Goal: Task Accomplishment & Management: Complete application form

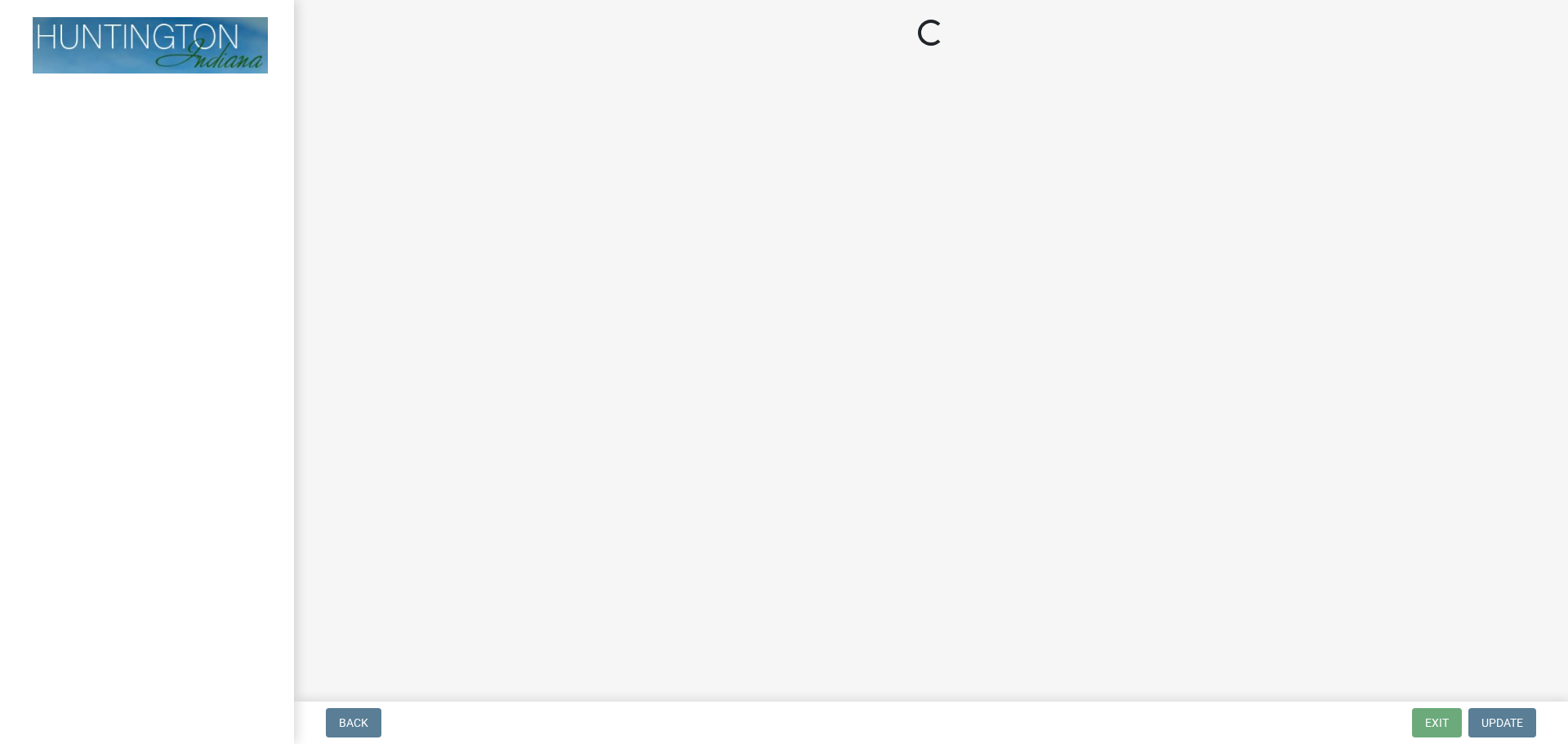
select select "3: 3"
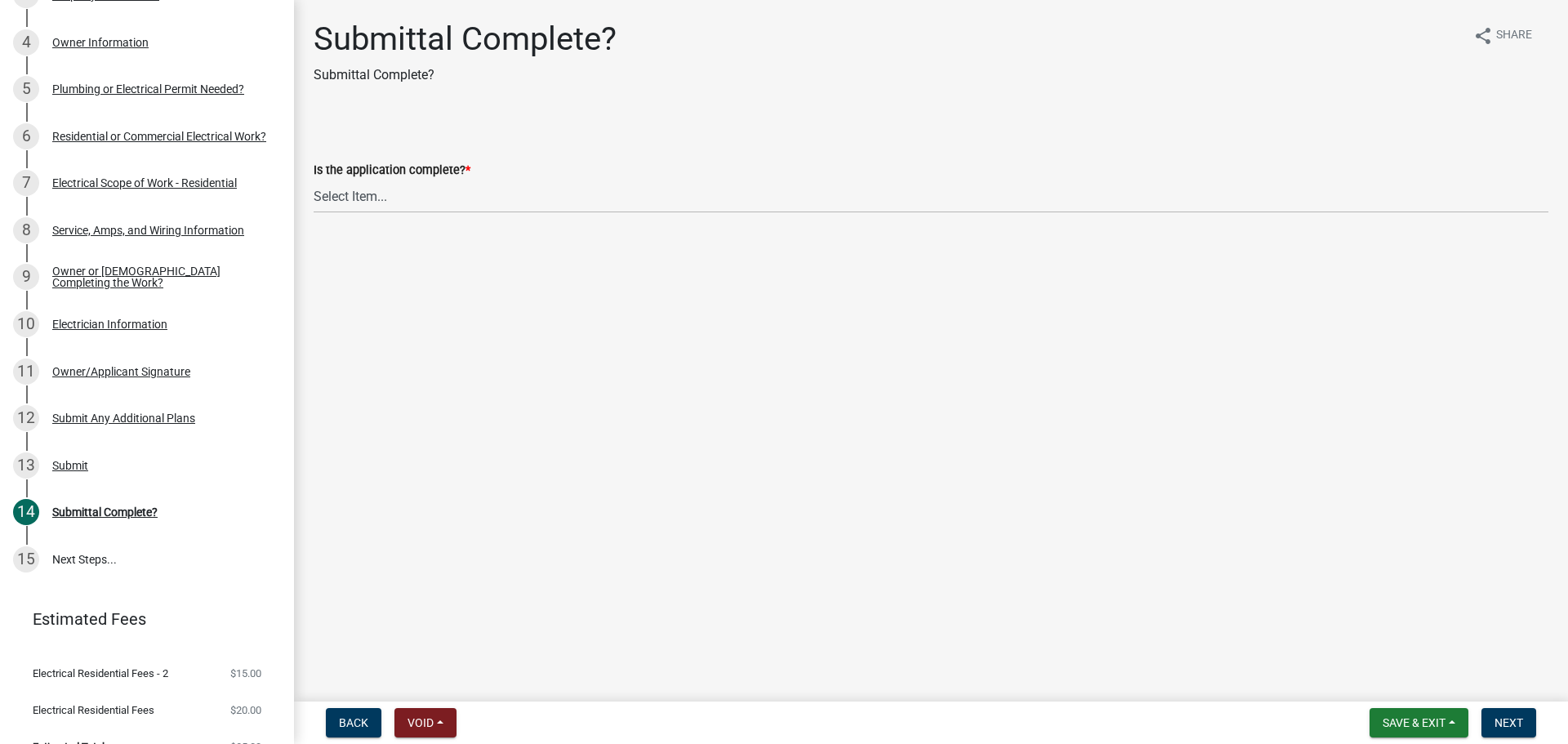
scroll to position [397, 0]
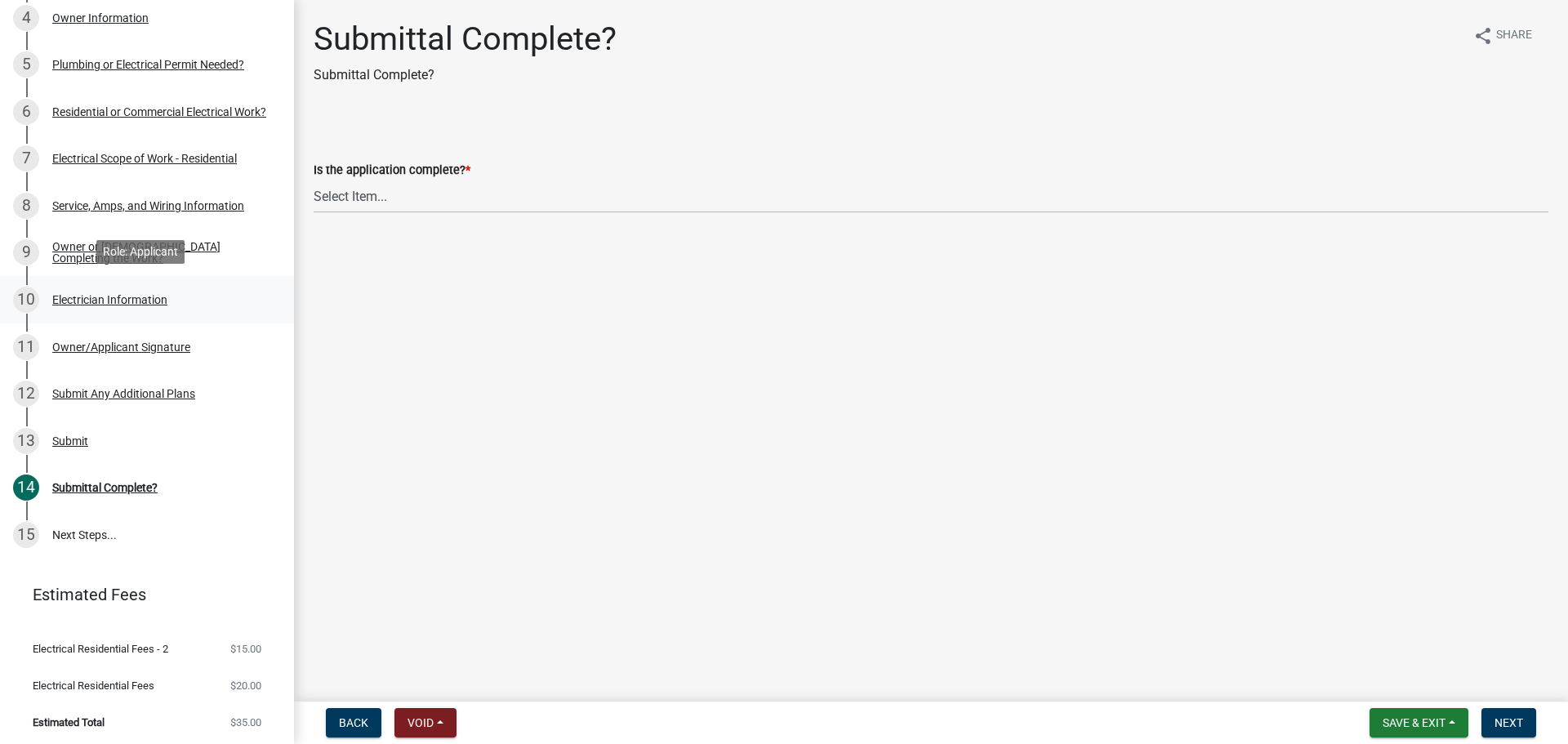
click at [62, 300] on div "Electrician Information" at bounding box center [110, 299] width 115 height 11
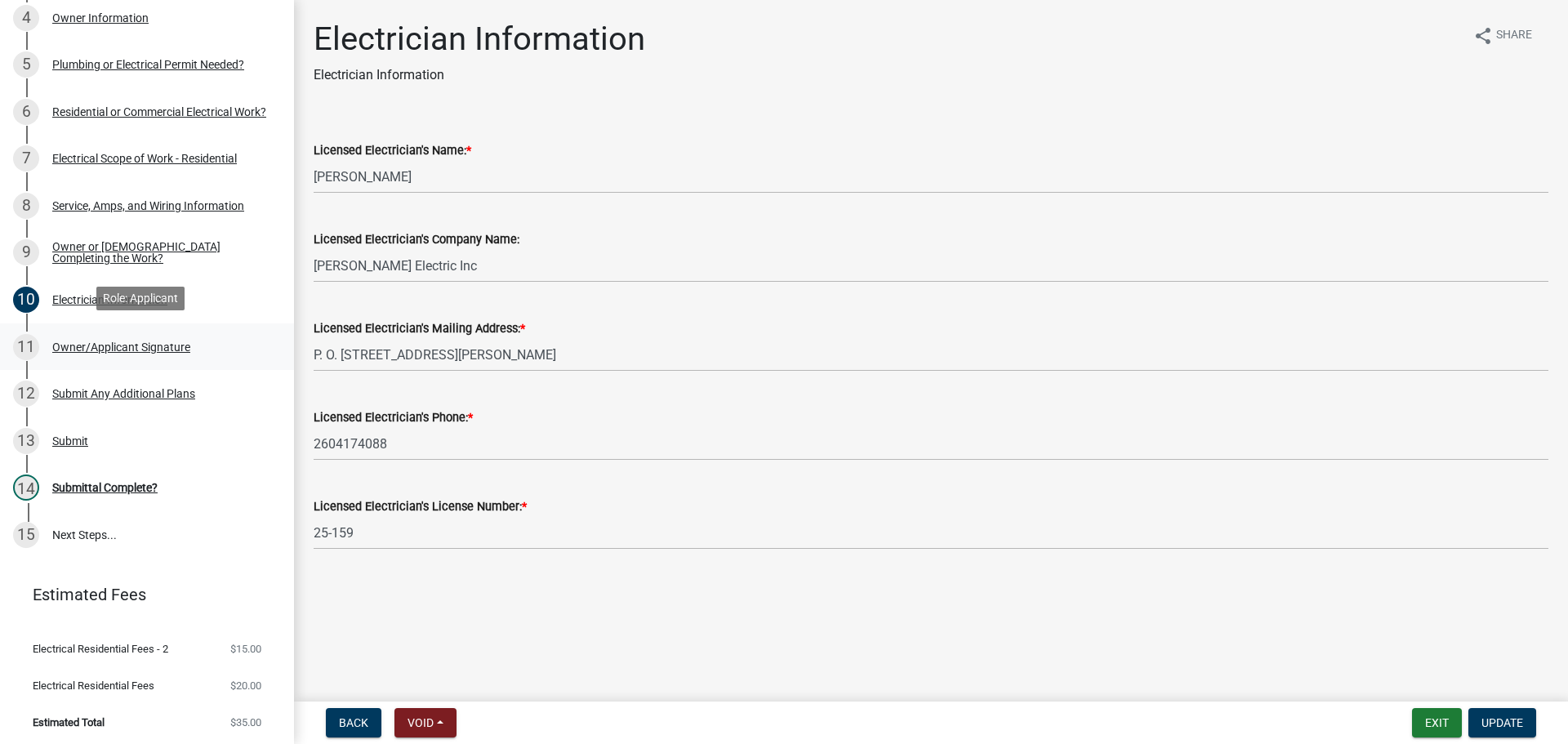
click at [107, 350] on div "11 Owner/Applicant Signature" at bounding box center [140, 347] width 255 height 26
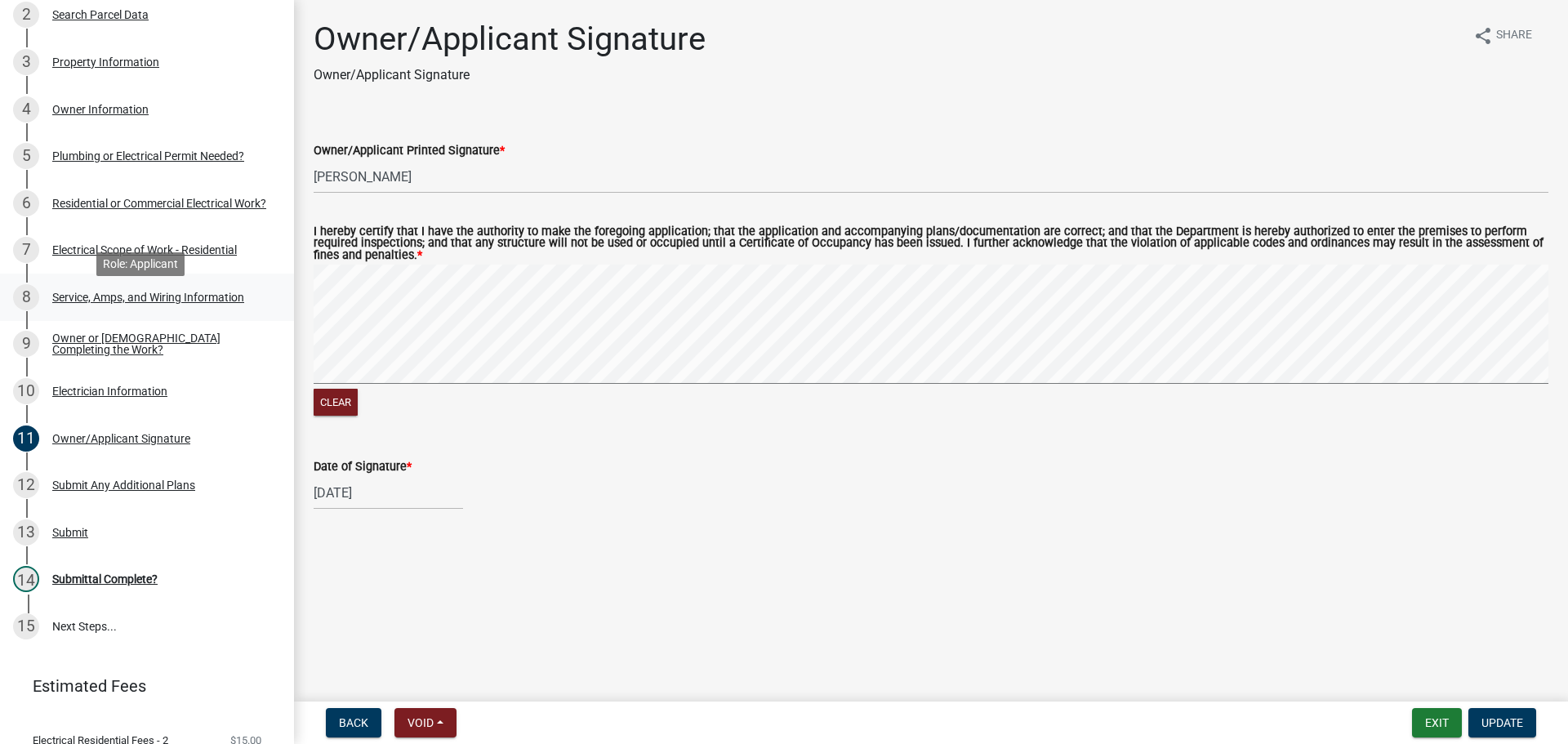
scroll to position [71, 0]
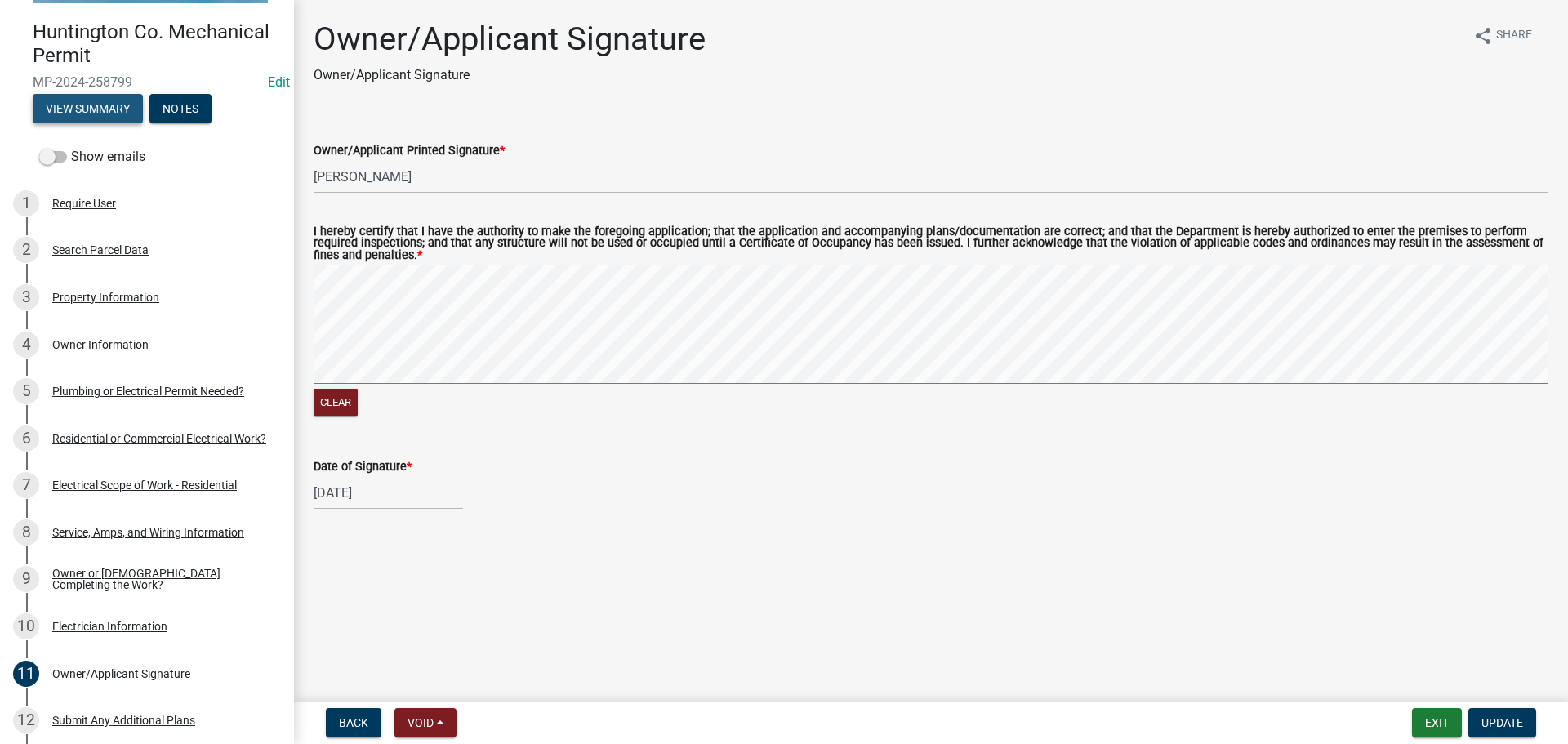
click at [63, 107] on button "View Summary" at bounding box center [88, 108] width 110 height 30
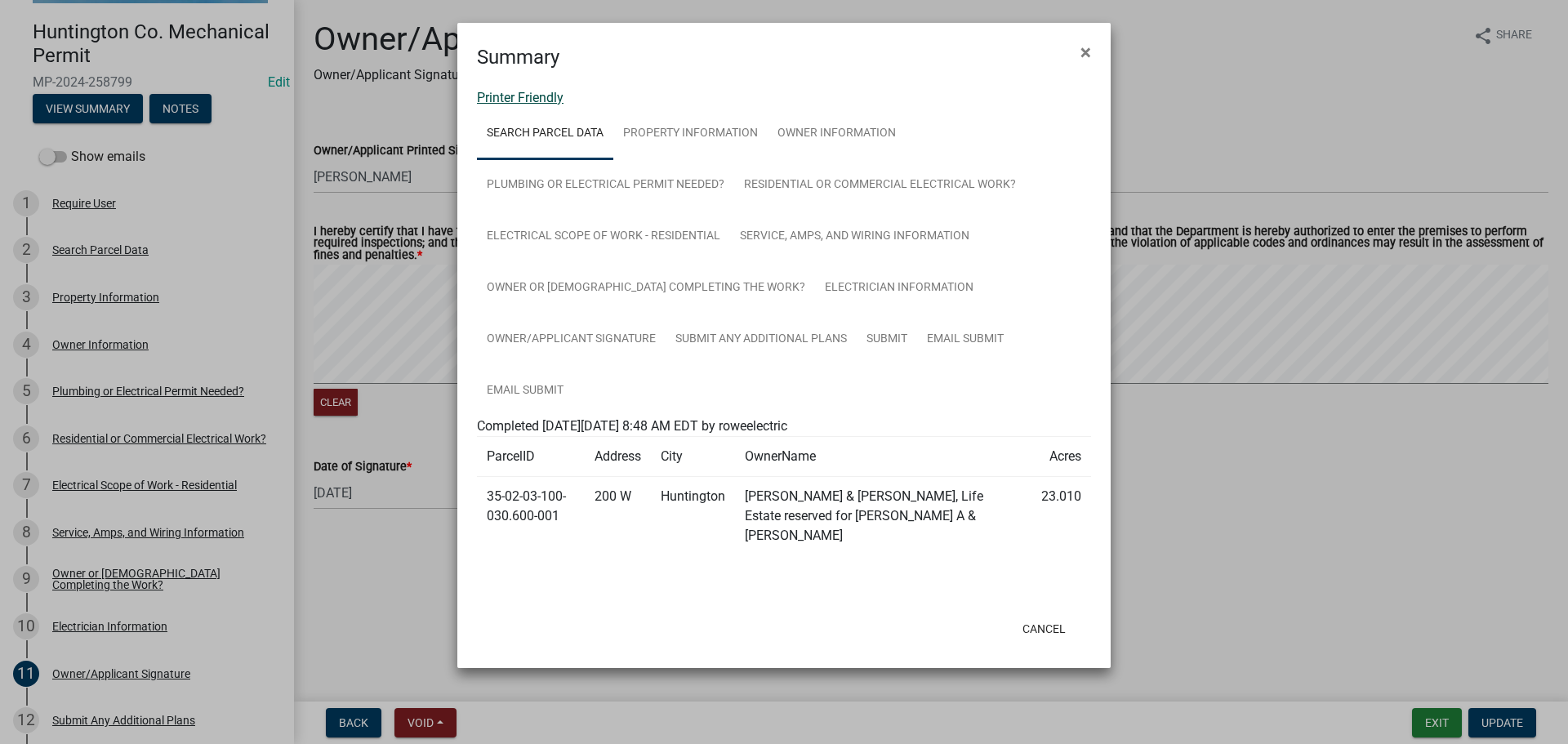
click at [498, 98] on link "Printer Friendly" at bounding box center [520, 97] width 87 height 16
click at [1081, 47] on span "×" at bounding box center [1086, 52] width 11 height 23
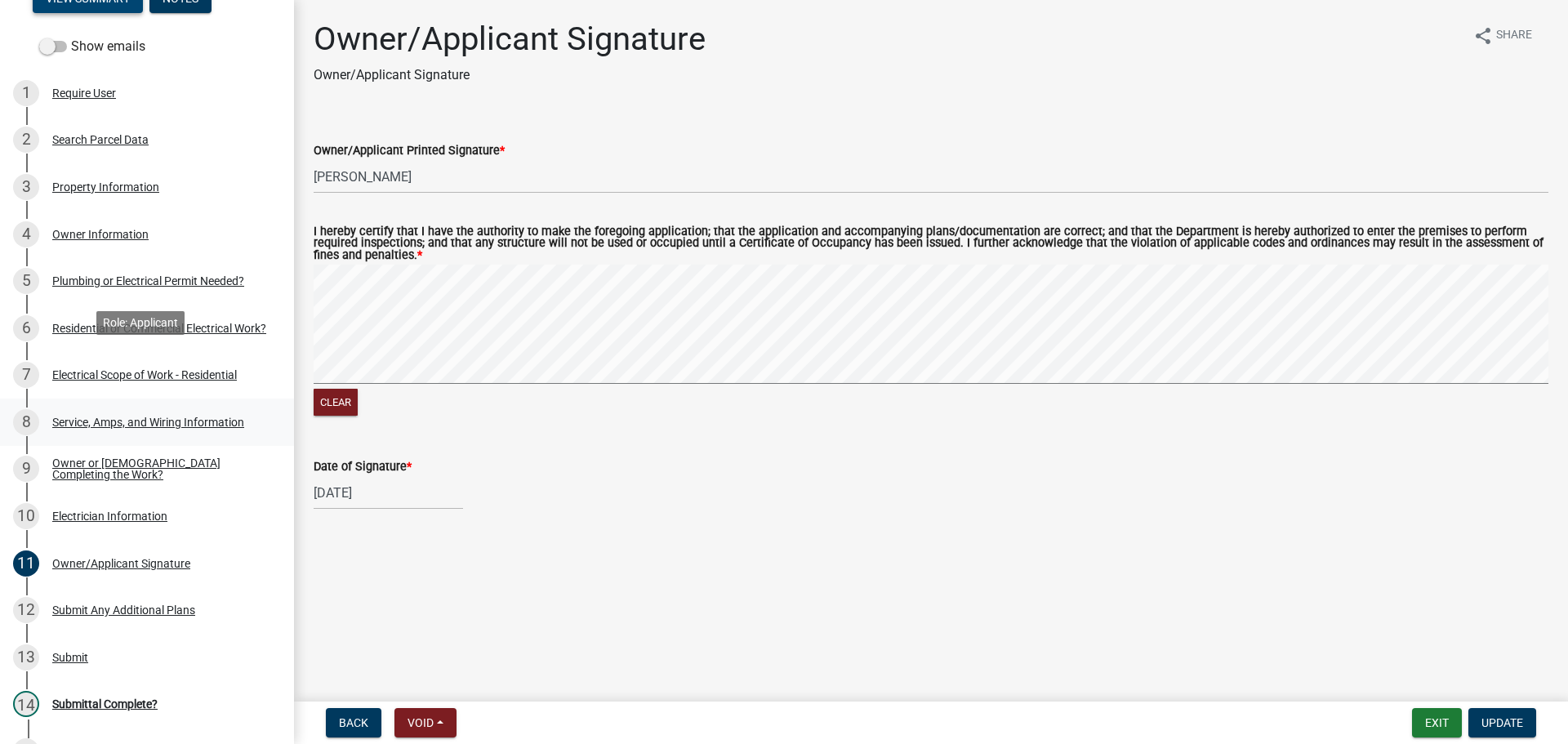
scroll to position [397, 0]
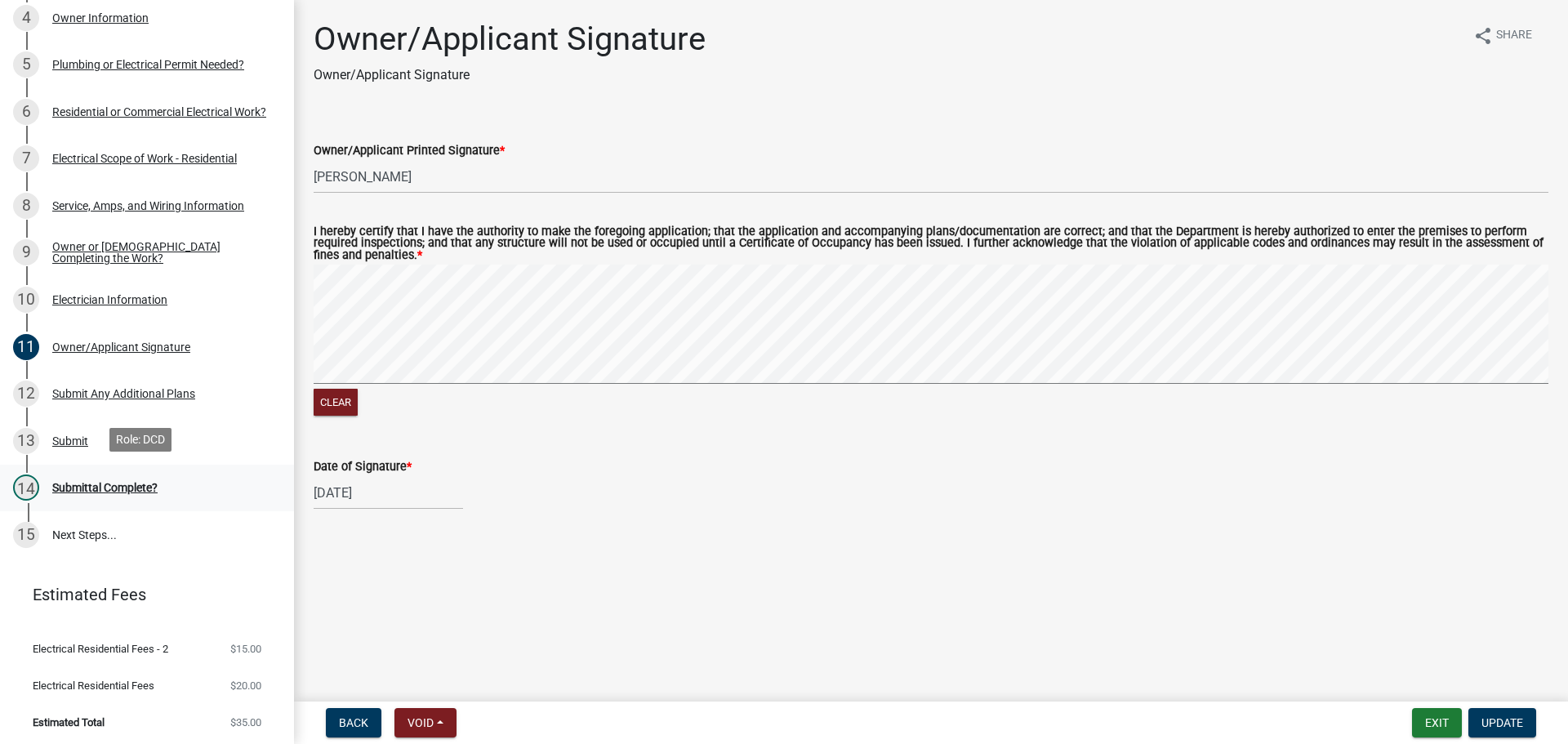
click at [80, 494] on div "14 Submittal Complete?" at bounding box center [140, 487] width 255 height 26
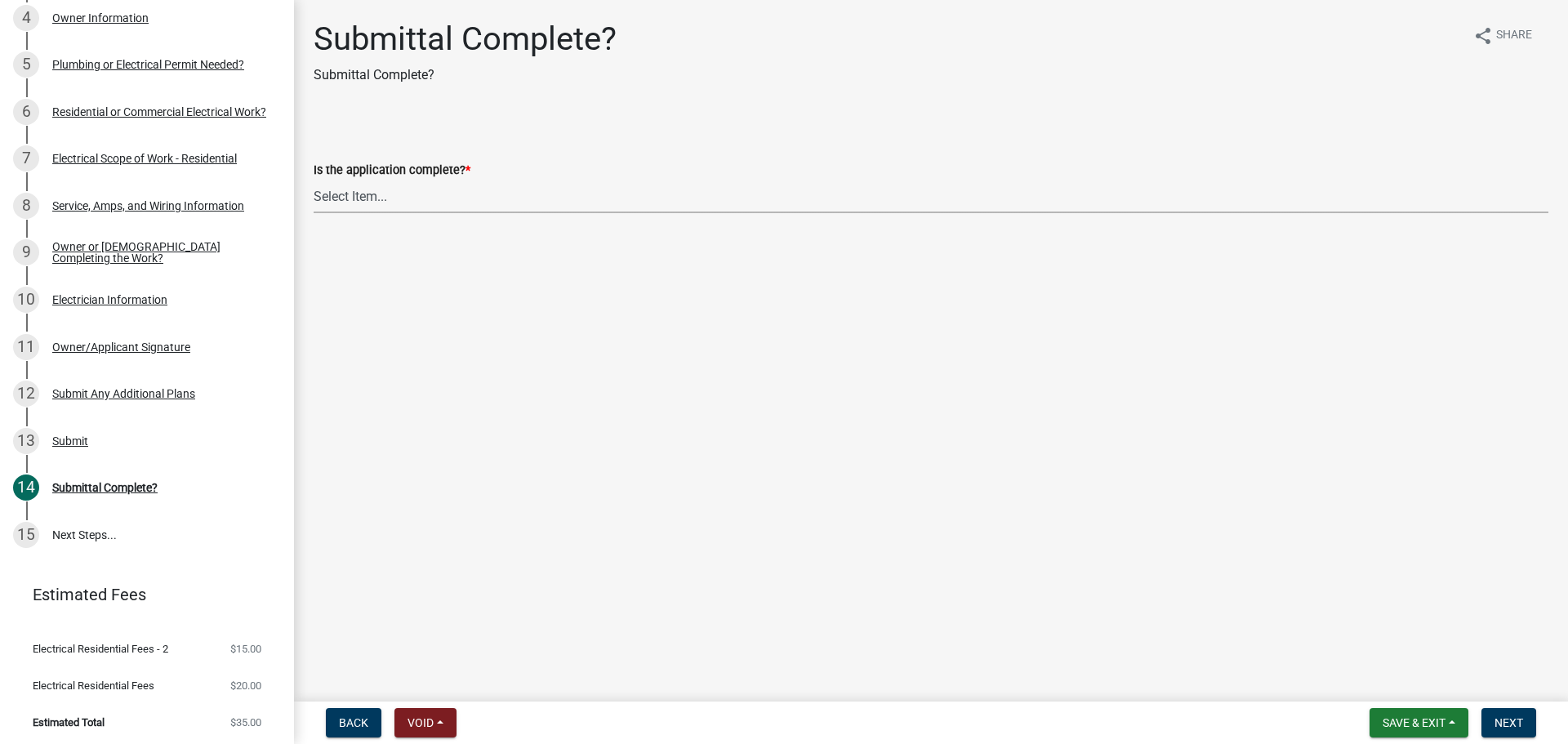
click at [379, 195] on select "Select Item... Yes No" at bounding box center [930, 196] width 1235 height 34
click at [313, 180] on select "Select Item... Yes No" at bounding box center [930, 196] width 1235 height 34
select select "1782a9c7-7323-4da6-ac5b-f89a69a3d723"
click at [1491, 712] on button "Next" at bounding box center [1509, 723] width 55 height 30
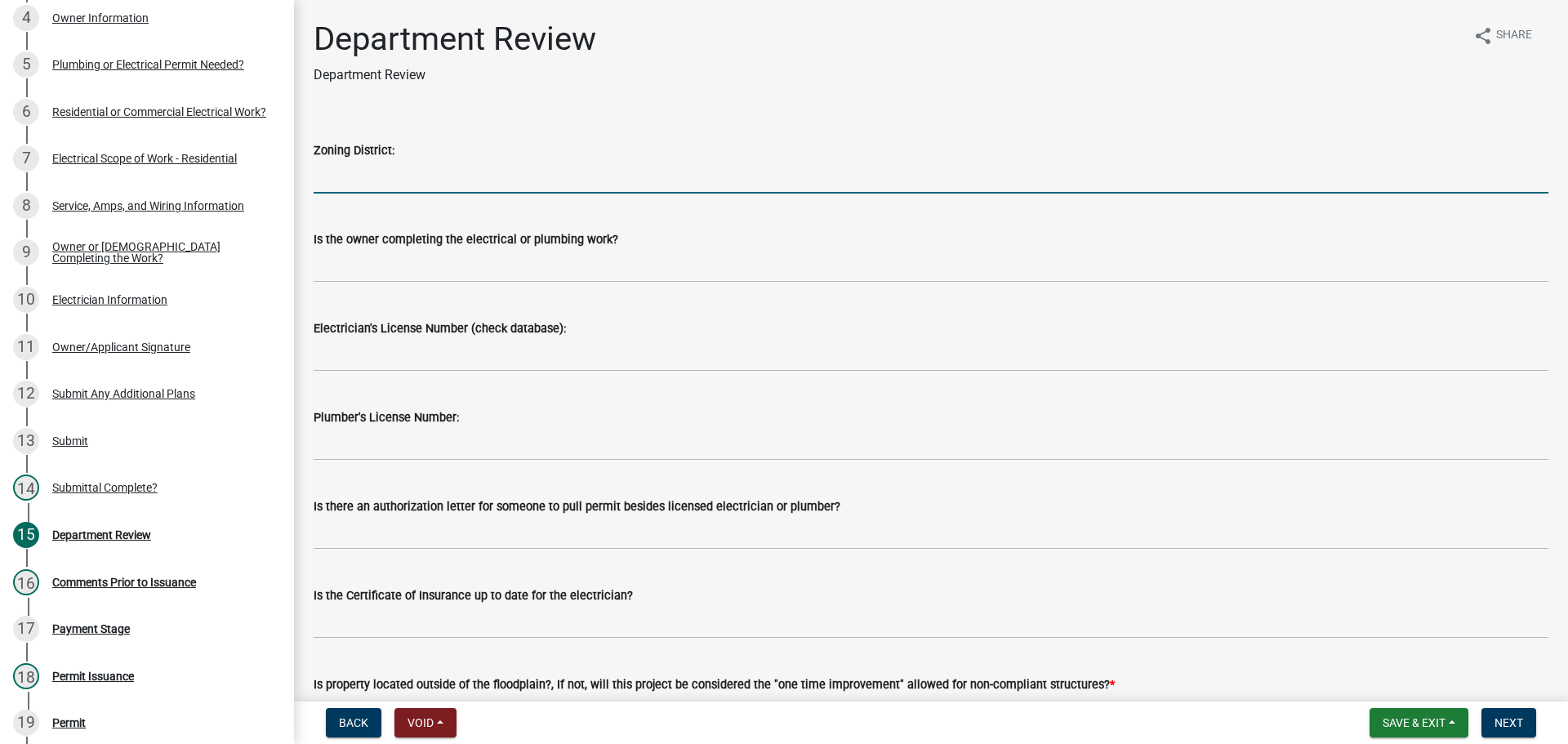
click at [332, 184] on input "Zoning District:" at bounding box center [930, 176] width 1235 height 34
type input "Ag"
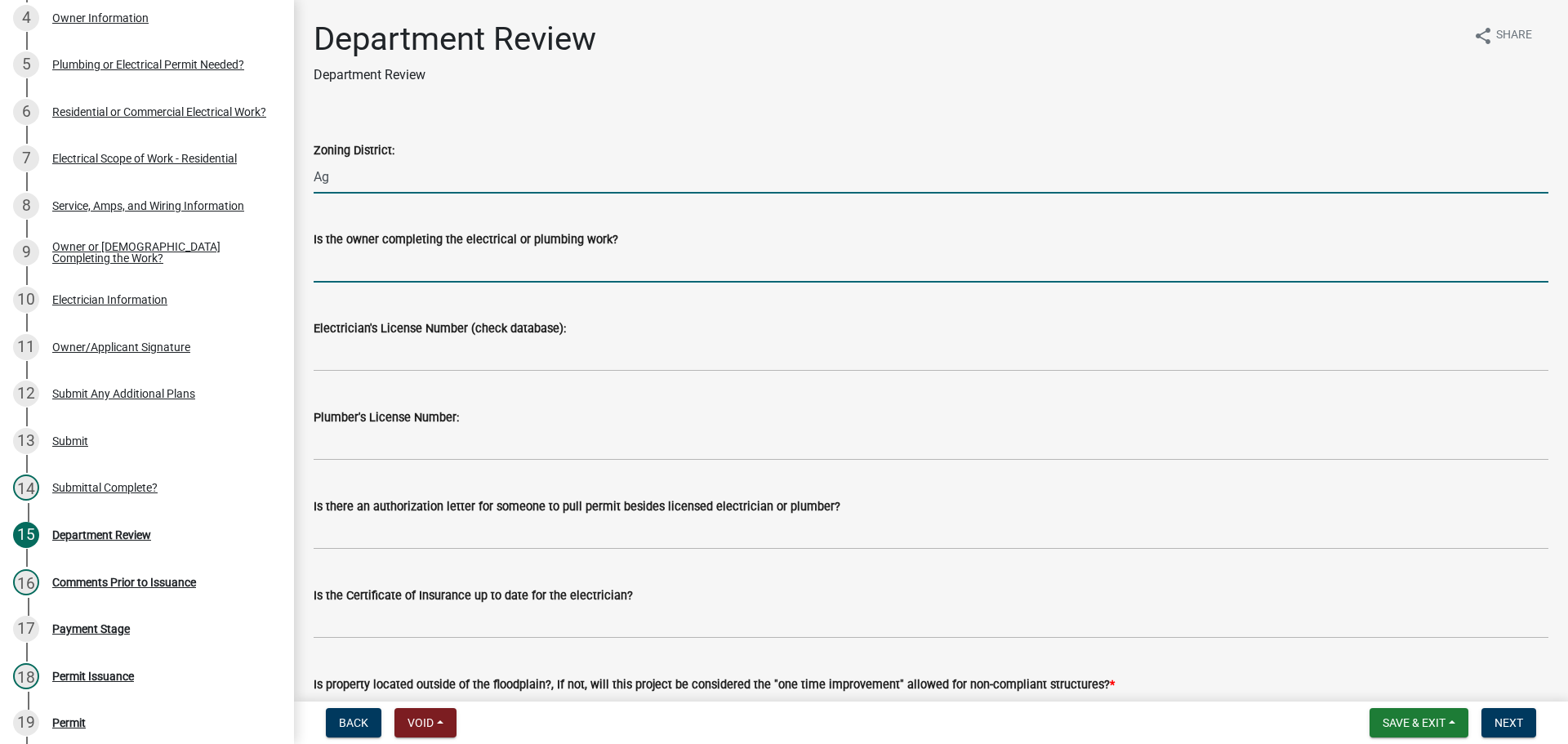
click at [353, 271] on input "Is the owner completing the electrical or plumbing work?" at bounding box center [930, 266] width 1235 height 34
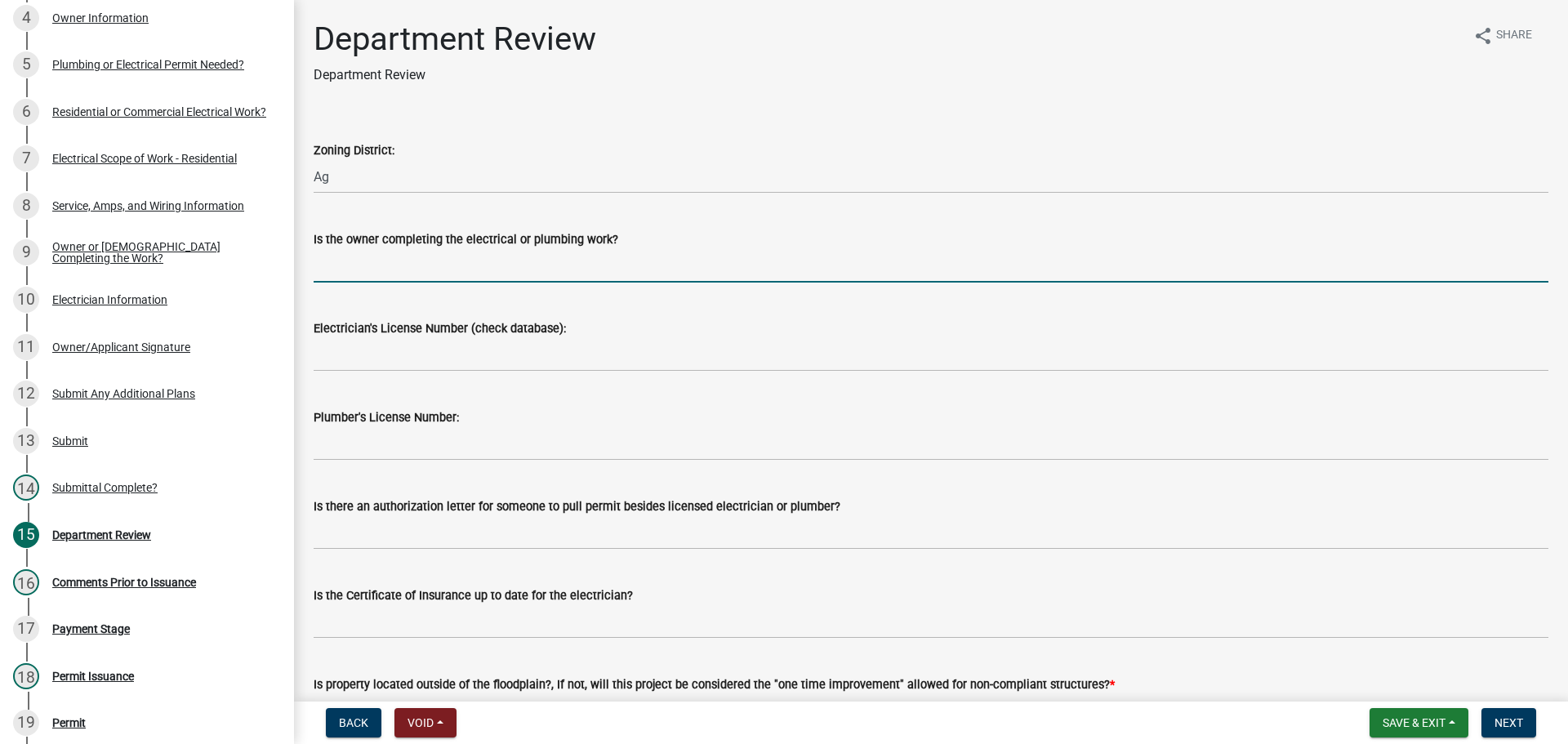
type input "no"
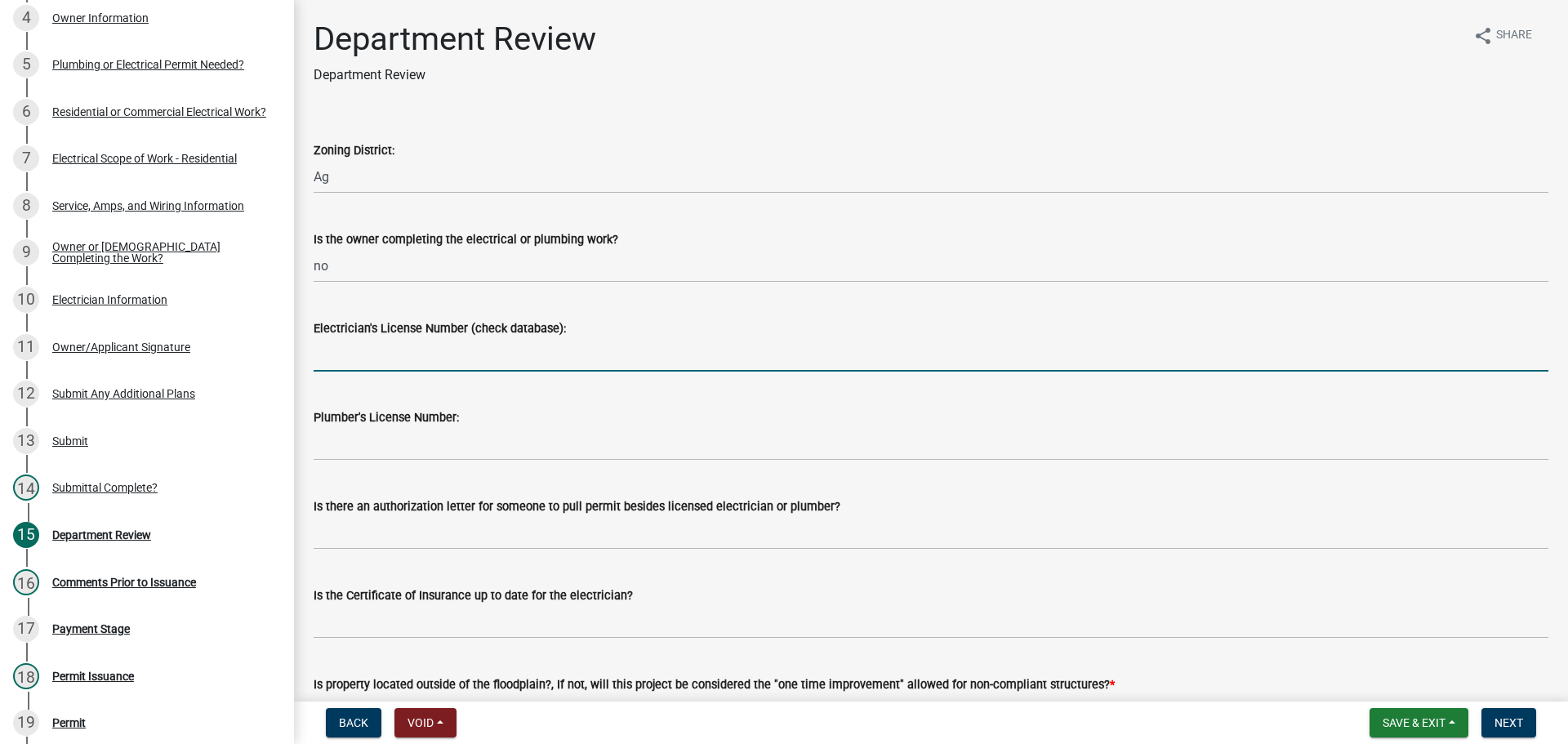
click at [362, 347] on input "Electrician's License Number (check database):" at bounding box center [930, 354] width 1235 height 34
paste input "25-159"
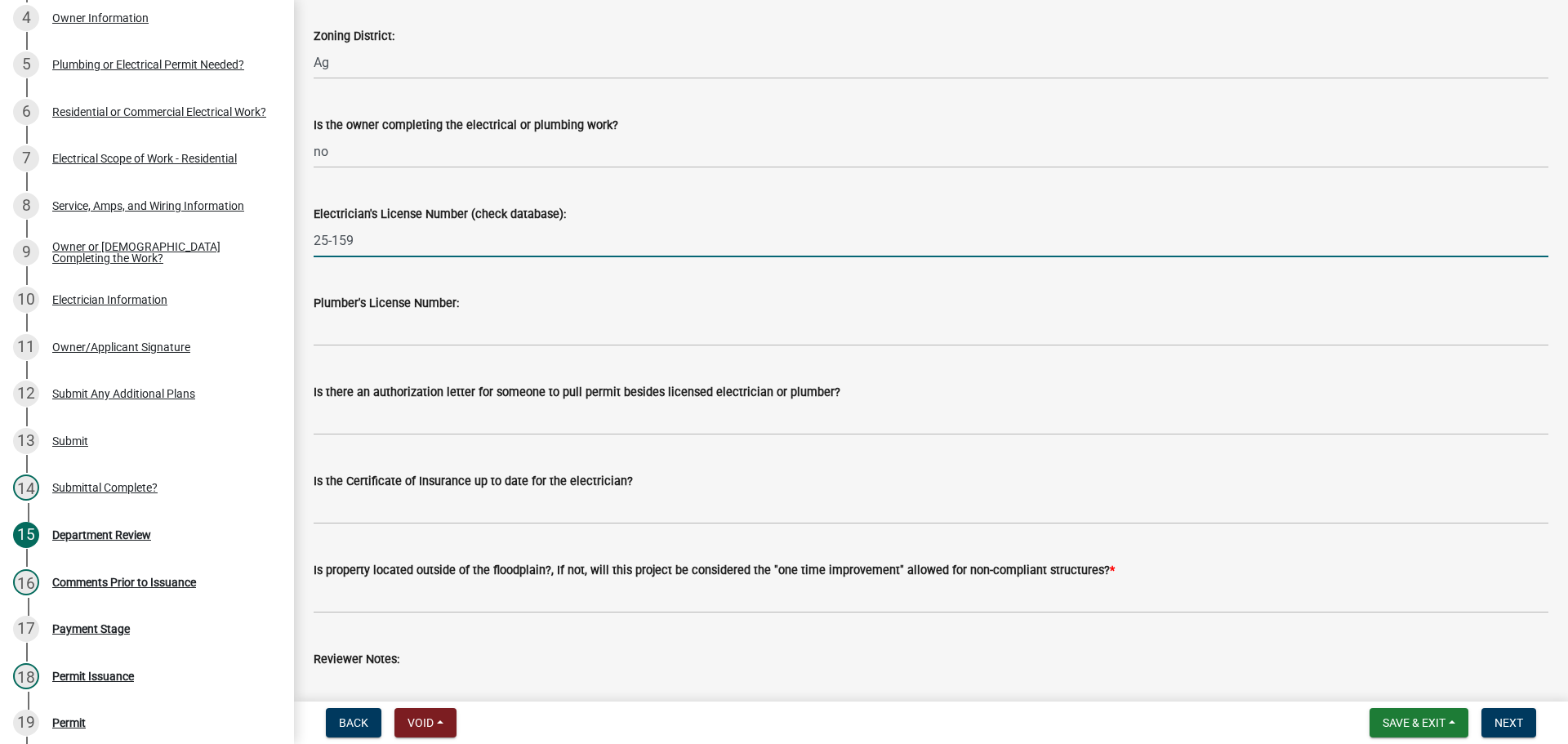
scroll to position [163, 0]
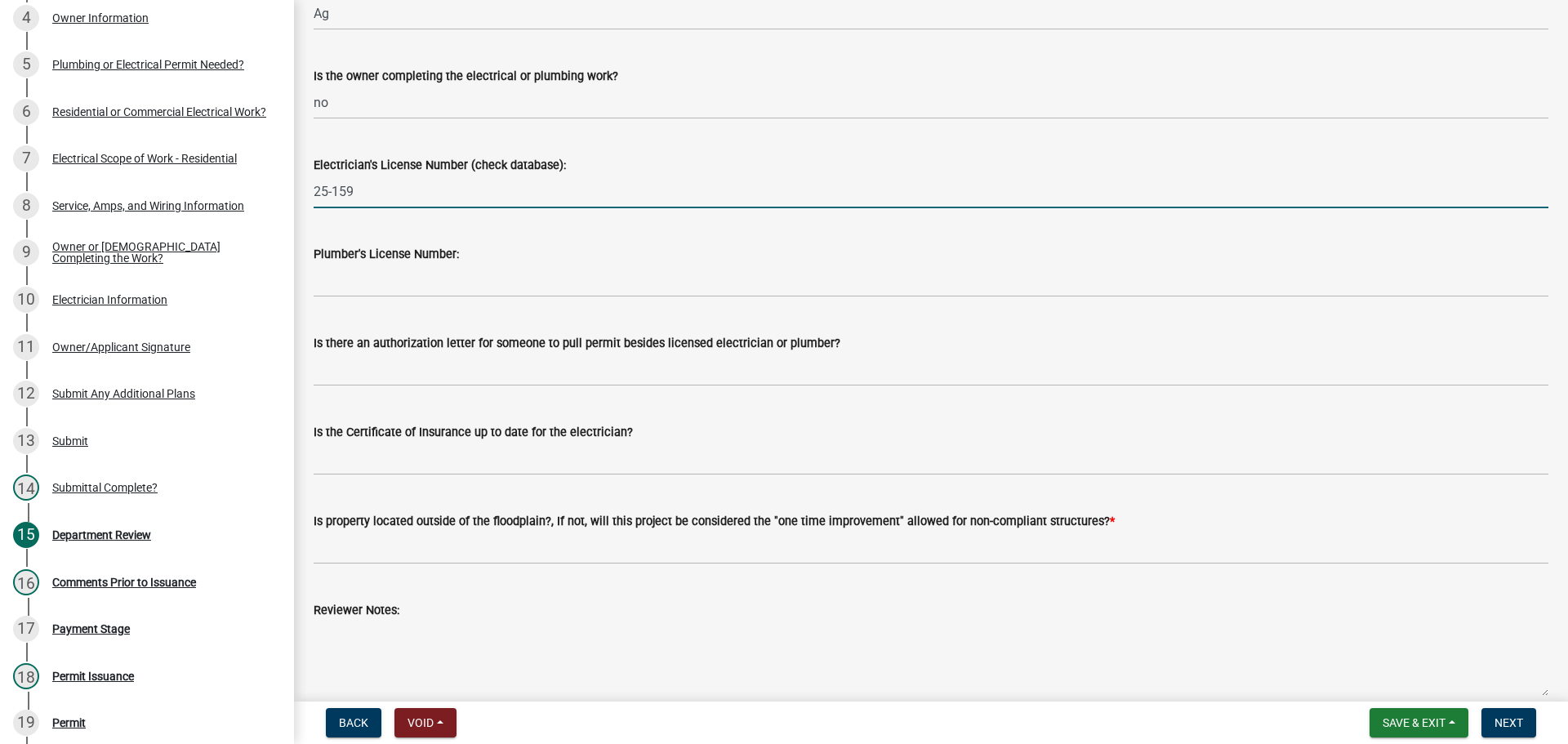
type input "25-159"
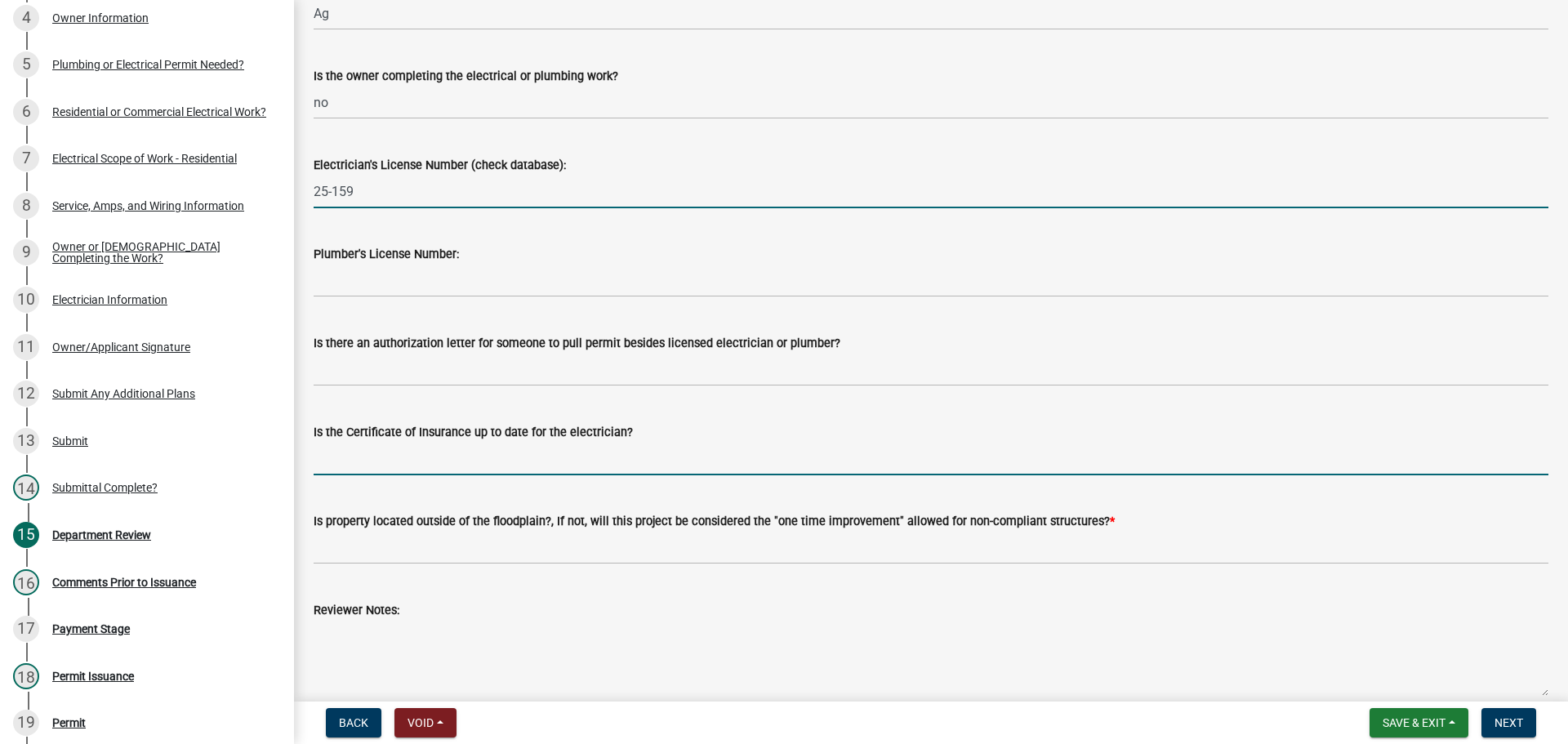
click at [331, 469] on input "Is the Certificate of Insurance up to date for the electrician?" at bounding box center [930, 459] width 1235 height 34
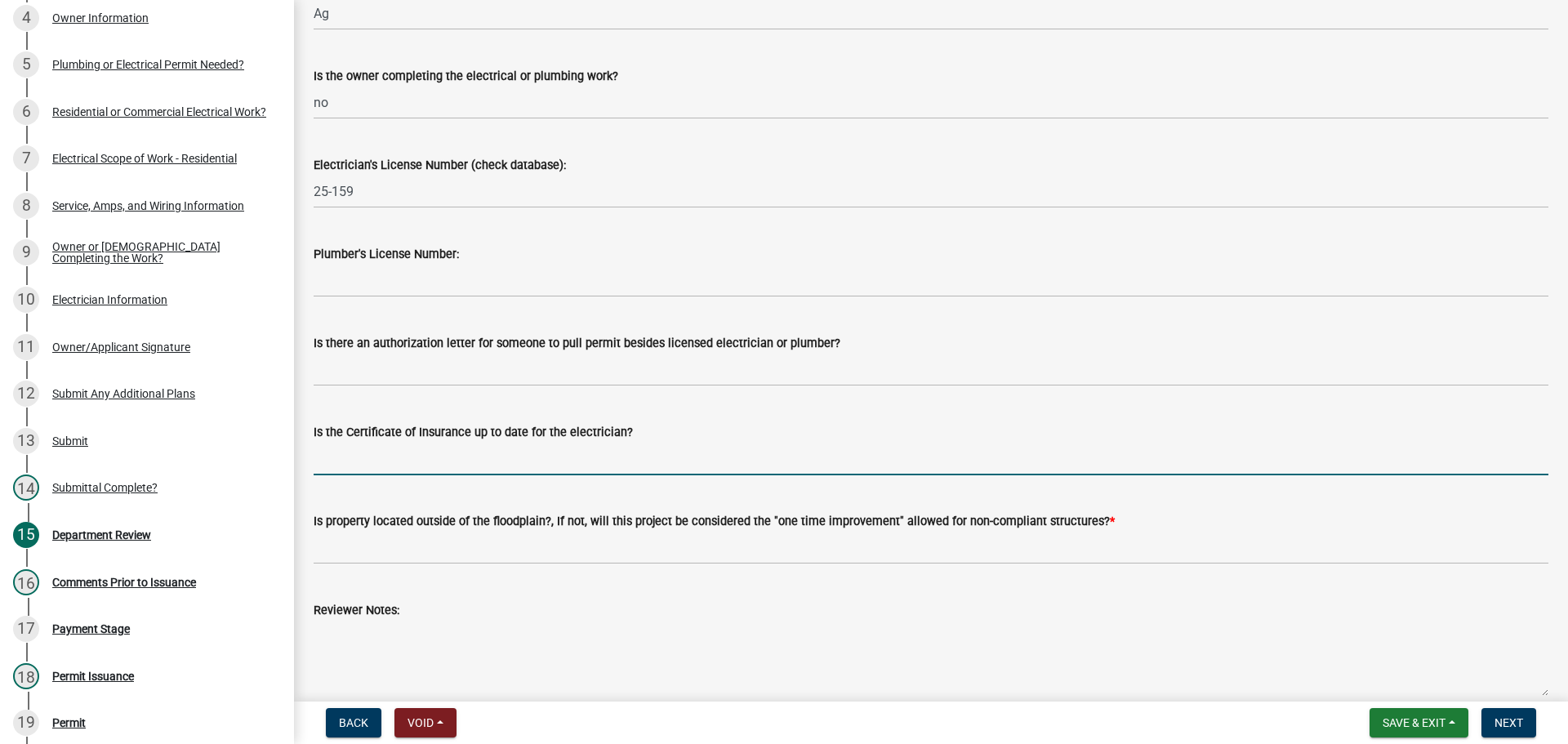
type input "yes"
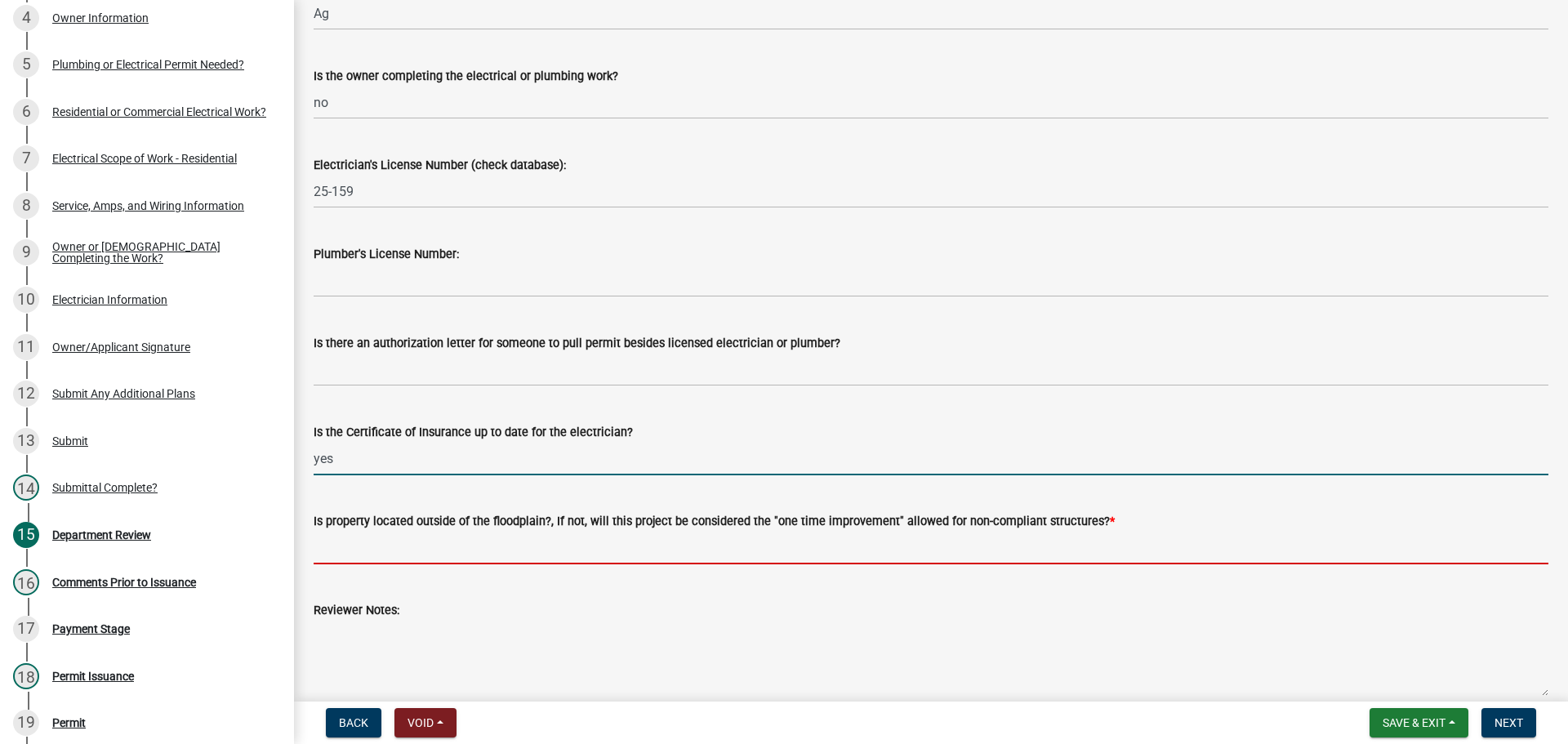
click at [404, 547] on input "Is property located outside of the floodplain?, If not, will this project be co…" at bounding box center [930, 547] width 1235 height 34
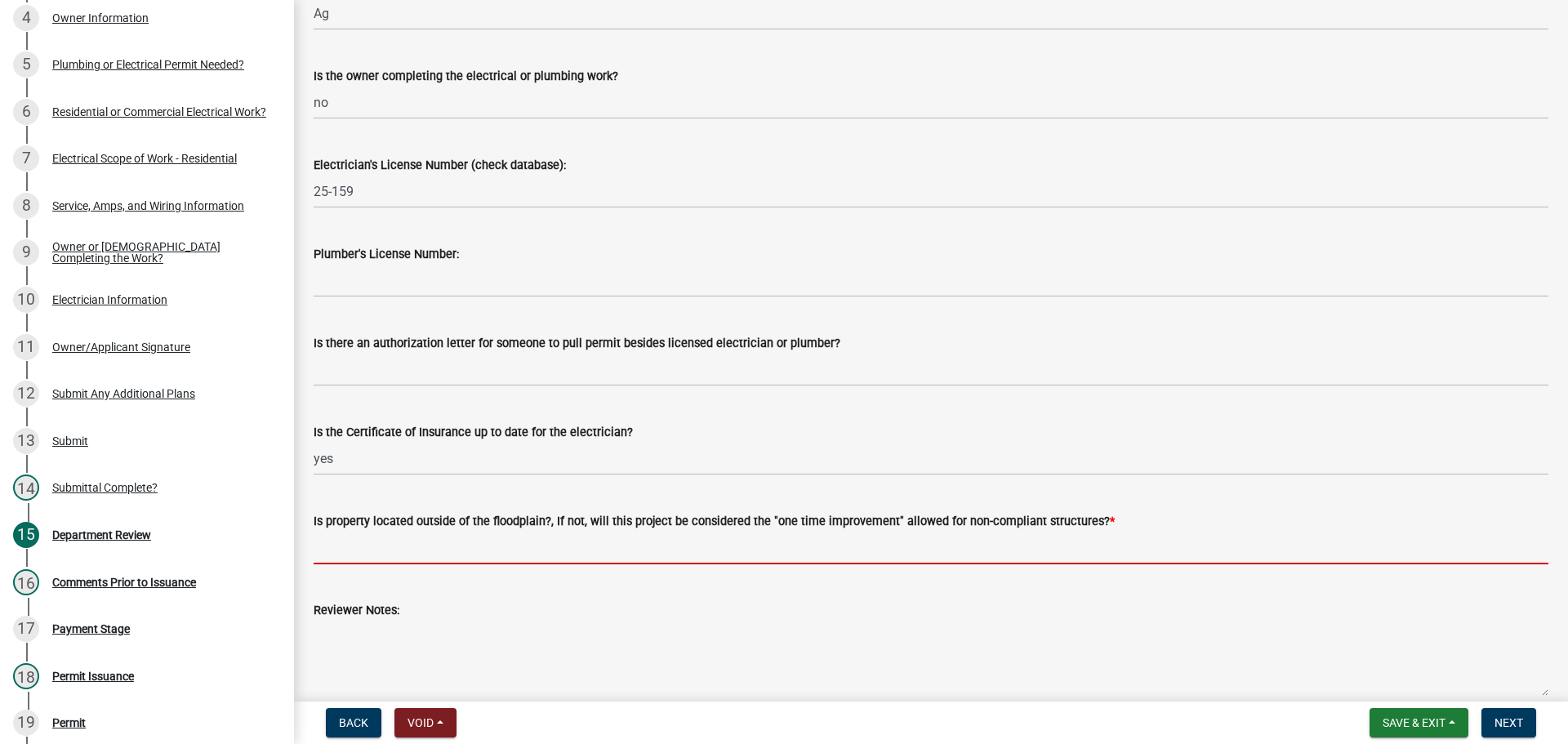
type input "yes"
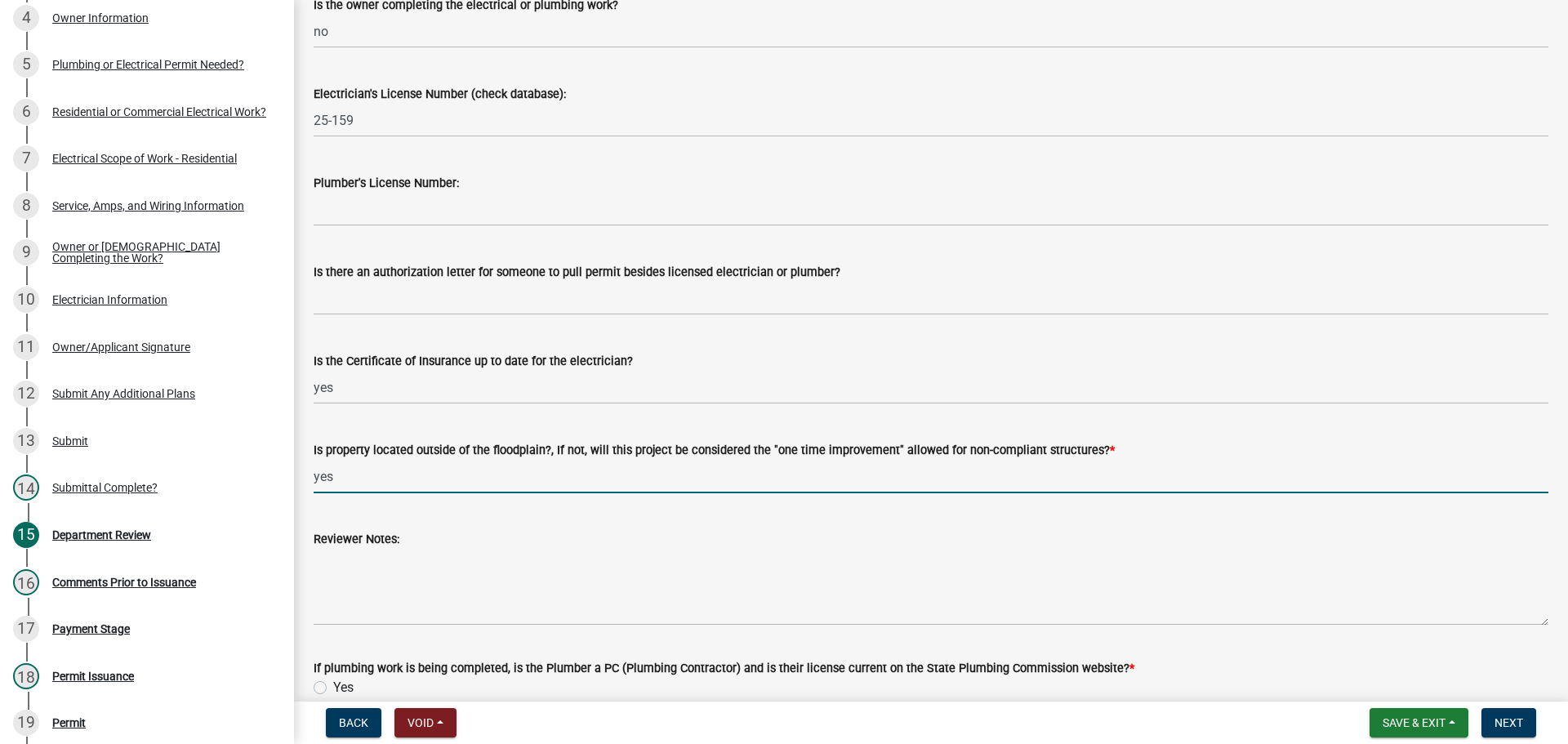
scroll to position [354, 0]
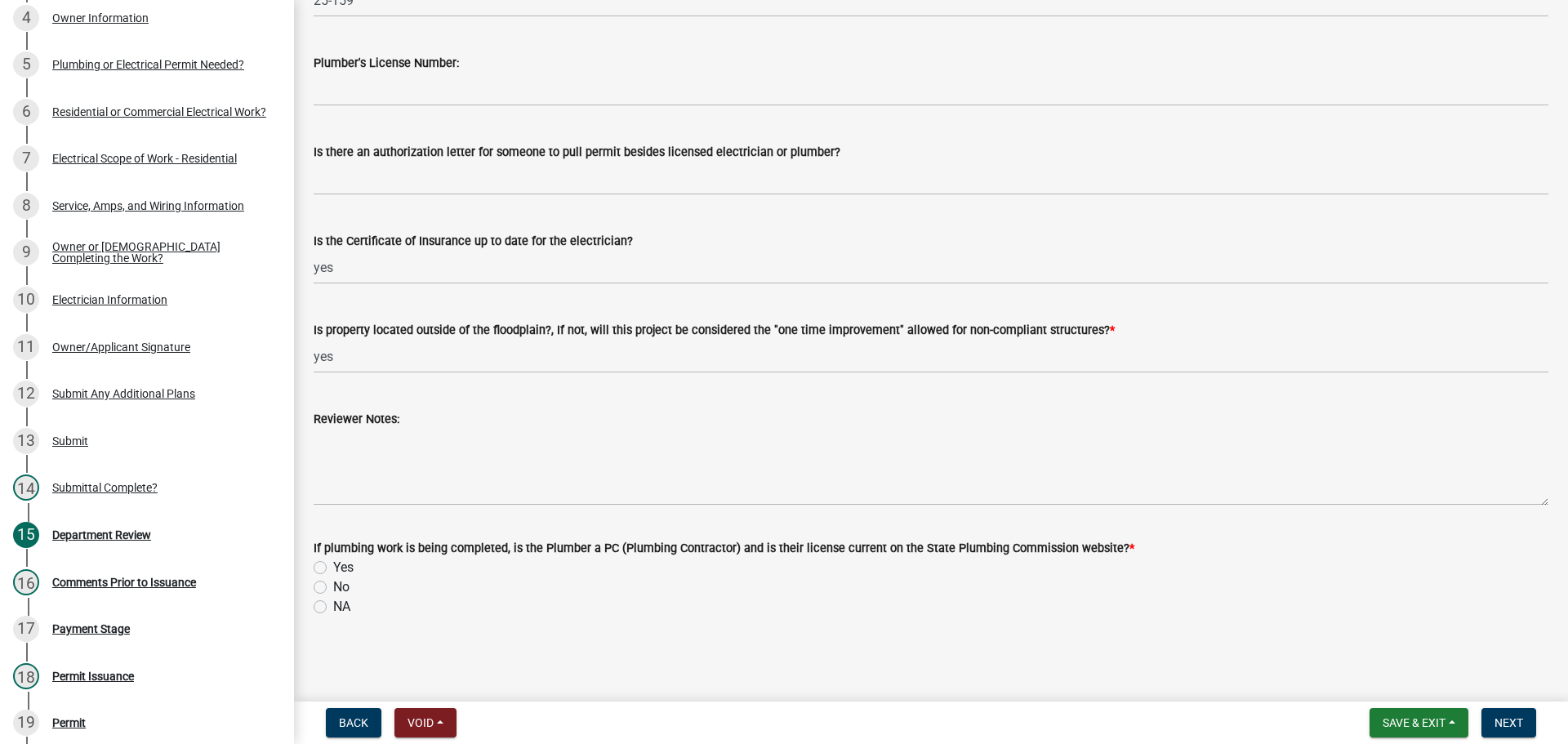
click at [333, 613] on label "NA" at bounding box center [341, 607] width 17 height 20
click at [333, 608] on input "NA" at bounding box center [338, 602] width 11 height 11
radio input "true"
click at [1517, 729] on span "Next" at bounding box center [1509, 723] width 29 height 13
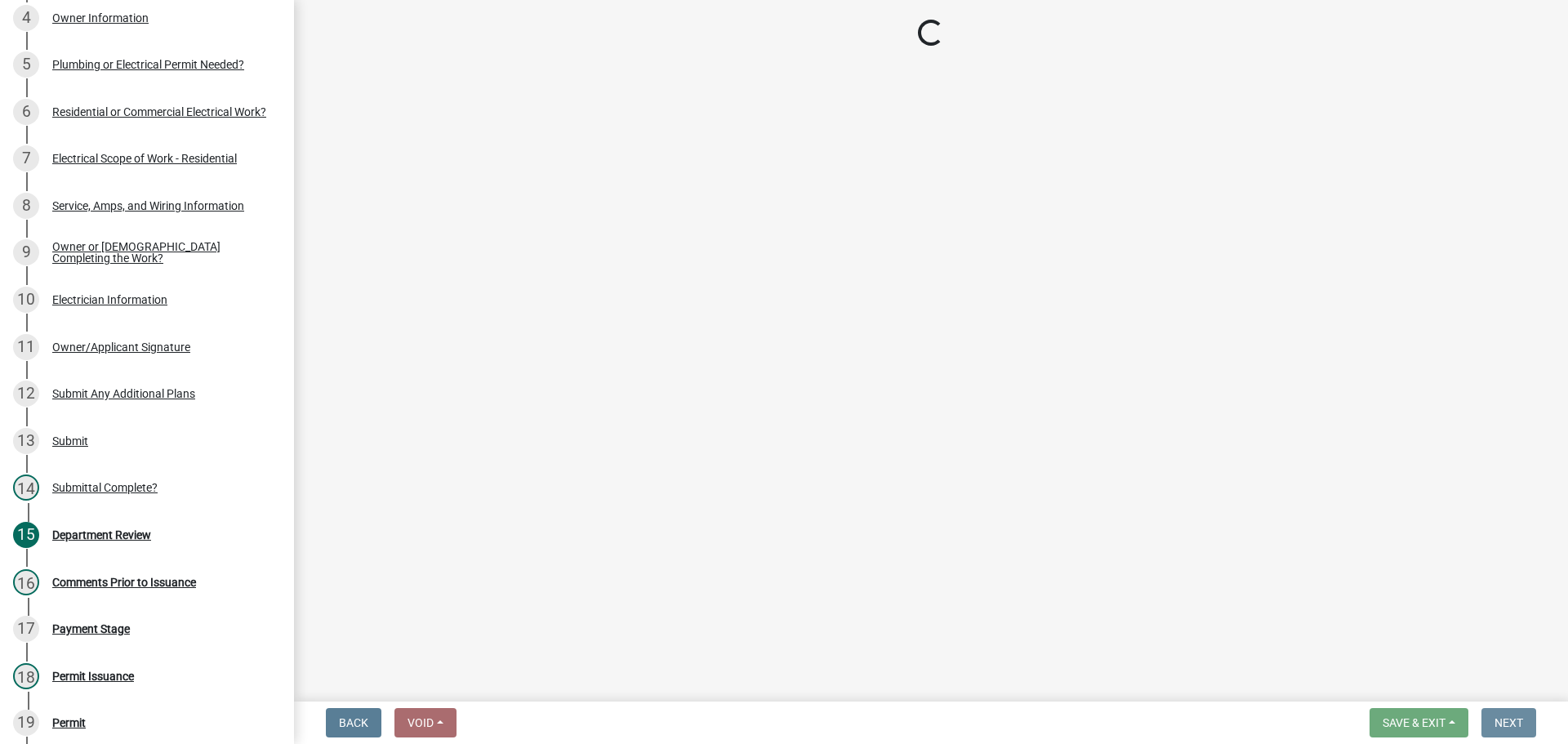
scroll to position [0, 0]
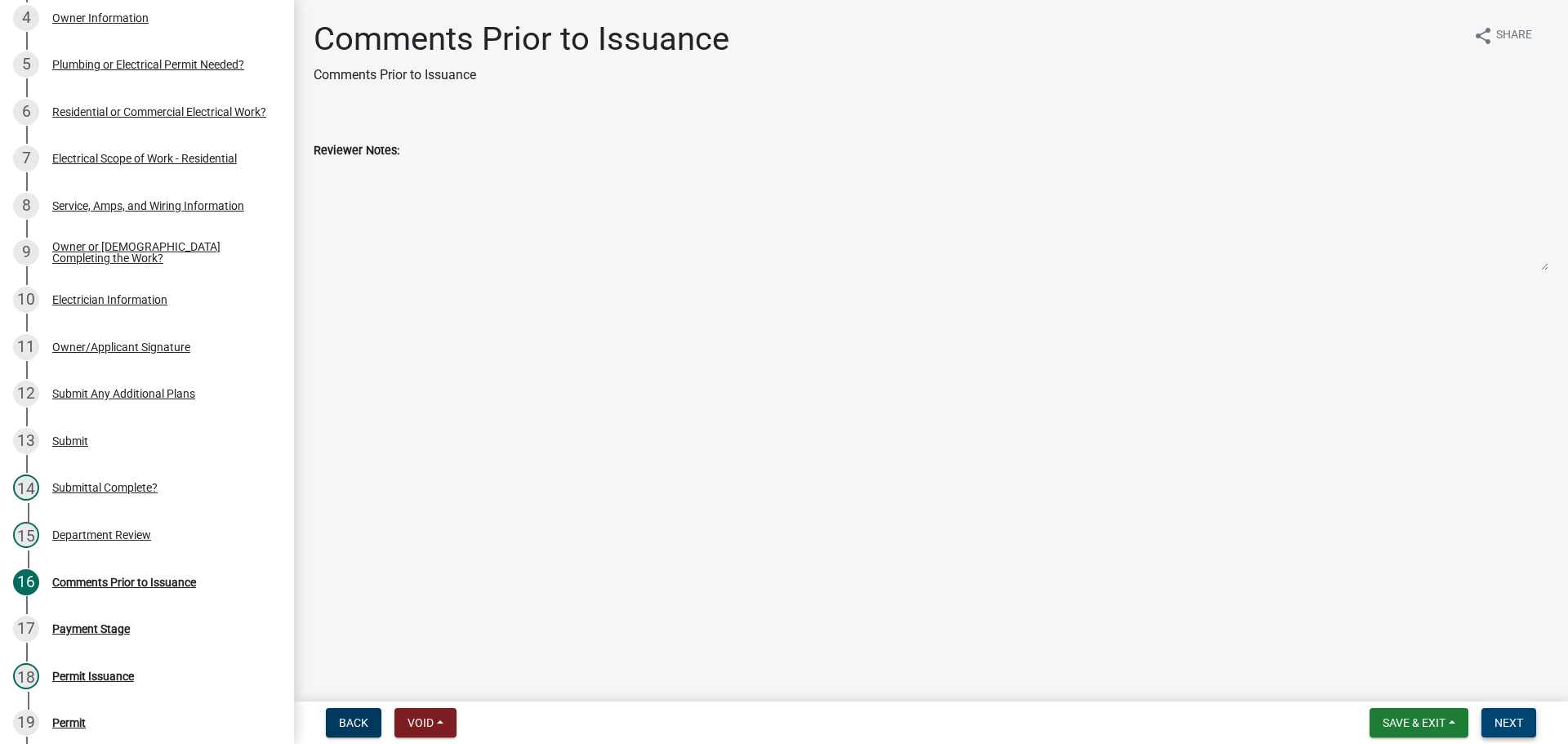
click at [1517, 728] on span "Next" at bounding box center [1509, 723] width 29 height 13
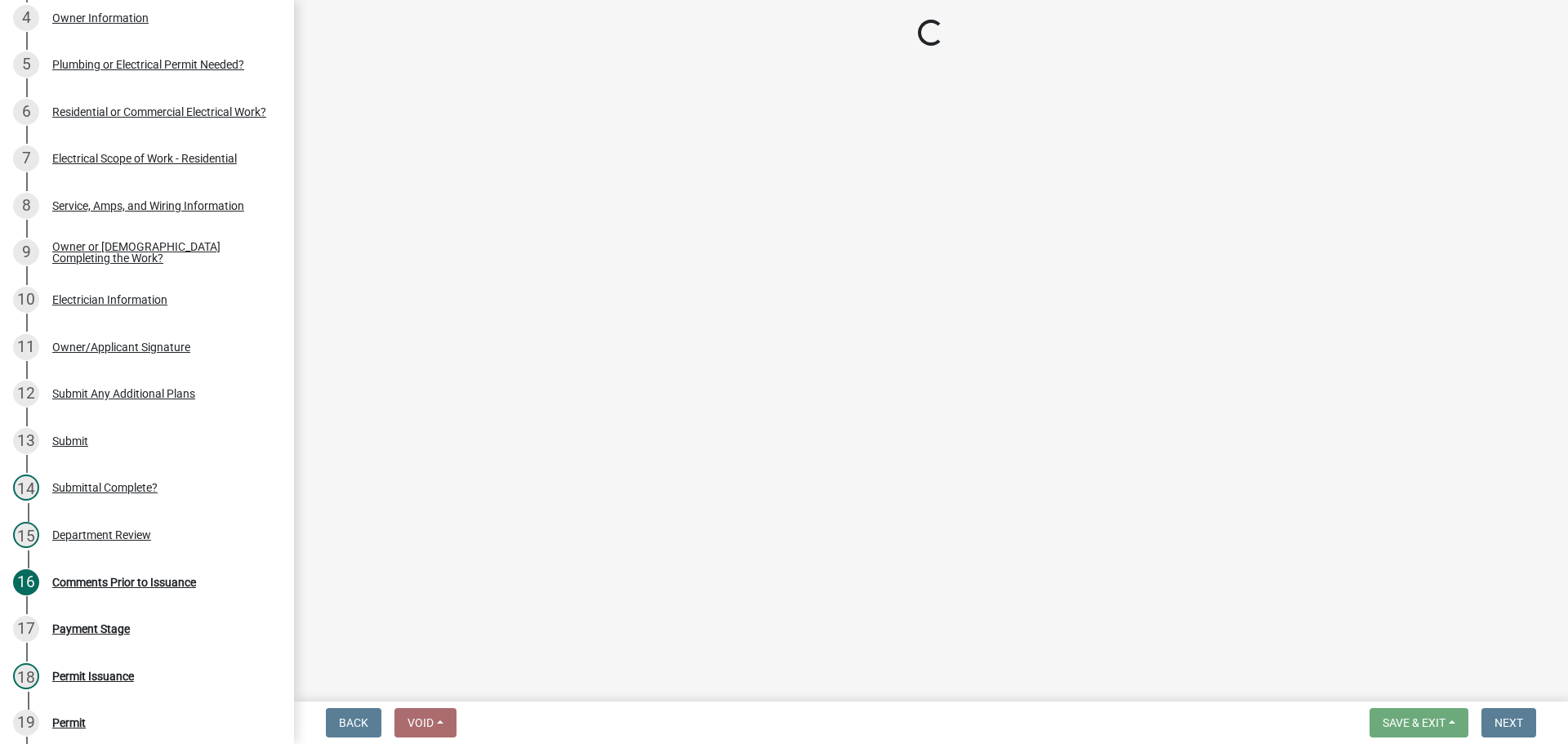
select select "3: 3"
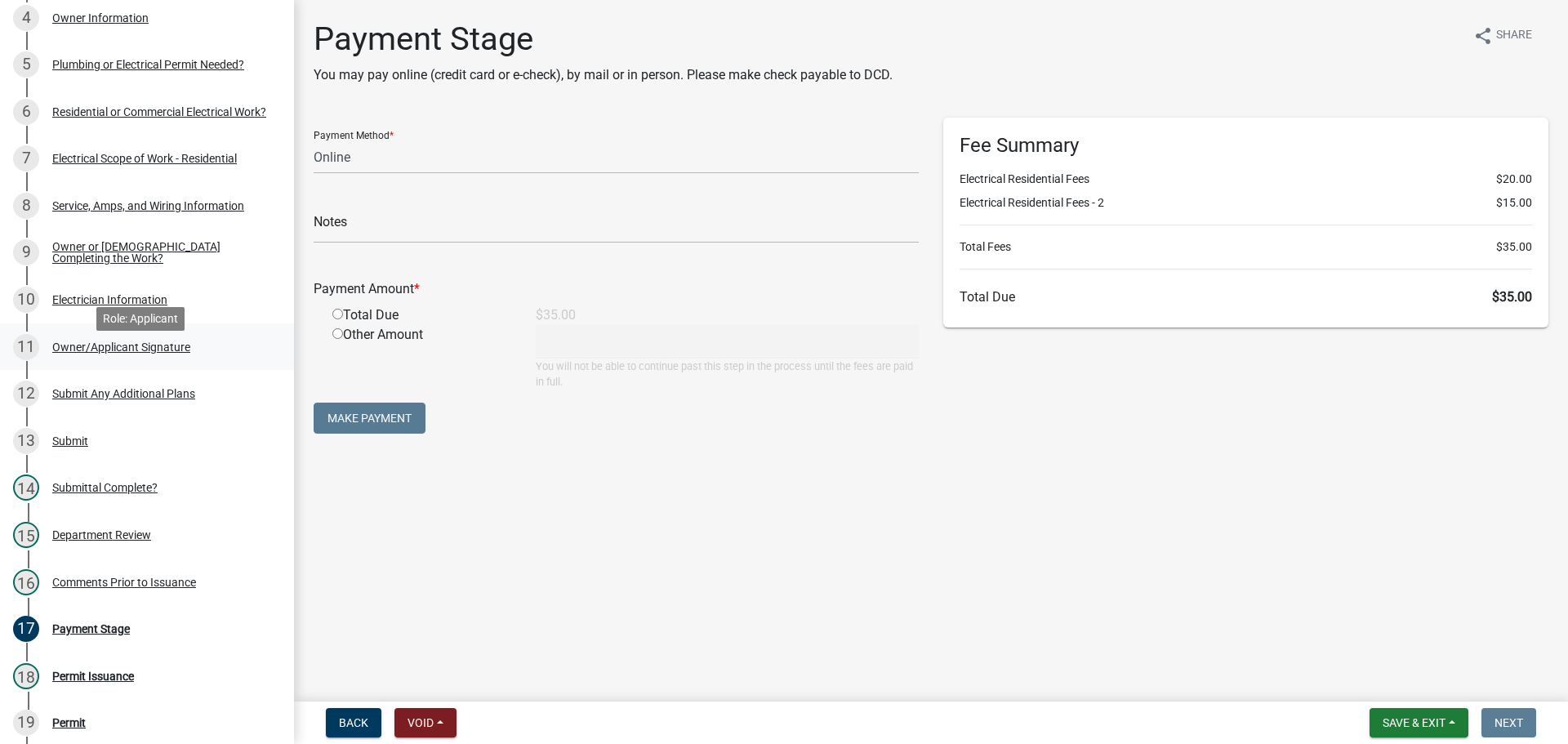
scroll to position [234, 0]
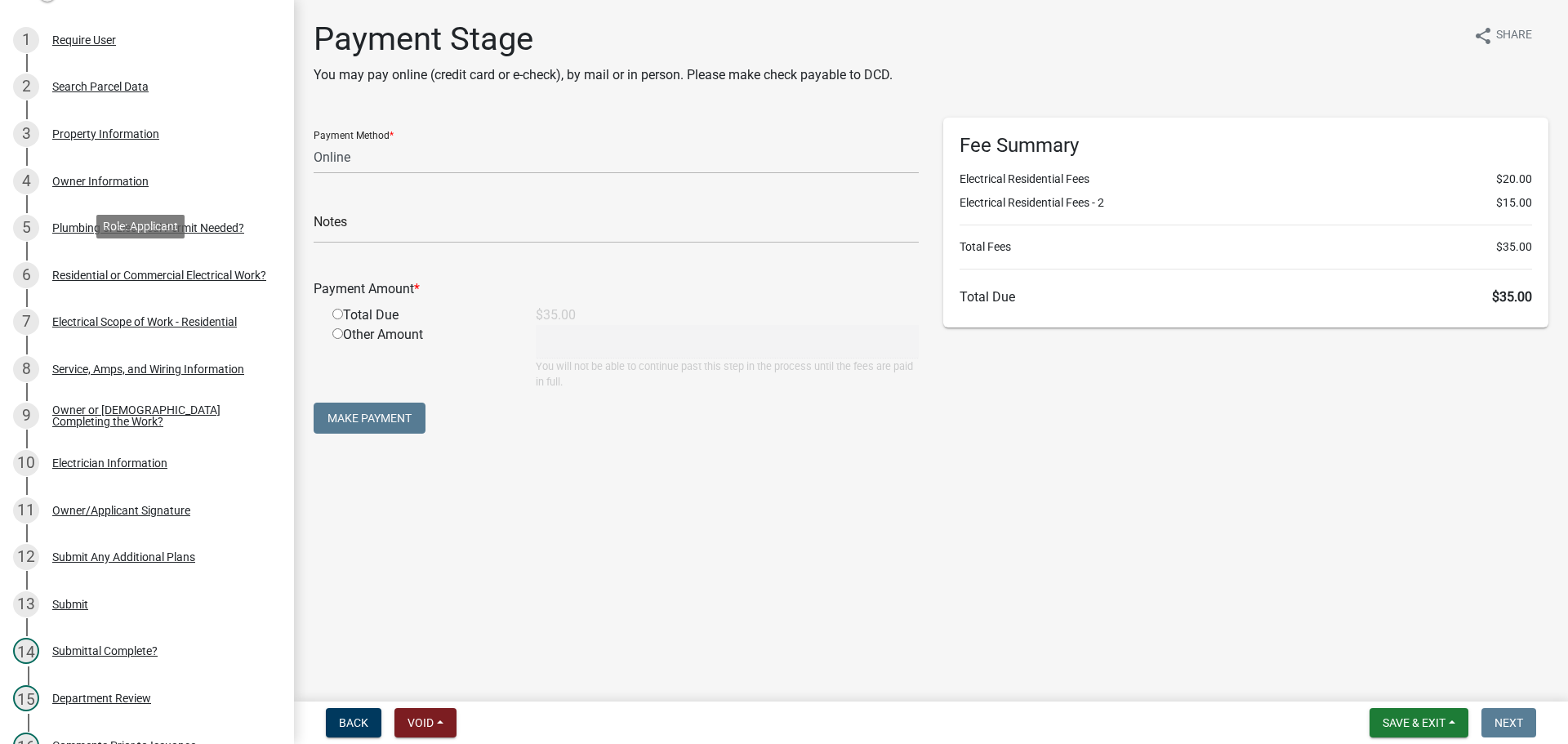
click at [104, 274] on div "Residential or Commercial Electrical Work?" at bounding box center [159, 275] width 214 height 11
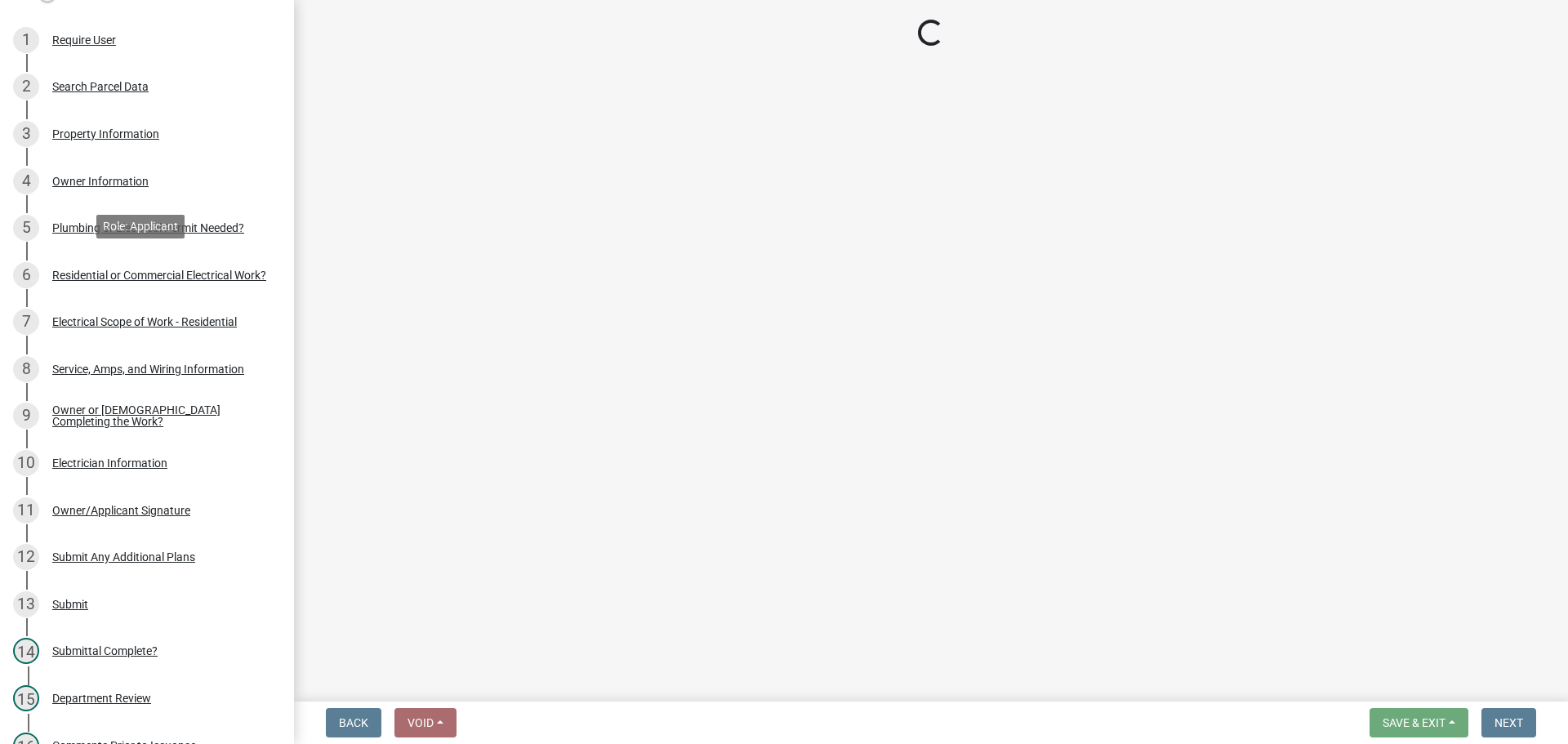
select select "3db72f89-ebf7-44a2-a43c-36ed77a05272"
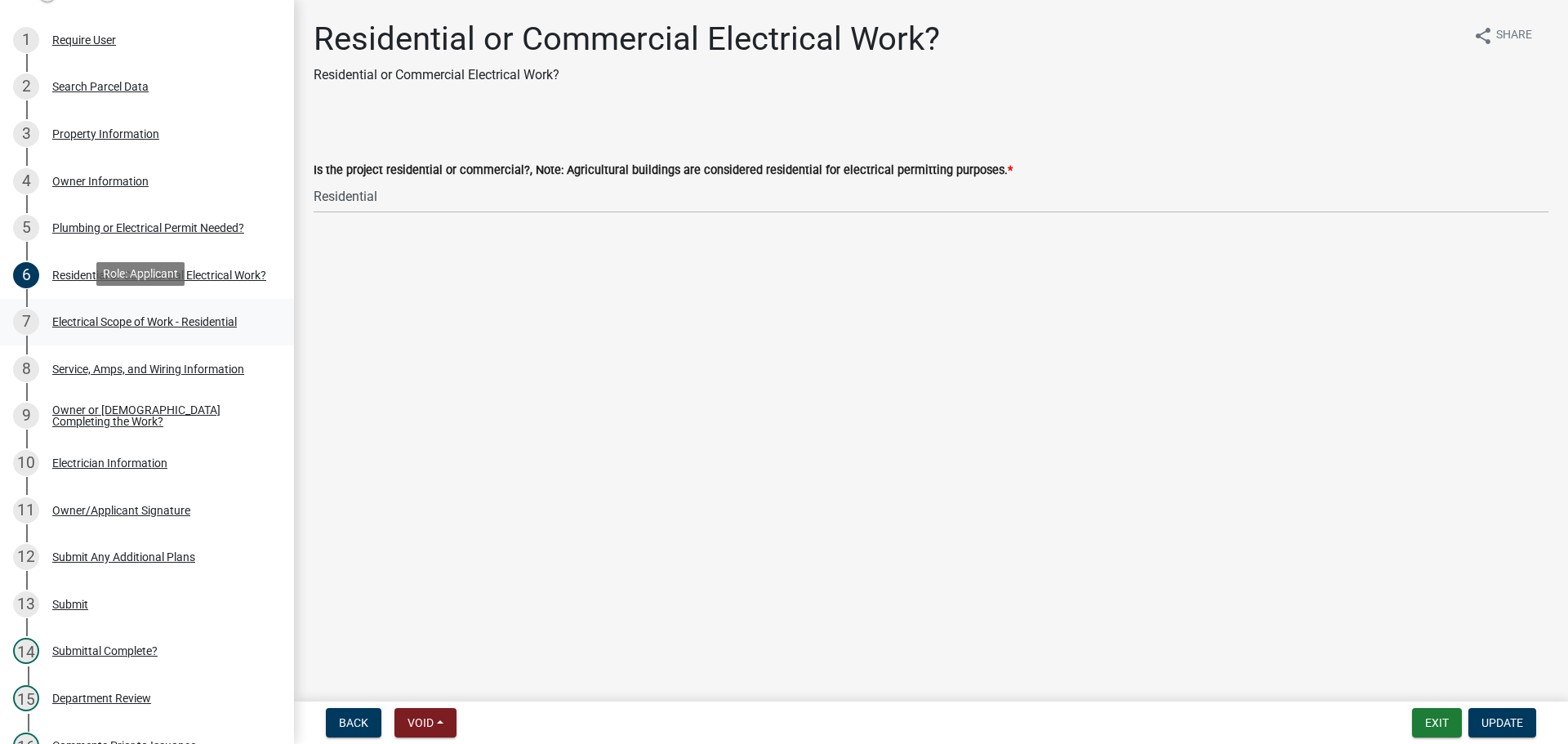
click at [103, 316] on div "Electrical Scope of Work - Residential" at bounding box center [144, 322] width 185 height 11
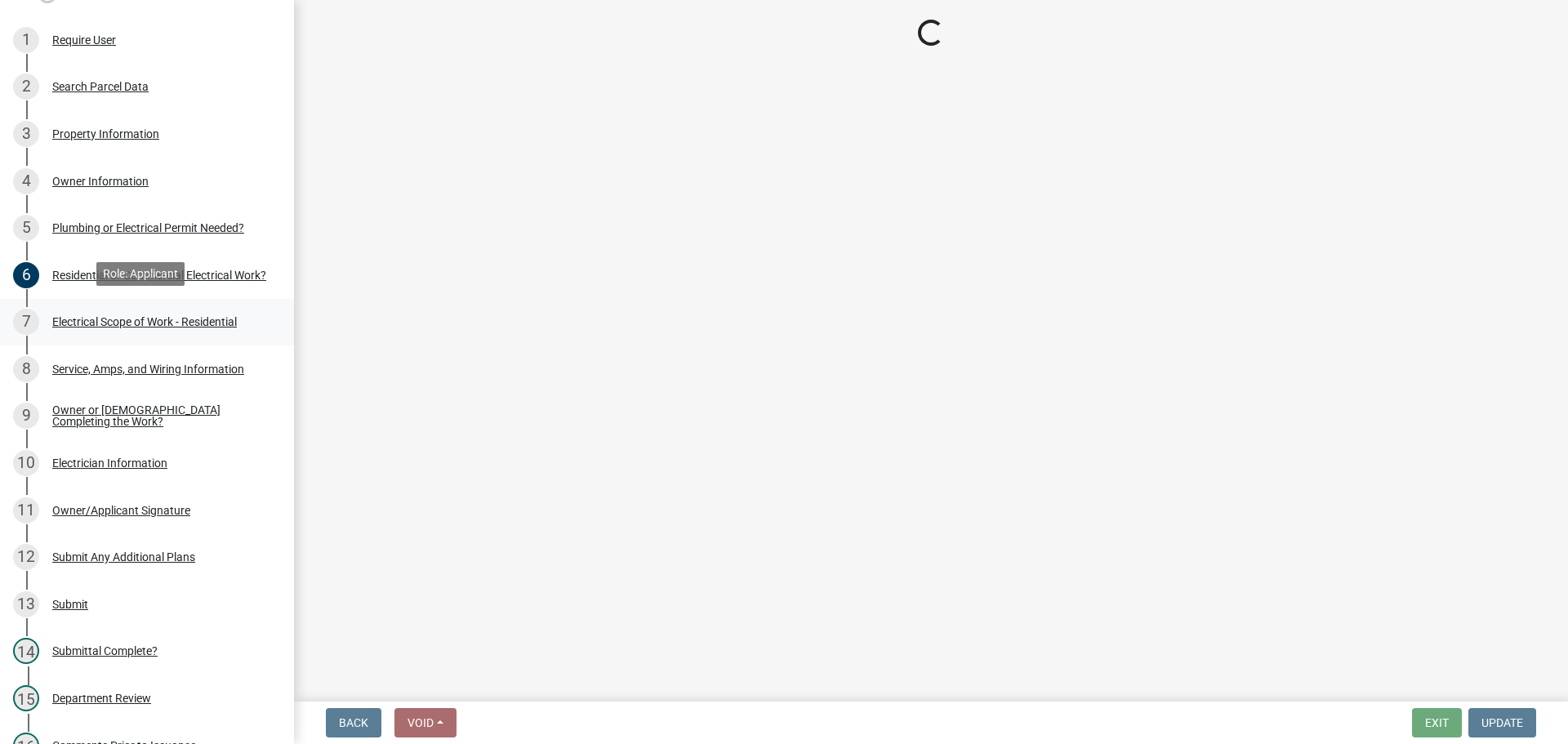
select select "9bdb09e1-e356-4221-9288-64288f1bde99"
select select "7ef4931d-2844-48db-86f4-9cd3d99fe029"
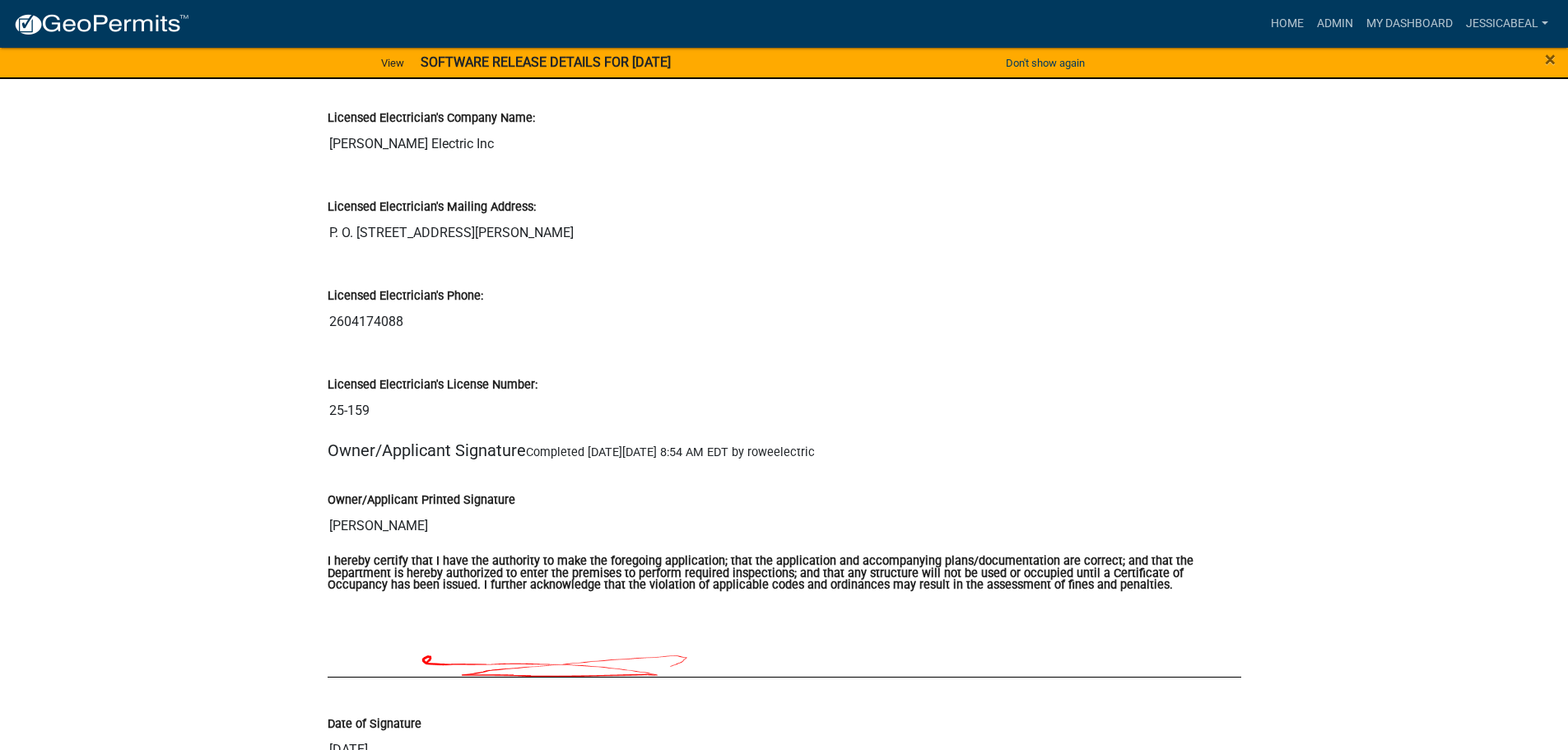
scroll to position [3045, 0]
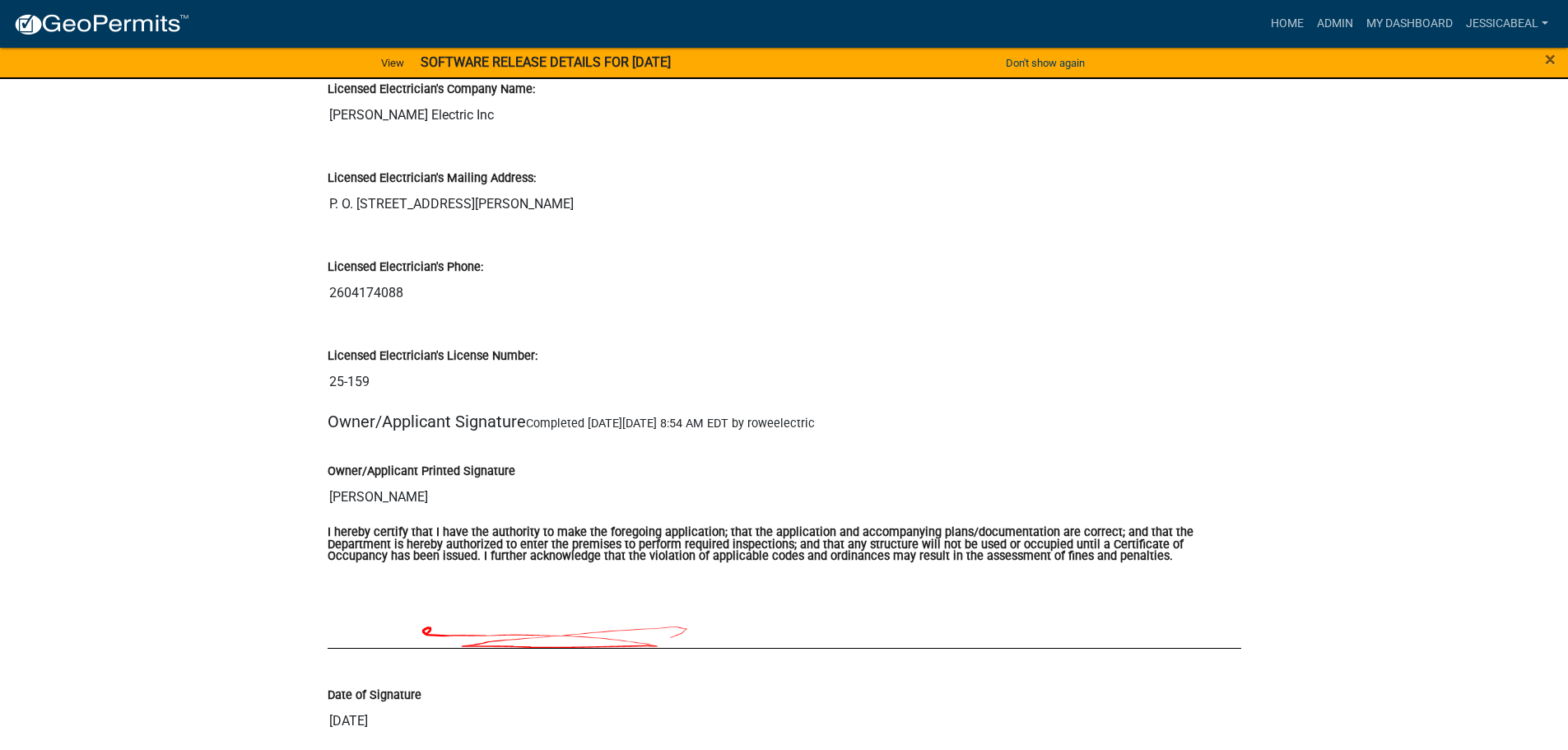
drag, startPoint x: 366, startPoint y: 360, endPoint x: 328, endPoint y: 360, distance: 38.0
click at [326, 361] on div "Licensed Electrician's License Number: 25-159" at bounding box center [784, 367] width 939 height 89
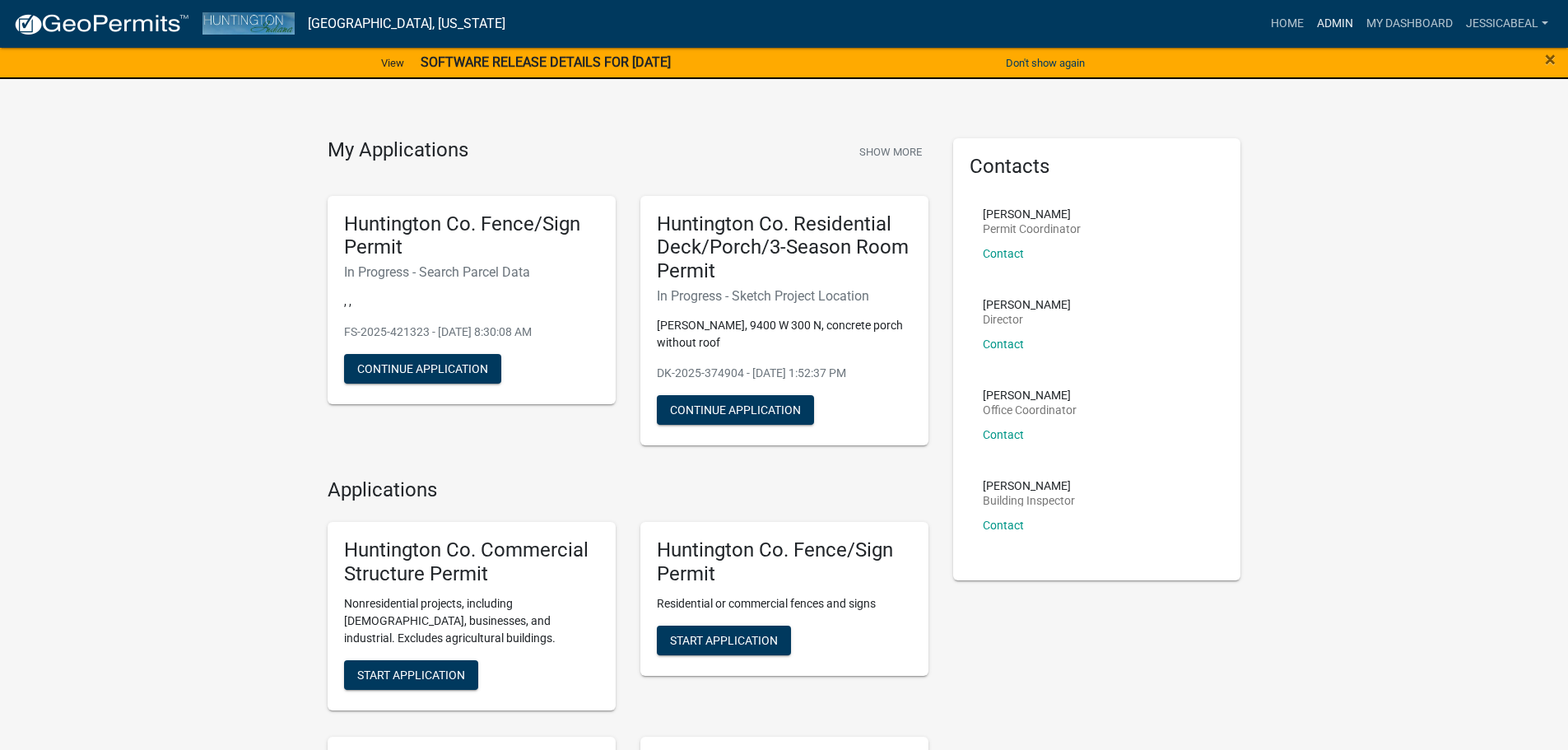
click at [1326, 13] on link "Admin" at bounding box center [1336, 24] width 50 height 31
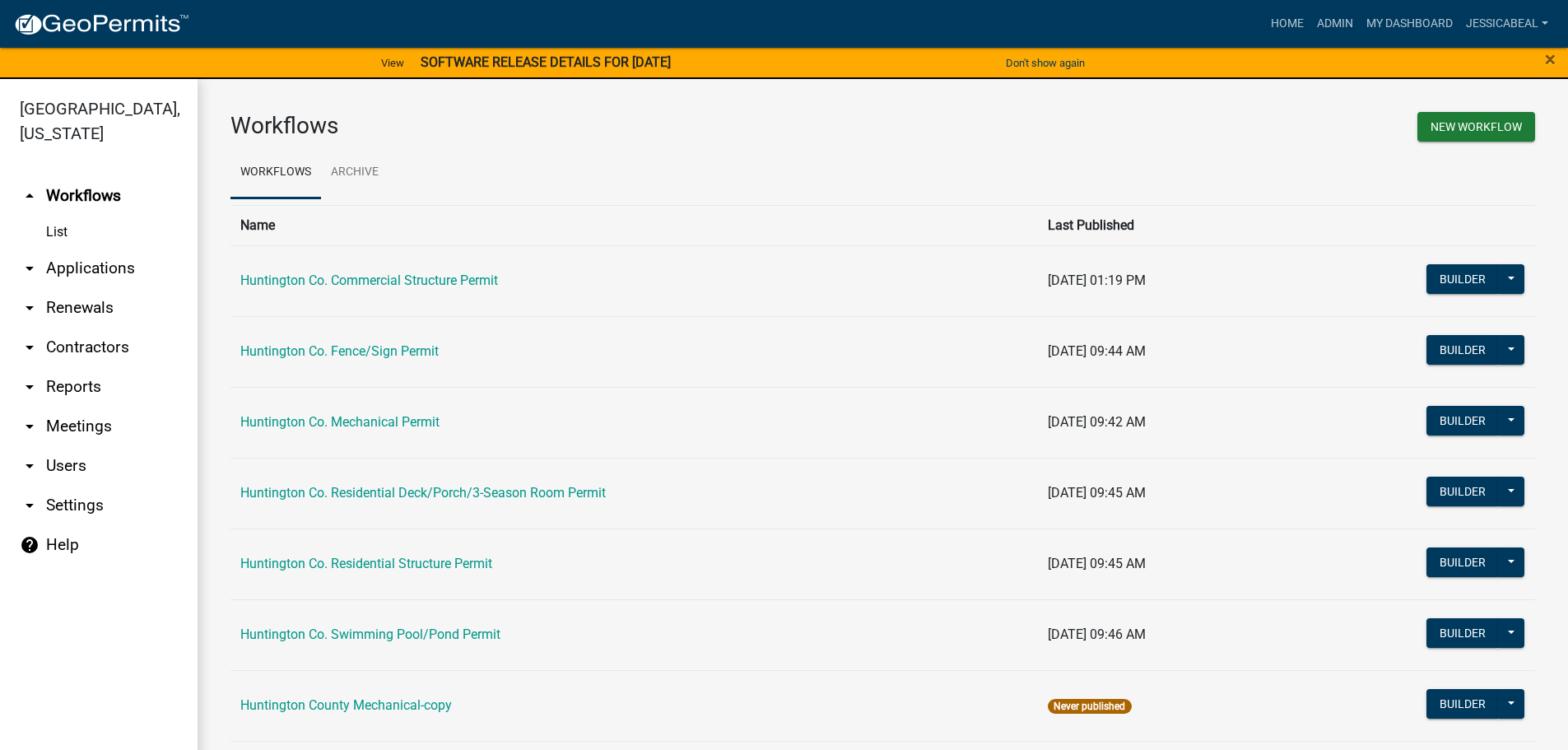
click at [77, 266] on link "arrow_drop_down Applications" at bounding box center [98, 269] width 198 height 40
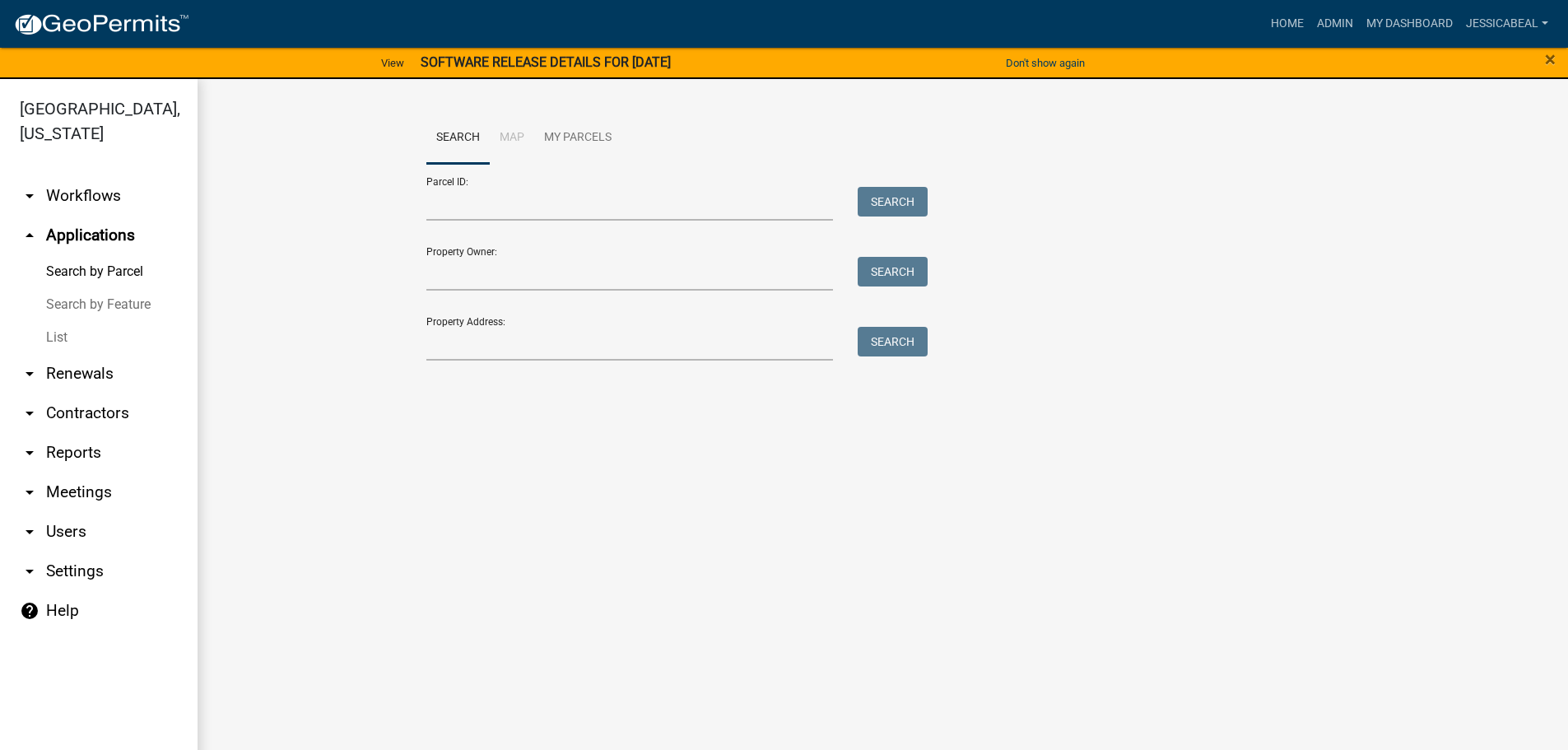
drag, startPoint x: 49, startPoint y: 337, endPoint x: 59, endPoint y: 337, distance: 10.0
click at [50, 337] on link "List" at bounding box center [98, 337] width 198 height 33
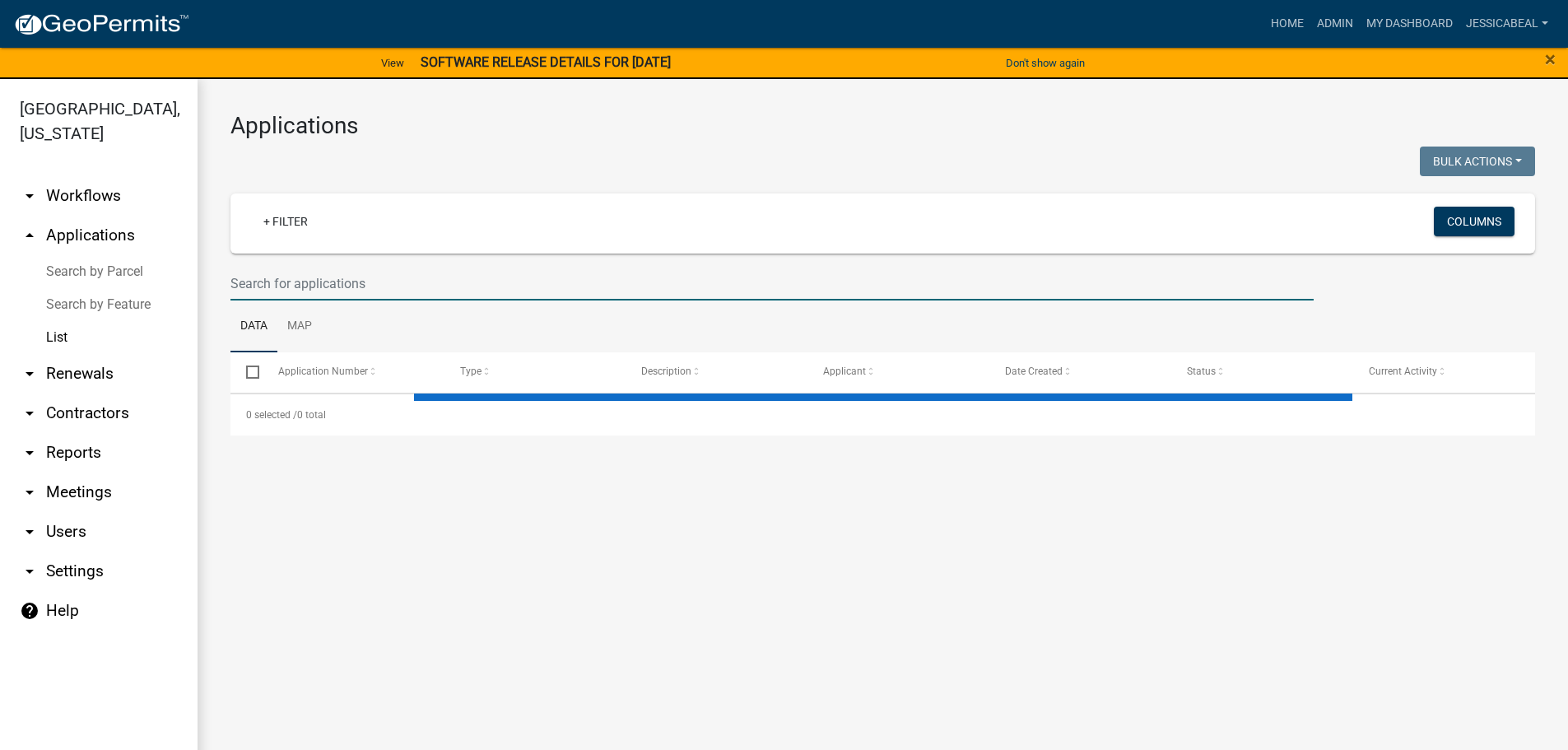
click at [332, 284] on input "text" at bounding box center [772, 284] width 1083 height 34
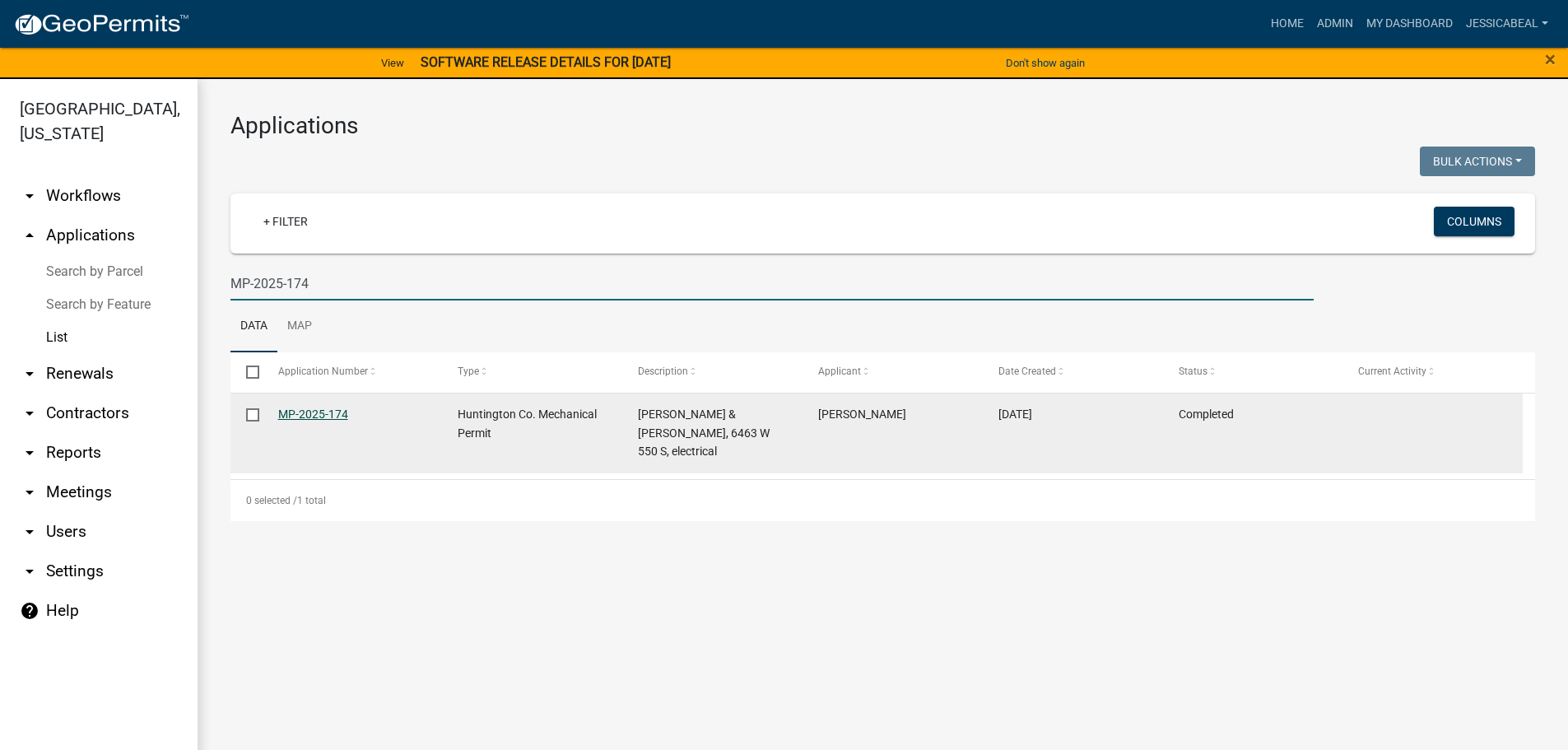
type input "MP-2025-174"
click at [292, 410] on link "MP-2025-174" at bounding box center [313, 414] width 70 height 13
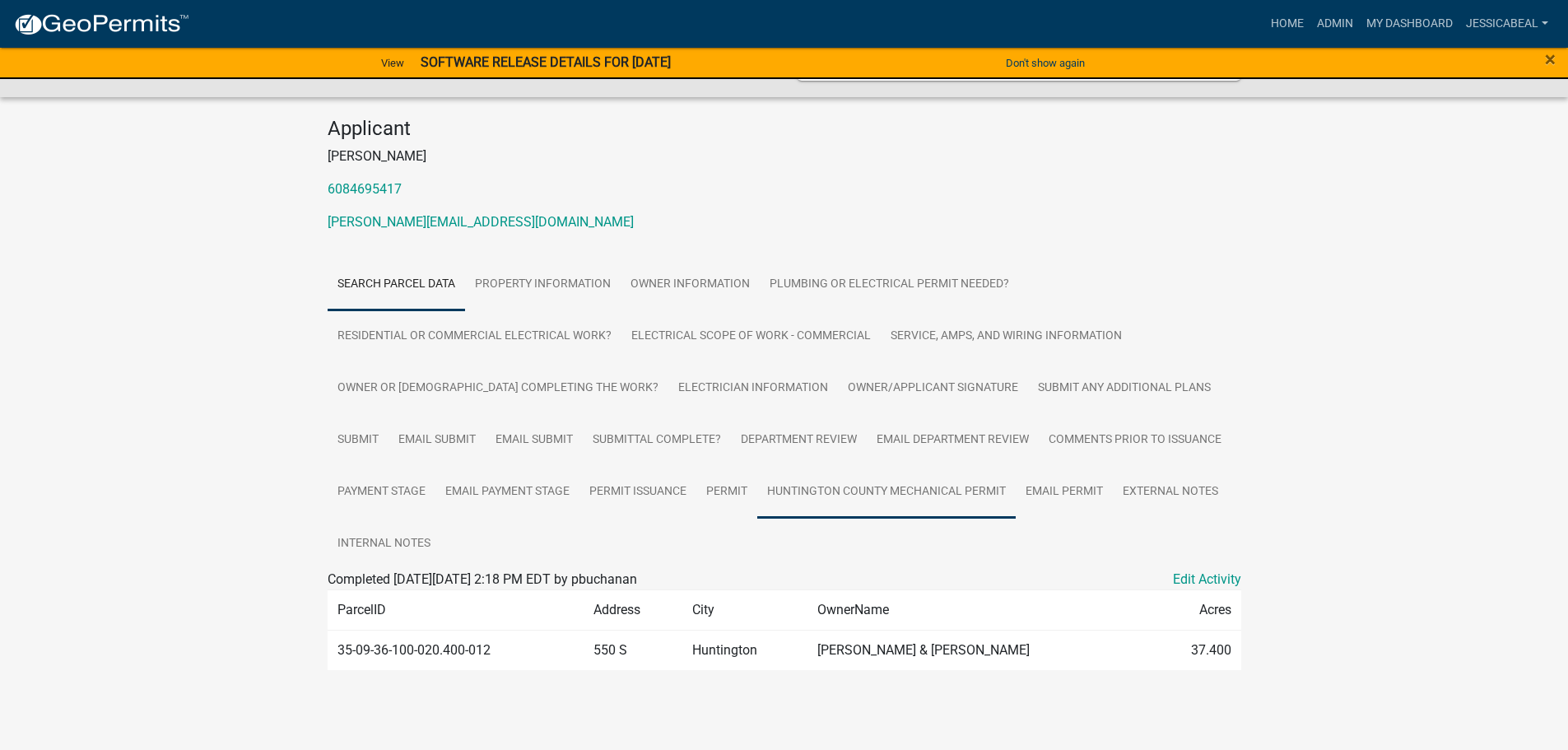
scroll to position [134, 0]
click at [878, 482] on link "Huntington County Mechanical Permit" at bounding box center [887, 490] width 259 height 53
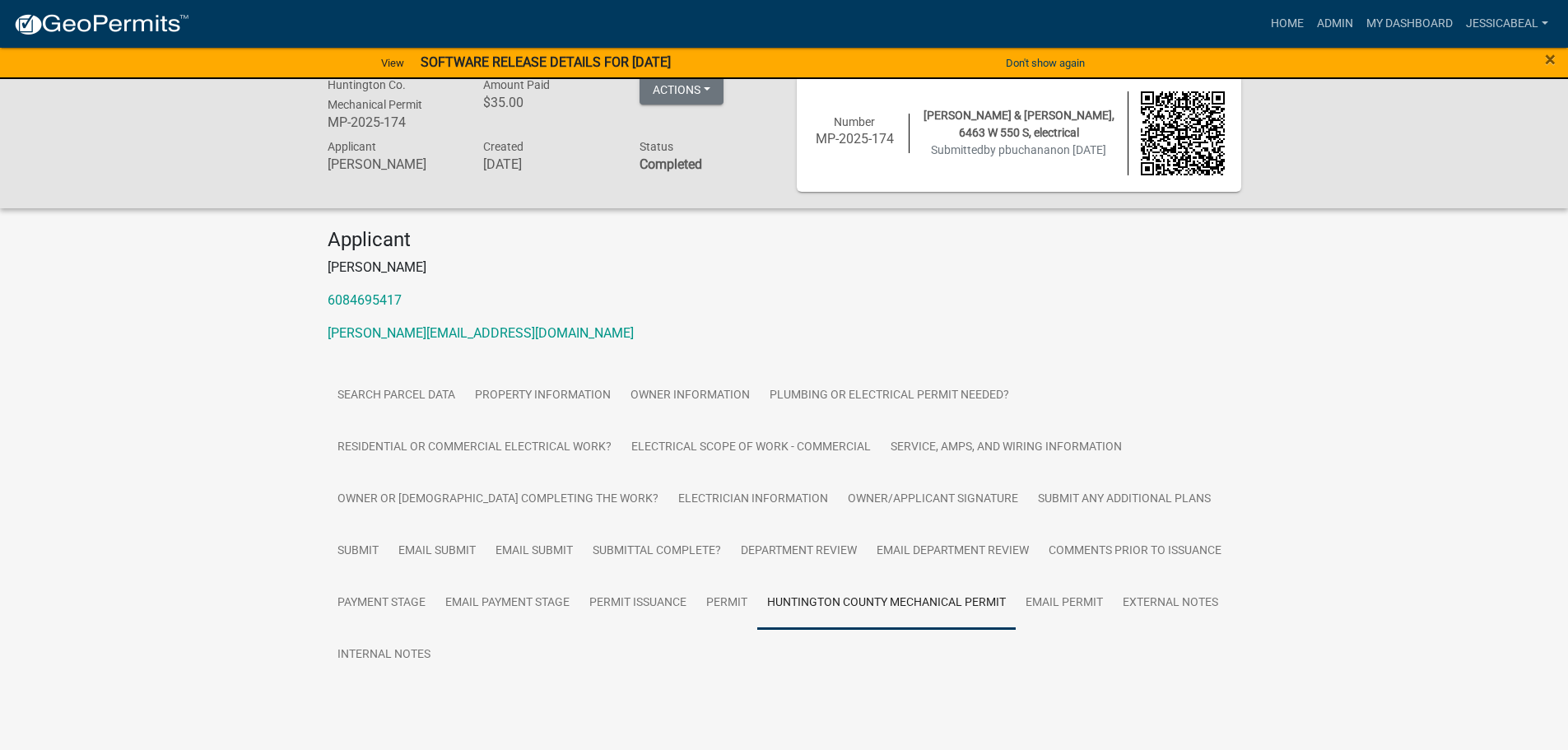
scroll to position [60, 0]
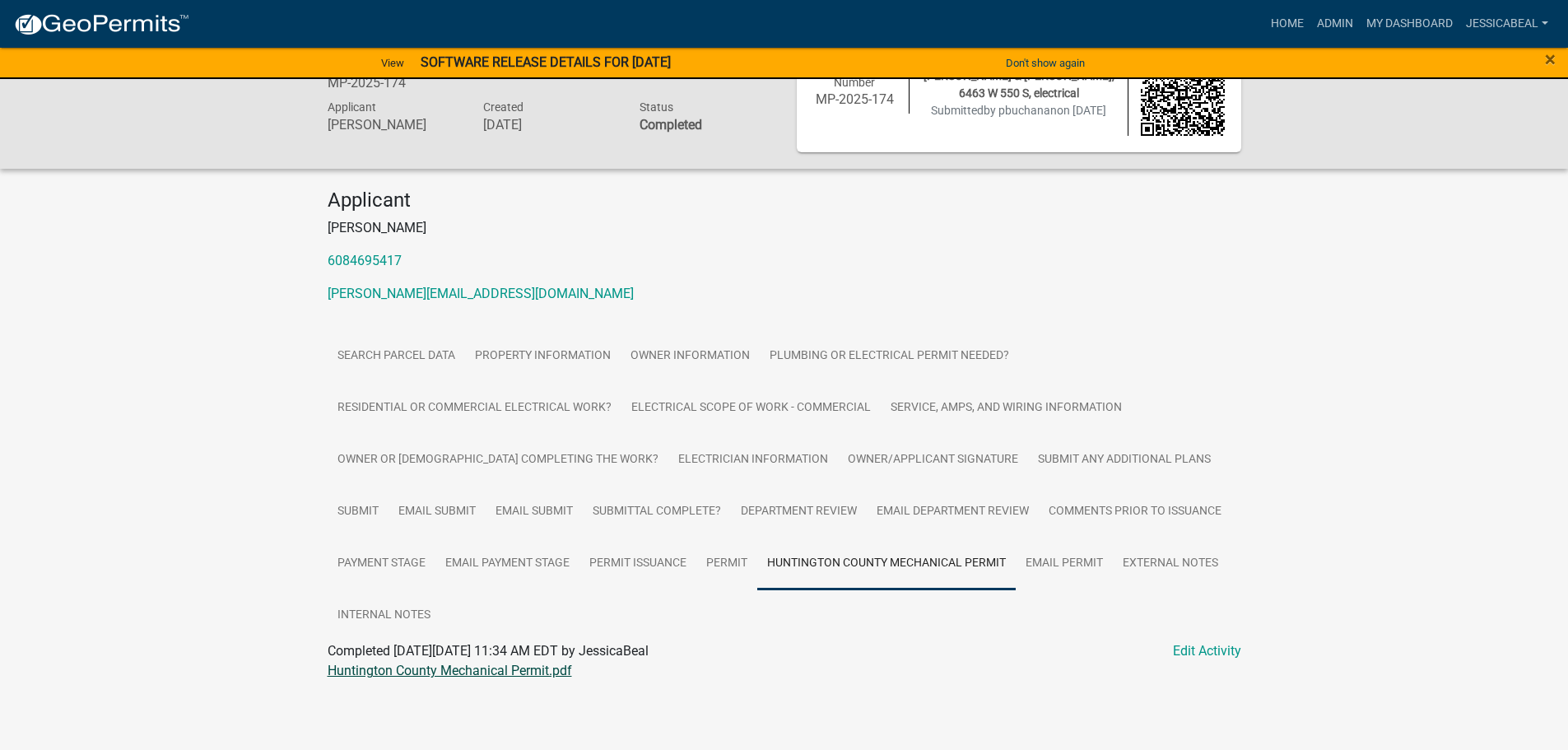
click at [504, 665] on link "Huntington County Mechanical Permit.pdf" at bounding box center [450, 670] width 245 height 16
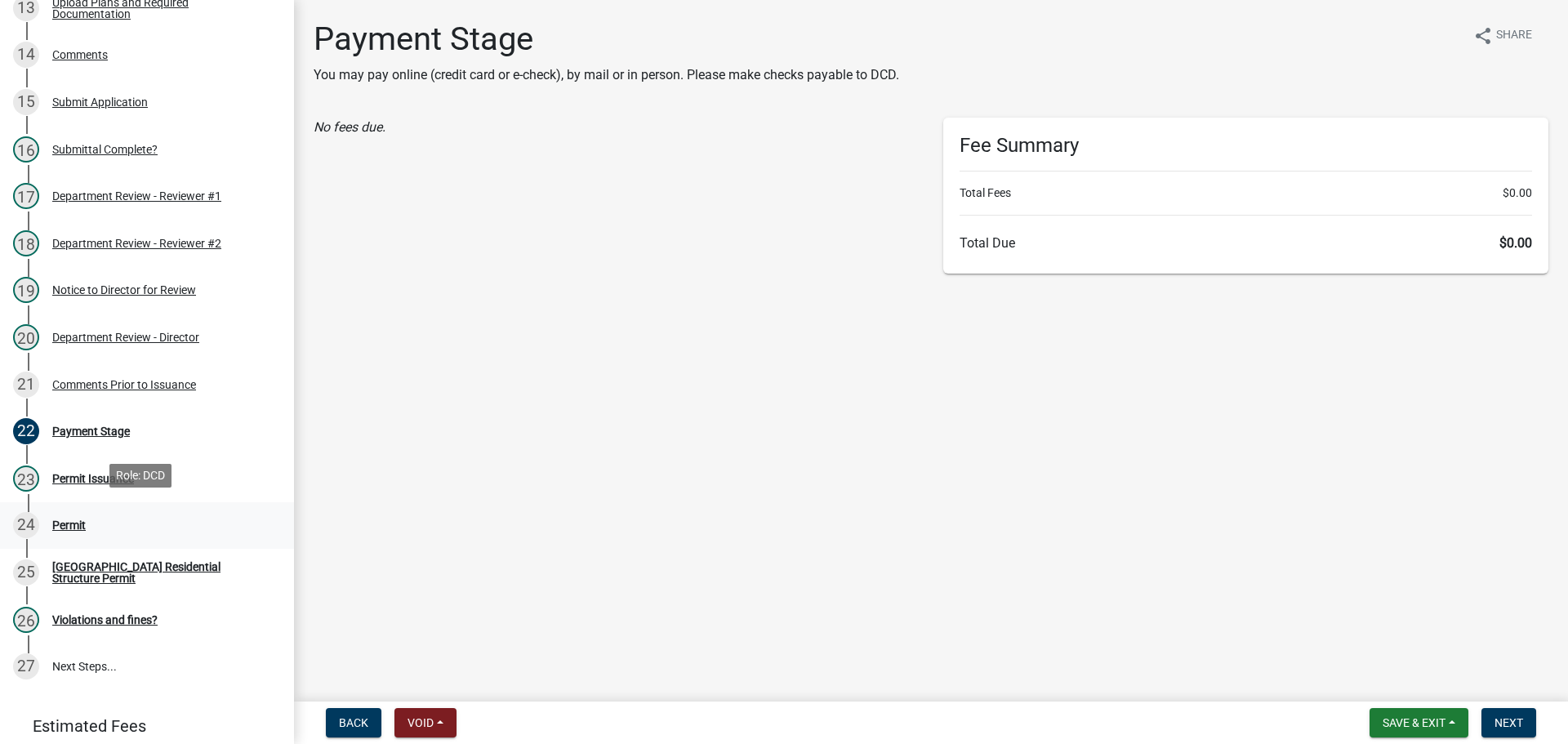
scroll to position [888, 0]
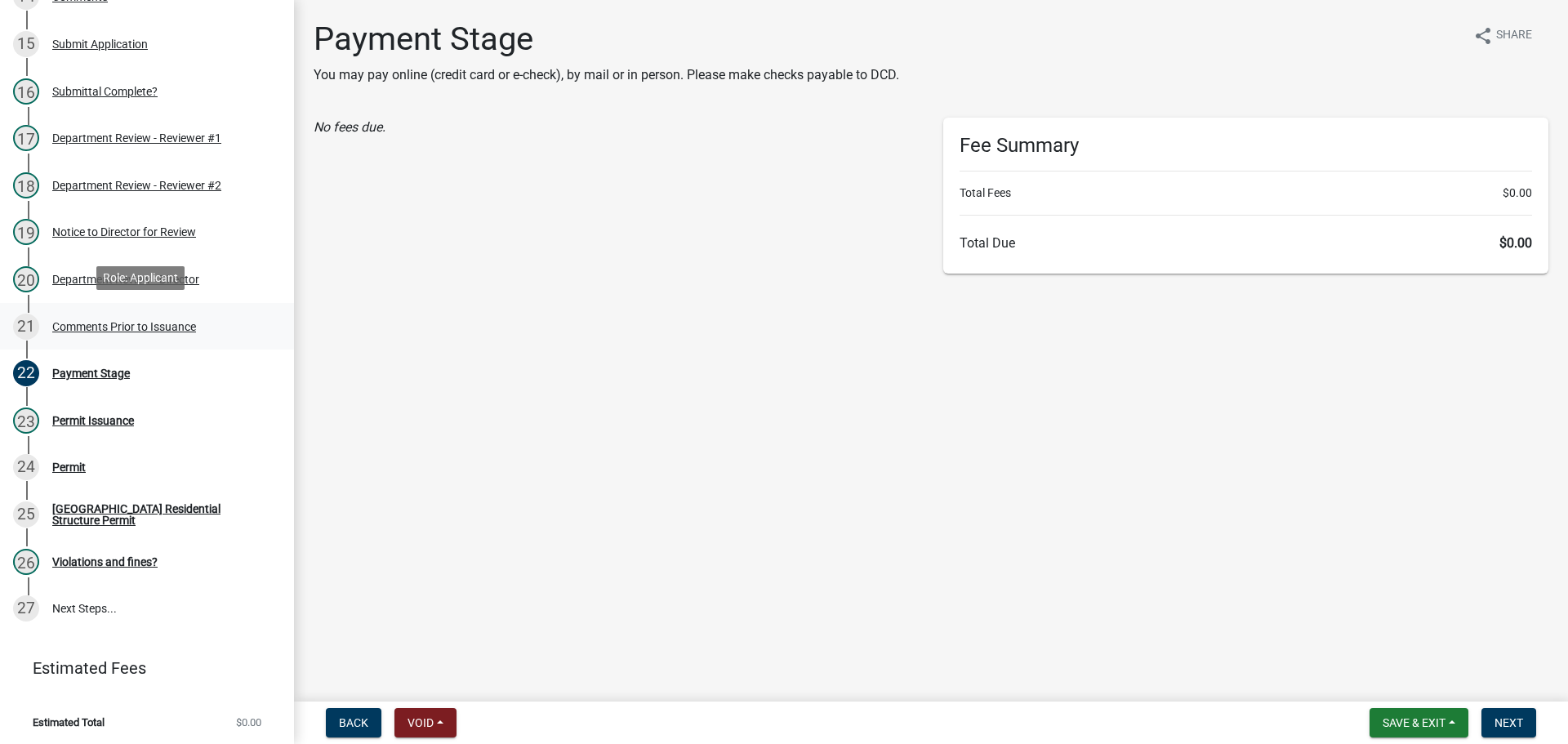
click at [66, 326] on div "Comments Prior to Issuance" at bounding box center [124, 326] width 144 height 11
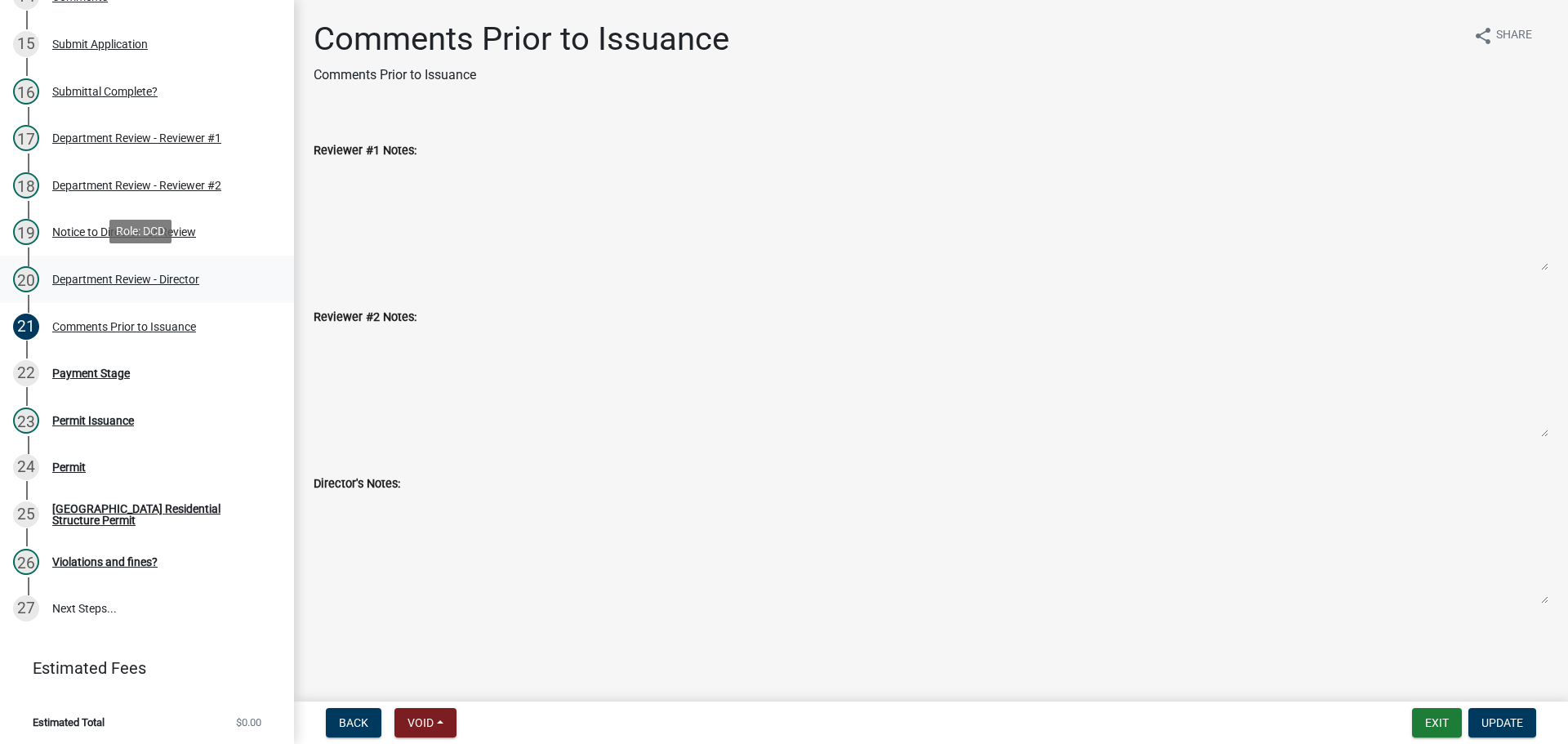
click at [89, 261] on link "20 Department Review - Director" at bounding box center [147, 280] width 294 height 48
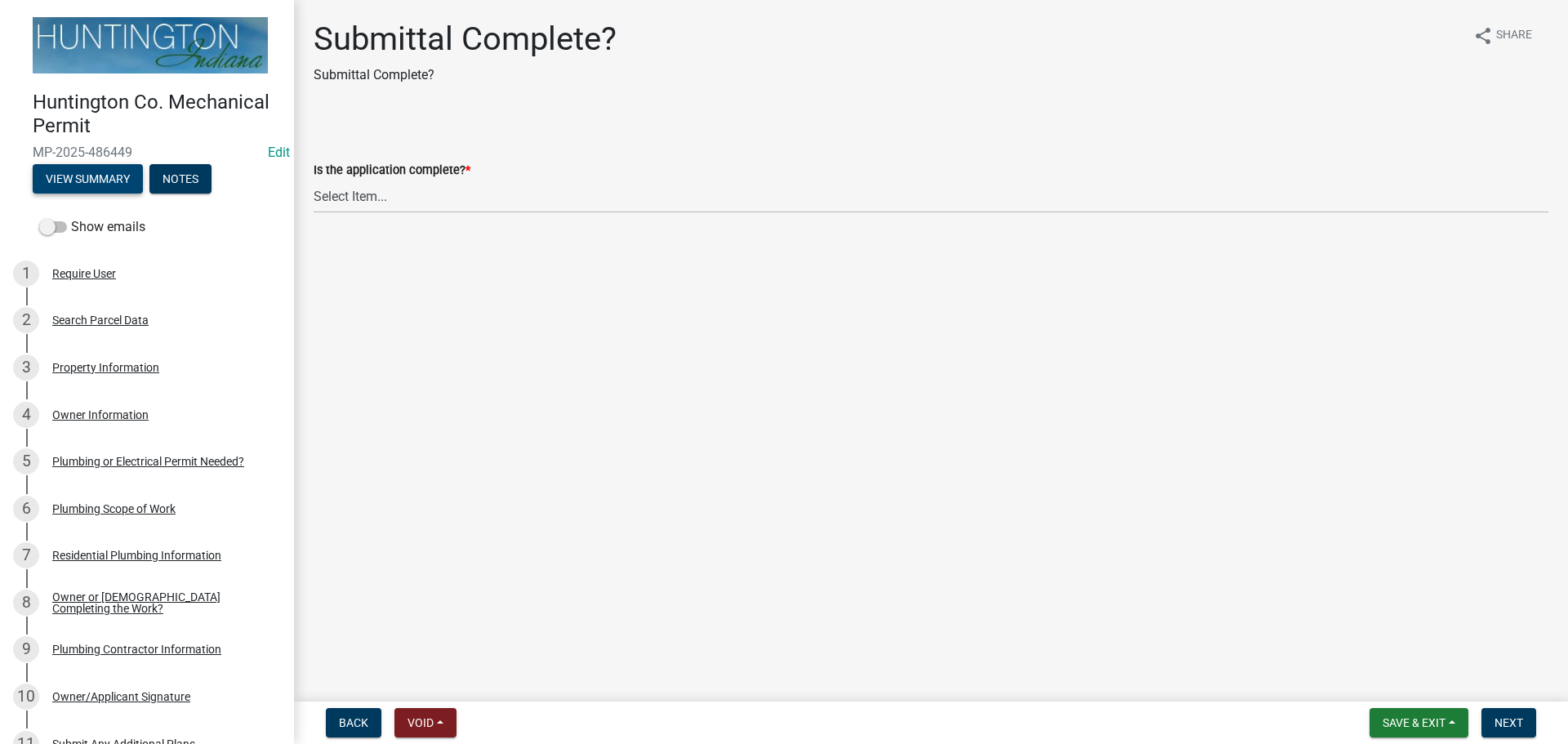
click at [79, 172] on button "View Summary" at bounding box center [88, 179] width 110 height 30
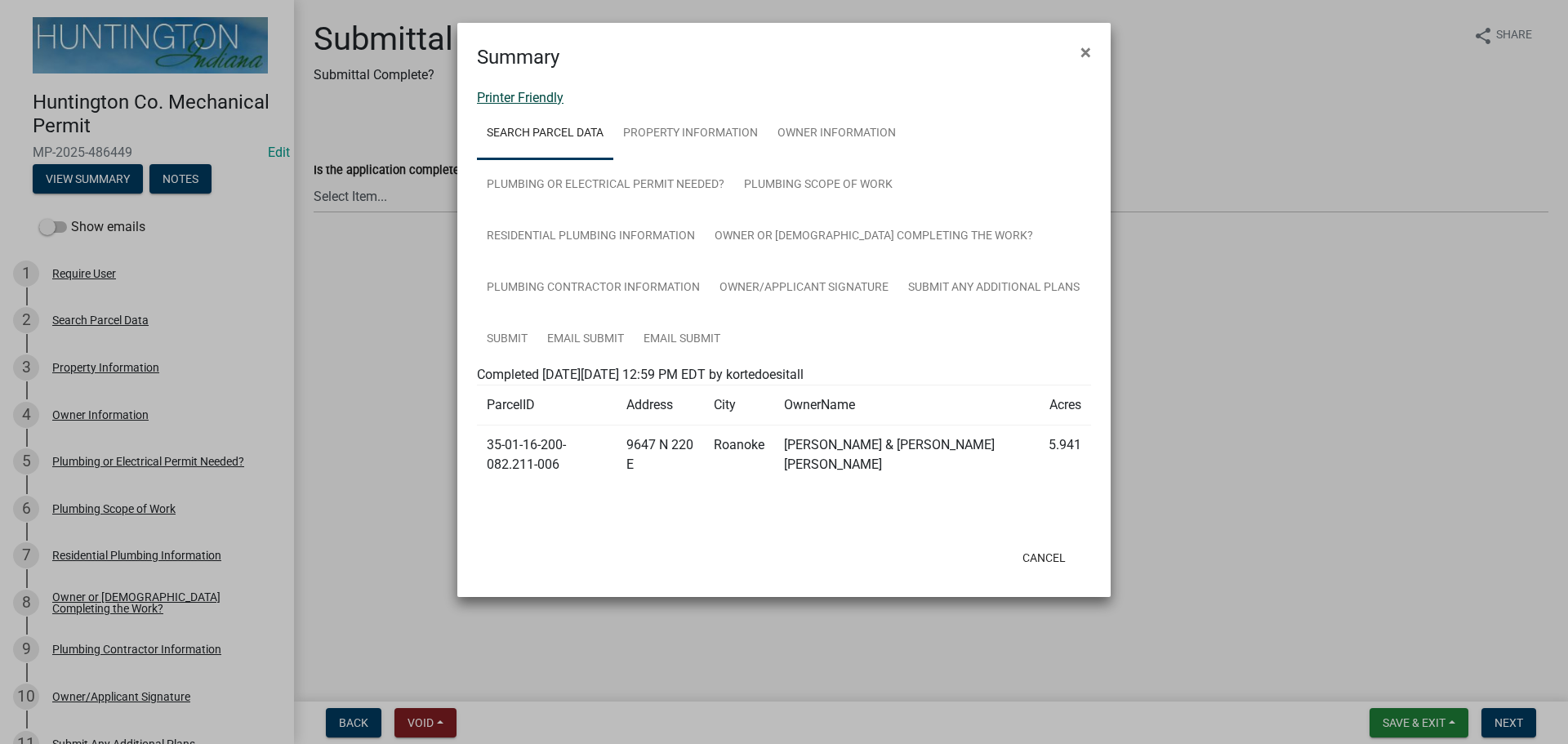
click at [505, 101] on link "Printer Friendly" at bounding box center [520, 97] width 87 height 16
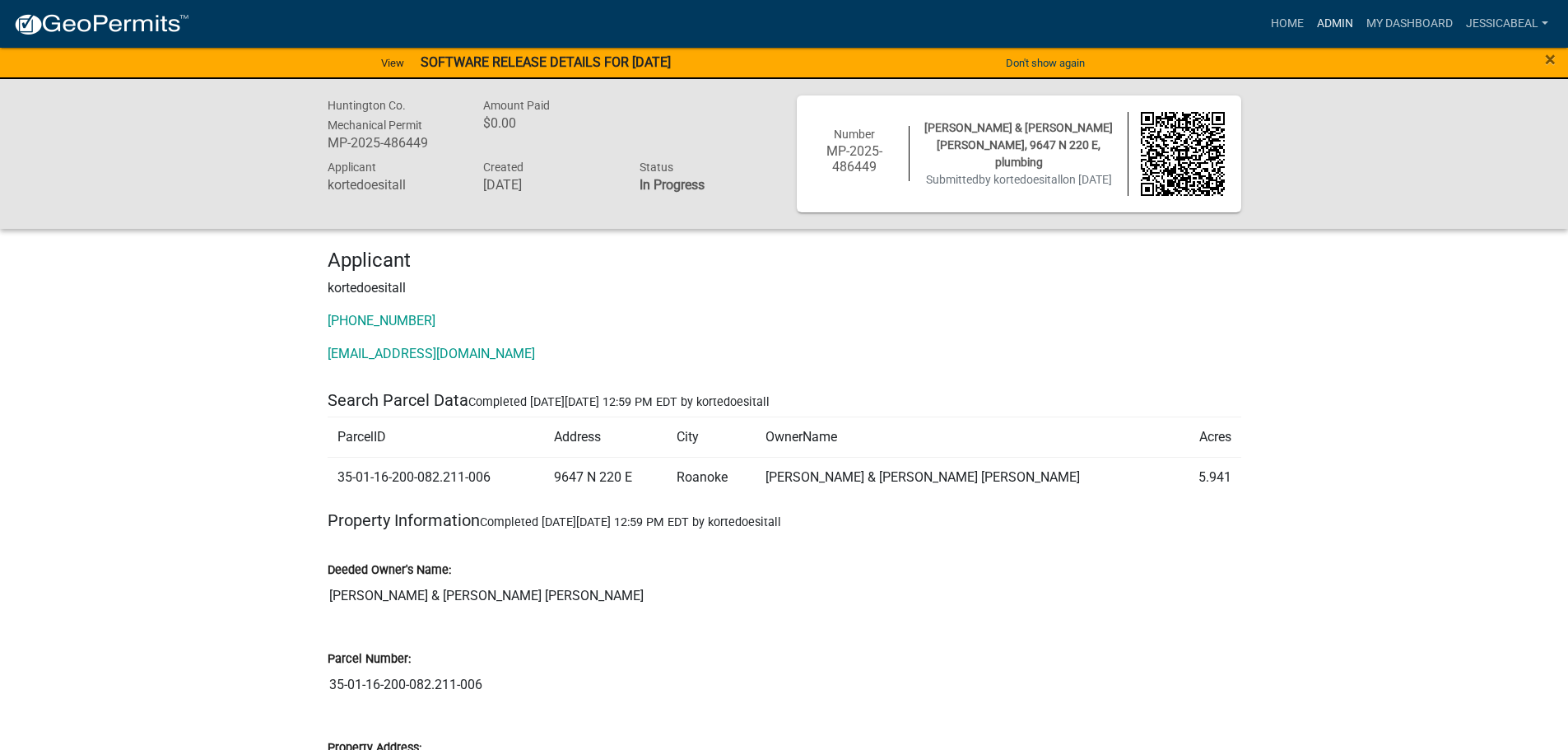
drag, startPoint x: 1337, startPoint y: 26, endPoint x: 1327, endPoint y: 34, distance: 12.8
click at [1337, 26] on link "Admin" at bounding box center [1336, 24] width 50 height 31
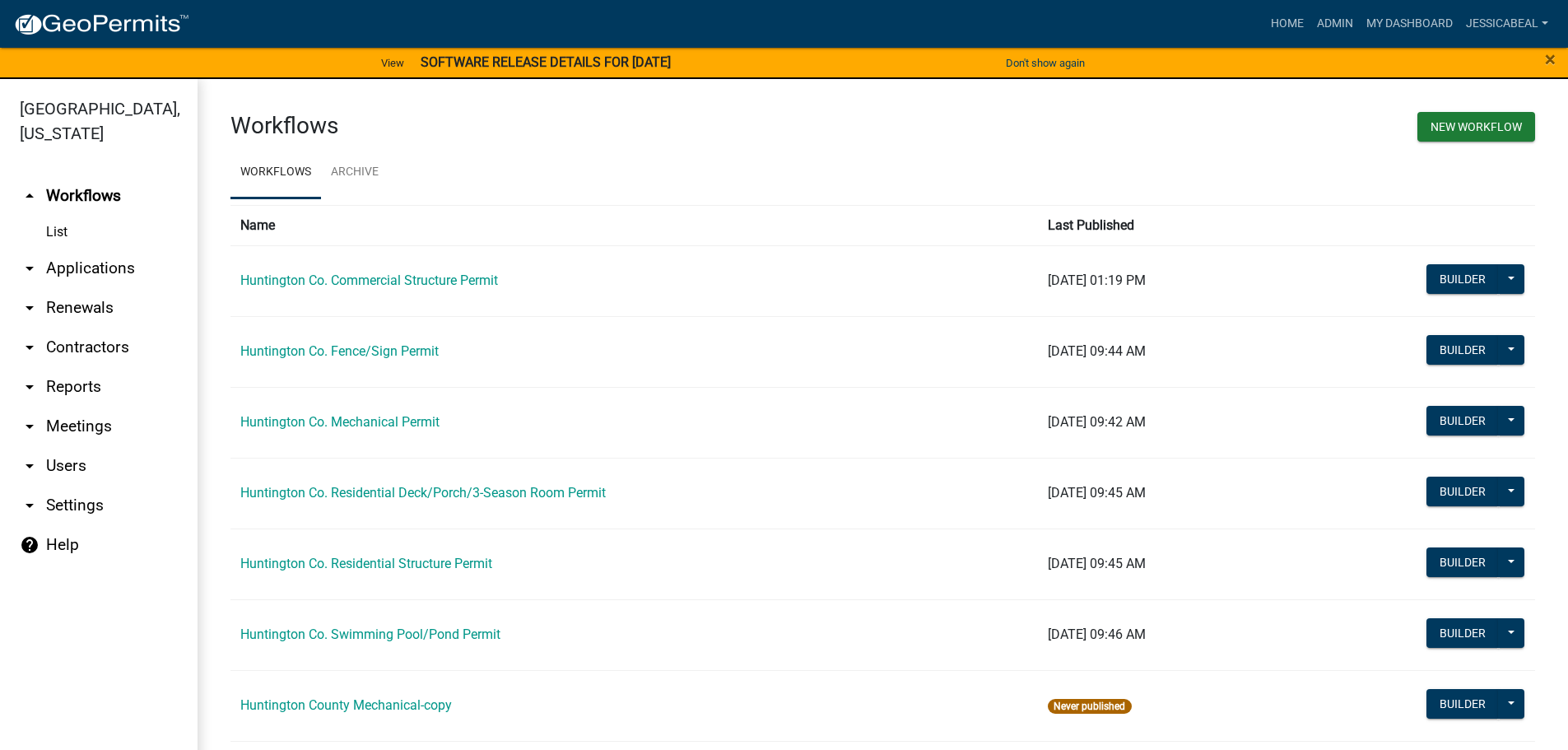
click at [58, 271] on link "arrow_drop_down Applications" at bounding box center [98, 269] width 198 height 40
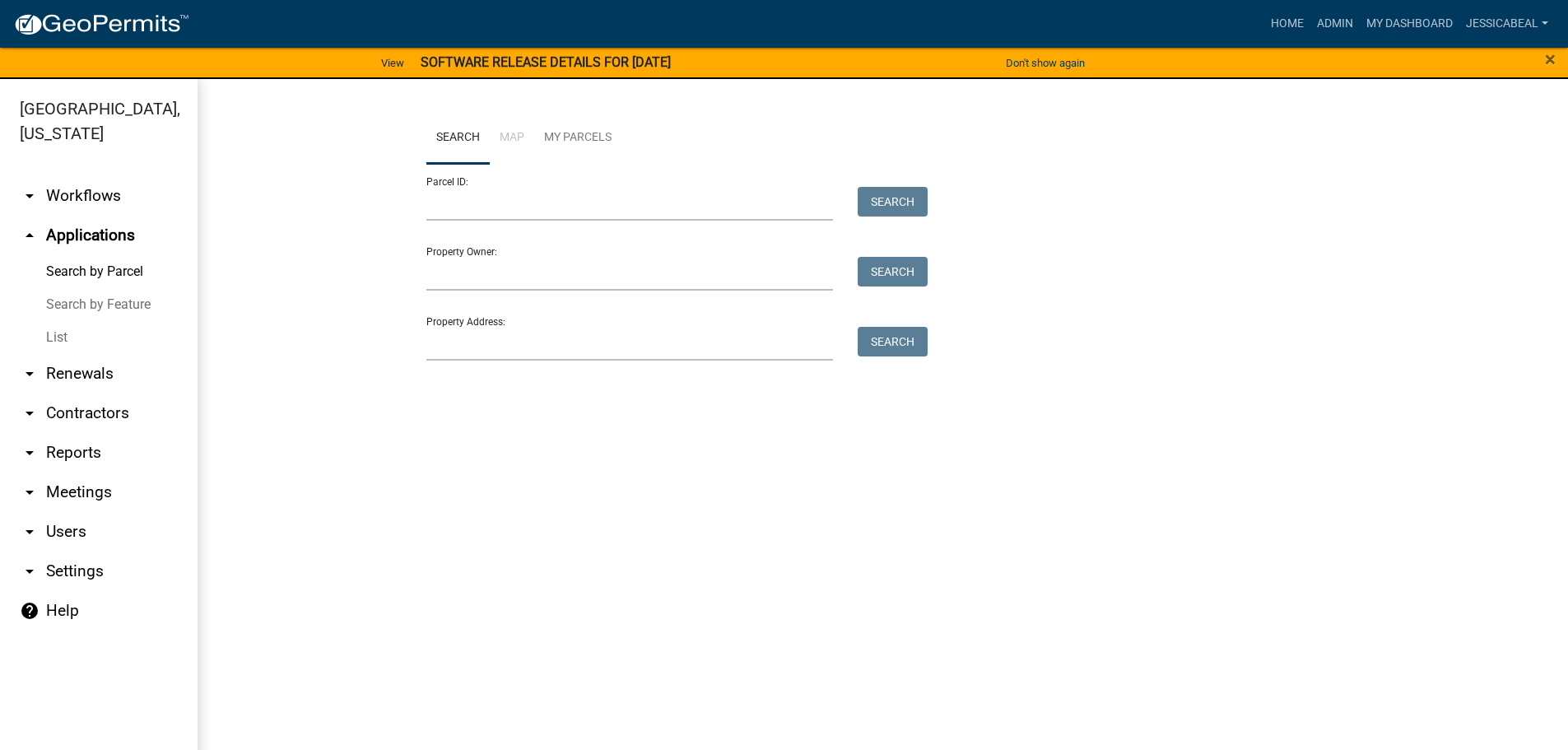
click at [57, 332] on link "List" at bounding box center [98, 337] width 198 height 33
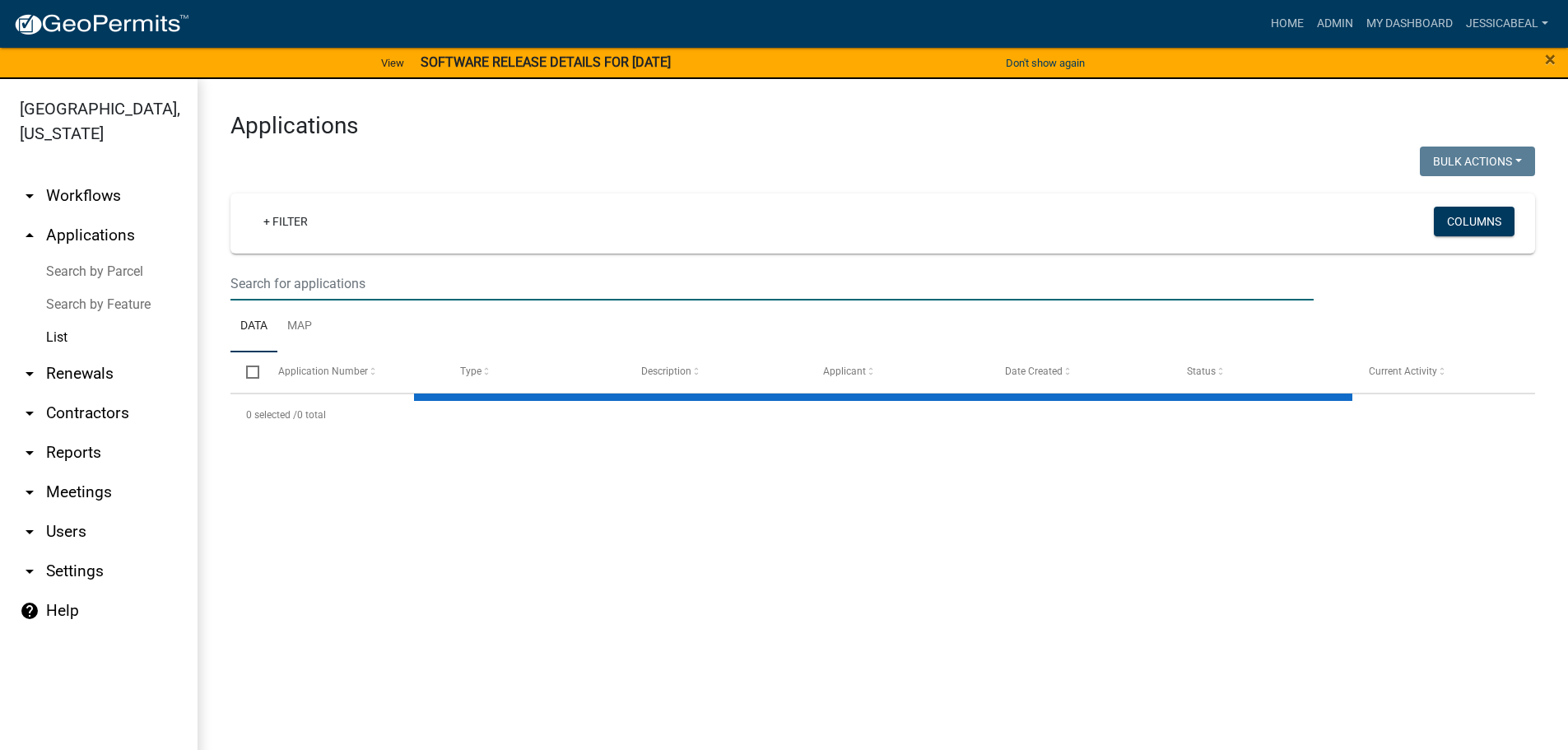
click at [449, 275] on input "text" at bounding box center [772, 284] width 1083 height 34
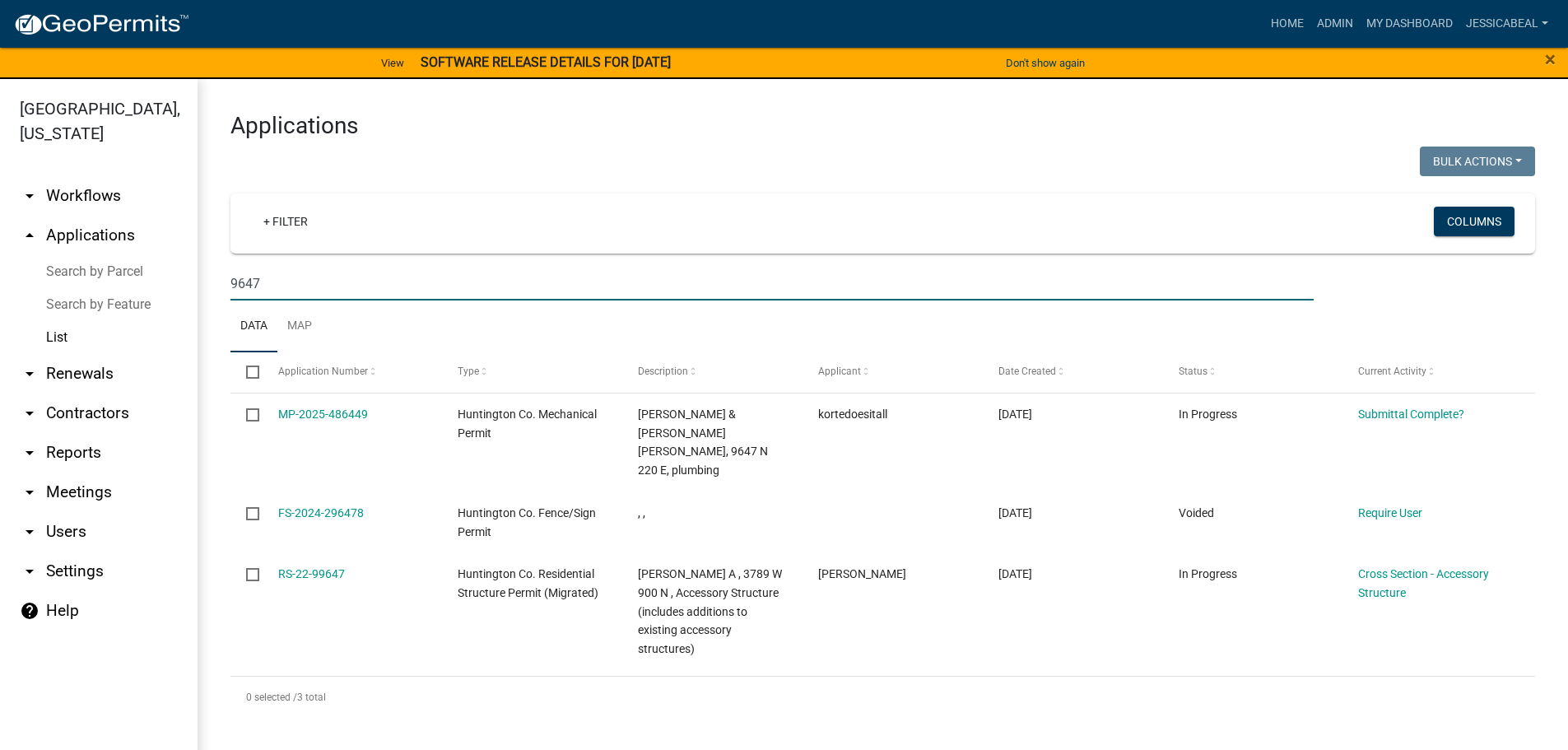
type input "9647"
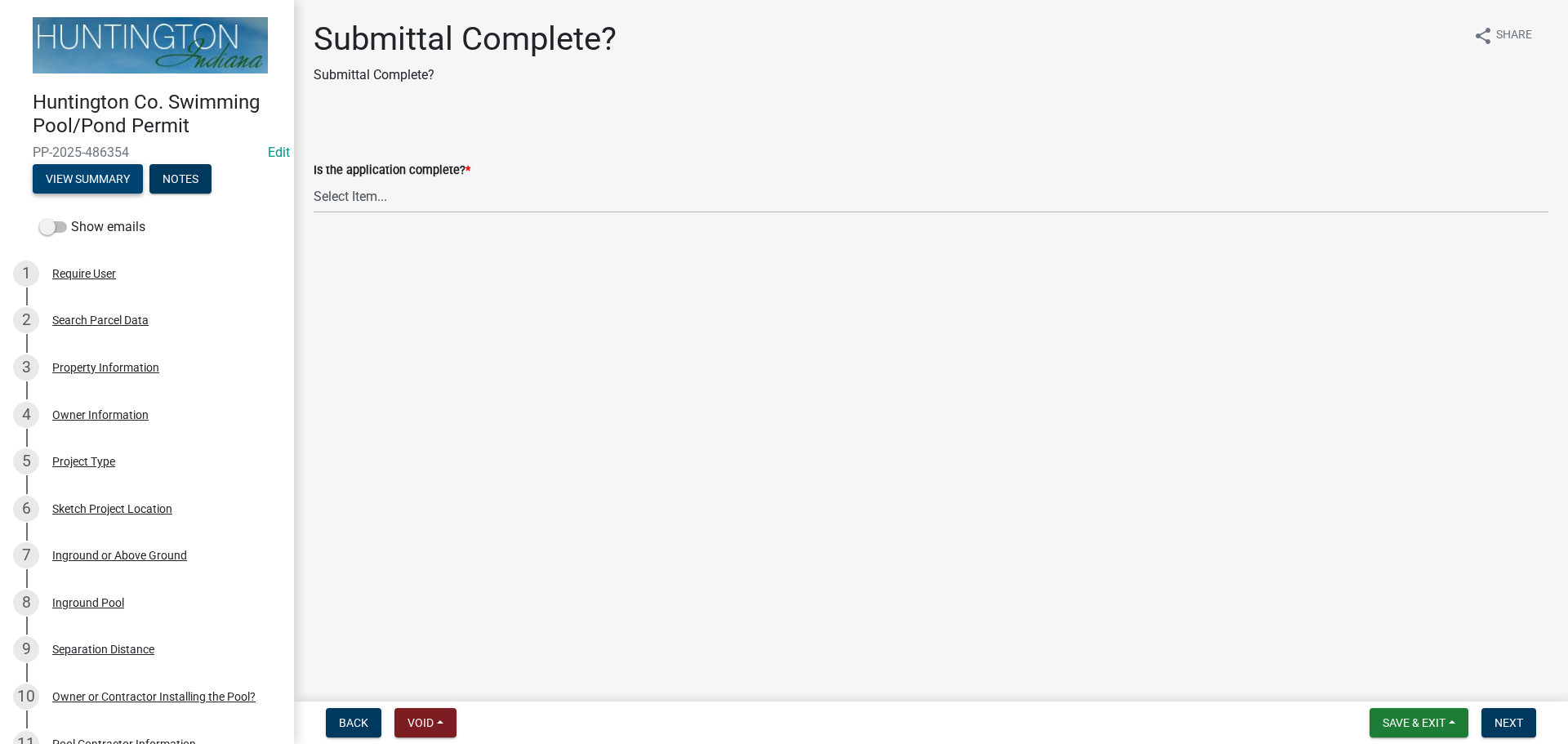
click at [87, 167] on button "View Summary" at bounding box center [88, 179] width 110 height 30
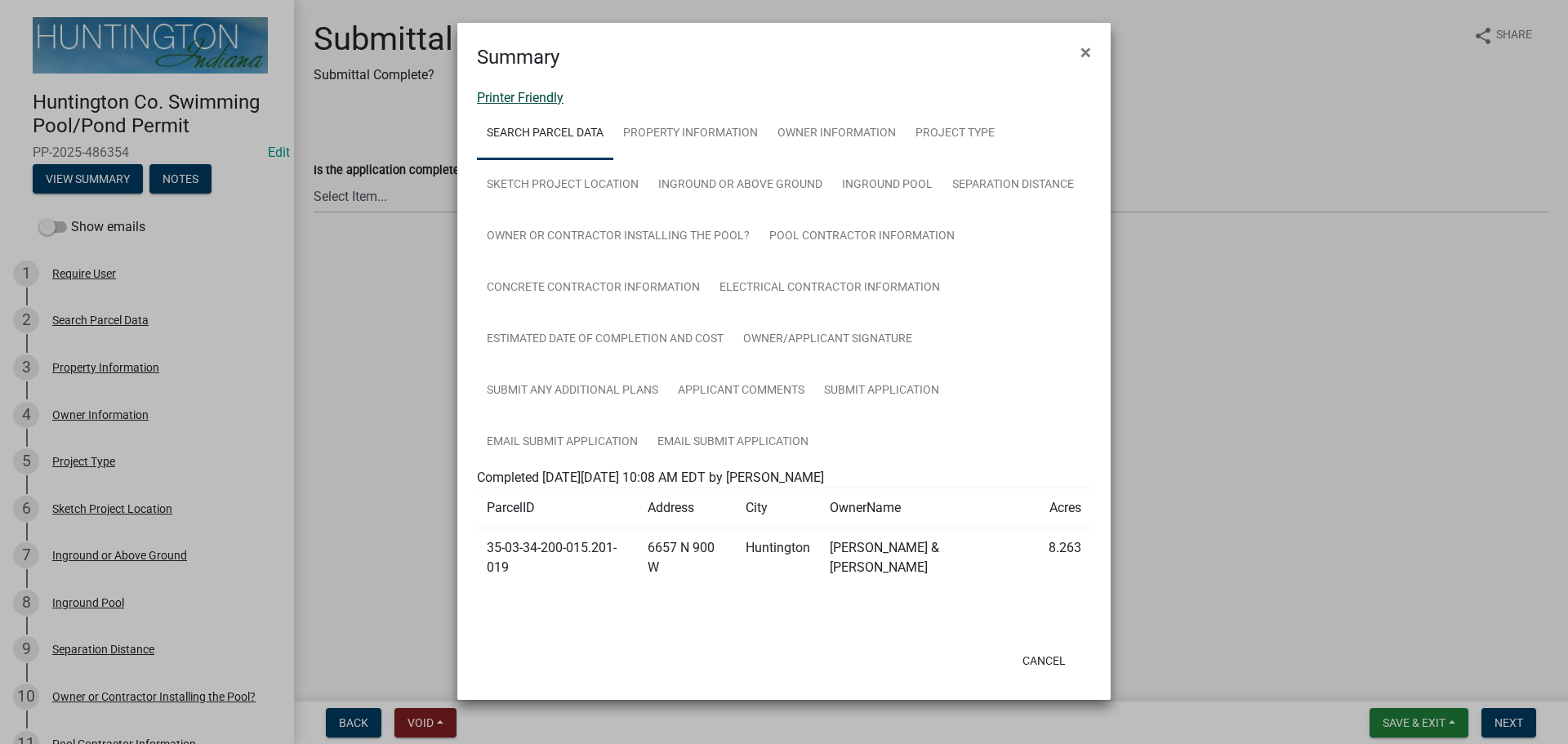
click at [505, 103] on link "Printer Friendly" at bounding box center [520, 97] width 87 height 16
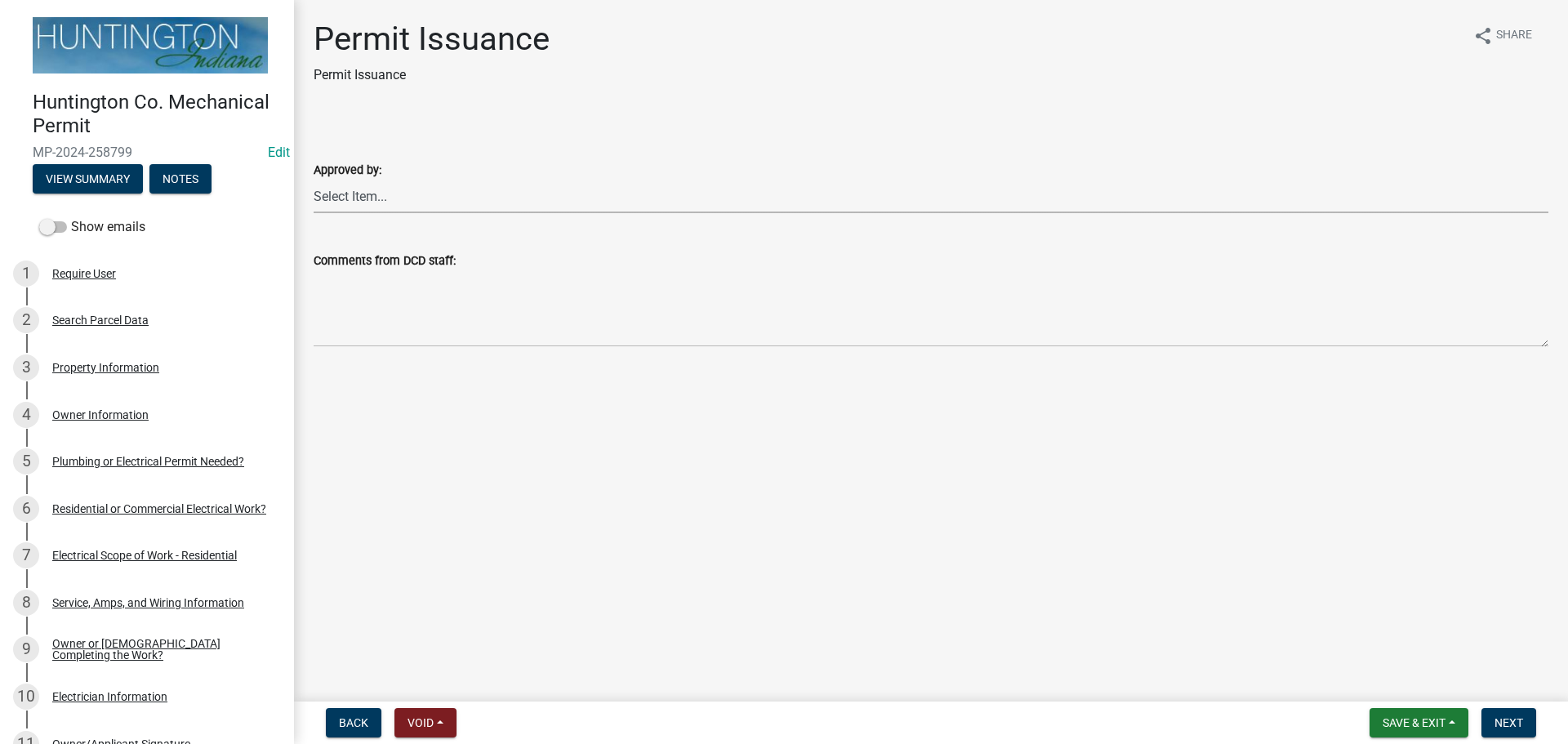
click at [411, 210] on select "Select Item... [PERSON_NAME] [PERSON_NAME] [PERSON_NAME] [PERSON_NAME]" at bounding box center [930, 196] width 1235 height 34
click at [313, 180] on select "Select Item... [PERSON_NAME] [PERSON_NAME] [PERSON_NAME] [PERSON_NAME]" at bounding box center [930, 196] width 1235 height 34
select select "0ac14b4a-58a8-44ed-8576-6ffdb9d3932f"
click at [1491, 723] on button "Next" at bounding box center [1509, 723] width 55 height 30
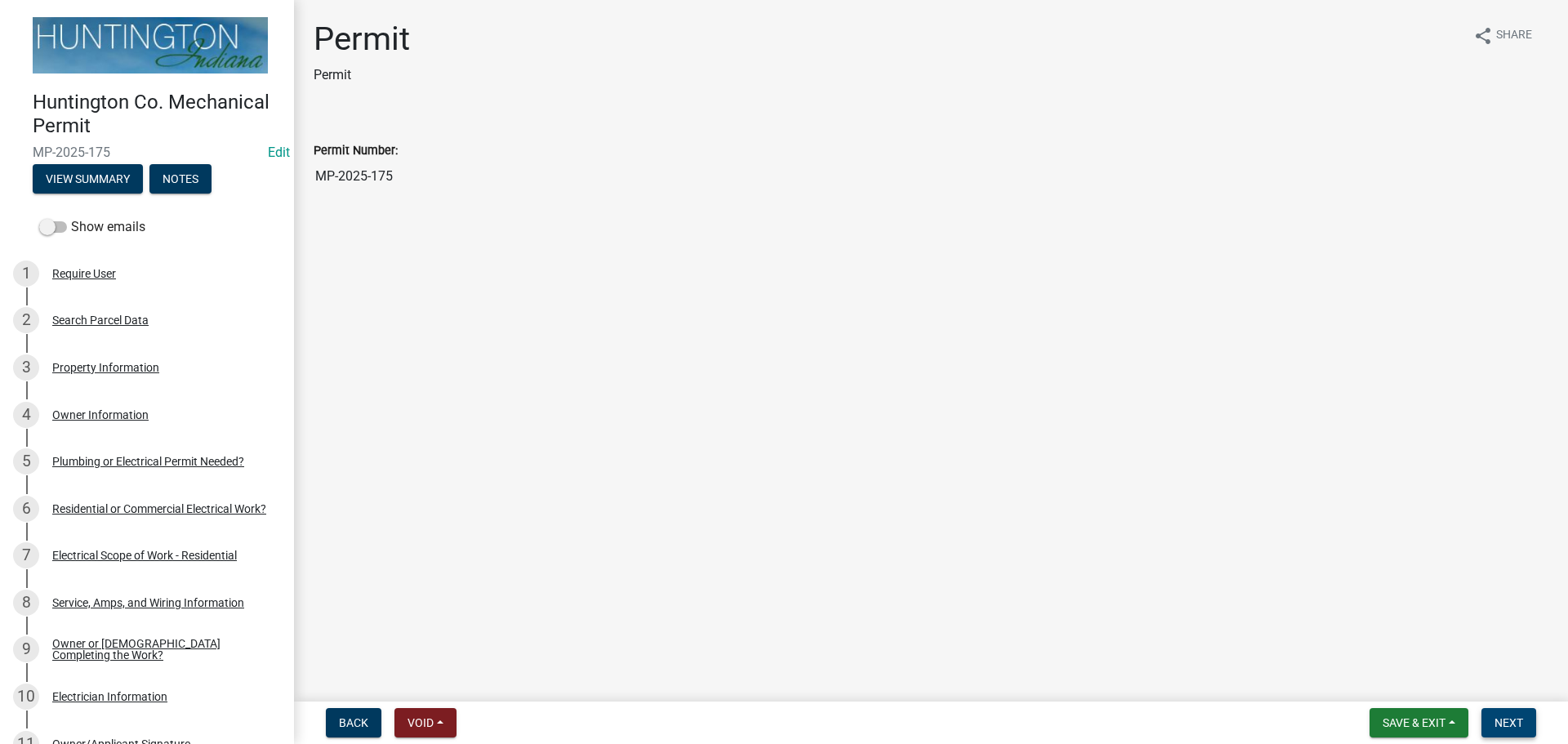
click at [1504, 727] on span "Next" at bounding box center [1509, 723] width 29 height 13
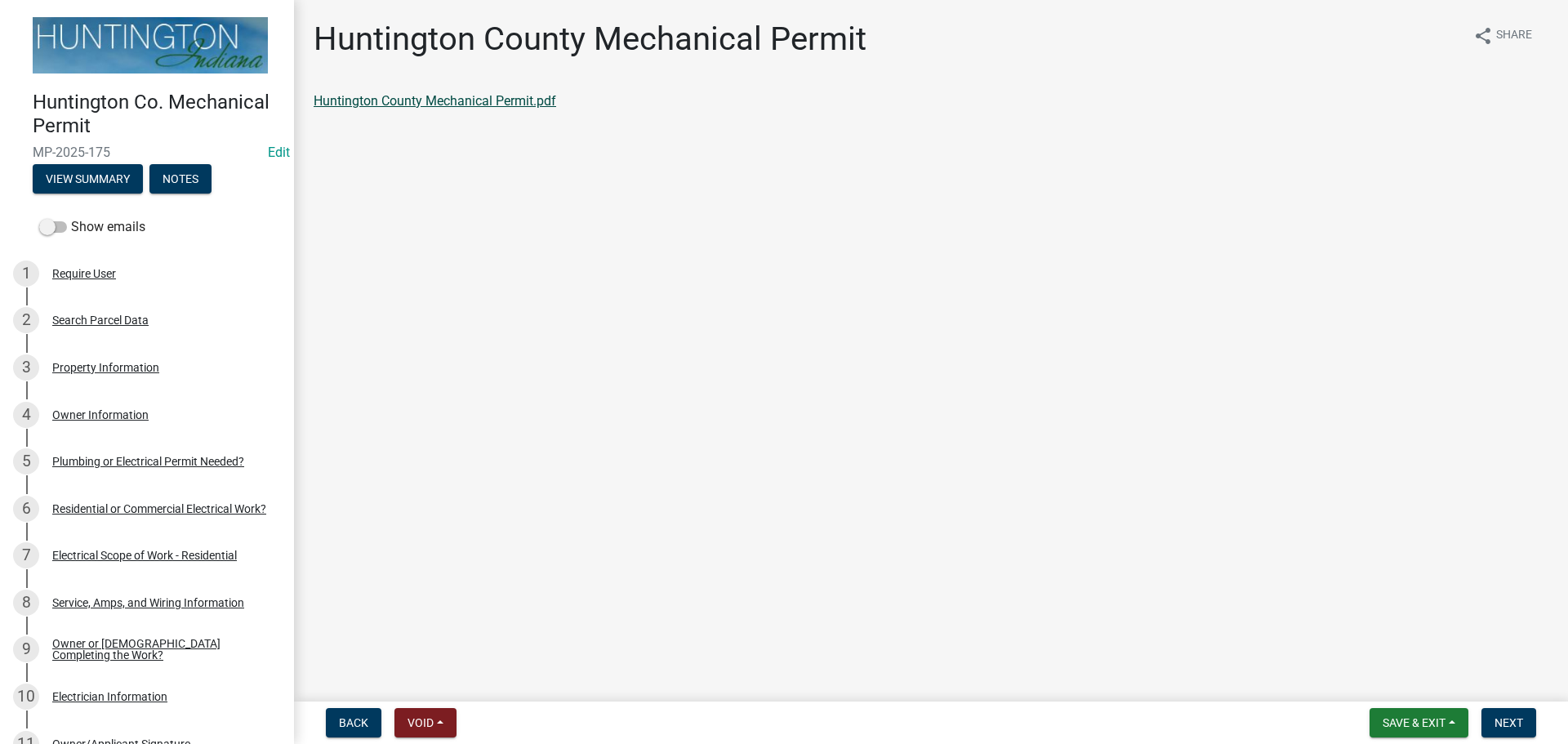
click at [473, 102] on link "Huntington County Mechanical Permit.pdf" at bounding box center [435, 100] width 243 height 16
click at [67, 362] on div "Property Information" at bounding box center [106, 367] width 107 height 11
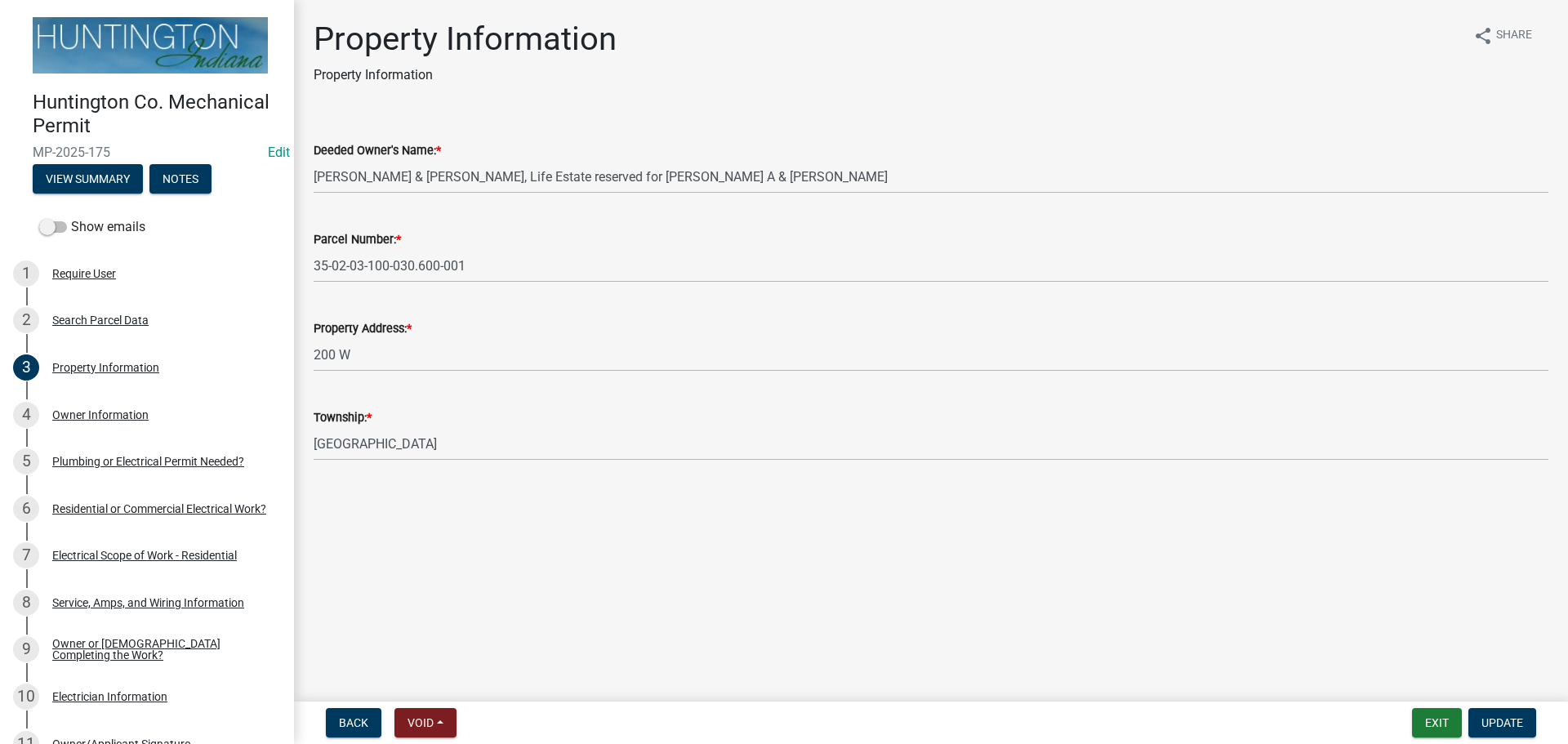
click at [313, 358] on div "Property Address: * 200 W" at bounding box center [930, 333] width 1259 height 76
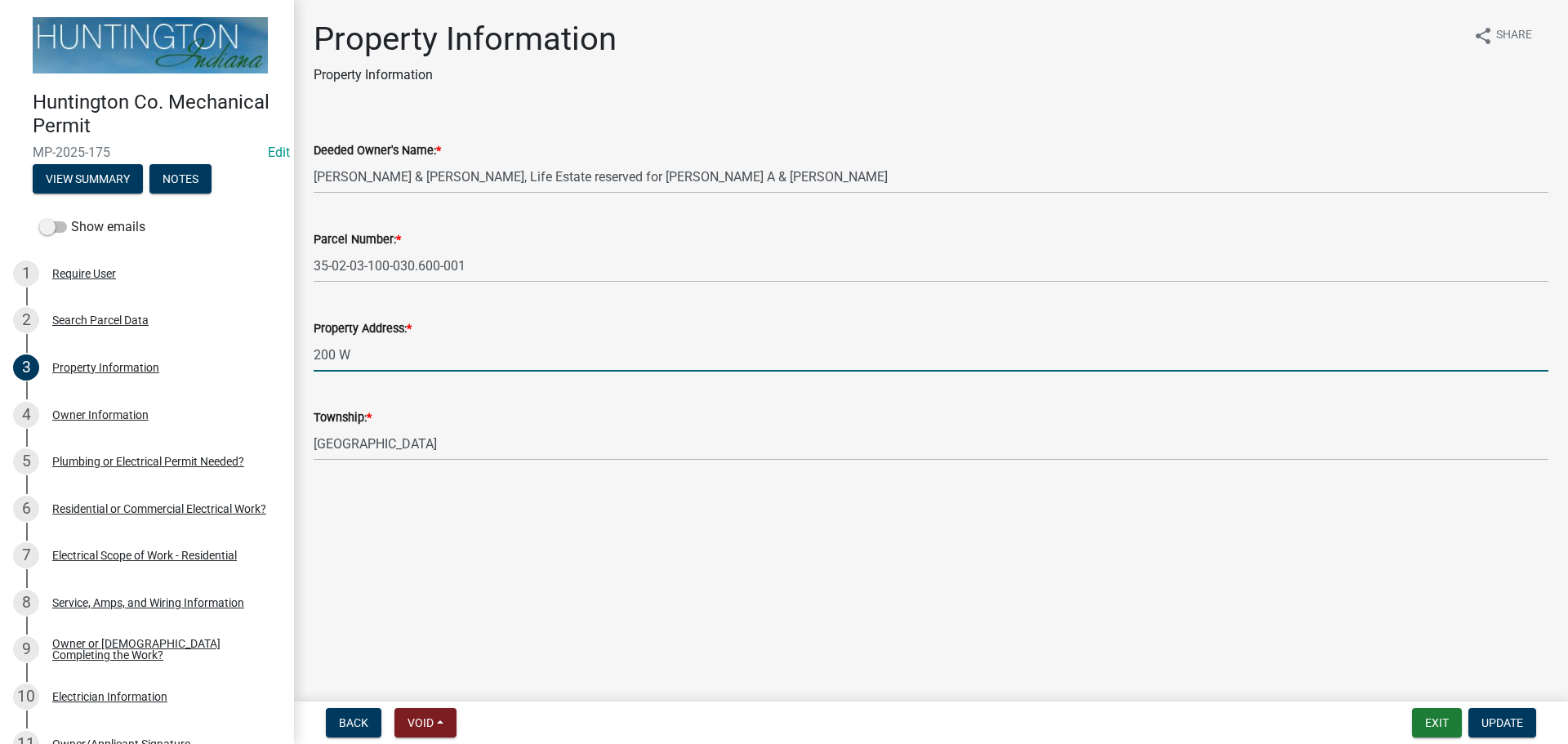
click at [315, 355] on input "200 W" at bounding box center [930, 354] width 1235 height 34
type input "11624 N 200 W"
click at [1506, 718] on span "Update" at bounding box center [1502, 723] width 42 height 13
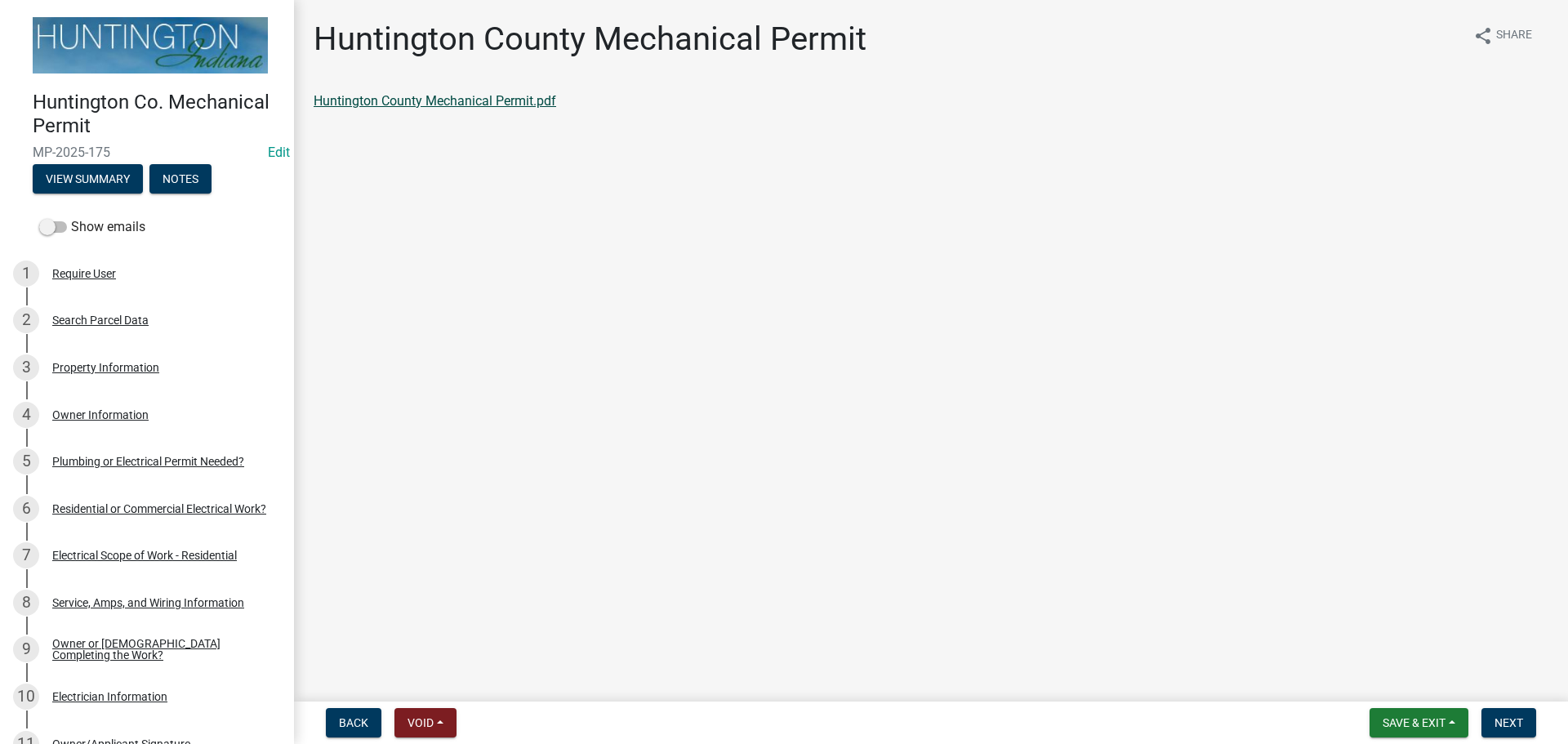
click at [461, 98] on link "Huntington County Mechanical Permit.pdf" at bounding box center [435, 100] width 243 height 16
click at [1536, 719] on button "Next" at bounding box center [1509, 723] width 55 height 30
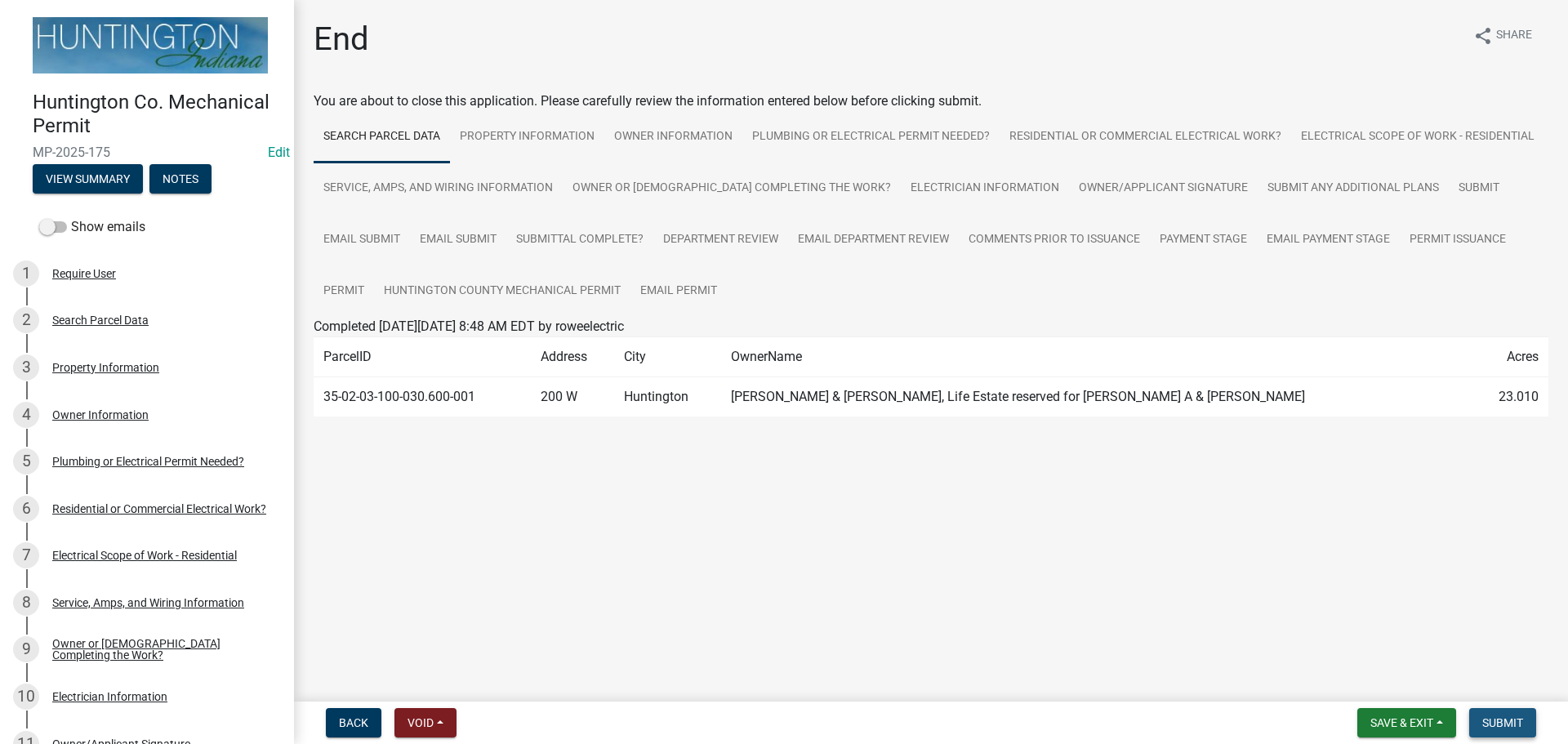
click at [1536, 719] on button "Submit" at bounding box center [1503, 723] width 67 height 30
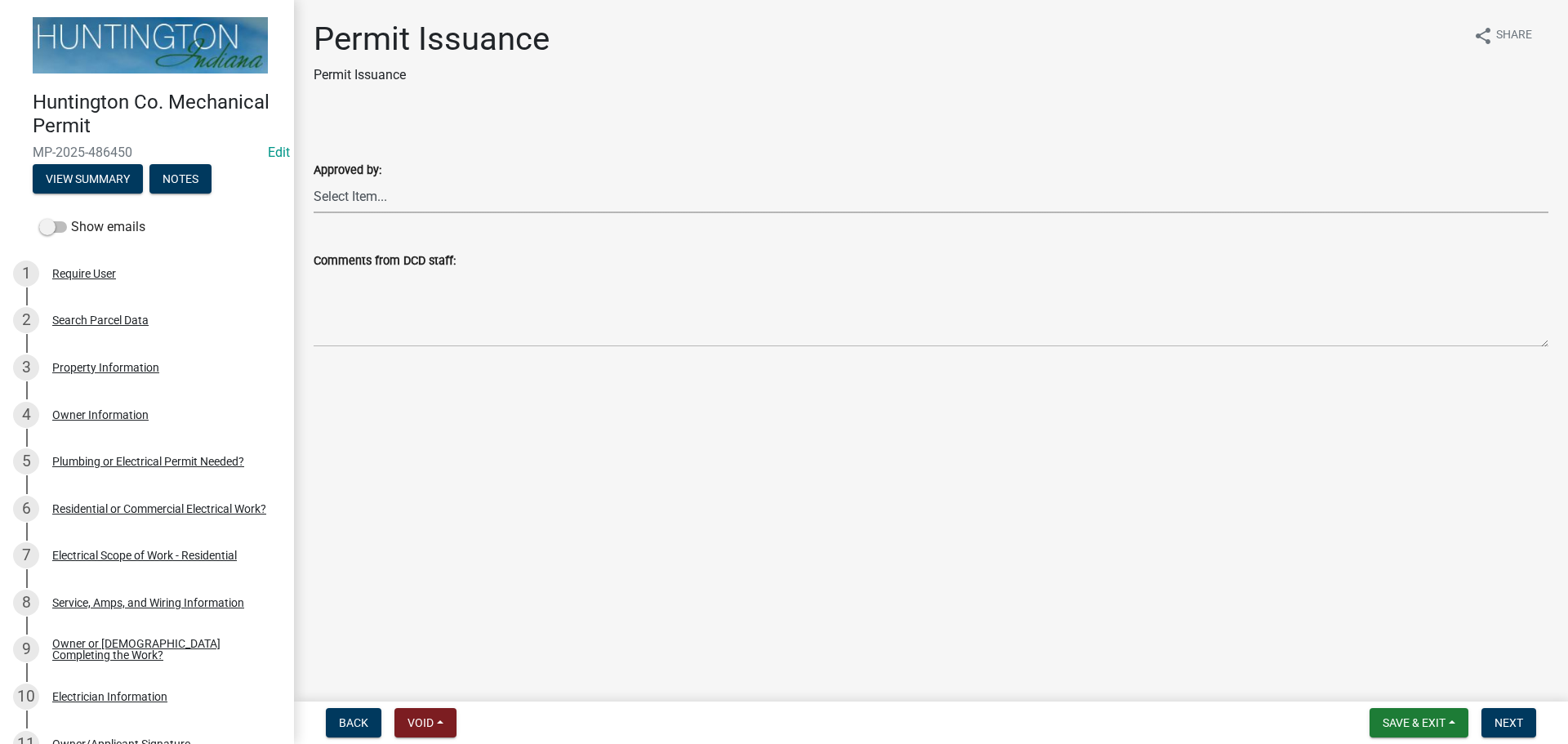
click at [419, 197] on select "Select Item... [PERSON_NAME] [PERSON_NAME] [PERSON_NAME] [PERSON_NAME]" at bounding box center [930, 196] width 1235 height 34
click at [313, 180] on select "Select Item... [PERSON_NAME] [PERSON_NAME] [PERSON_NAME] [PERSON_NAME]" at bounding box center [930, 196] width 1235 height 34
select select "0ac14b4a-58a8-44ed-8576-6ffdb9d3932f"
click at [68, 188] on button "View Summary" at bounding box center [88, 179] width 110 height 30
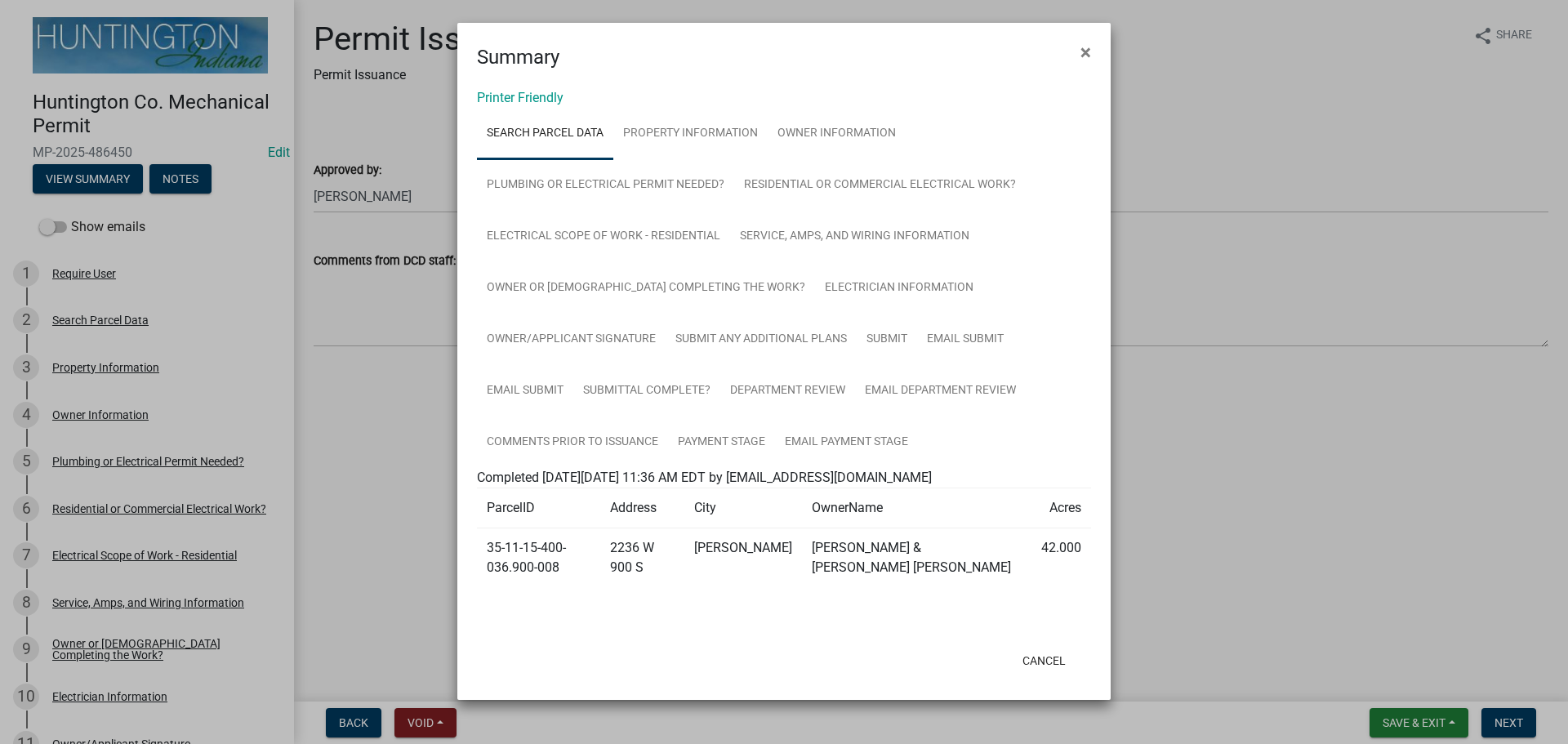
drag, startPoint x: 1095, startPoint y: 56, endPoint x: 1237, endPoint y: 265, distance: 252.7
click at [1103, 58] on button "×" at bounding box center [1086, 52] width 37 height 46
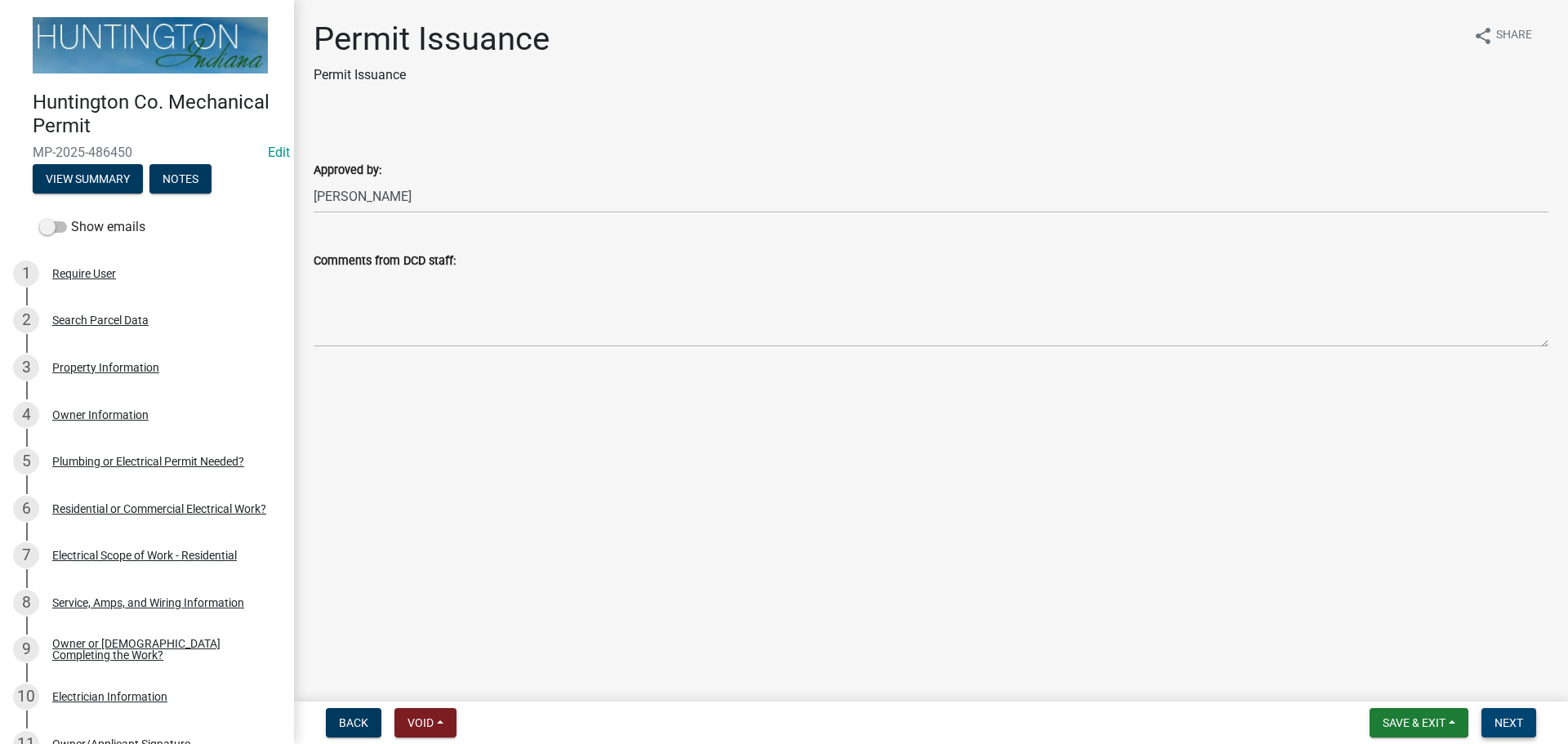
click at [1513, 719] on span "Next" at bounding box center [1509, 723] width 29 height 13
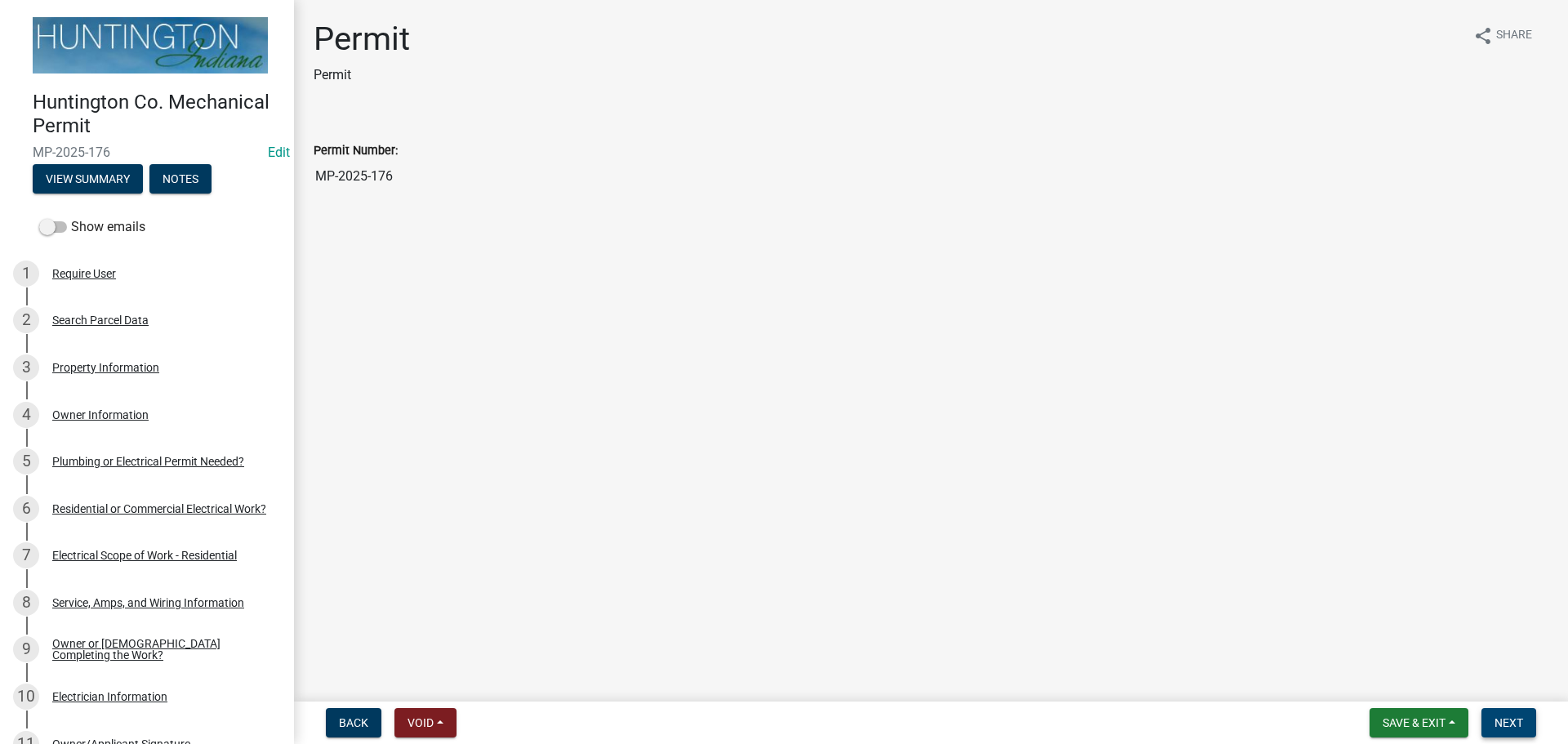
click at [1516, 723] on span "Next" at bounding box center [1509, 723] width 29 height 13
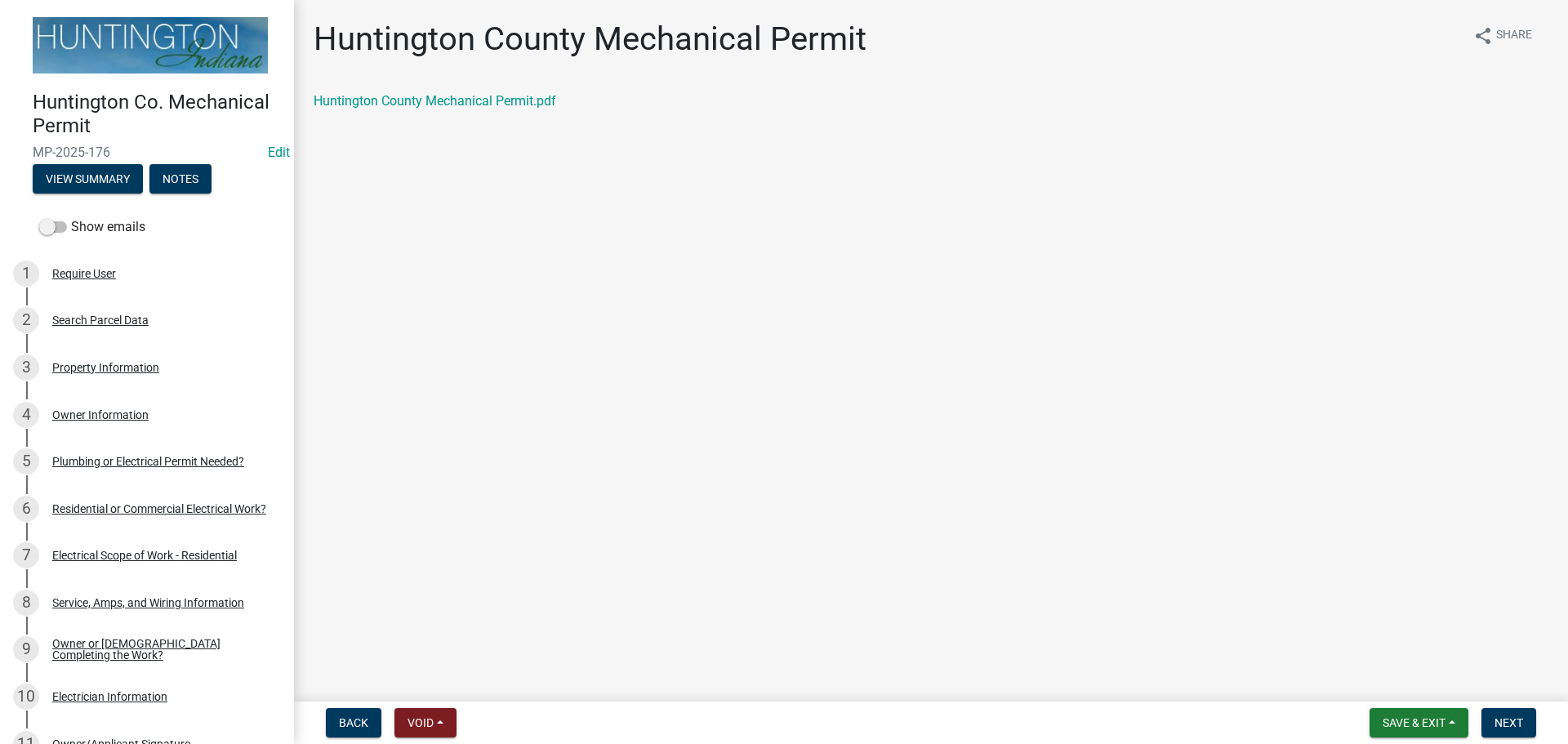
click at [433, 91] on div "Huntington County Mechanical Permit.pdf" at bounding box center [930, 101] width 1235 height 20
click at [432, 94] on link "Huntington County Mechanical Permit.pdf" at bounding box center [435, 100] width 243 height 16
click at [1527, 733] on button "Next" at bounding box center [1509, 723] width 55 height 30
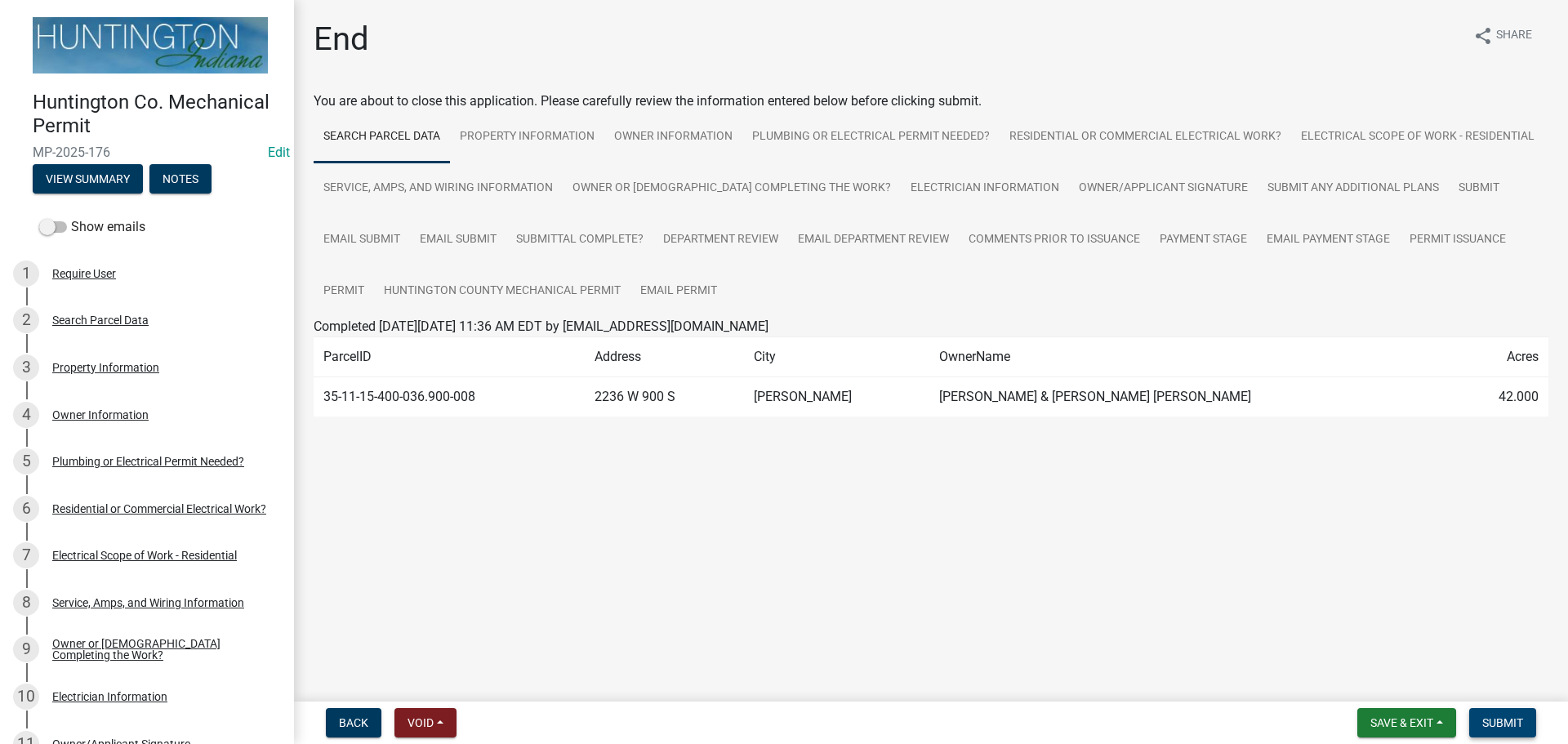
click at [1523, 719] on span "Submit" at bounding box center [1503, 723] width 41 height 13
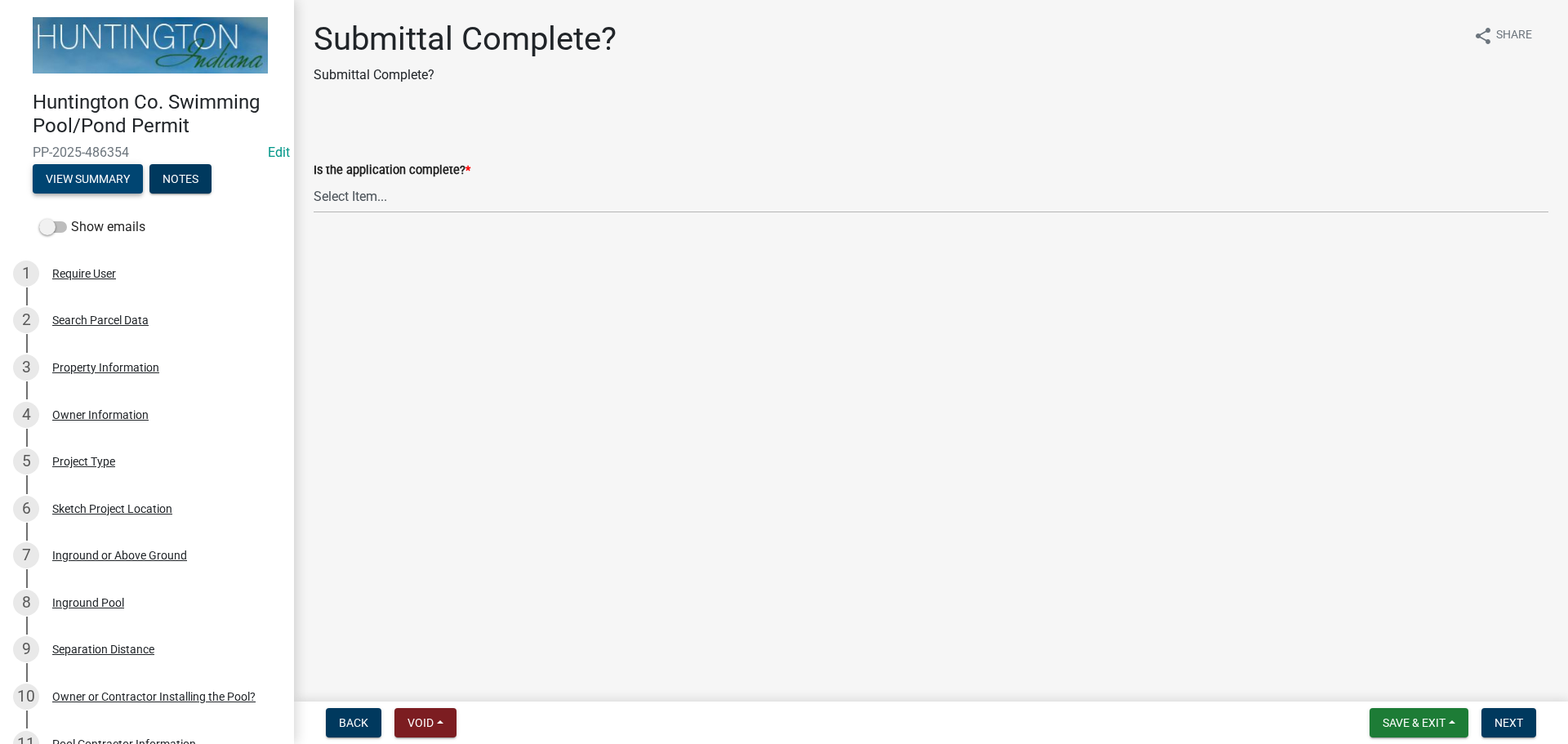
click at [112, 176] on button "View Summary" at bounding box center [88, 179] width 110 height 30
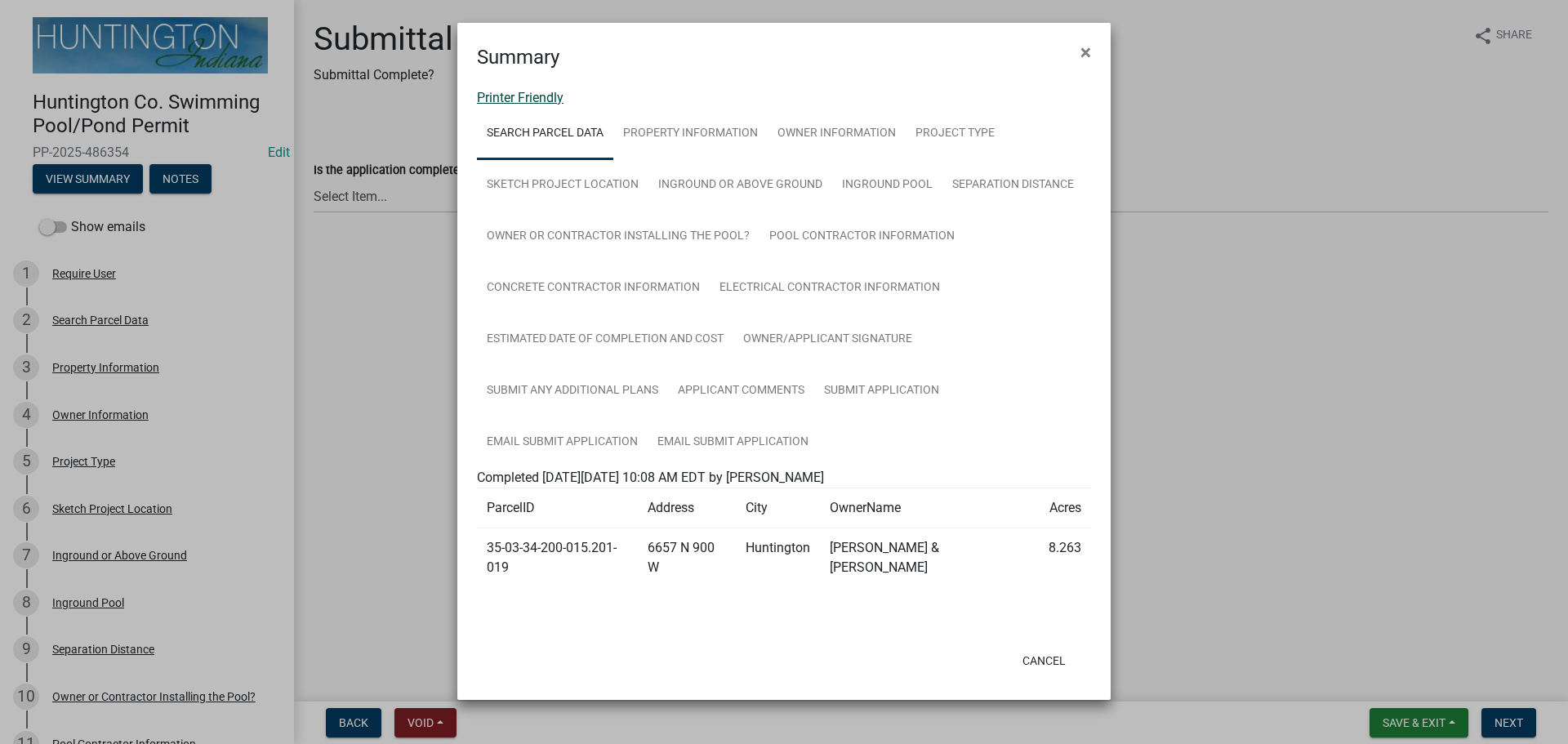
click at [518, 94] on link "Printer Friendly" at bounding box center [520, 97] width 87 height 16
click at [780, 47] on button "×" at bounding box center [1086, 52] width 37 height 46
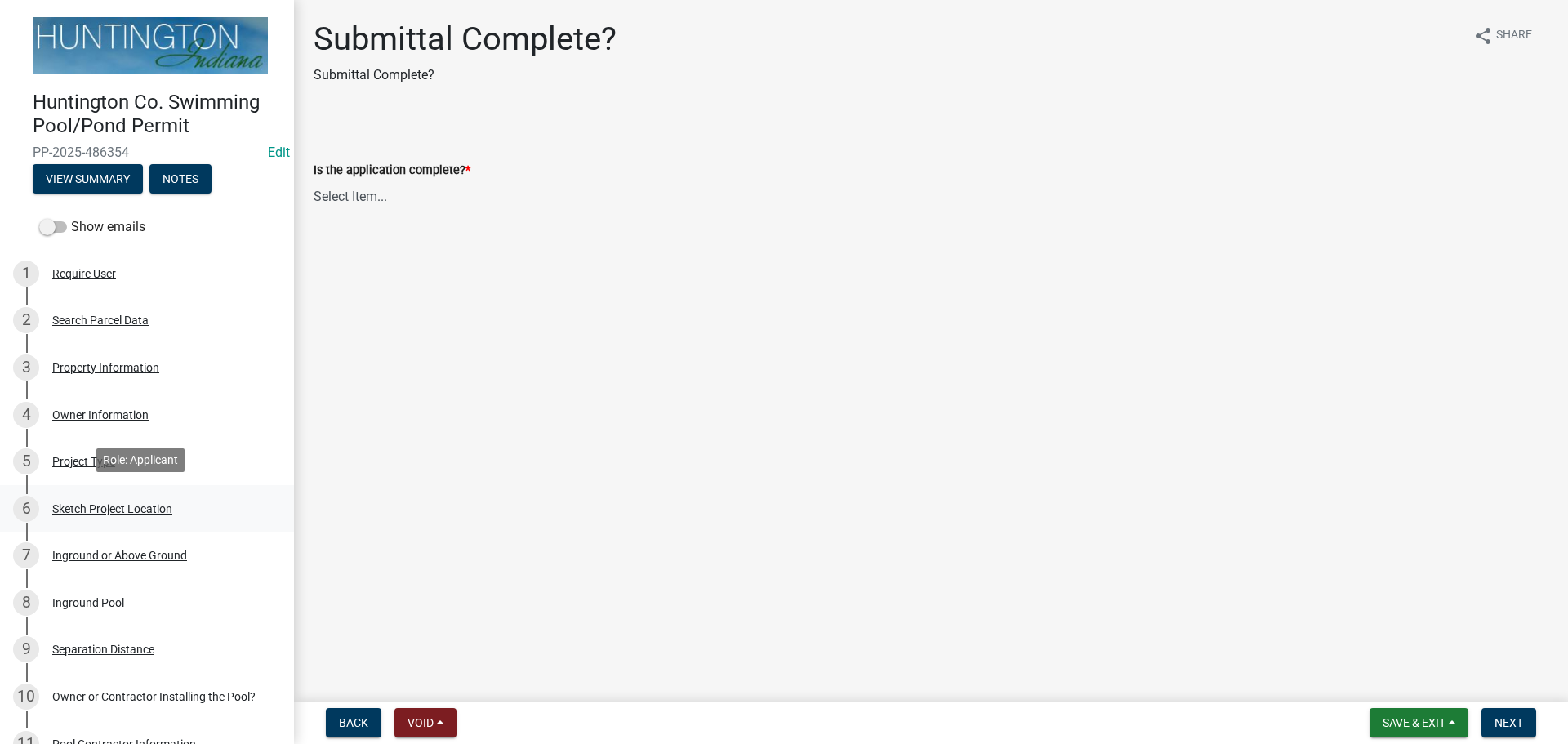
click at [84, 503] on div "Sketch Project Location" at bounding box center [112, 509] width 120 height 11
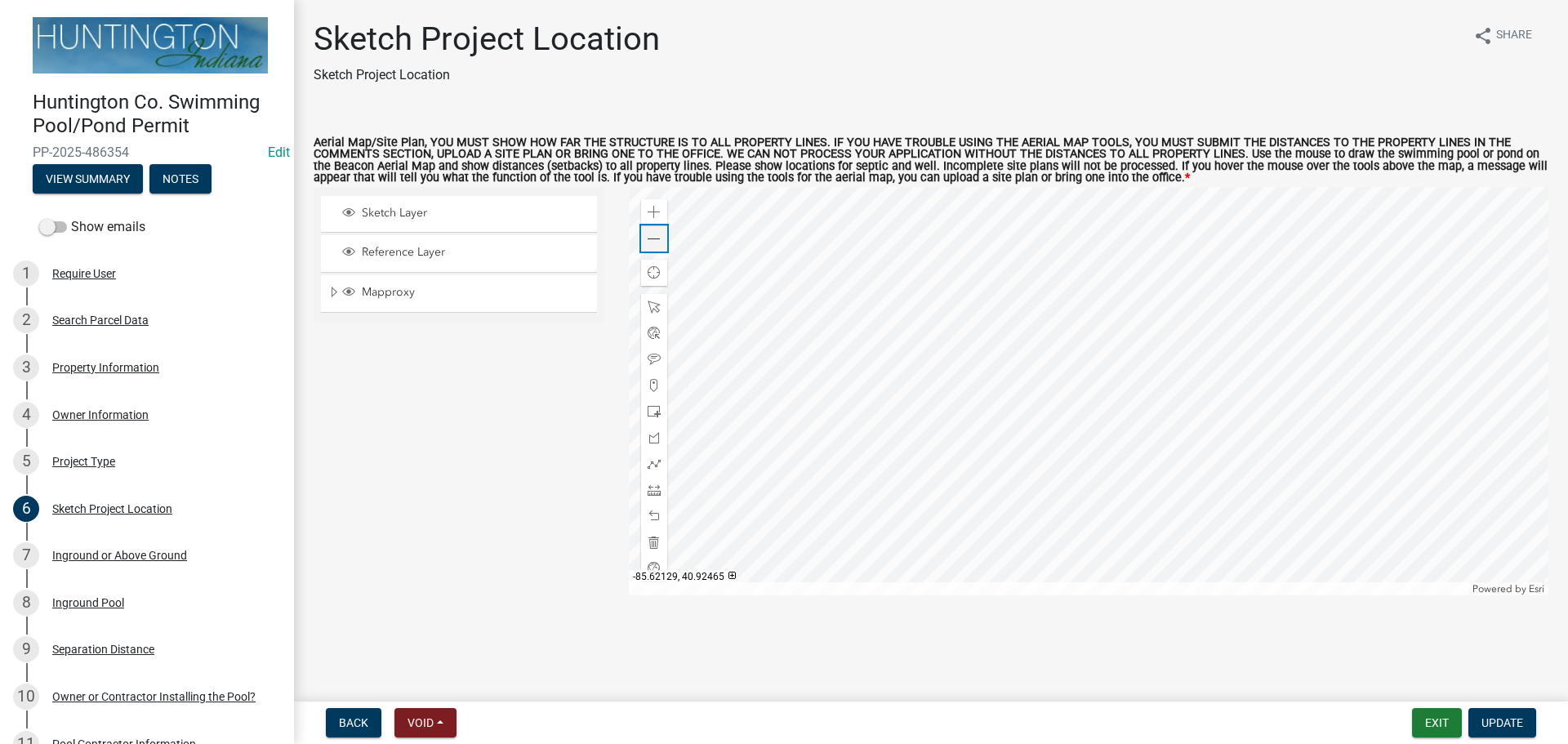
click at [659, 249] on div "Zoom out" at bounding box center [654, 239] width 26 height 26
click at [656, 486] on span at bounding box center [654, 490] width 13 height 13
click at [780, 391] on div at bounding box center [1089, 391] width 921 height 409
click at [641, 491] on div at bounding box center [654, 490] width 26 height 26
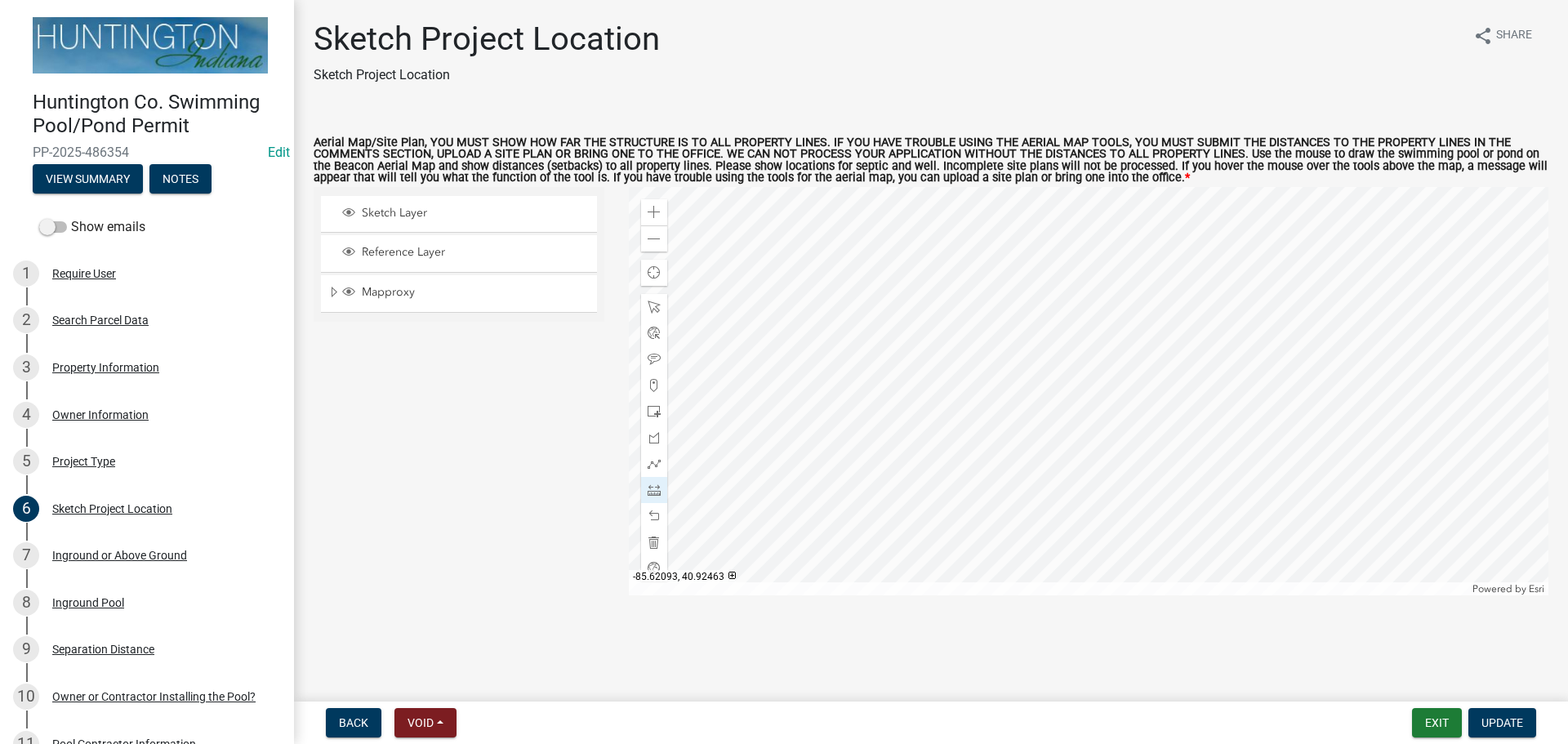
click at [780, 365] on div at bounding box center [1089, 391] width 921 height 409
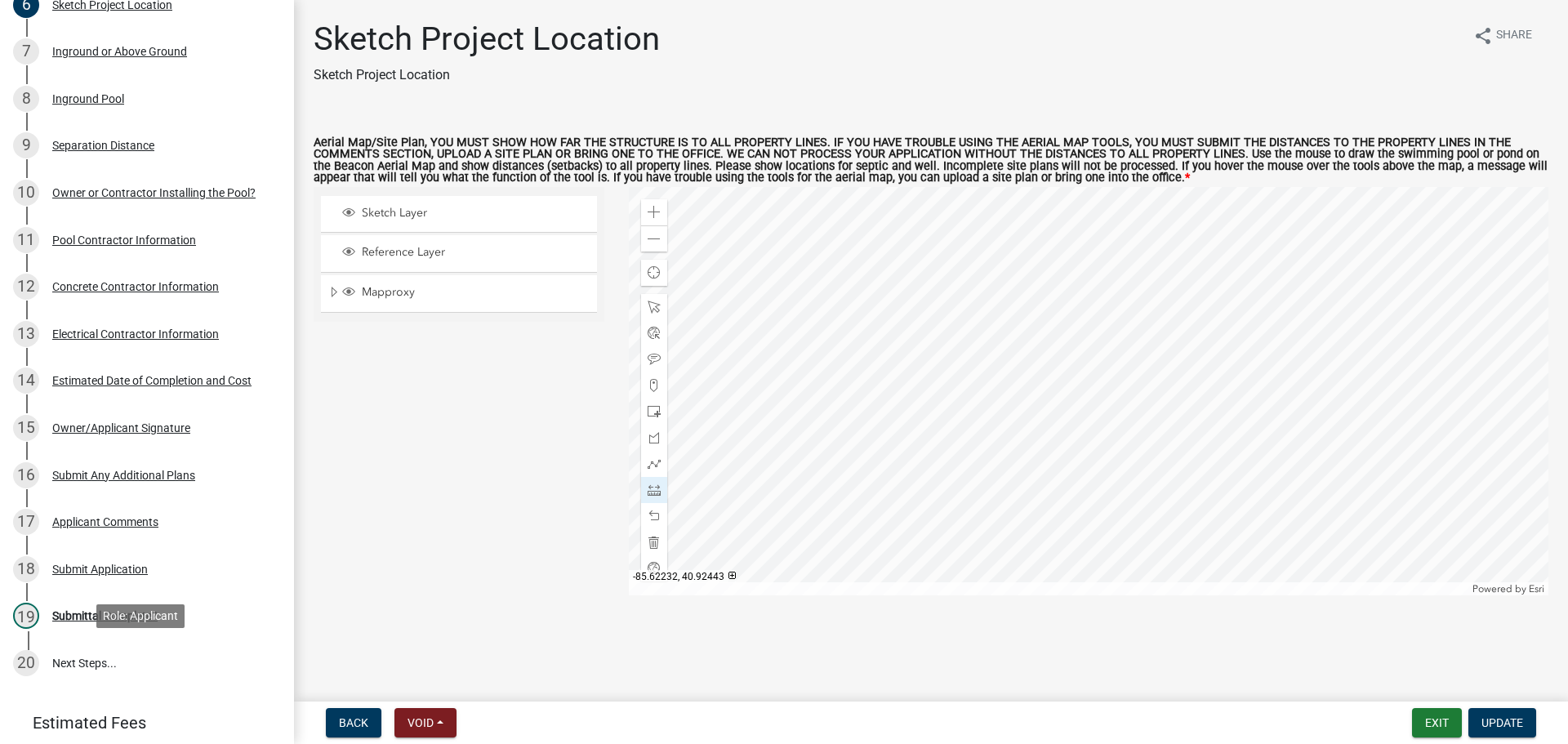
scroll to position [596, 0]
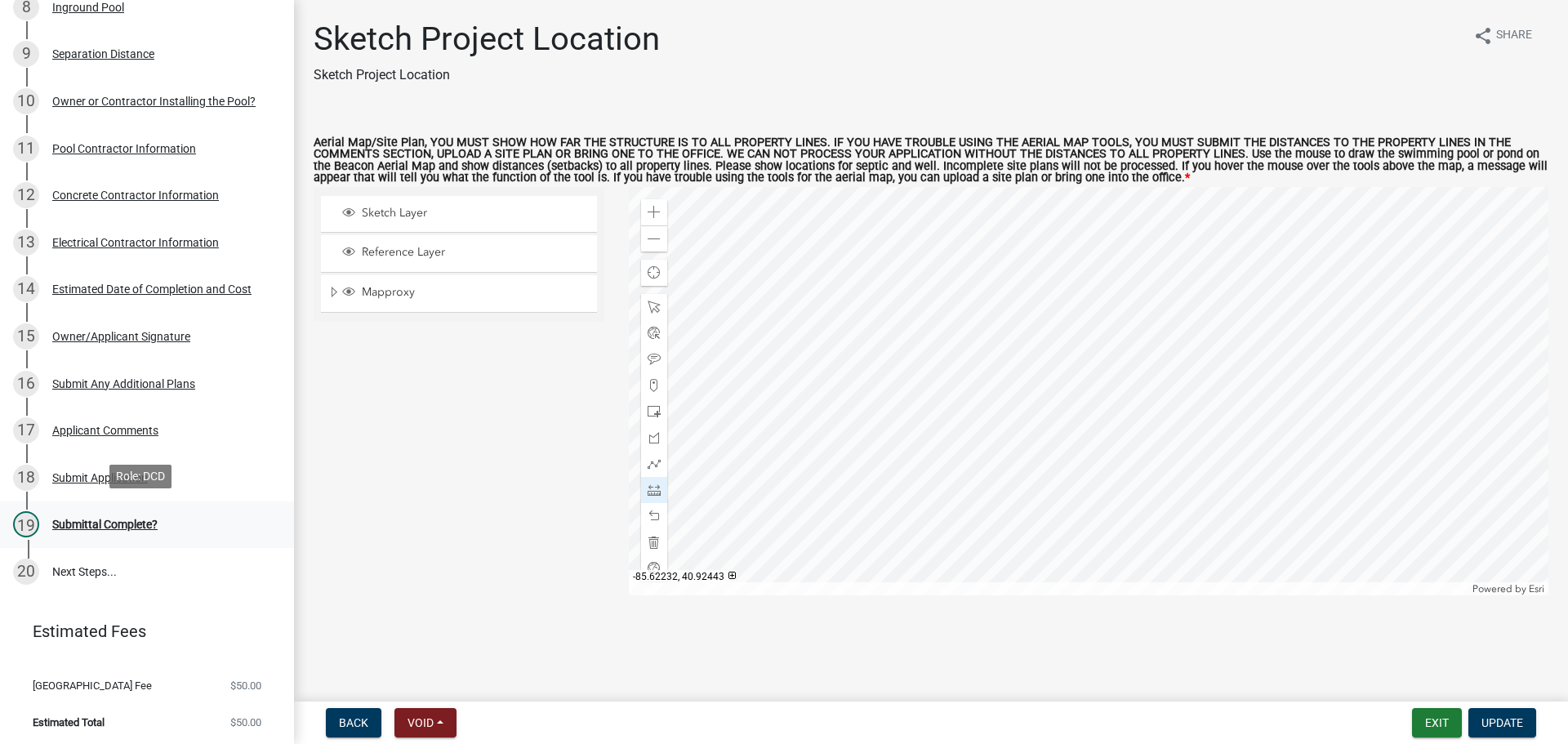
click at [88, 522] on div "Submittal Complete?" at bounding box center [105, 524] width 105 height 11
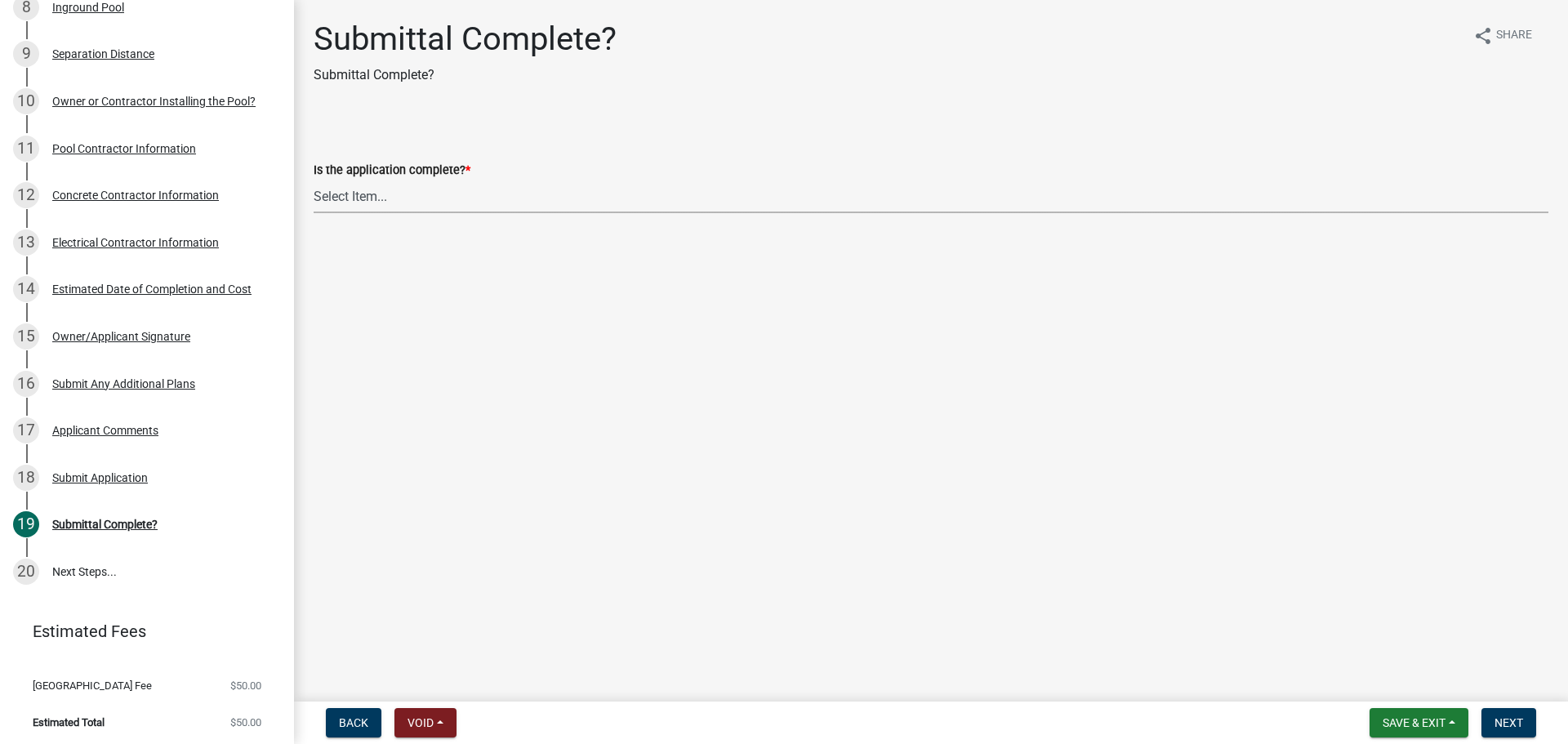
click at [361, 199] on select "Select Item... Yes No" at bounding box center [930, 196] width 1235 height 34
click at [313, 180] on select "Select Item... Yes No" at bounding box center [930, 196] width 1235 height 34
select select "50ed9c26-0cd7-46ff-a4f0-d67a988abd6f"
click at [780, 537] on button "Next" at bounding box center [1509, 723] width 55 height 30
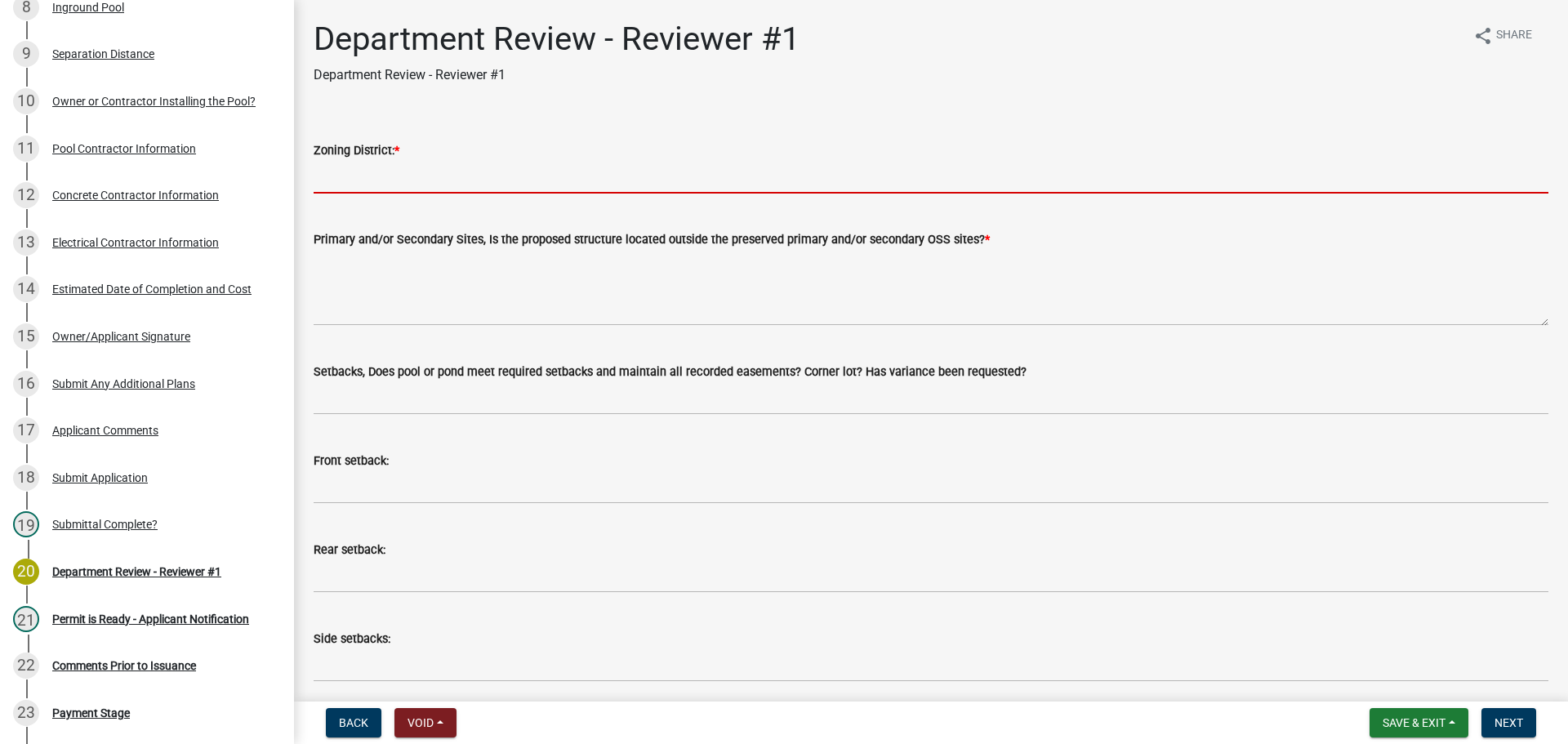
click at [359, 183] on input "Zoning District: *" at bounding box center [930, 176] width 1235 height 34
type input "Ag"
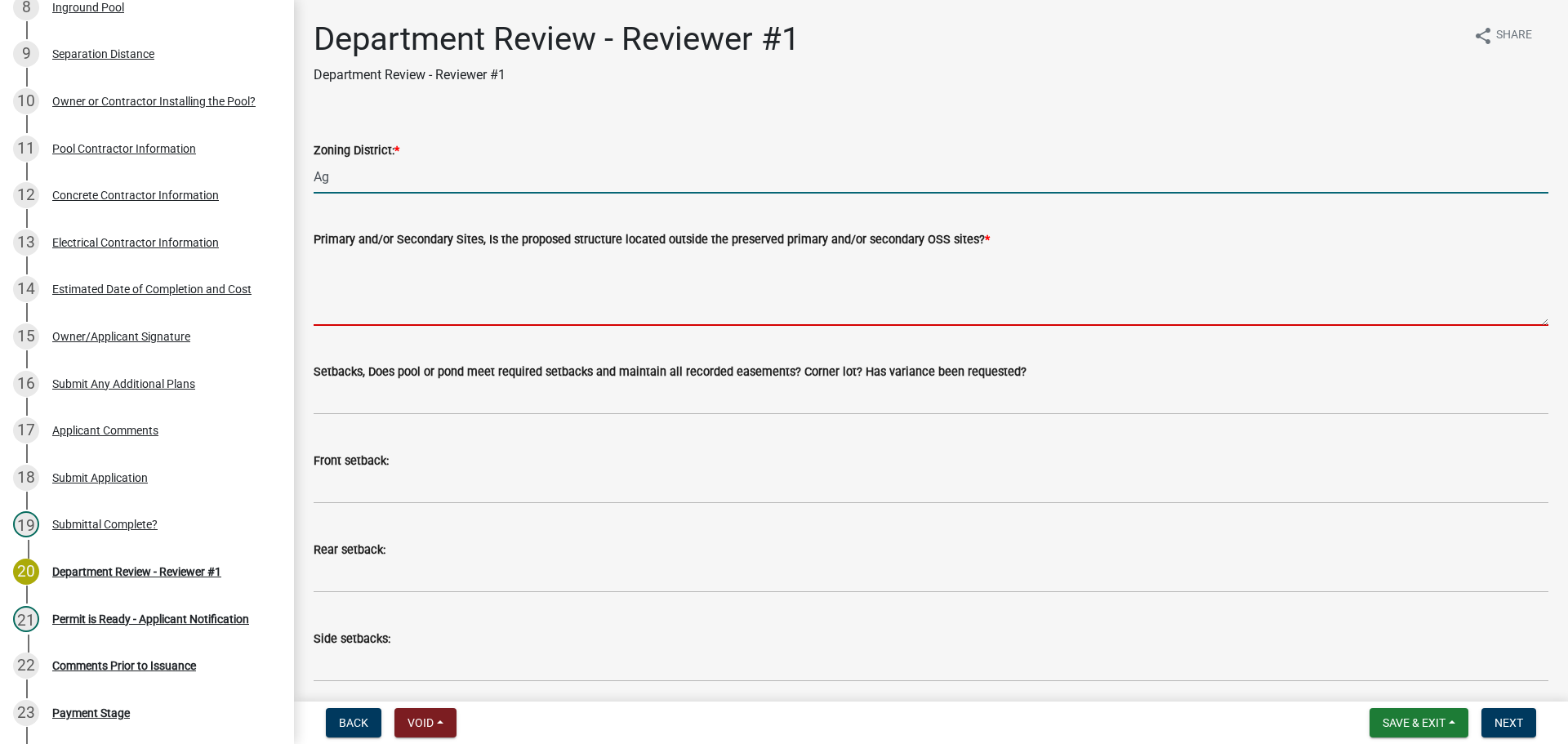
click at [410, 266] on textarea "Primary and/or Secondary Sites, Is the proposed structure located outside the p…" at bounding box center [930, 288] width 1235 height 77
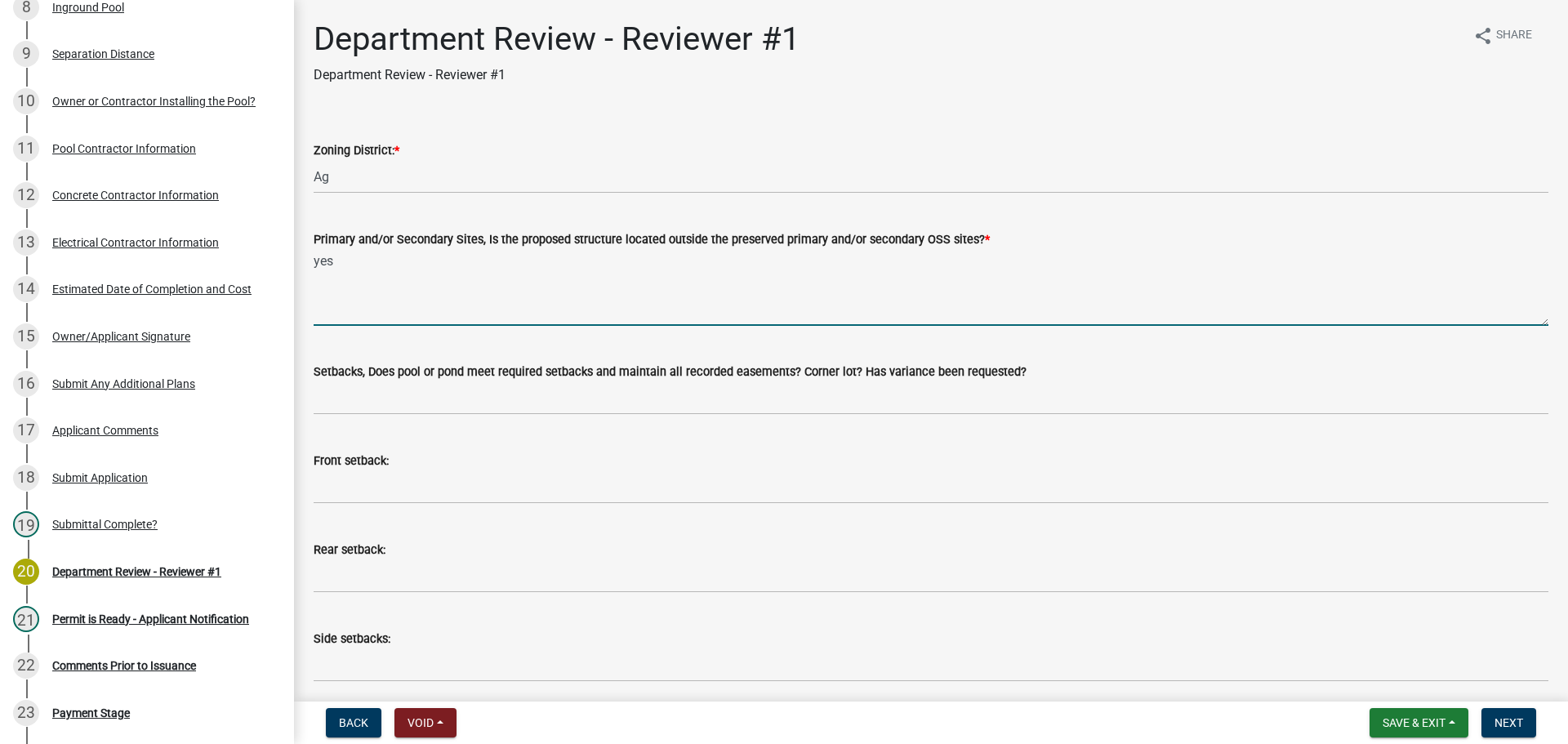
type textarea "yes"
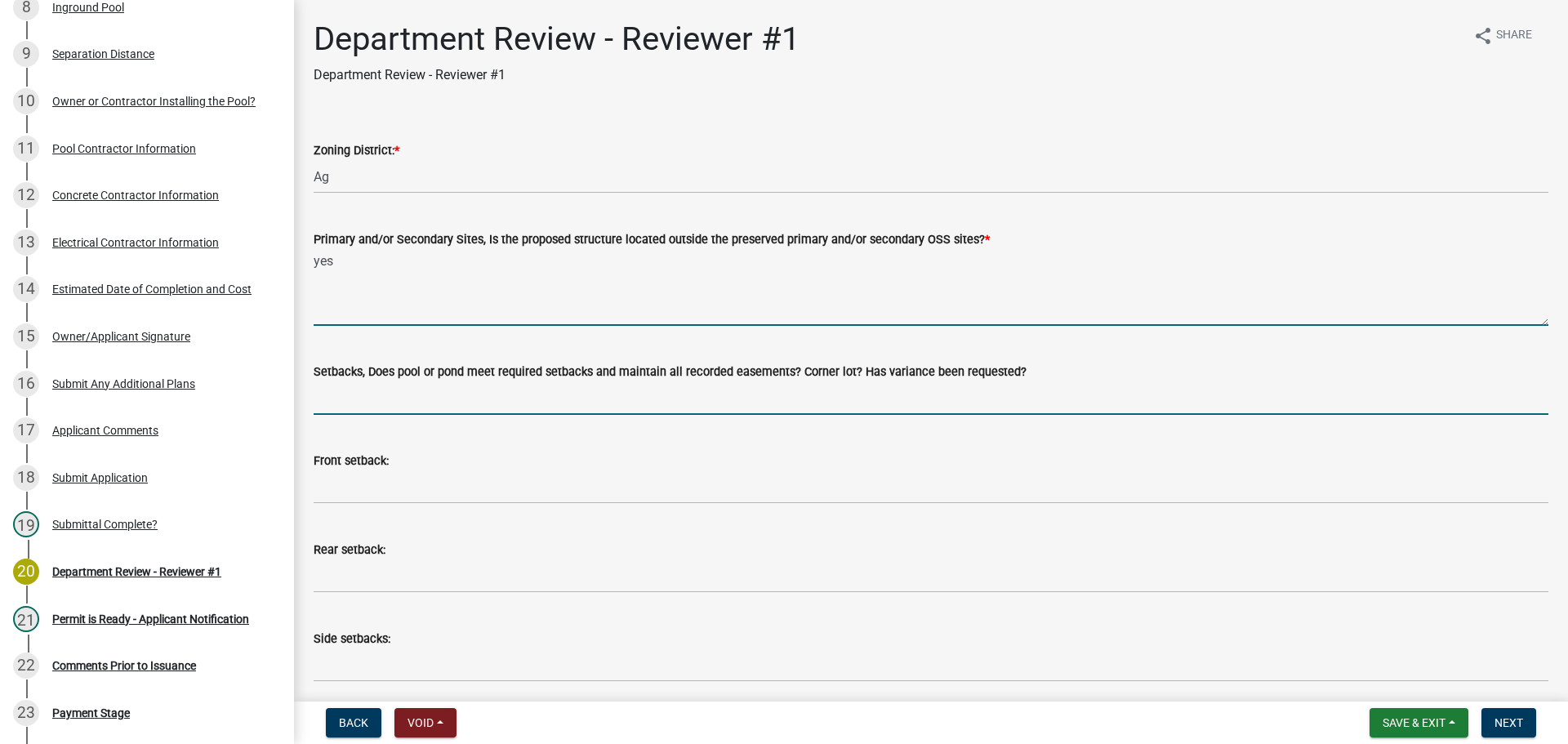
click at [418, 399] on input "Setbacks, Does pool or pond meet required setbacks and maintain all recorded ea…" at bounding box center [930, 398] width 1235 height 34
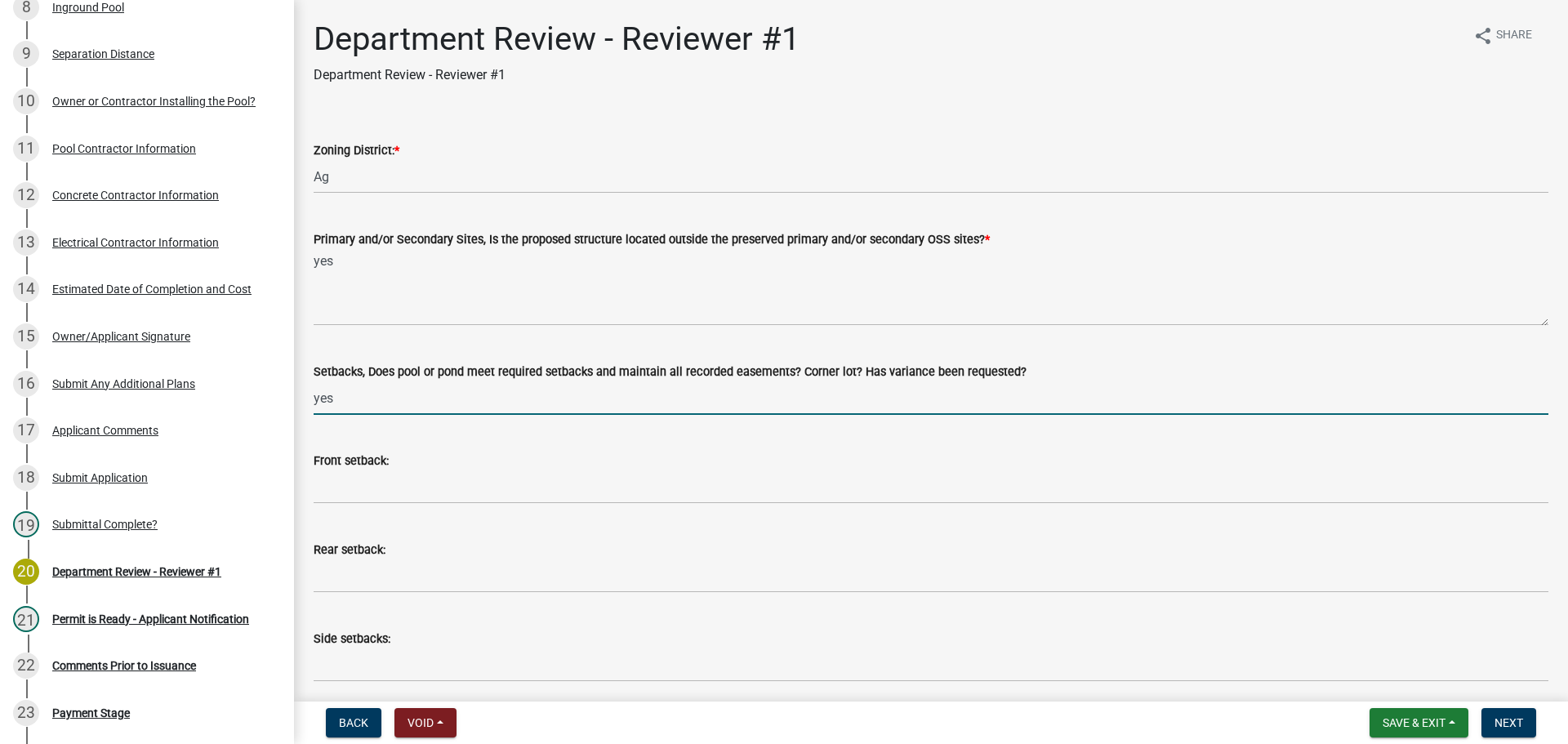
type input "yes"
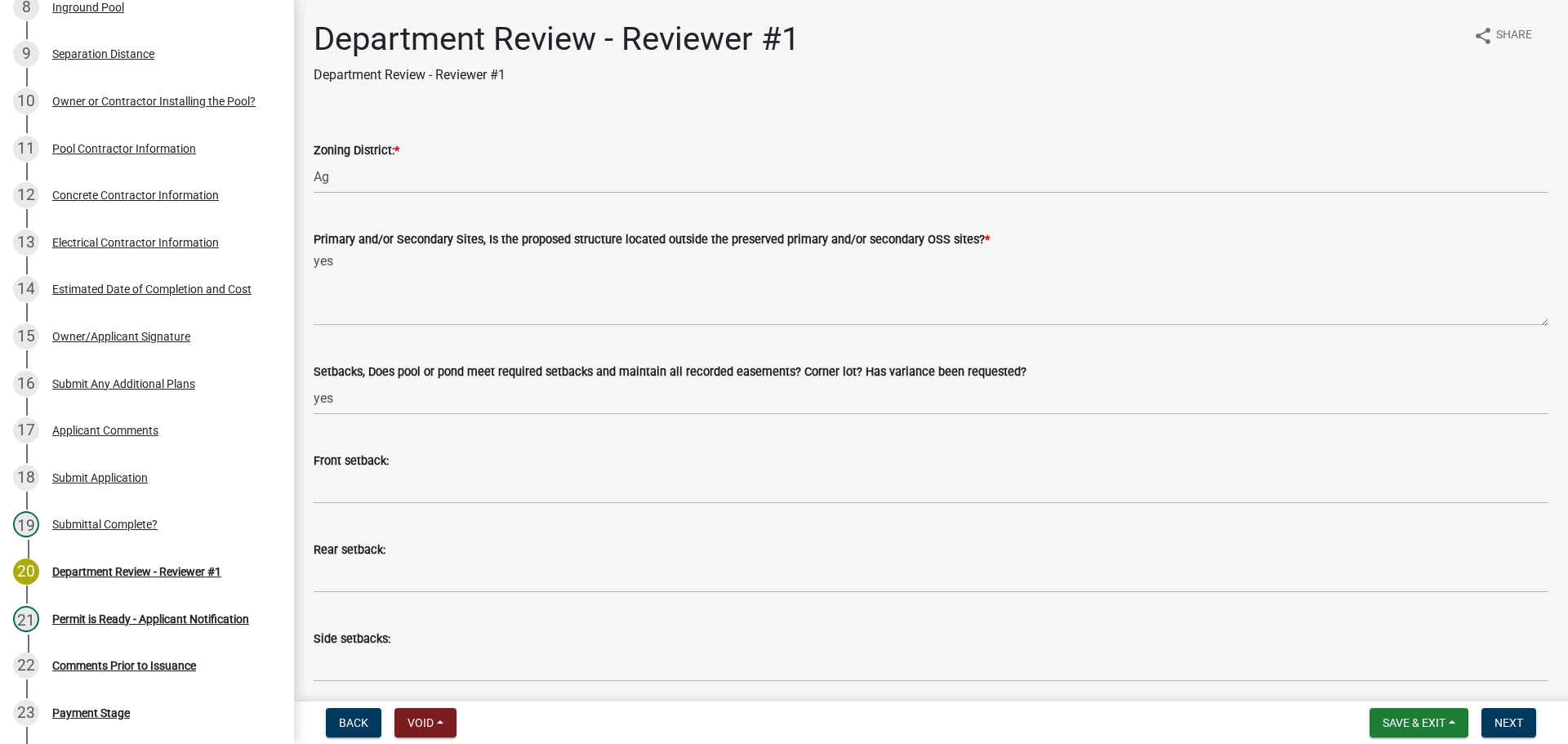
click at [338, 504] on wm-data-entity-input "Front setback:" at bounding box center [930, 472] width 1235 height 89
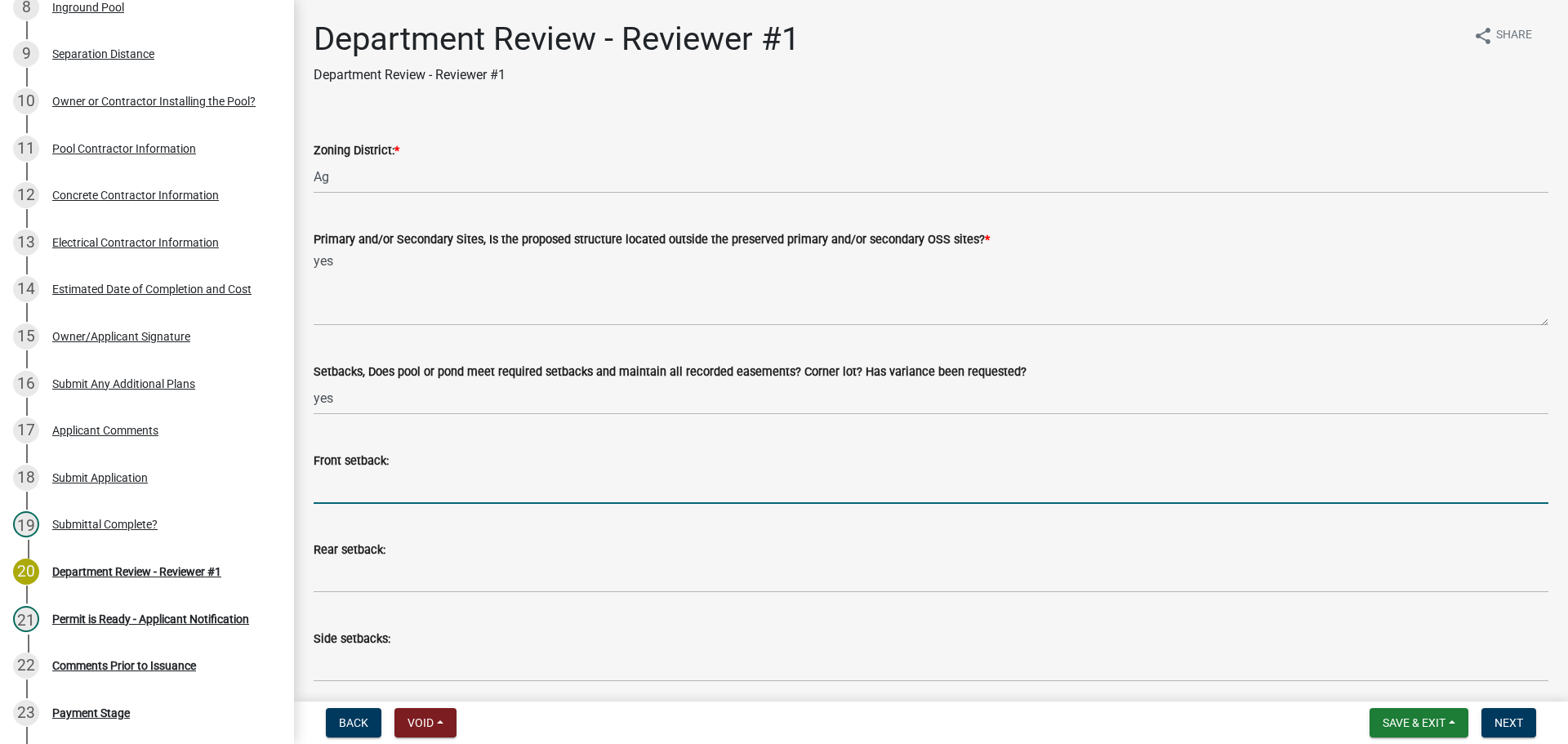
click at [342, 484] on input "Front setback:" at bounding box center [930, 486] width 1235 height 34
type input "n/a"
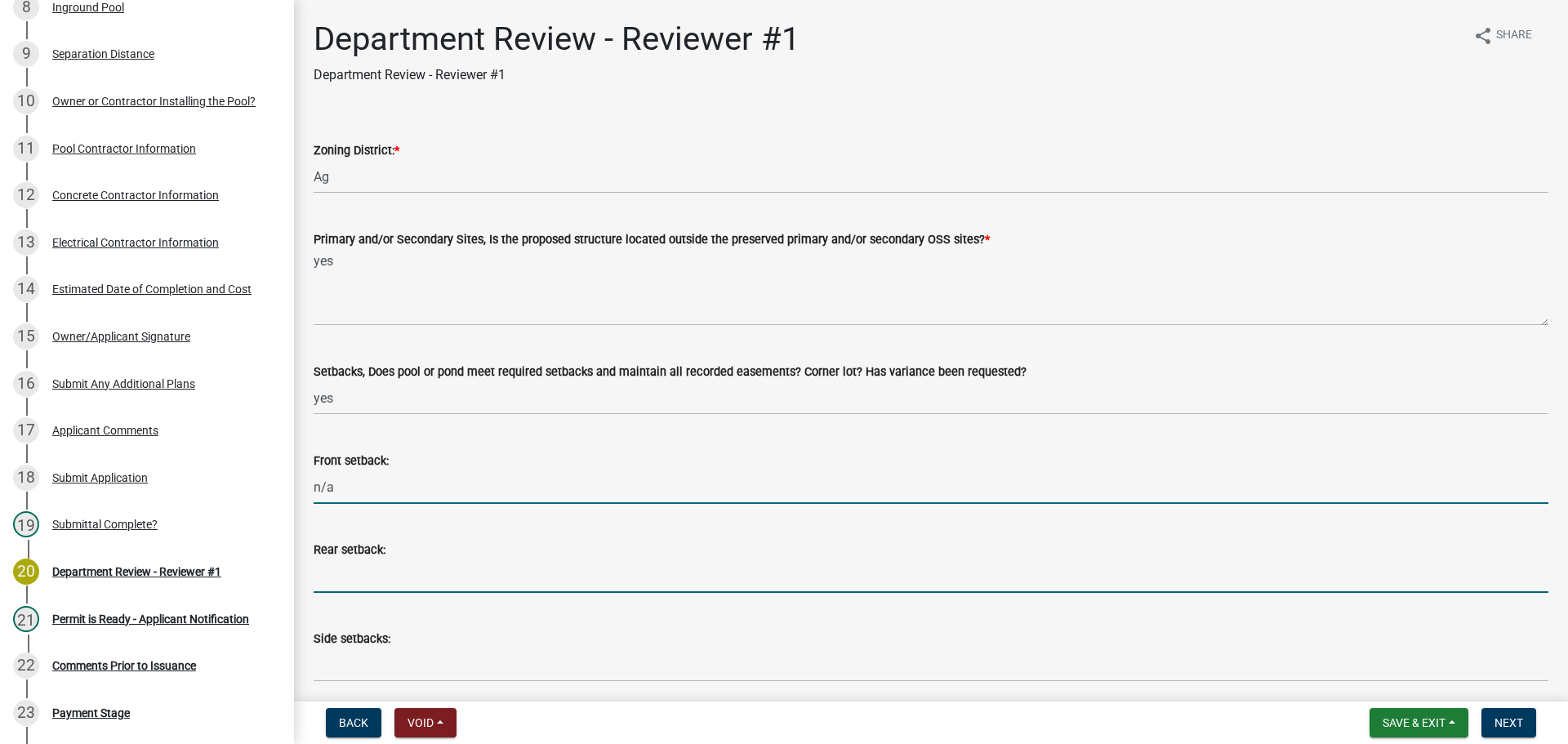
click at [360, 537] on input "Rear setback:" at bounding box center [930, 576] width 1235 height 34
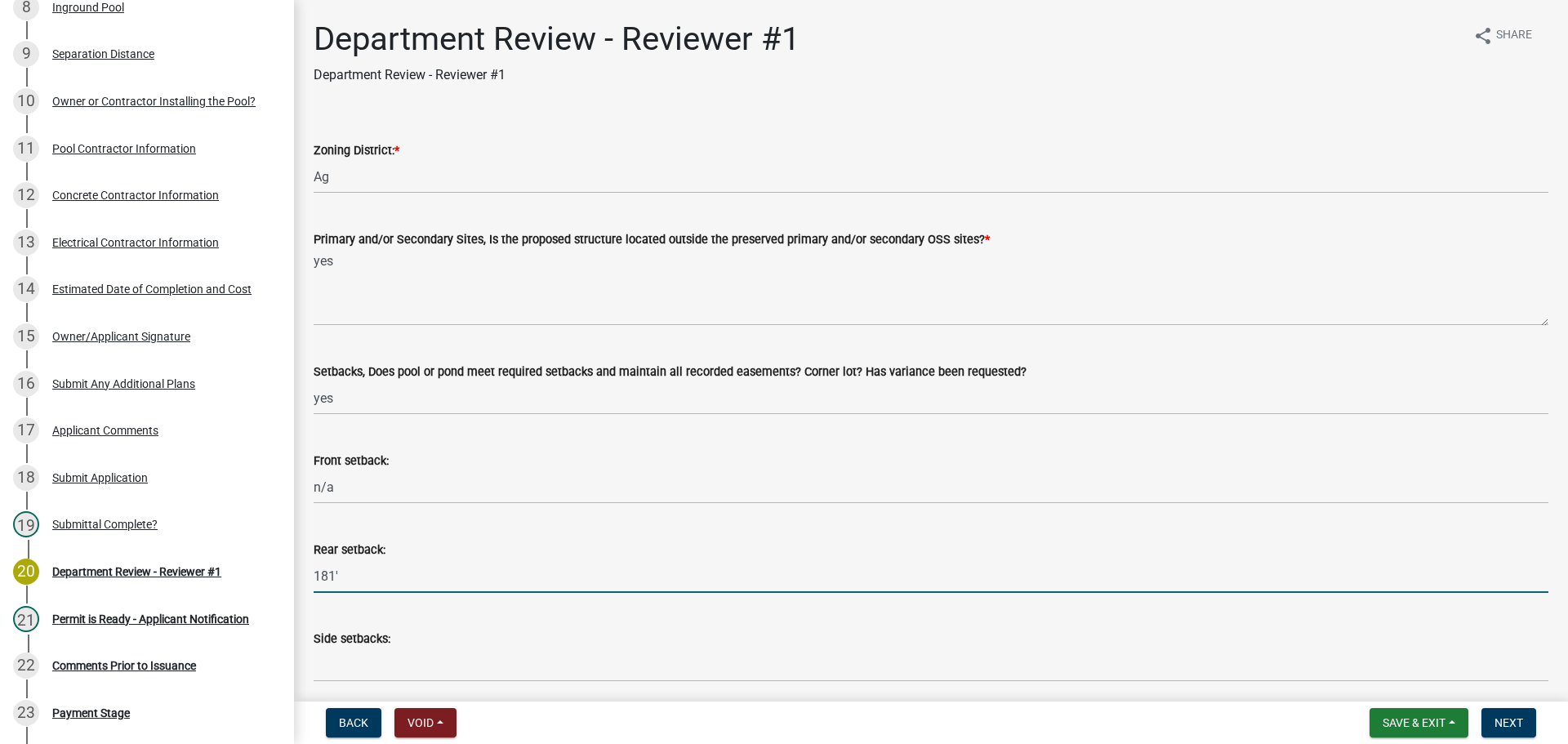
type input "181'"
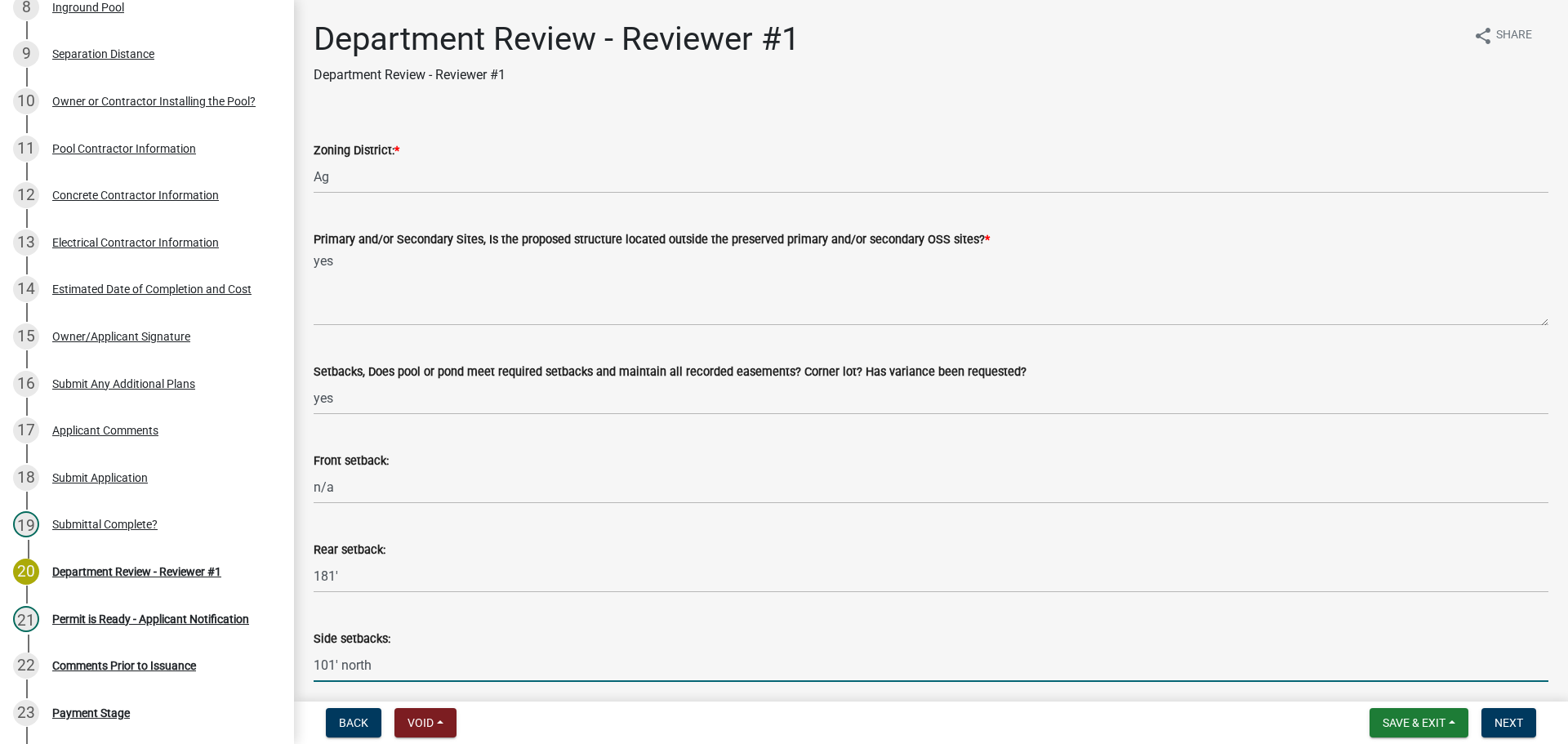
scroll to position [326, 0]
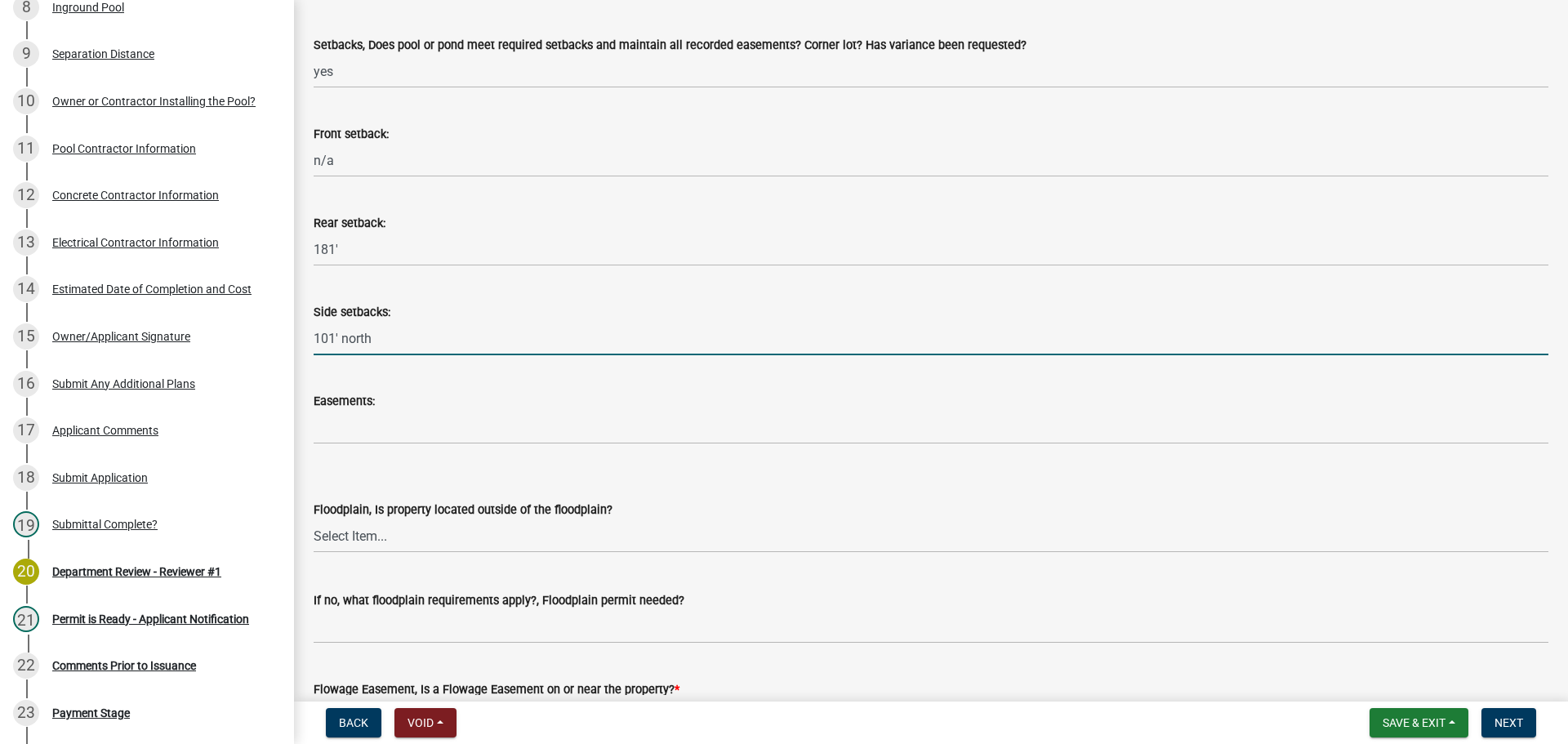
type input "101' north"
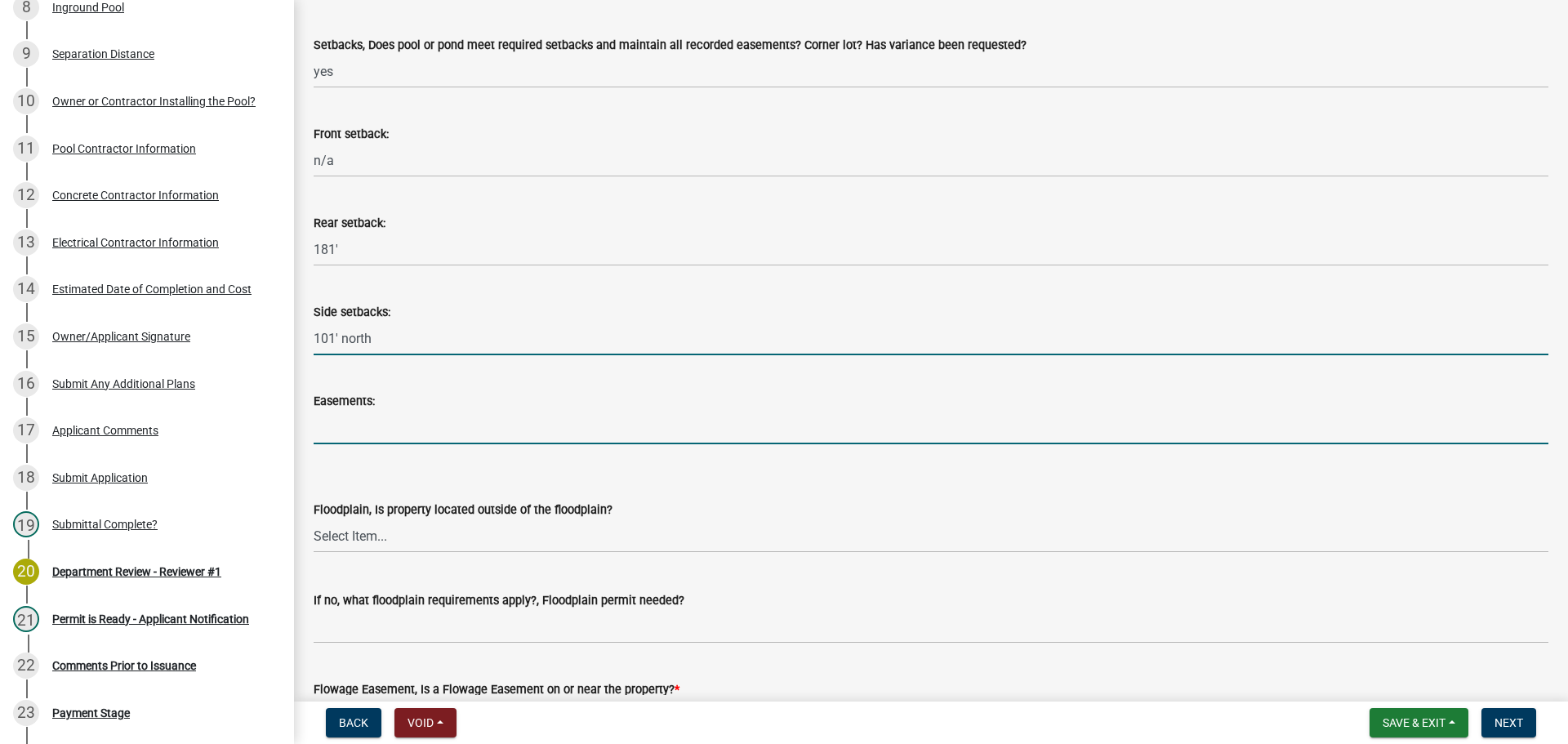
click at [353, 428] on input "Easements:" at bounding box center [930, 427] width 1235 height 34
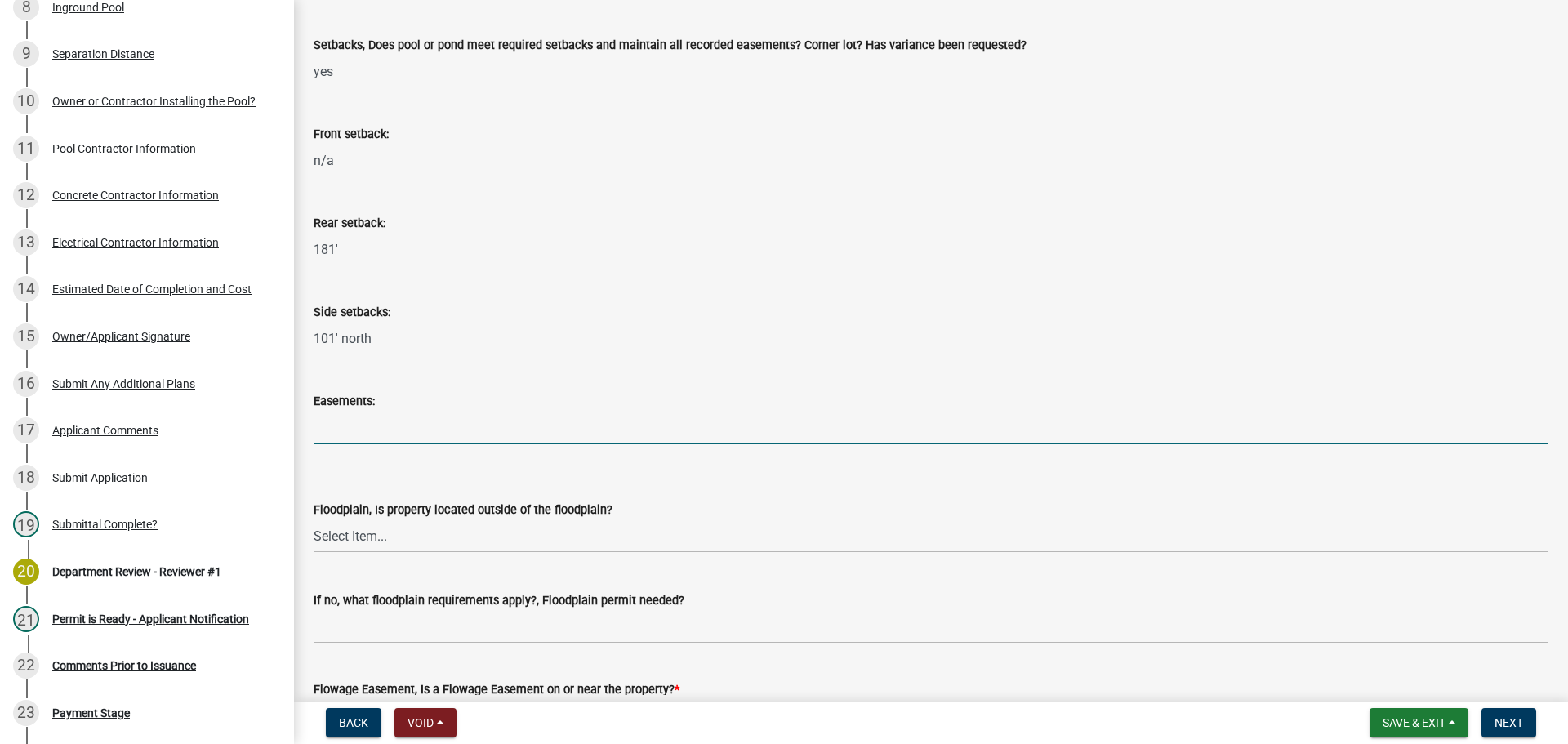
type input "n/a"
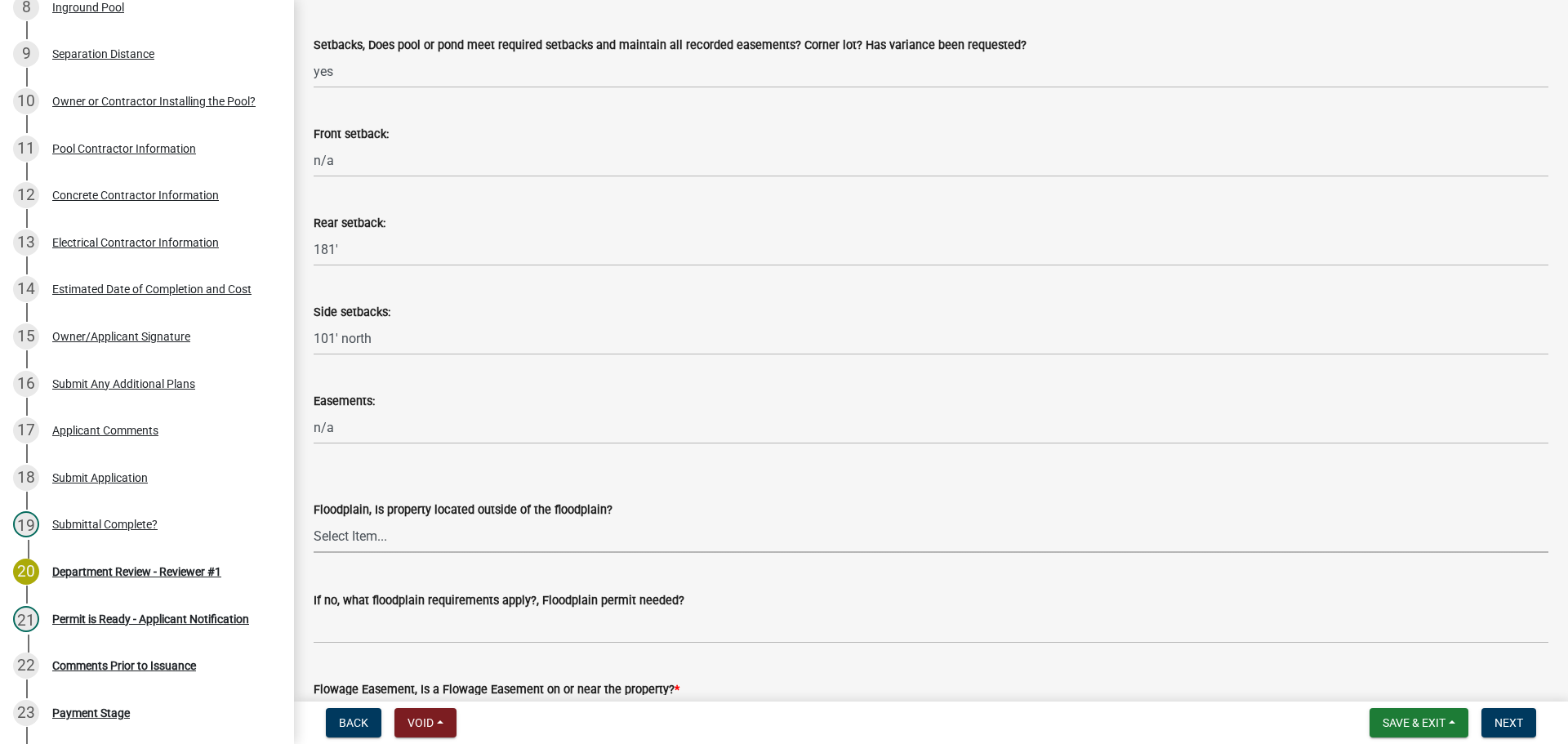
drag, startPoint x: 382, startPoint y: 530, endPoint x: 382, endPoint y: 548, distance: 18.0
click at [382, 530] on select "Select Item... Yes No" at bounding box center [930, 536] width 1235 height 34
click at [313, 519] on select "Select Item... Yes No" at bounding box center [930, 536] width 1235 height 34
select select "0337e96e-ca5c-4a3d-8cb4-ff9929ab64e7"
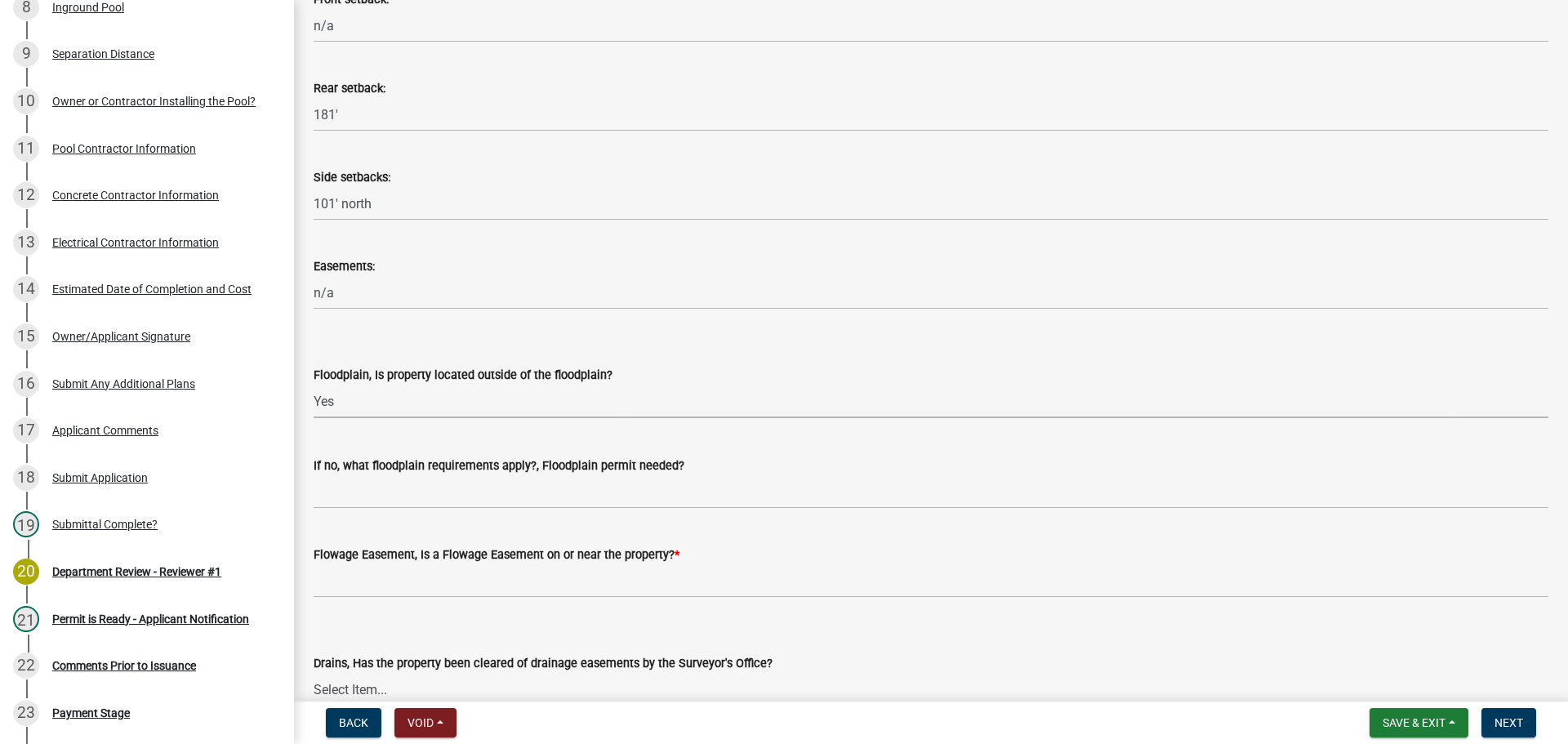
scroll to position [572, 0]
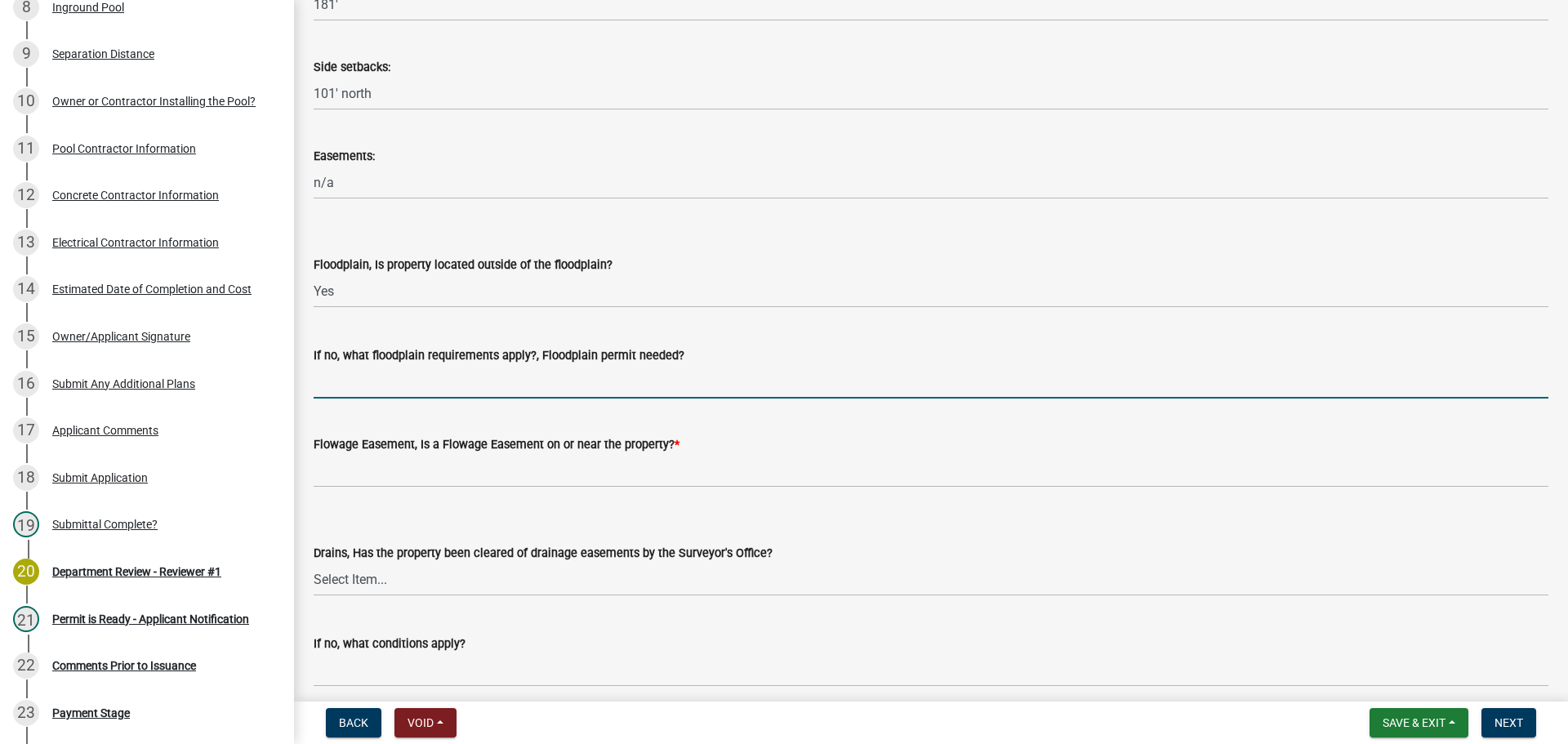
drag, startPoint x: 338, startPoint y: 393, endPoint x: 363, endPoint y: 395, distance: 25.1
click at [338, 393] on input "If no, what floodplain requirements apply?, Floodplain permit needed?" at bounding box center [930, 381] width 1235 height 34
type input "n/a"
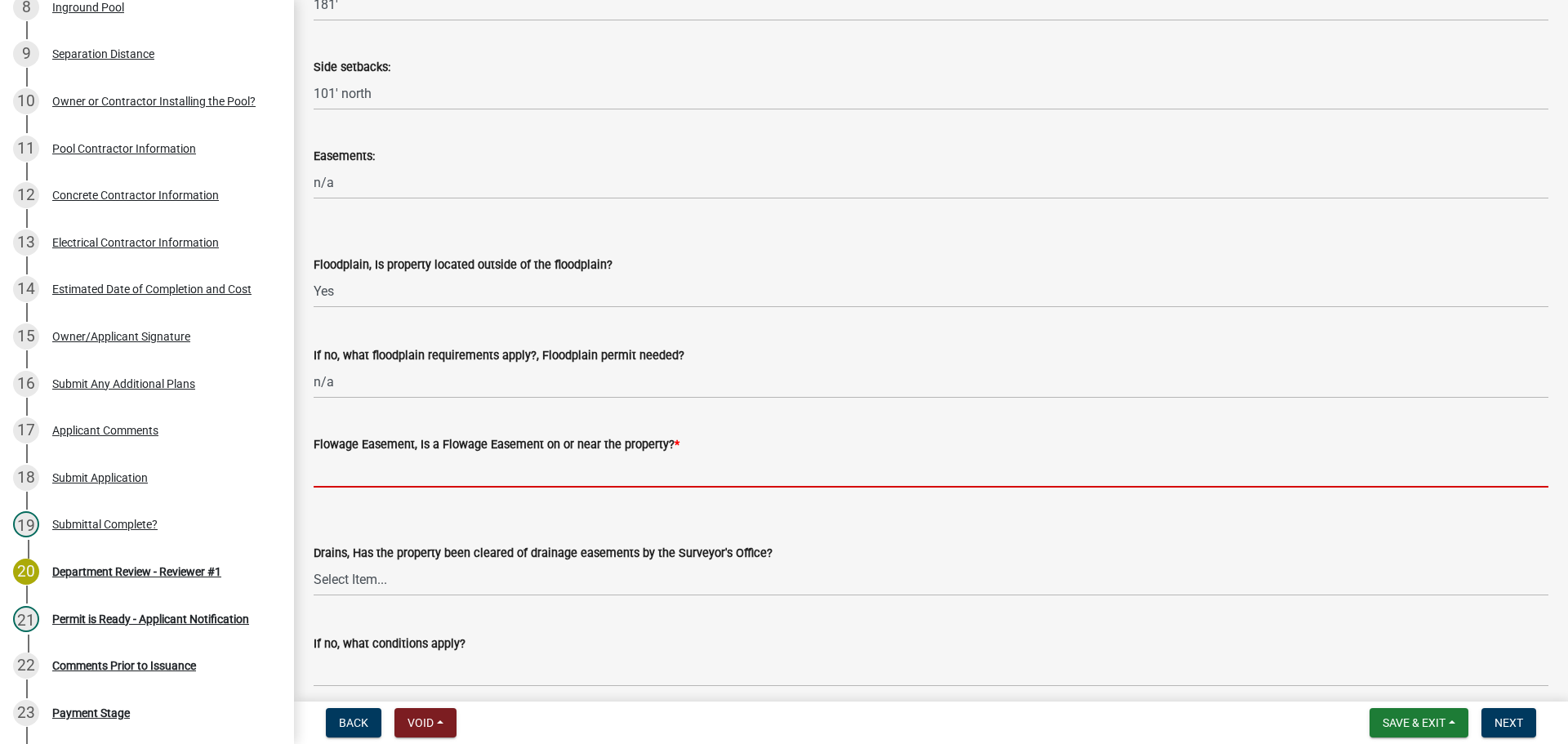
click at [377, 468] on input "Flowage Easement, Is a Flowage Easement on or near the property? *" at bounding box center [930, 470] width 1235 height 34
type input "no"
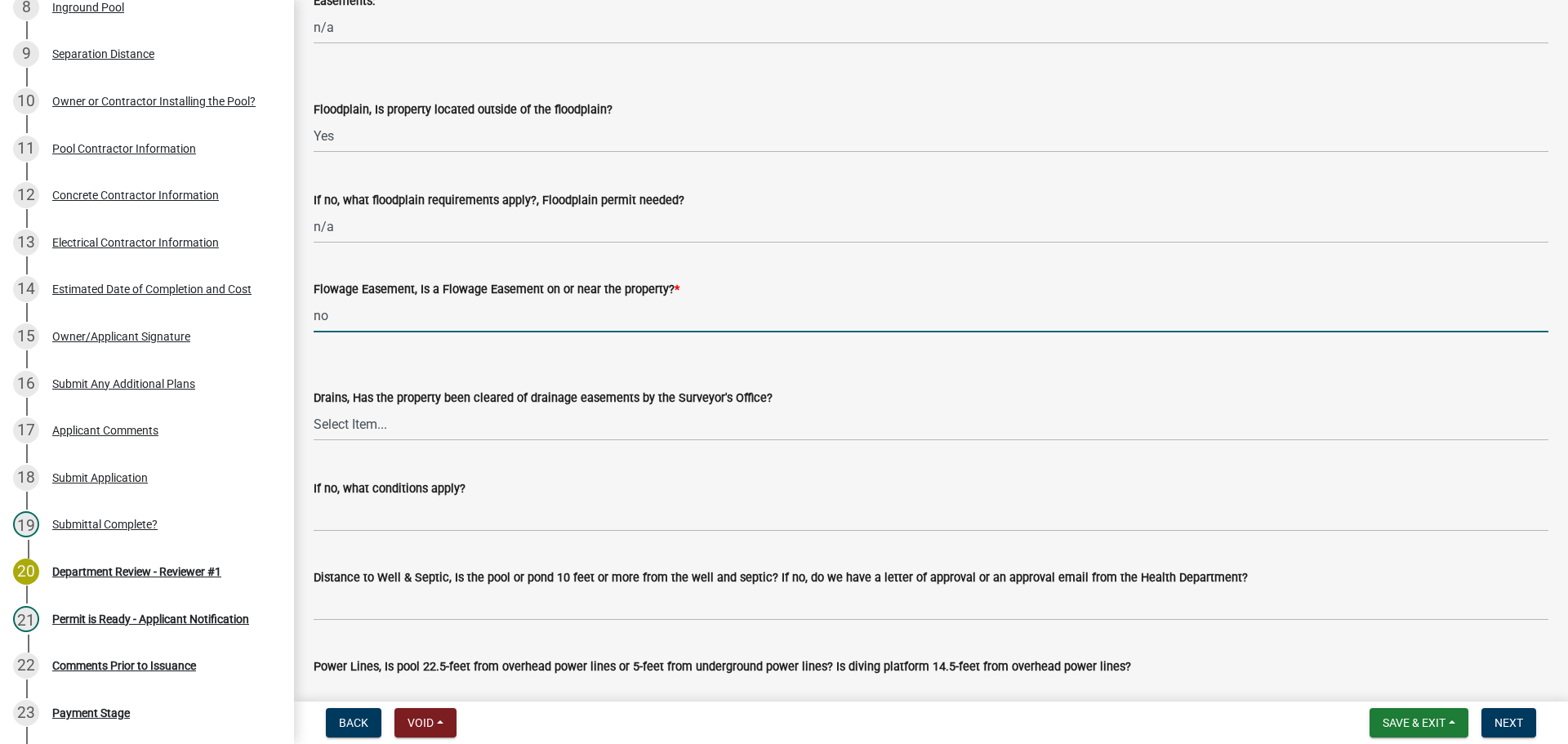
scroll to position [898, 0]
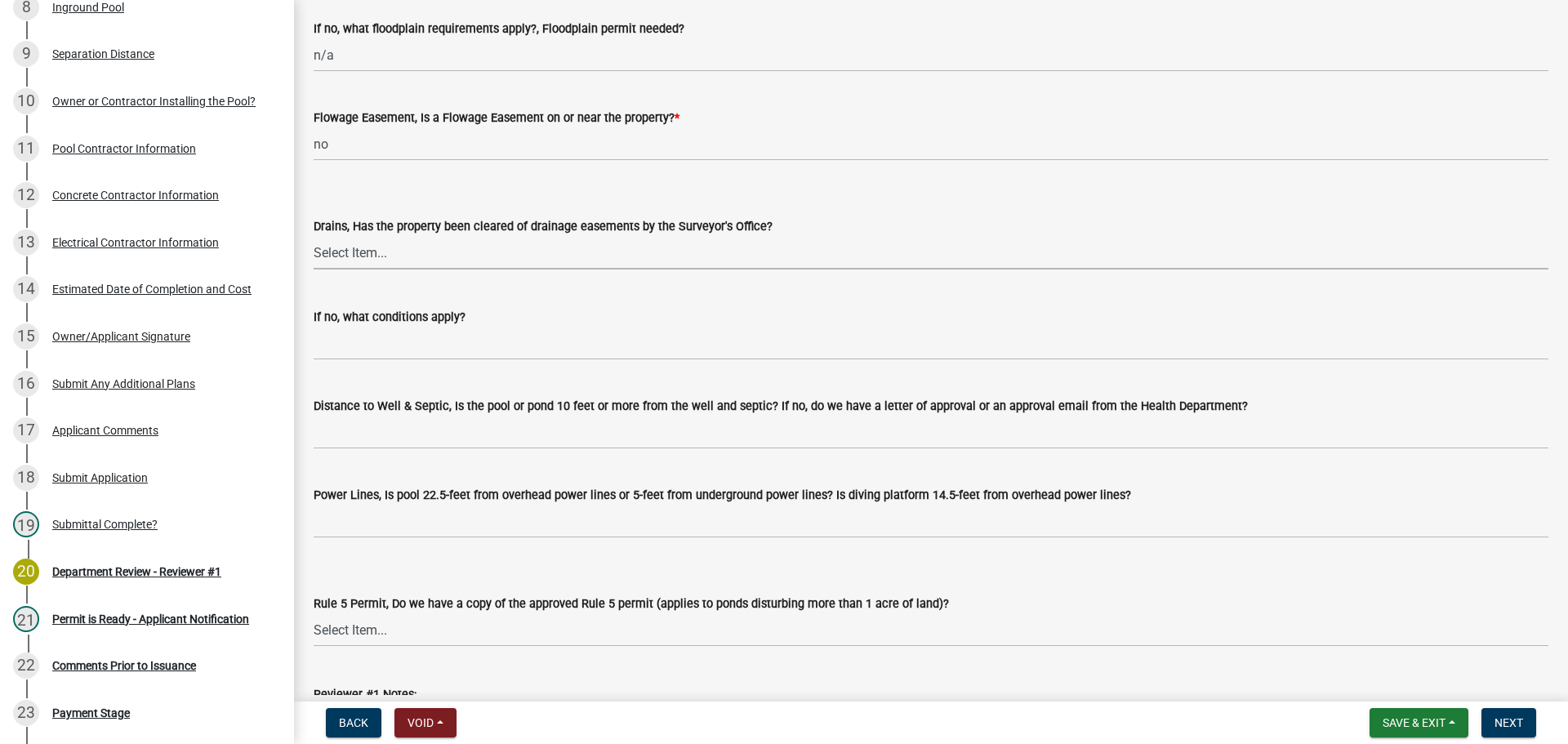
click at [318, 251] on select "Select Item... Yes No" at bounding box center [930, 253] width 1235 height 34
click at [313, 236] on select "Select Item... Yes No" at bounding box center [930, 253] width 1235 height 34
select select "860cbeeb-2425-4dbd-ace8-e875d82c0b78"
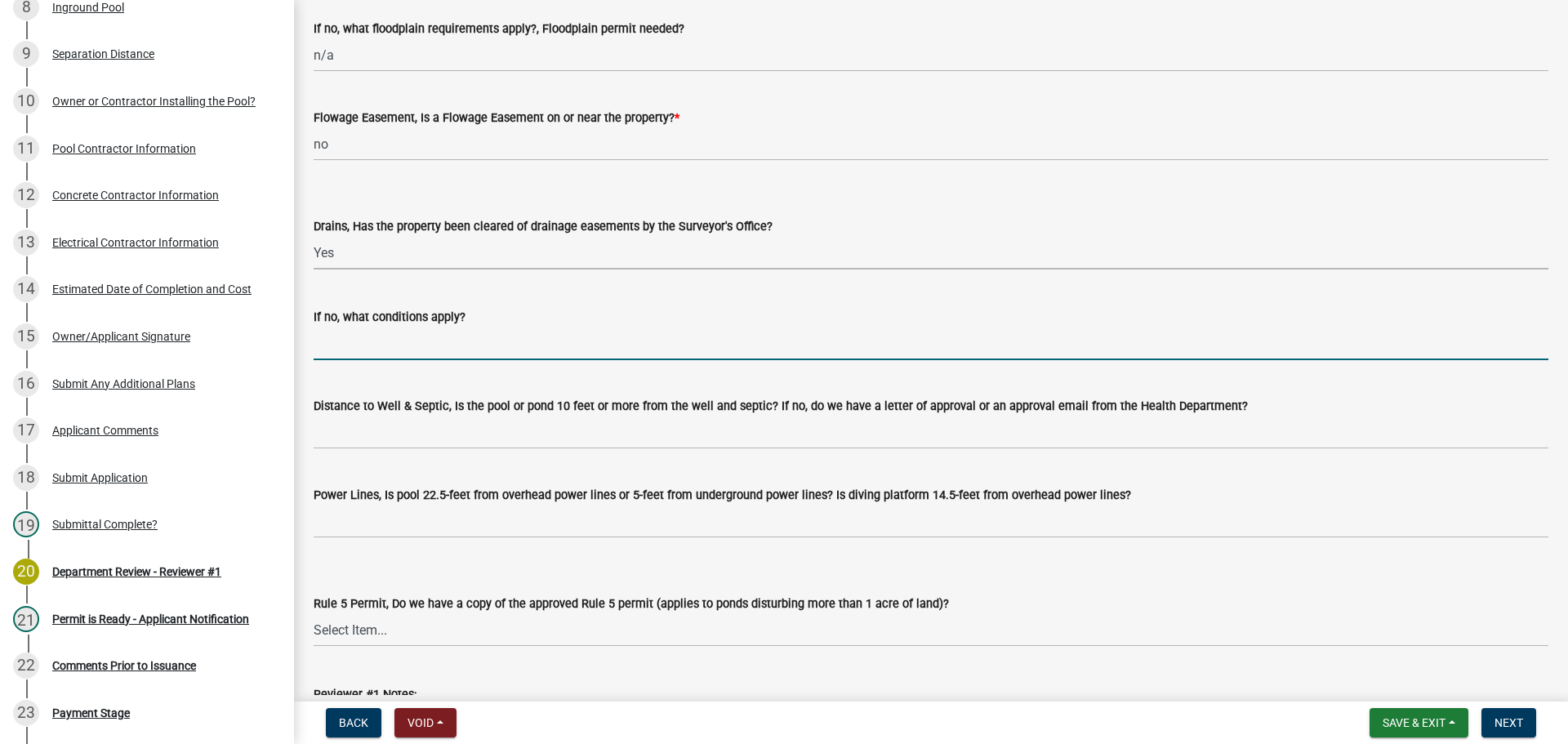
drag, startPoint x: 346, startPoint y: 335, endPoint x: 354, endPoint y: 339, distance: 8.9
click at [346, 335] on input "If no, what conditions apply?" at bounding box center [930, 343] width 1235 height 34
type input "n/a"
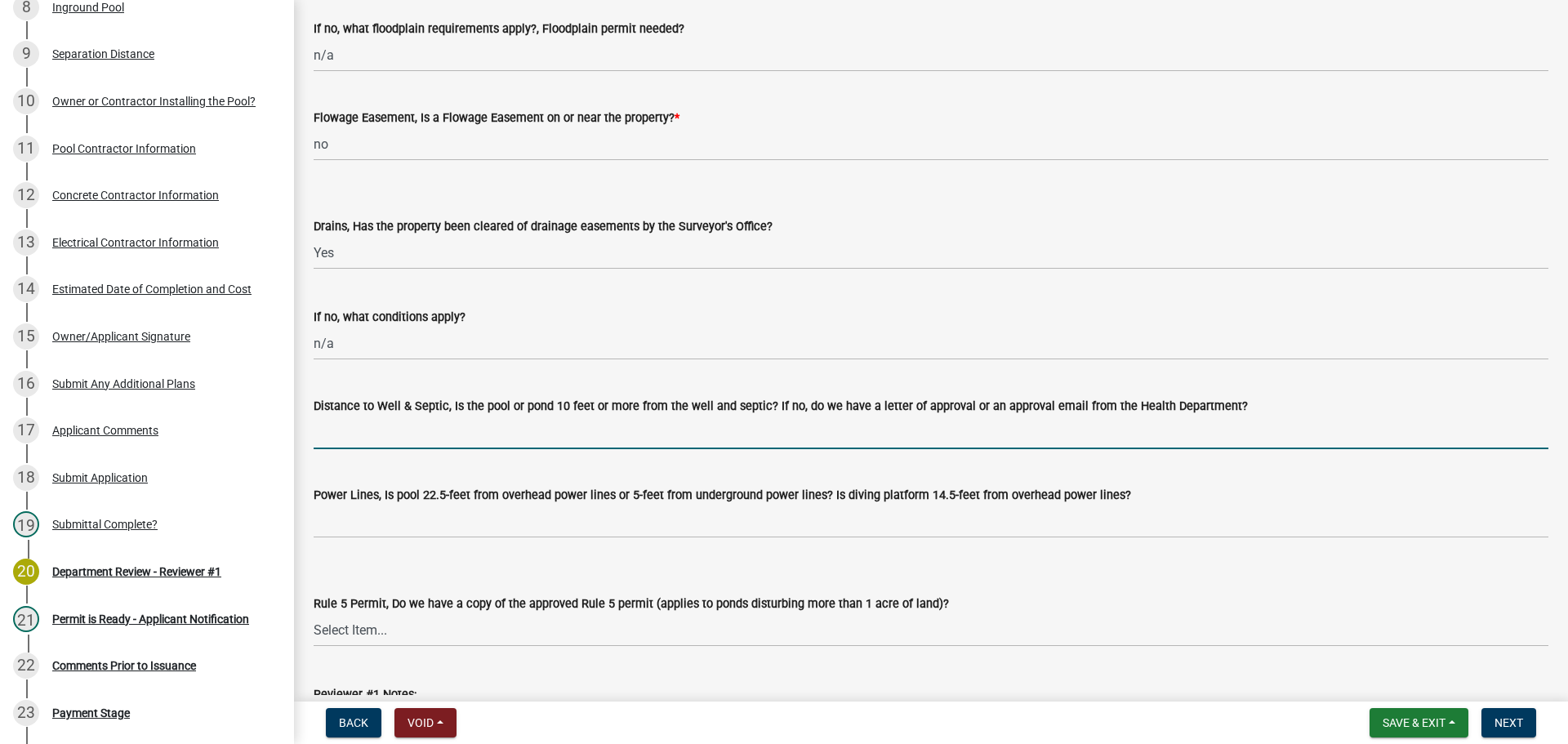
click at [376, 428] on input "Distance to Well & Septic, Is the pool or pond 10 feet or more from the well an…" at bounding box center [930, 432] width 1235 height 34
type input "yes per applicant"
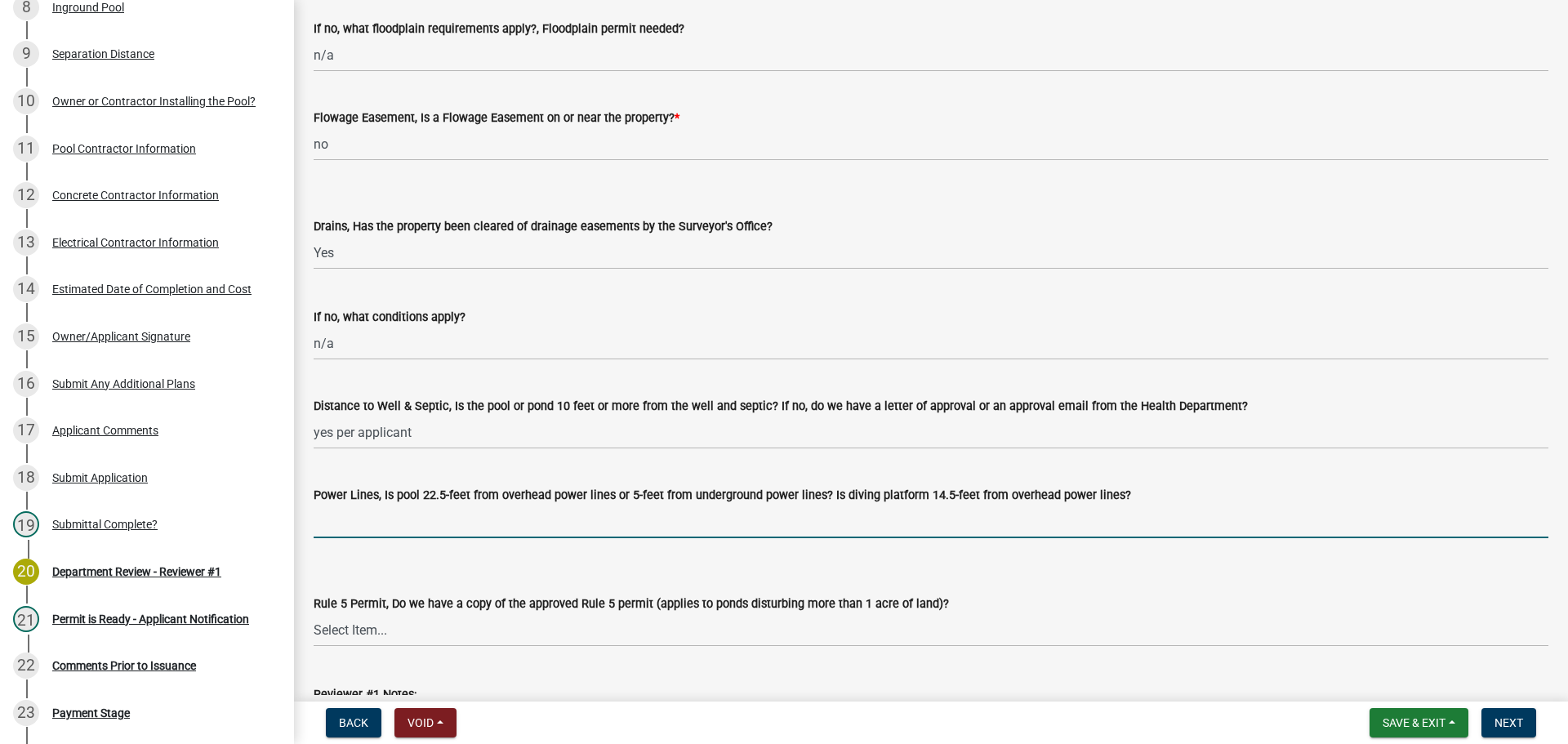
click at [381, 511] on input "Power Lines, Is pool 22.5-feet from overhead power lines or 5-feet from undergr…" at bounding box center [930, 521] width 1235 height 34
type input "n/a"
drag, startPoint x: 398, startPoint y: 532, endPoint x: 281, endPoint y: 524, distance: 117.3
click at [281, 524] on div "Huntington Co. Swimming Pool/Pond Permit PP-2025-486354 Edit View Summary Notes…" at bounding box center [784, 372] width 1568 height 744
type input "yes per applicant"
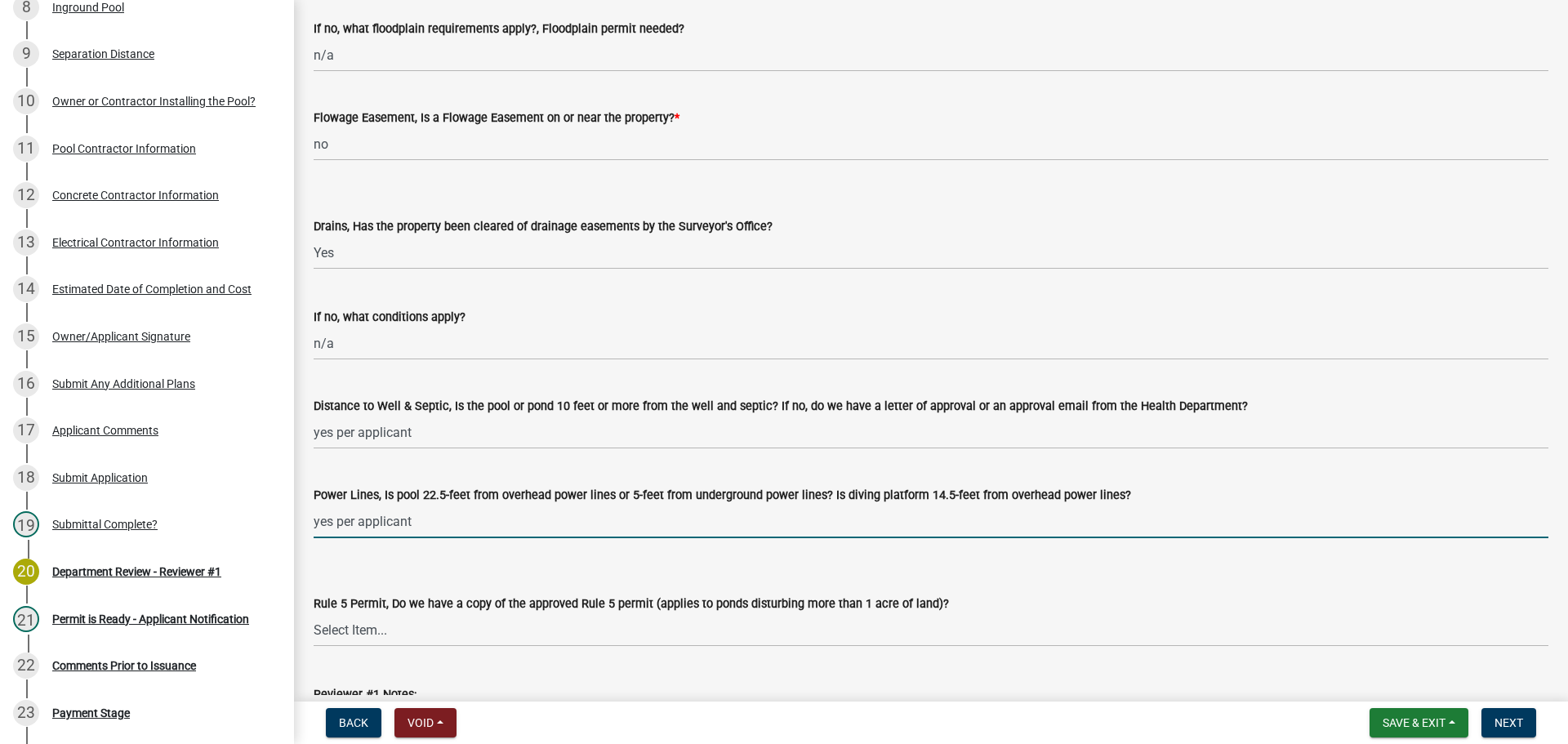
scroll to position [1061, 0]
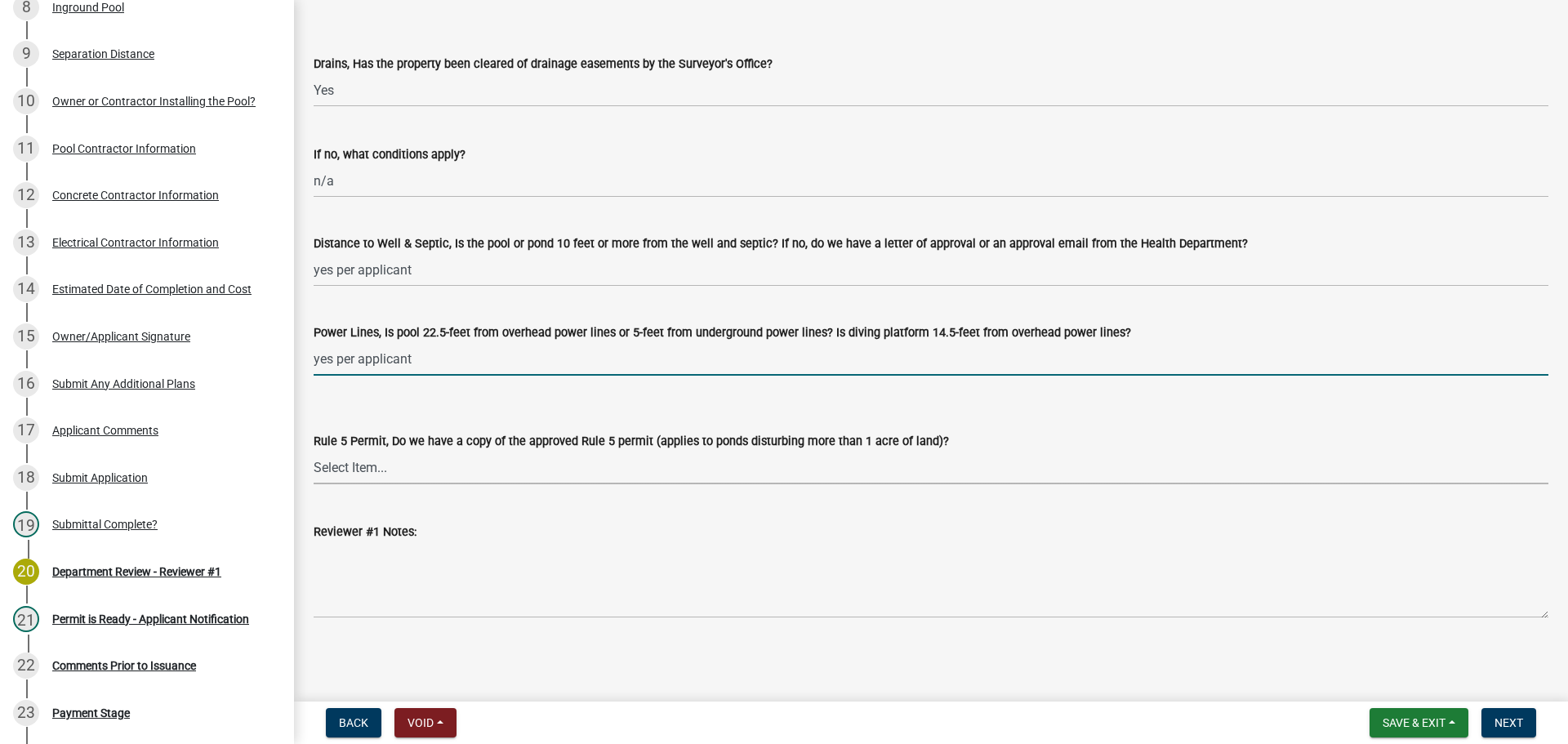
click at [342, 482] on select "Select Item... Yes No N/A" at bounding box center [930, 467] width 1235 height 34
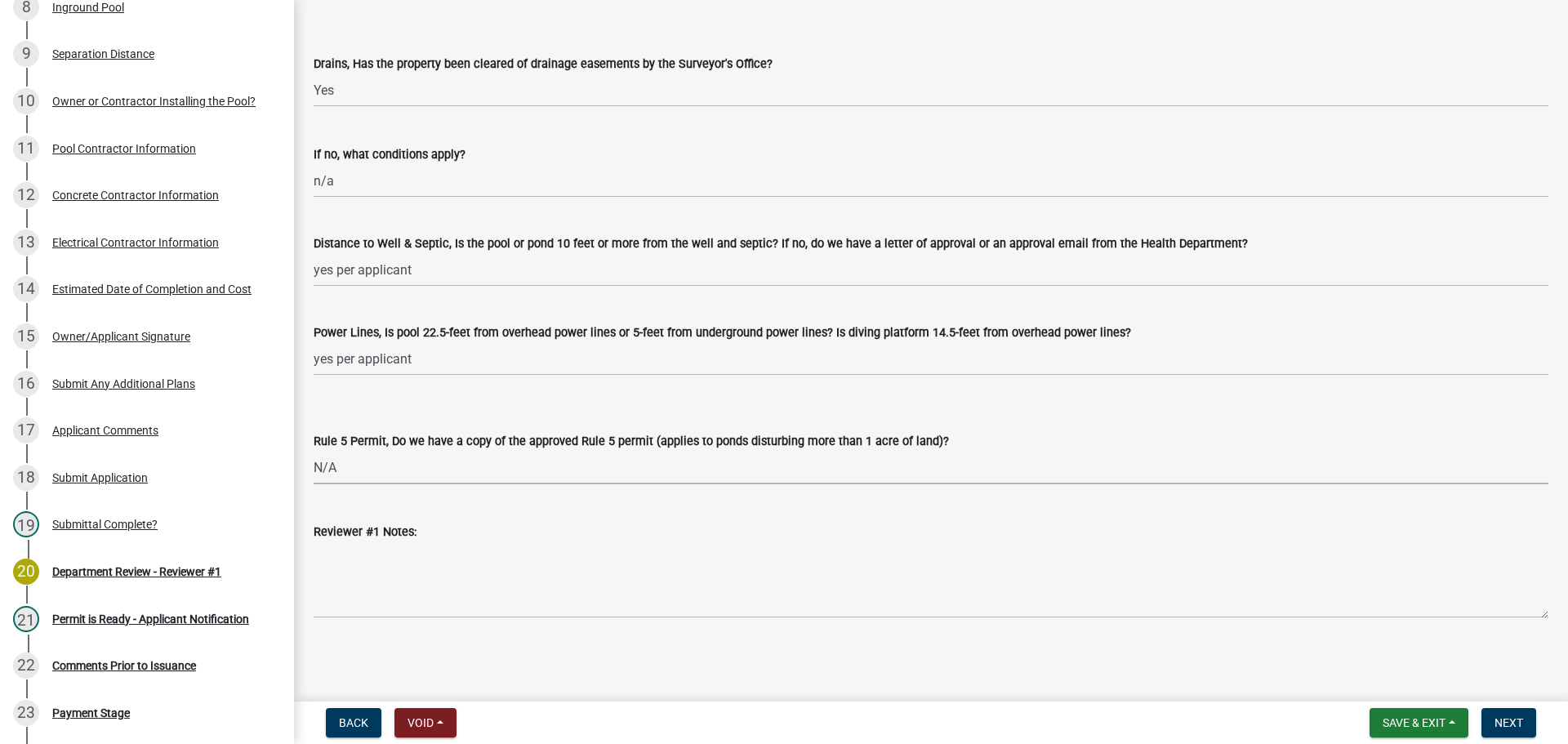
click at [313, 450] on select "Select Item... Yes No N/A" at bounding box center [930, 467] width 1235 height 34
select select "e84029a7-a69a-4c7c-a18b-7fa0a24712a6"
click at [780, 537] on span "Next" at bounding box center [1509, 723] width 29 height 13
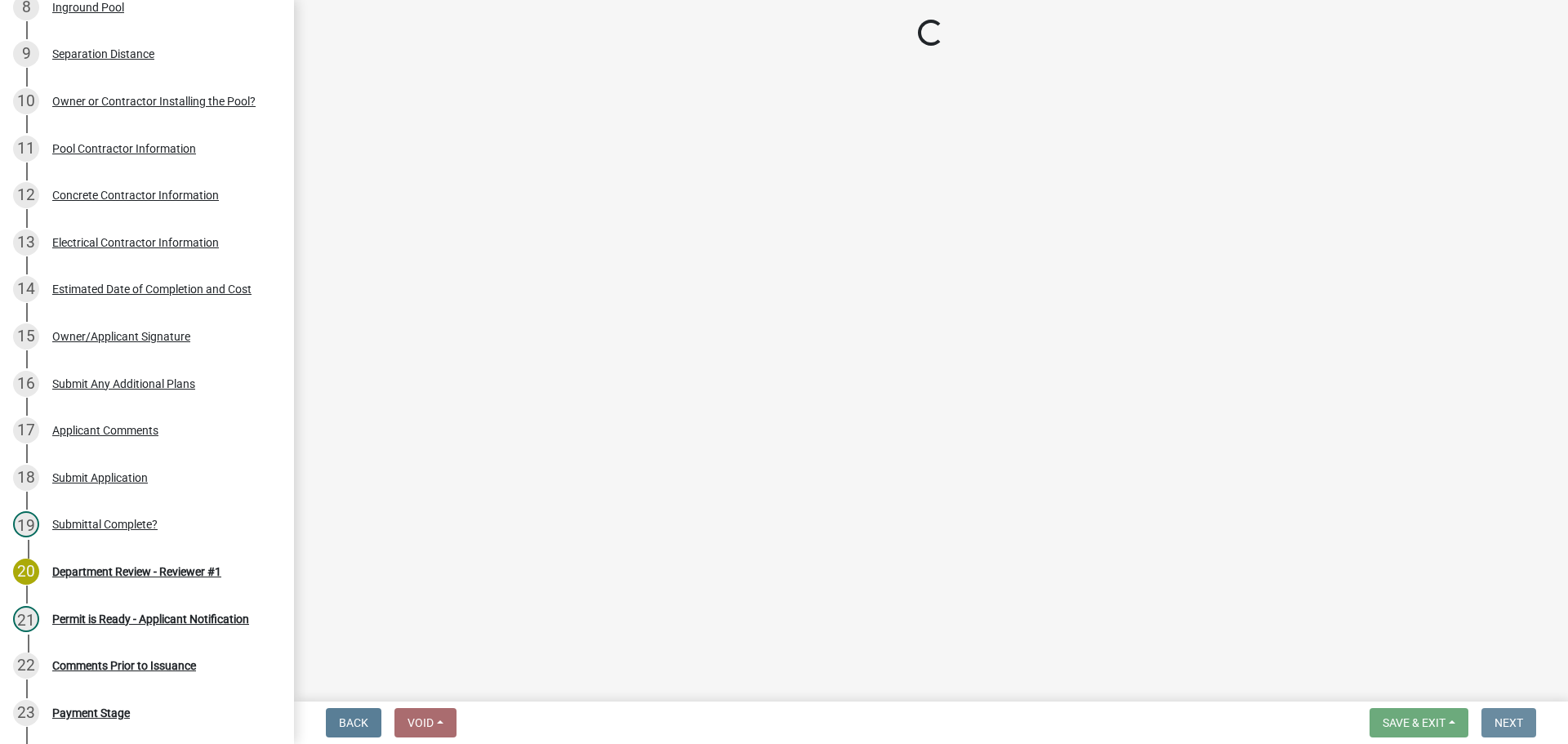
scroll to position [0, 0]
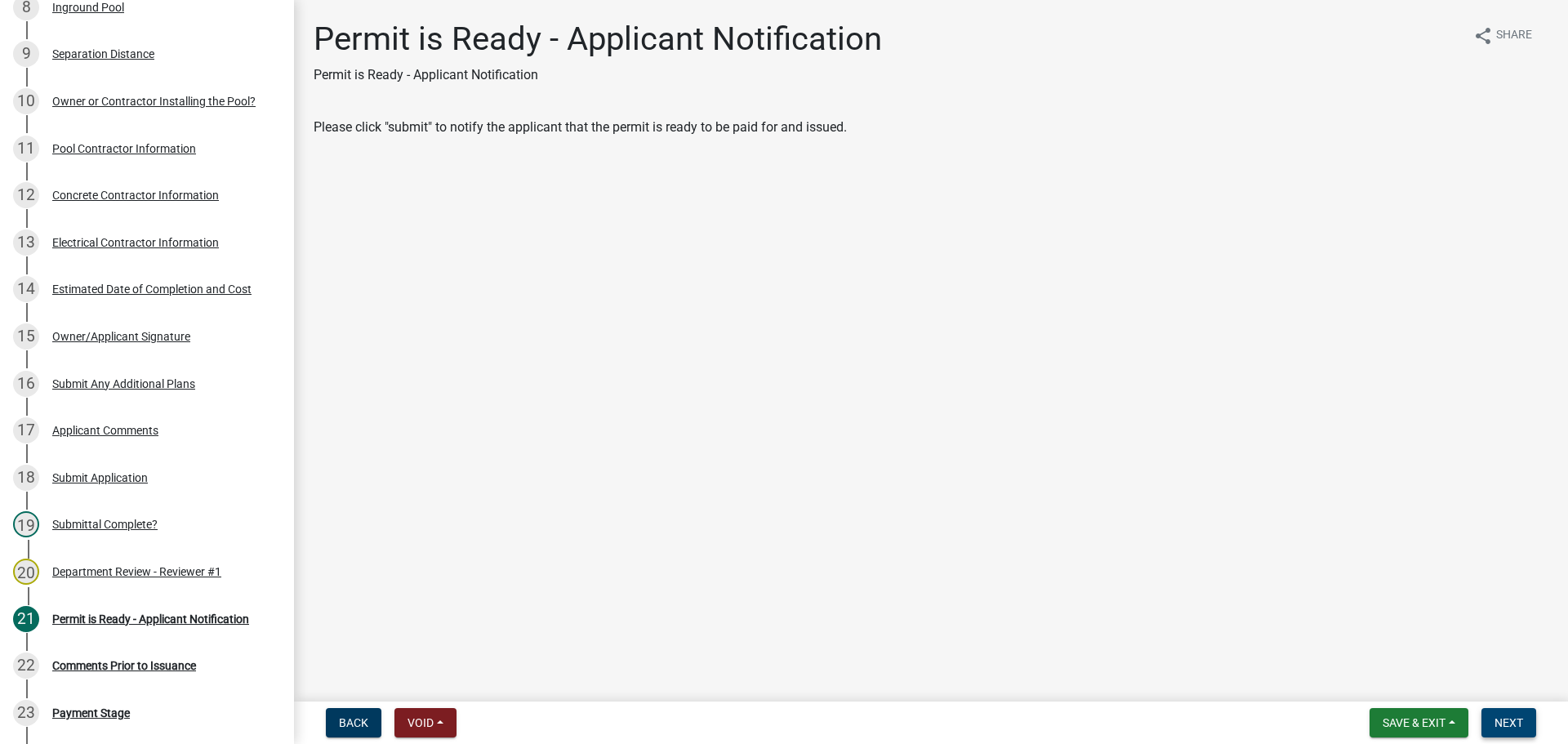
click at [780, 537] on span "Next" at bounding box center [1509, 723] width 29 height 13
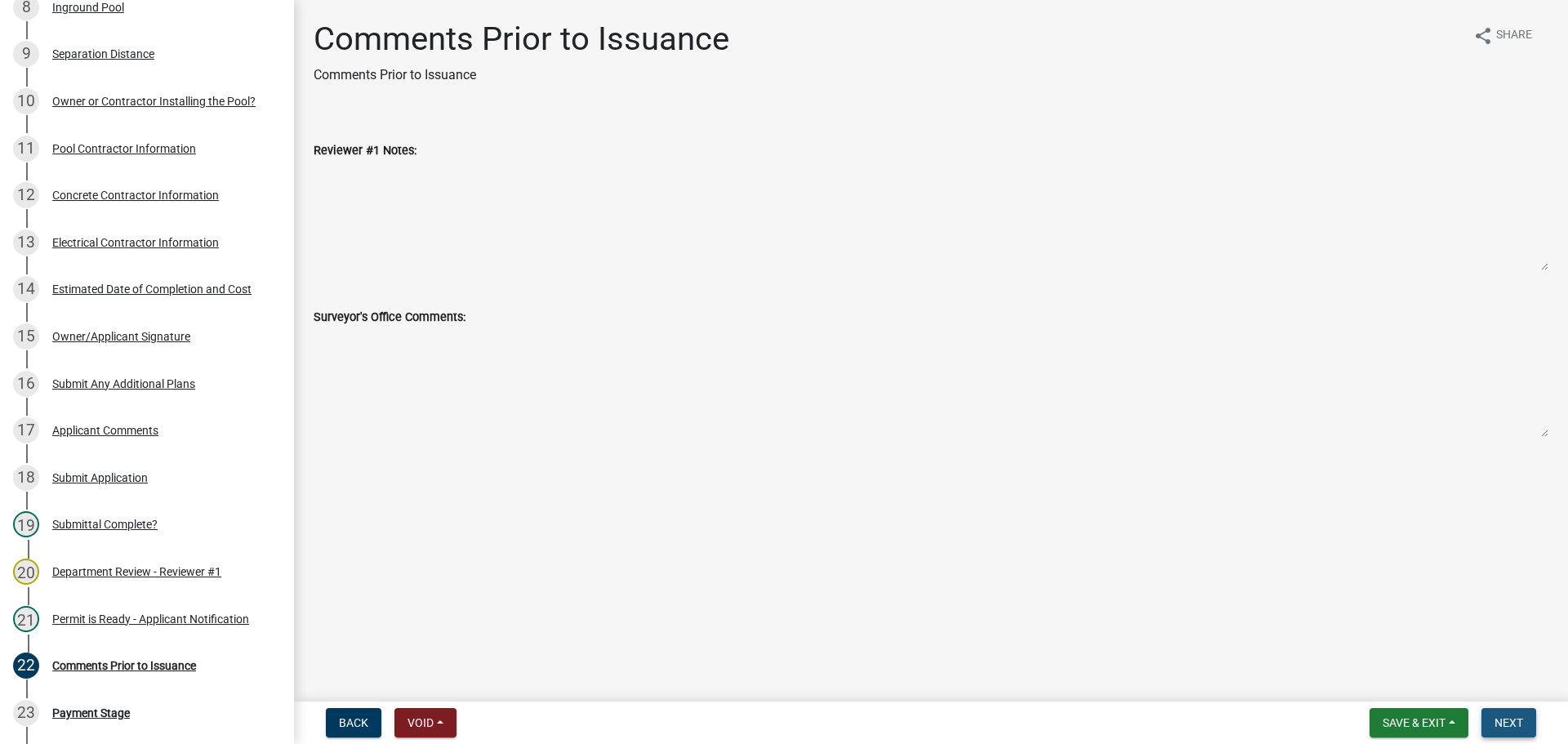
click at [780, 537] on span "Next" at bounding box center [1509, 723] width 29 height 13
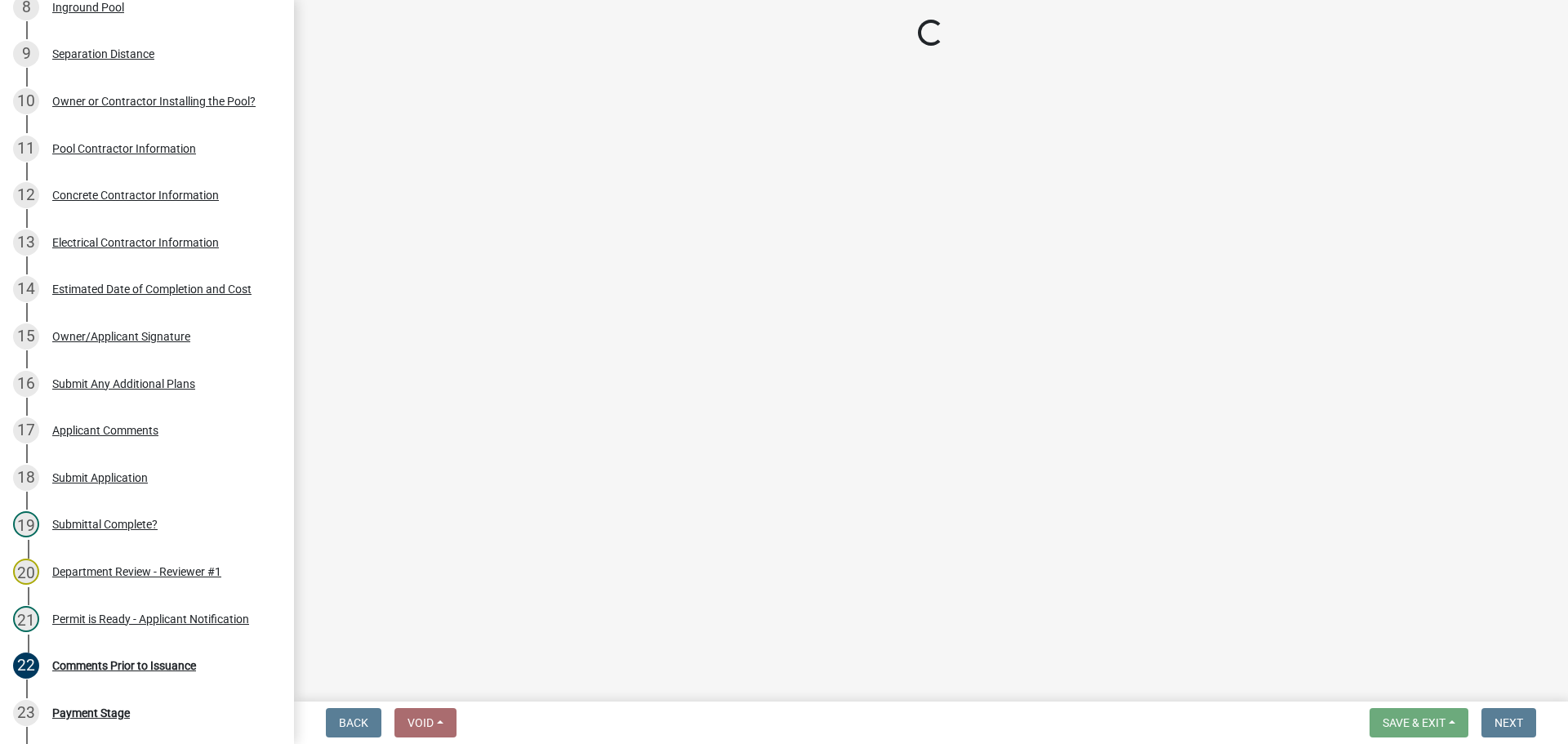
select select "3: 3"
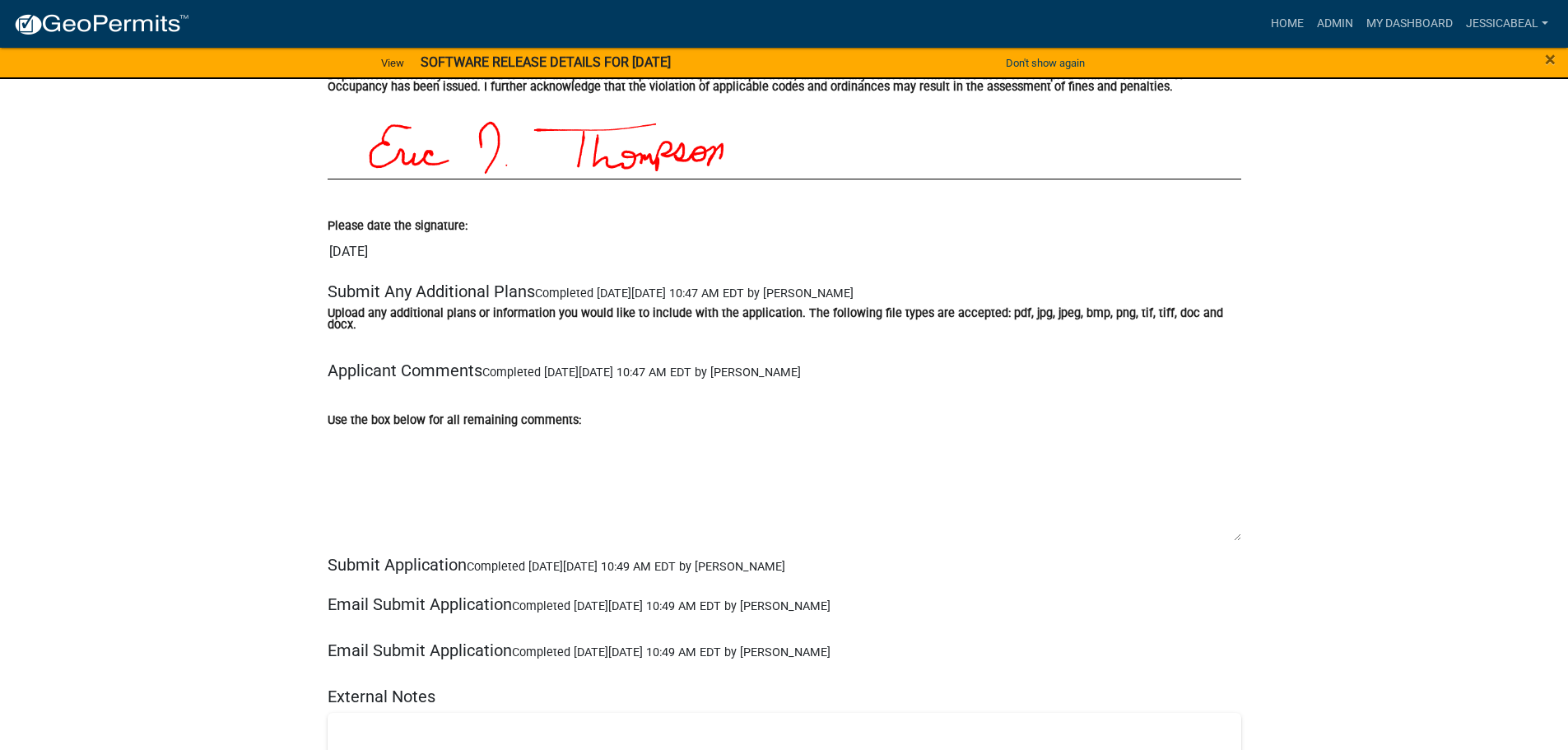
scroll to position [4280, 0]
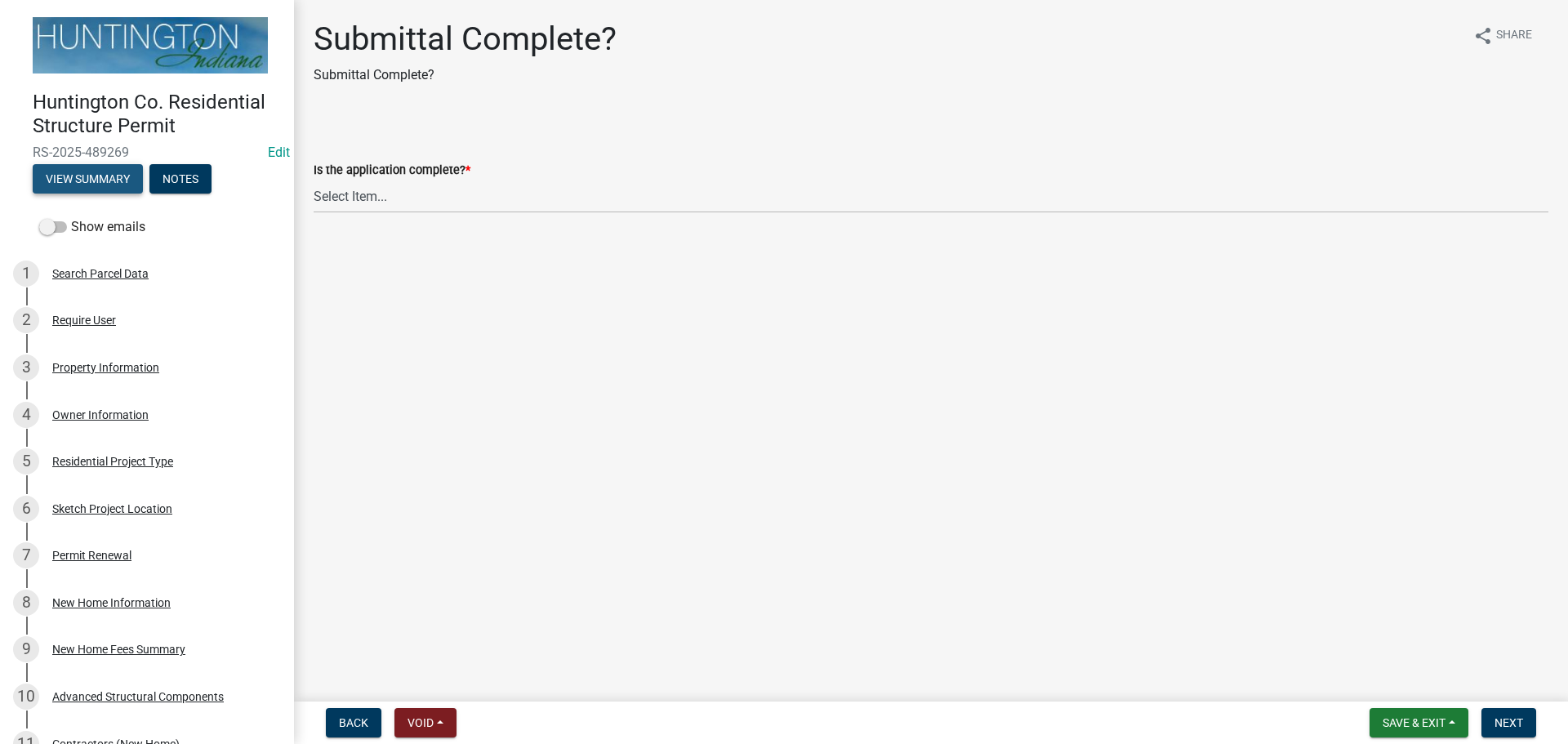
click at [92, 172] on button "View Summary" at bounding box center [88, 179] width 110 height 30
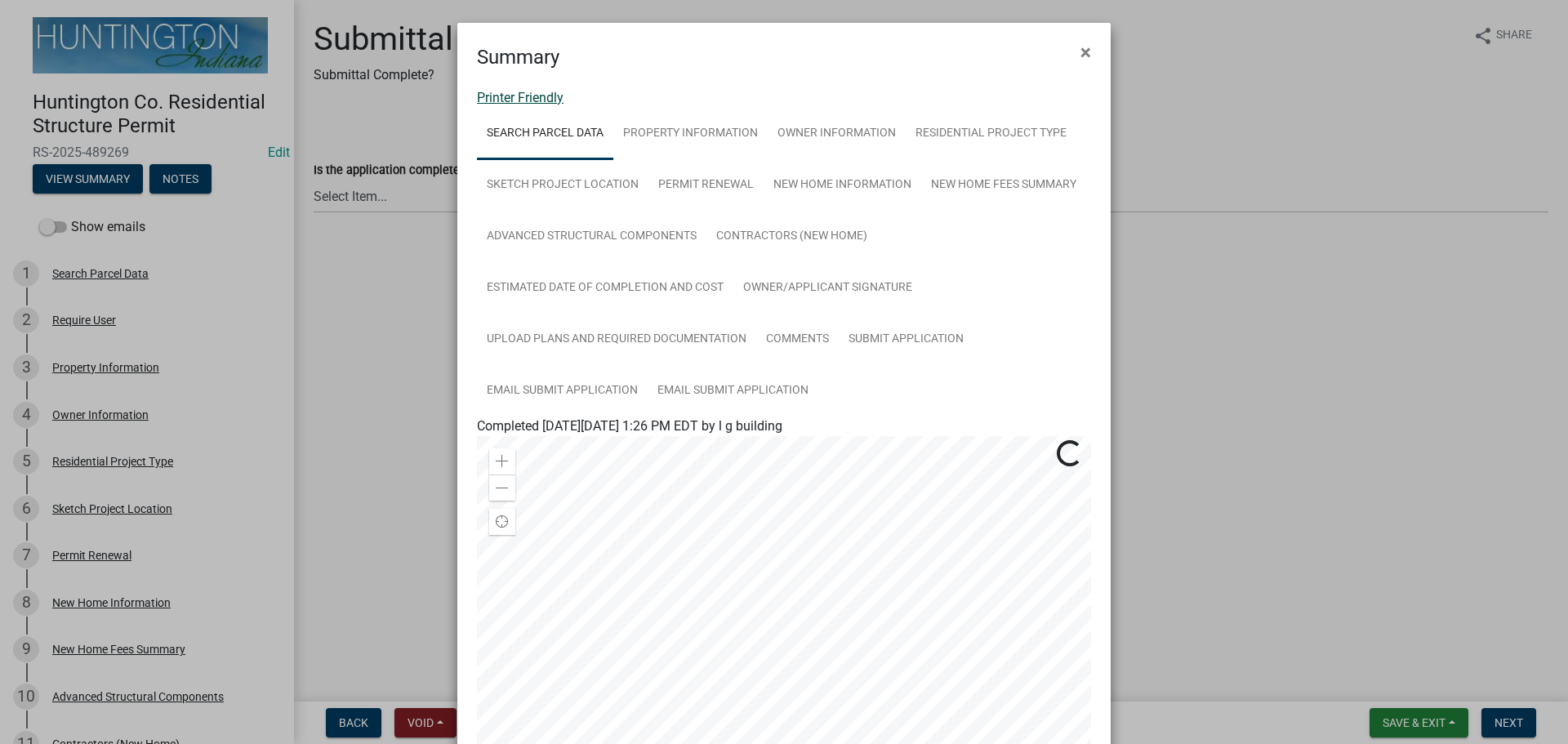
click at [532, 95] on link "Printer Friendly" at bounding box center [520, 97] width 87 height 16
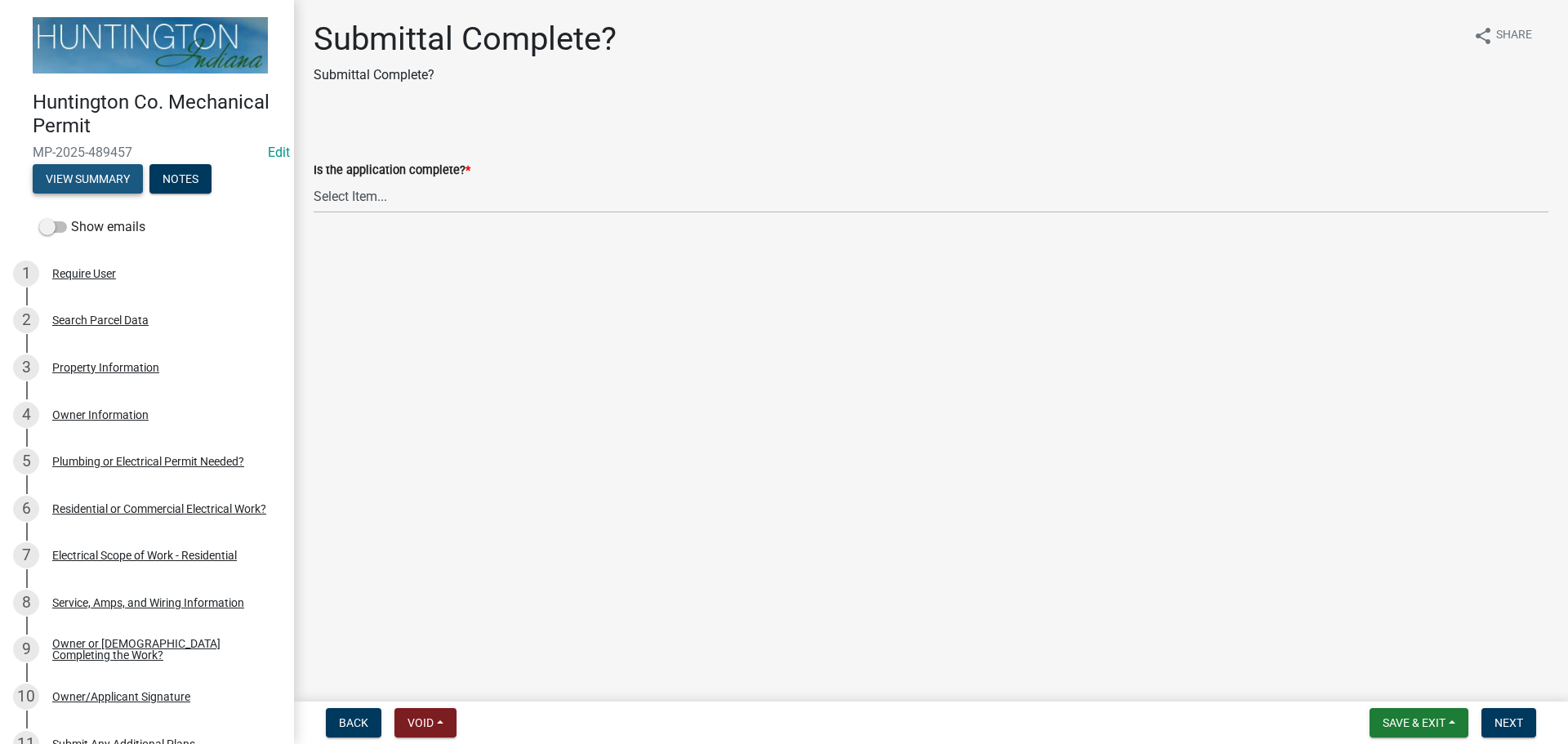
click at [80, 172] on button "View Summary" at bounding box center [88, 179] width 110 height 30
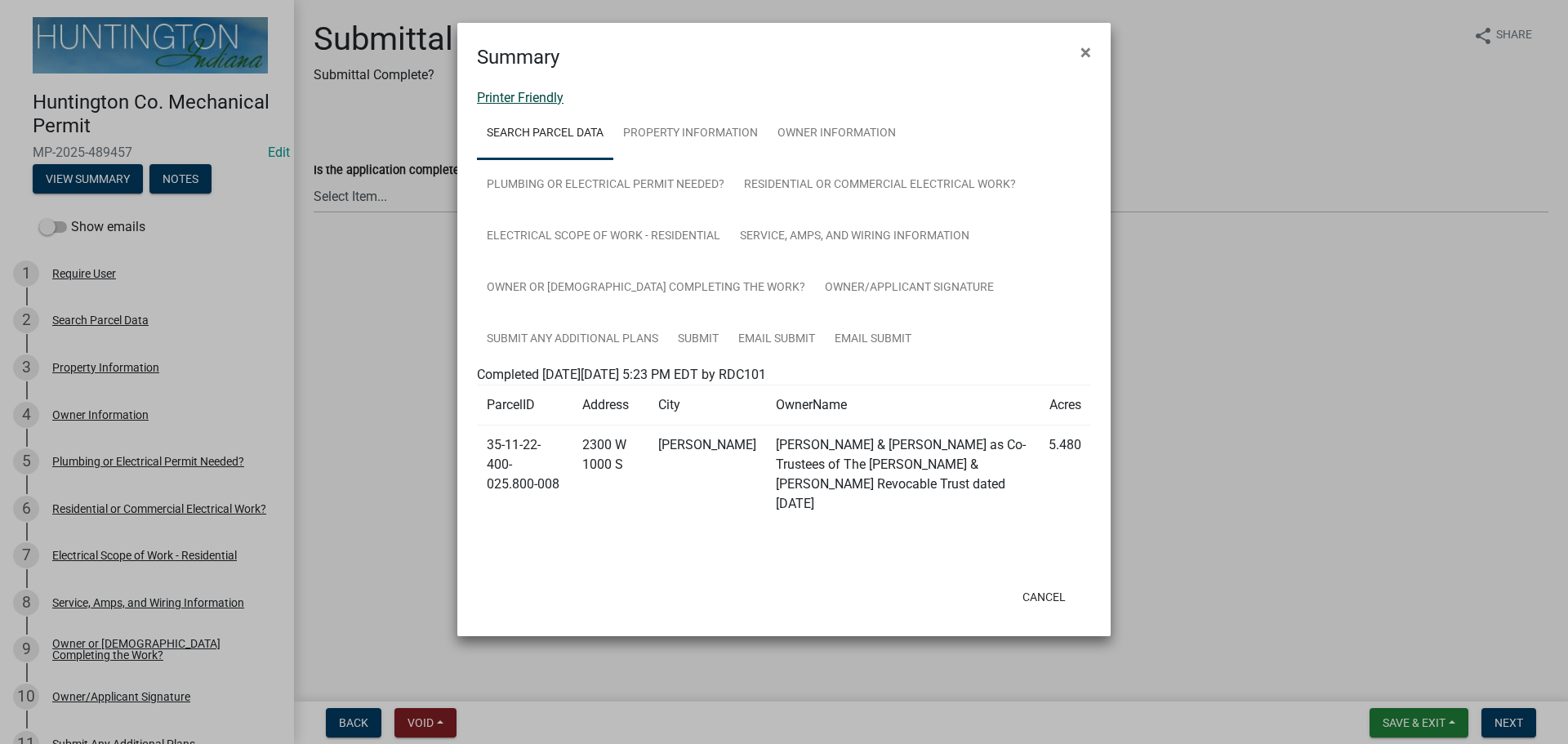
click at [508, 100] on link "Printer Friendly" at bounding box center [520, 97] width 87 height 16
drag, startPoint x: 1084, startPoint y: 40, endPoint x: 975, endPoint y: 98, distance: 123.5
click at [1084, 41] on span "×" at bounding box center [1086, 52] width 11 height 23
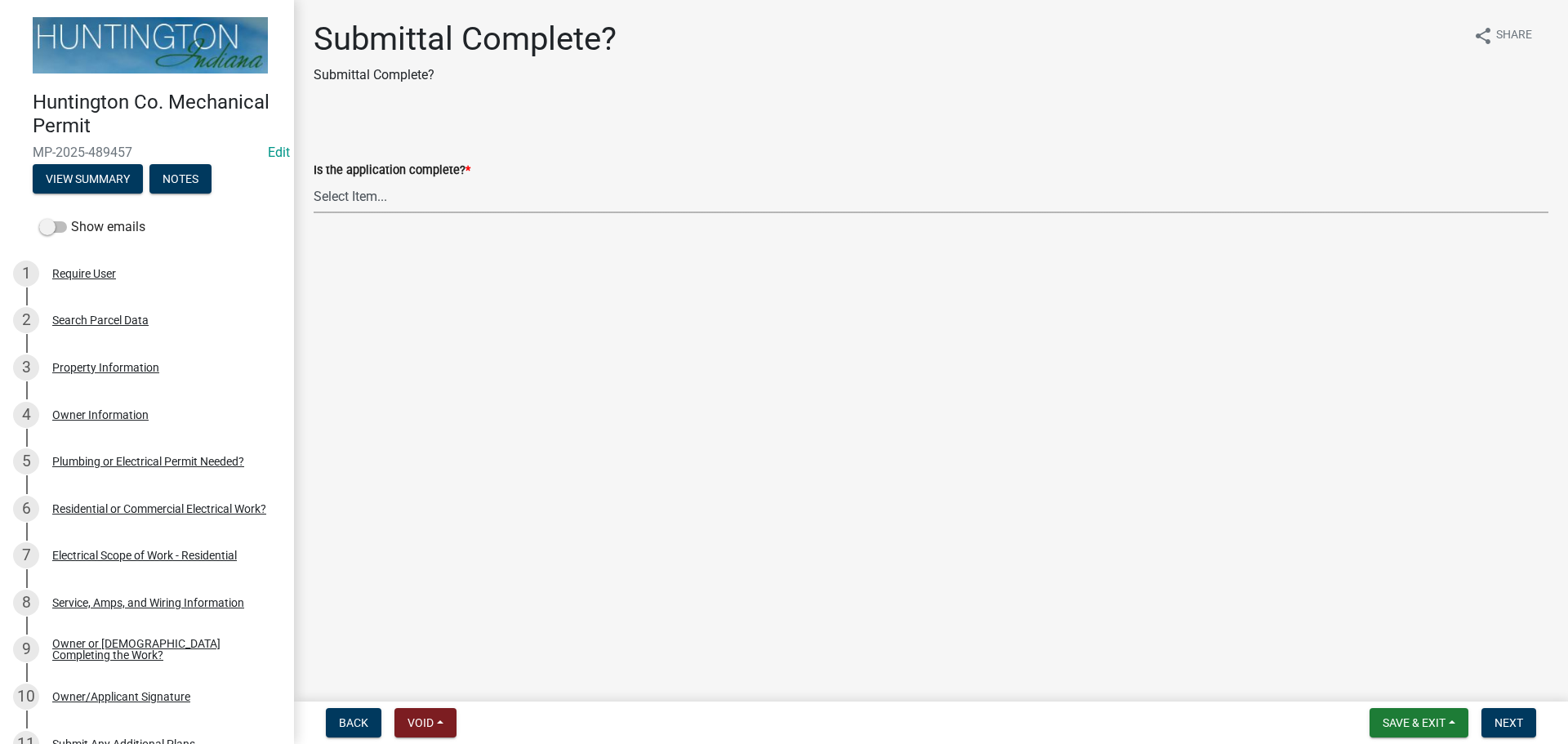
click at [369, 203] on select "Select Item... Yes No" at bounding box center [930, 196] width 1235 height 34
click at [313, 180] on select "Select Item... Yes No" at bounding box center [930, 196] width 1235 height 34
select select "1782a9c7-7323-4da6-ac5b-f89a69a3d723"
click at [1525, 727] on button "Next" at bounding box center [1509, 723] width 55 height 30
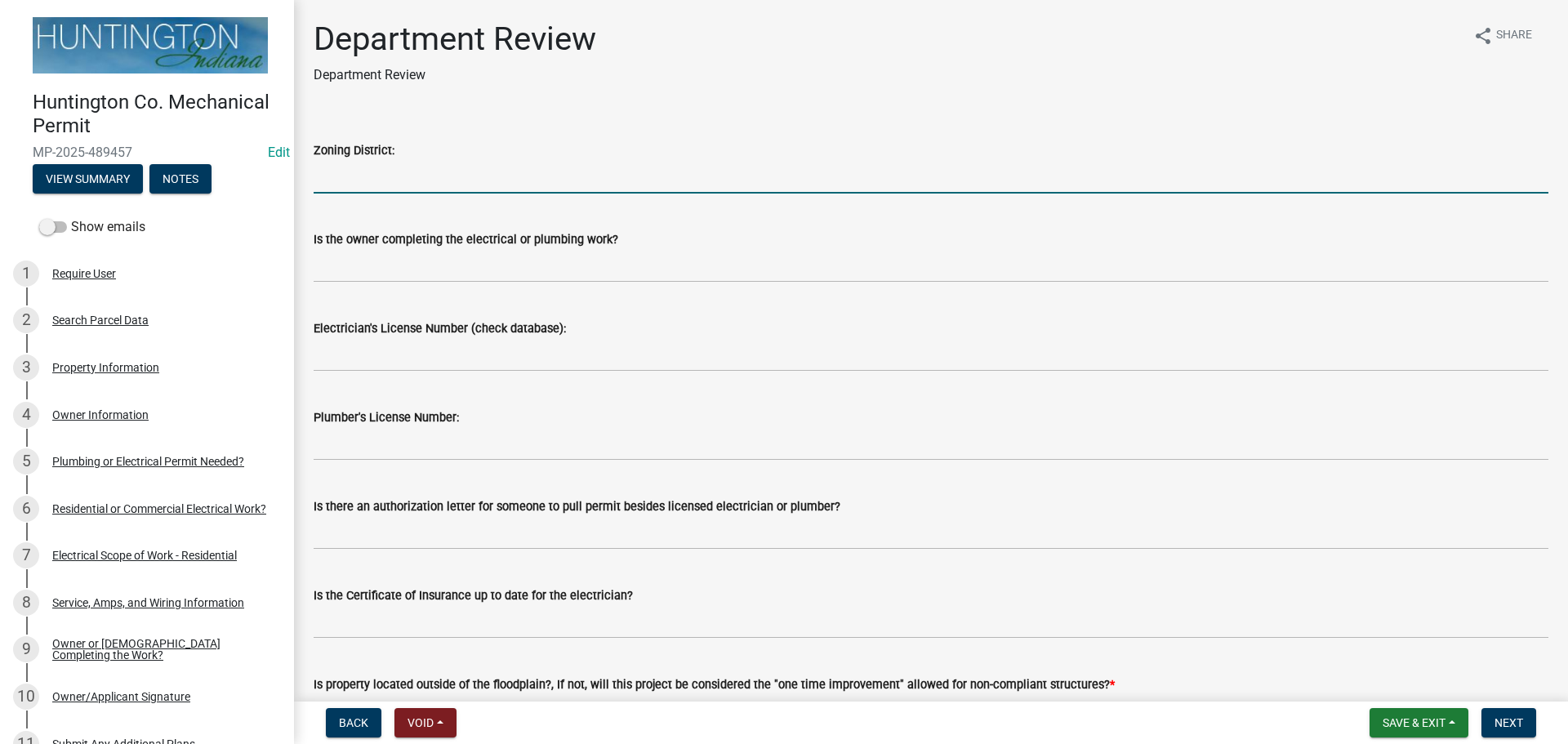
click at [338, 189] on input "Zoning District:" at bounding box center [930, 176] width 1235 height 34
type input "Ag"
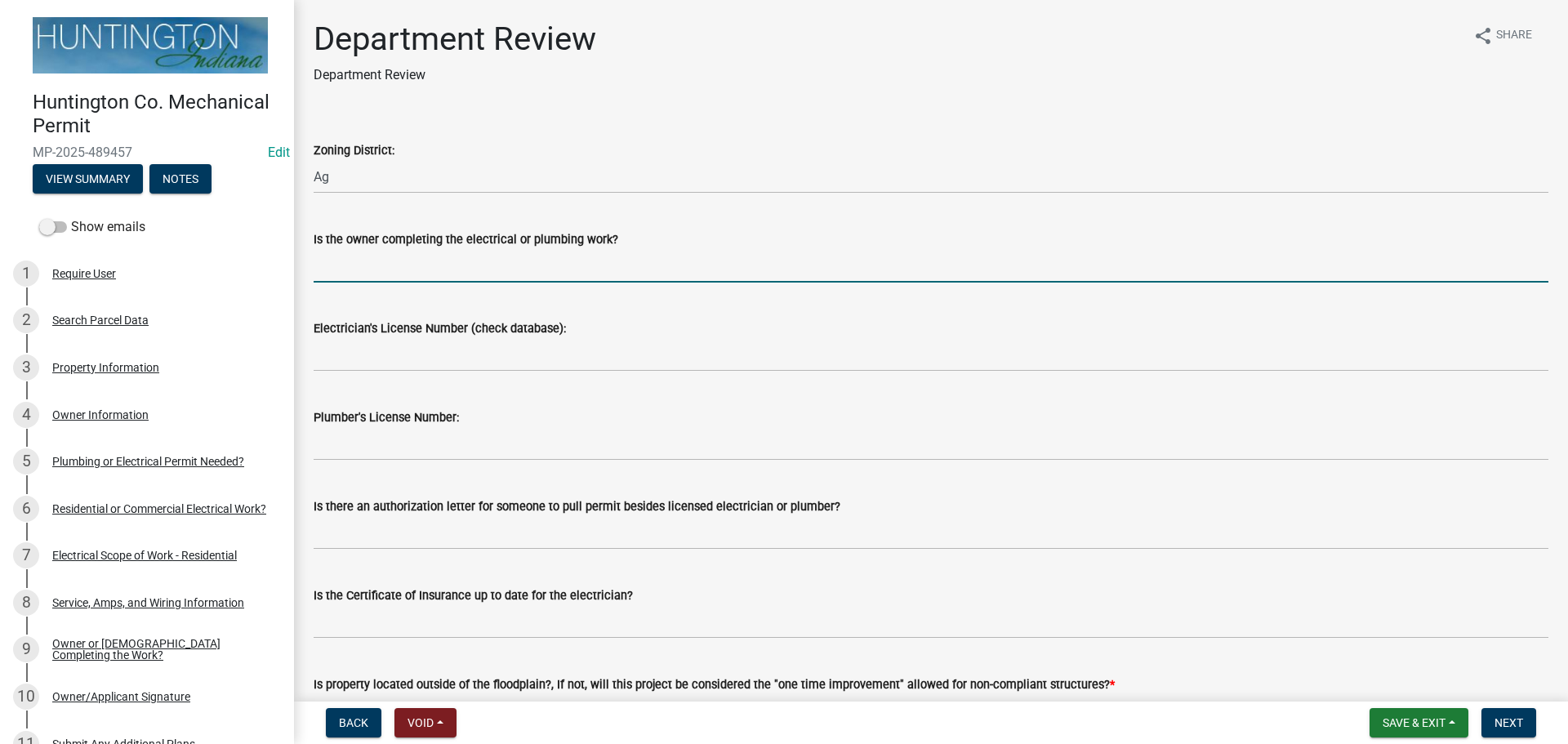
click at [386, 275] on input "Is the owner completing the electrical or plumbing work?" at bounding box center [930, 266] width 1235 height 34
type input "yes"
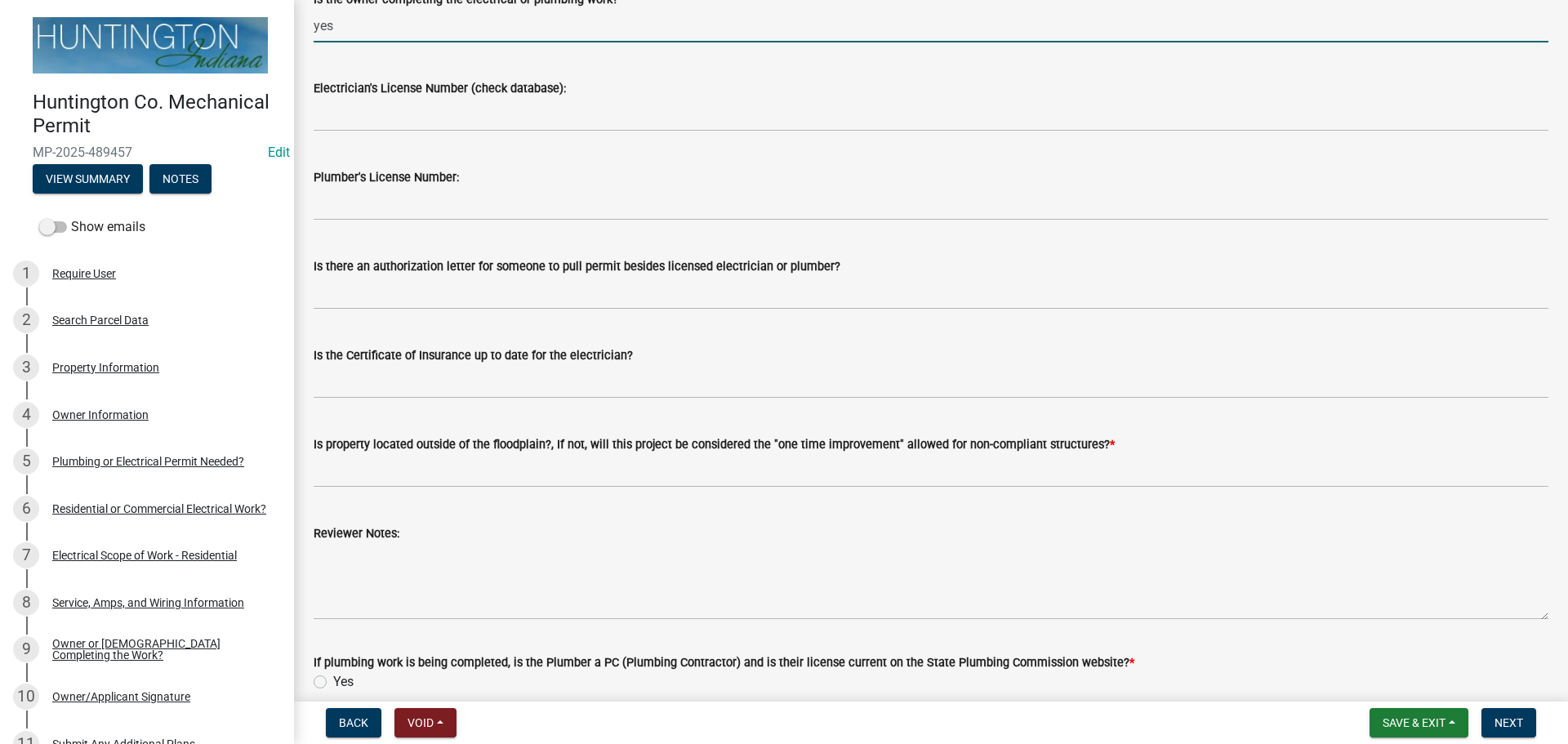
scroll to position [354, 0]
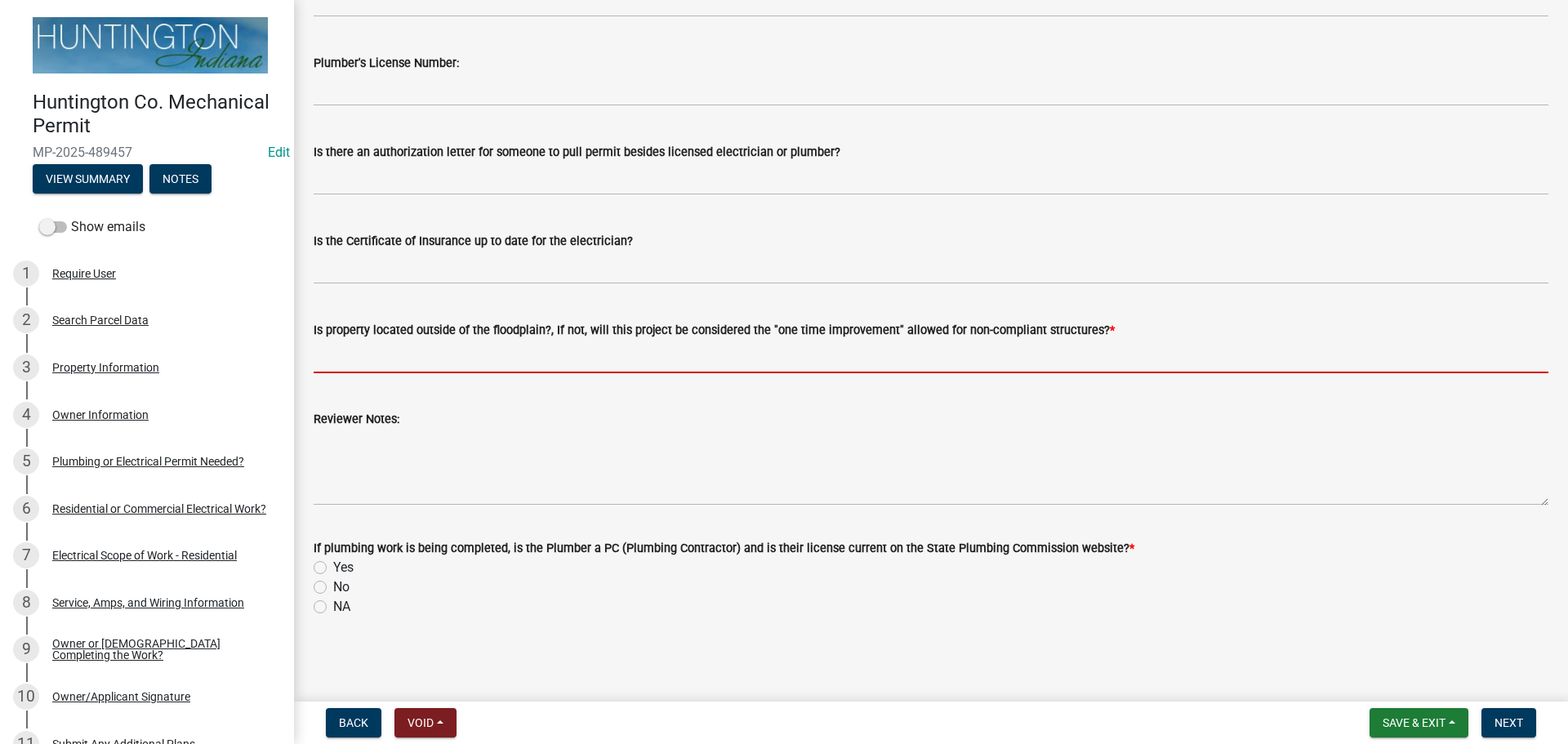
drag, startPoint x: 377, startPoint y: 360, endPoint x: 422, endPoint y: 367, distance: 45.5
click at [377, 360] on input "Is property located outside of the floodplain?, If not, will this project be co…" at bounding box center [930, 356] width 1235 height 34
type input "yes"
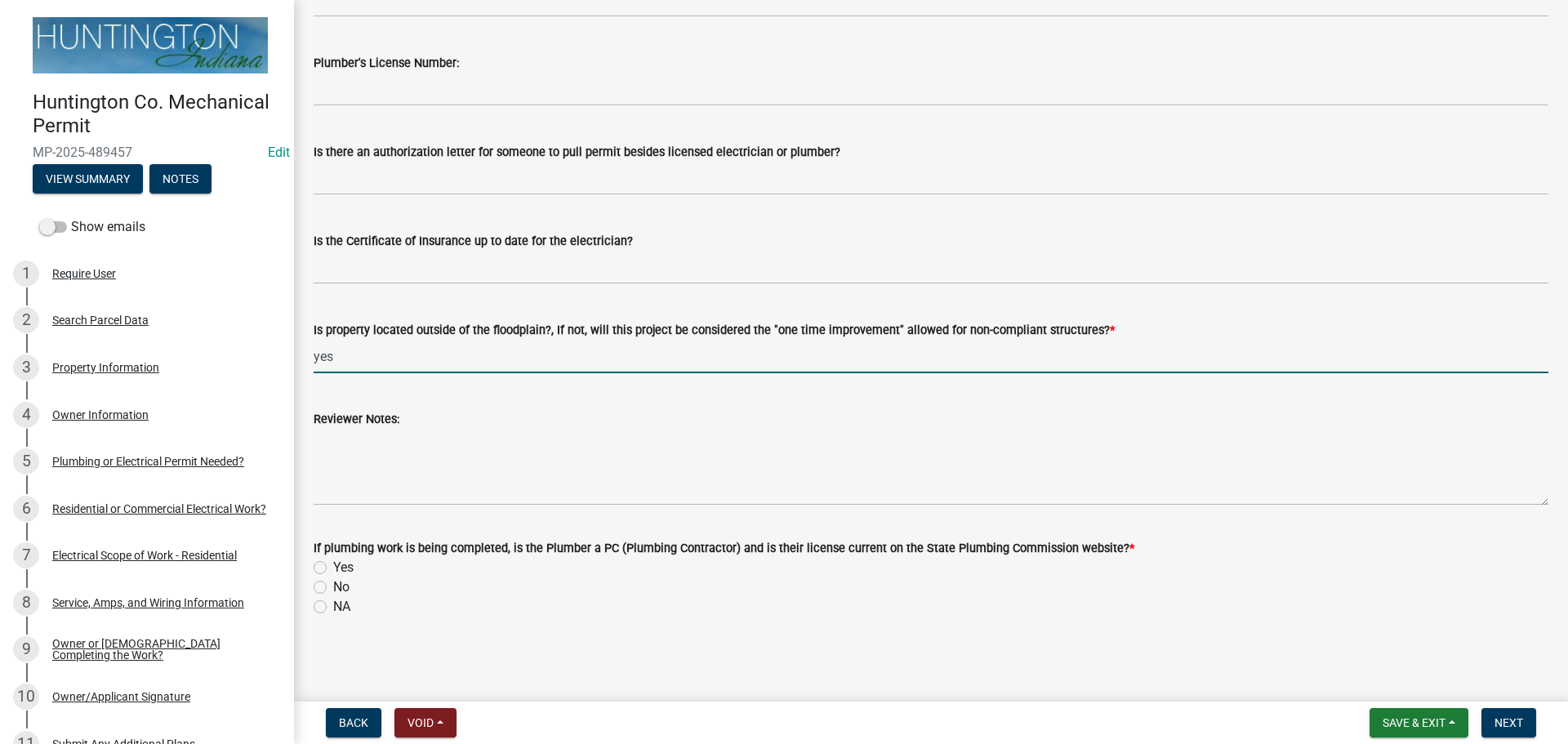
click at [333, 607] on label "NA" at bounding box center [341, 607] width 17 height 20
click at [333, 607] on input "NA" at bounding box center [338, 602] width 11 height 11
radio input "true"
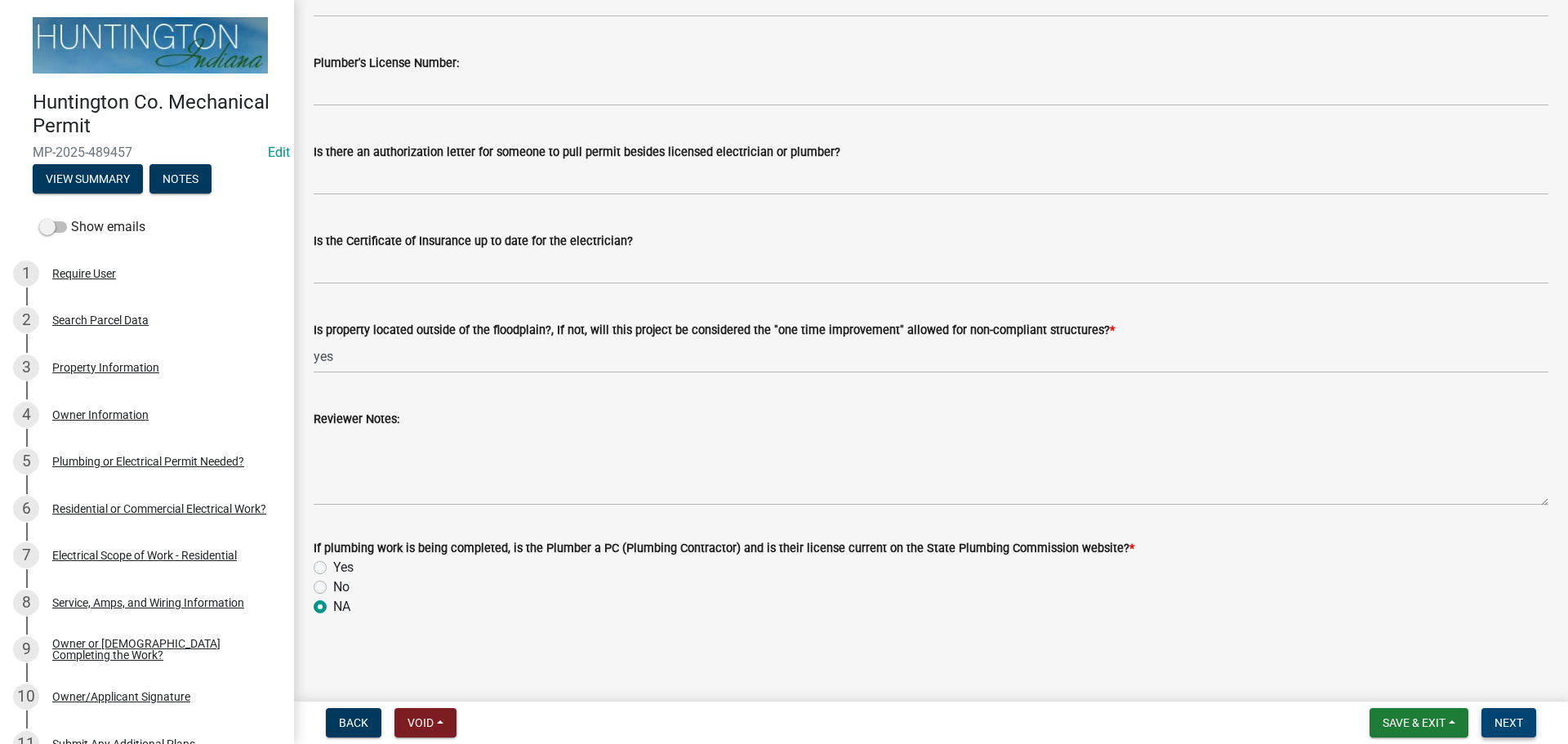
click at [1502, 733] on button "Next" at bounding box center [1509, 723] width 55 height 30
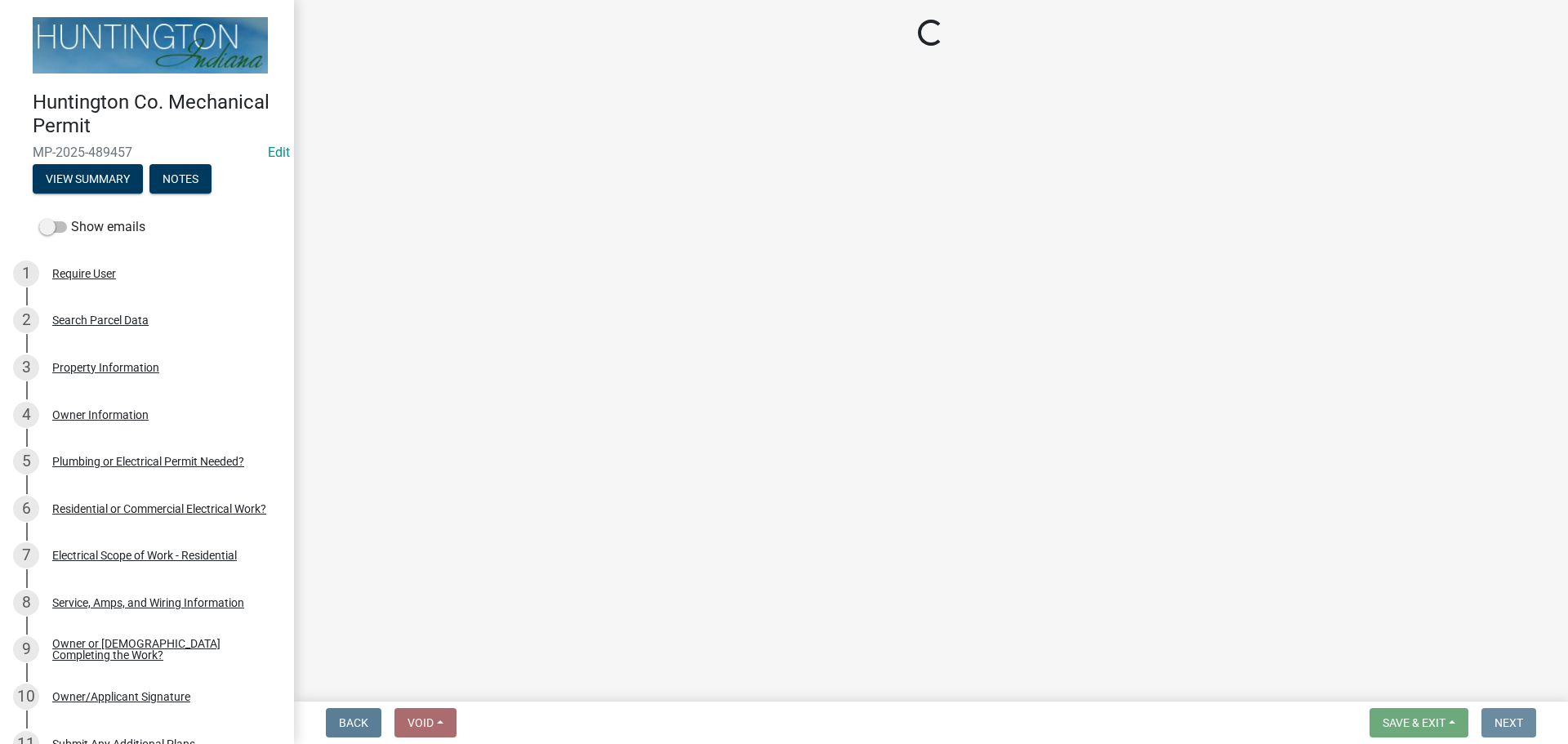
scroll to position [0, 0]
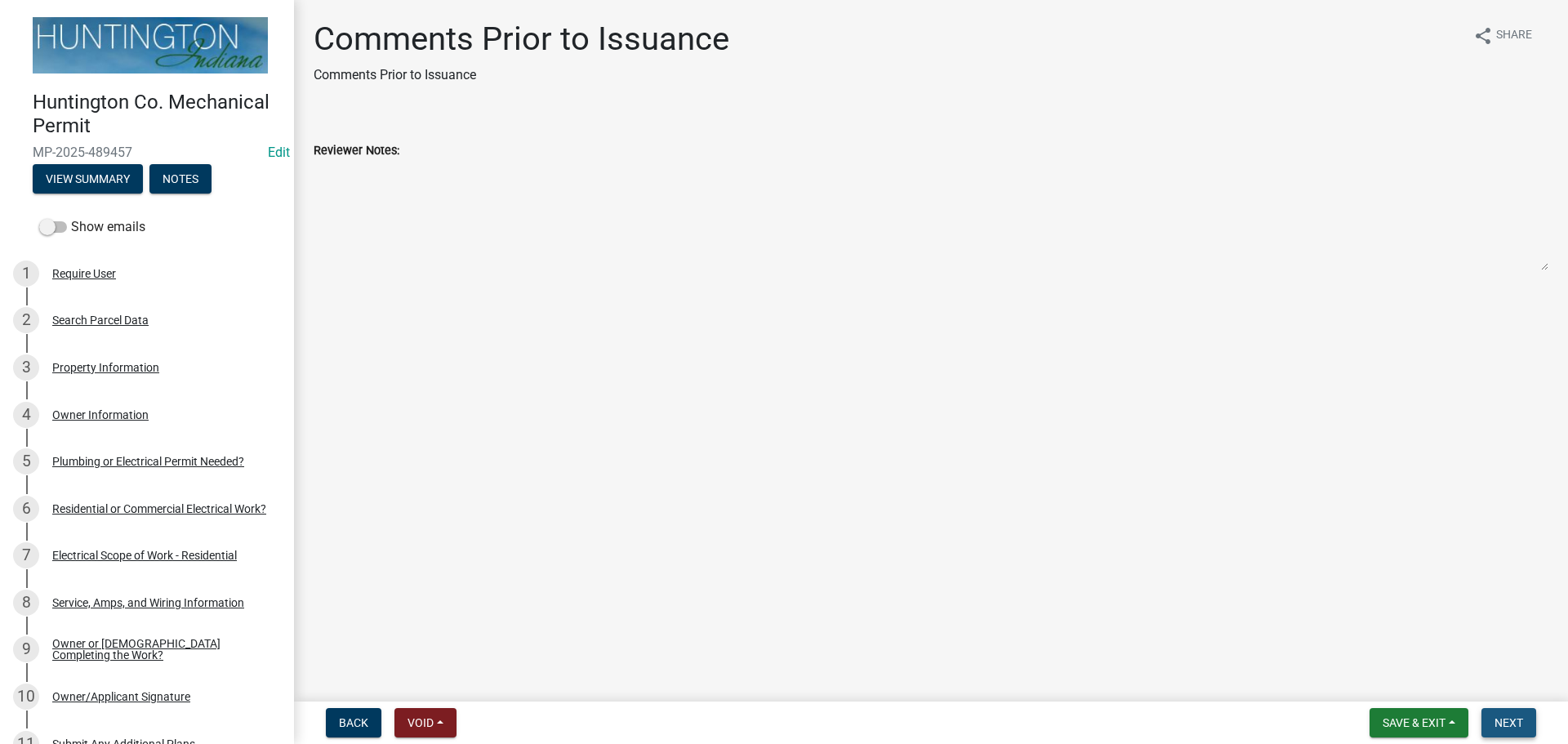
click at [1506, 723] on span "Next" at bounding box center [1509, 723] width 29 height 13
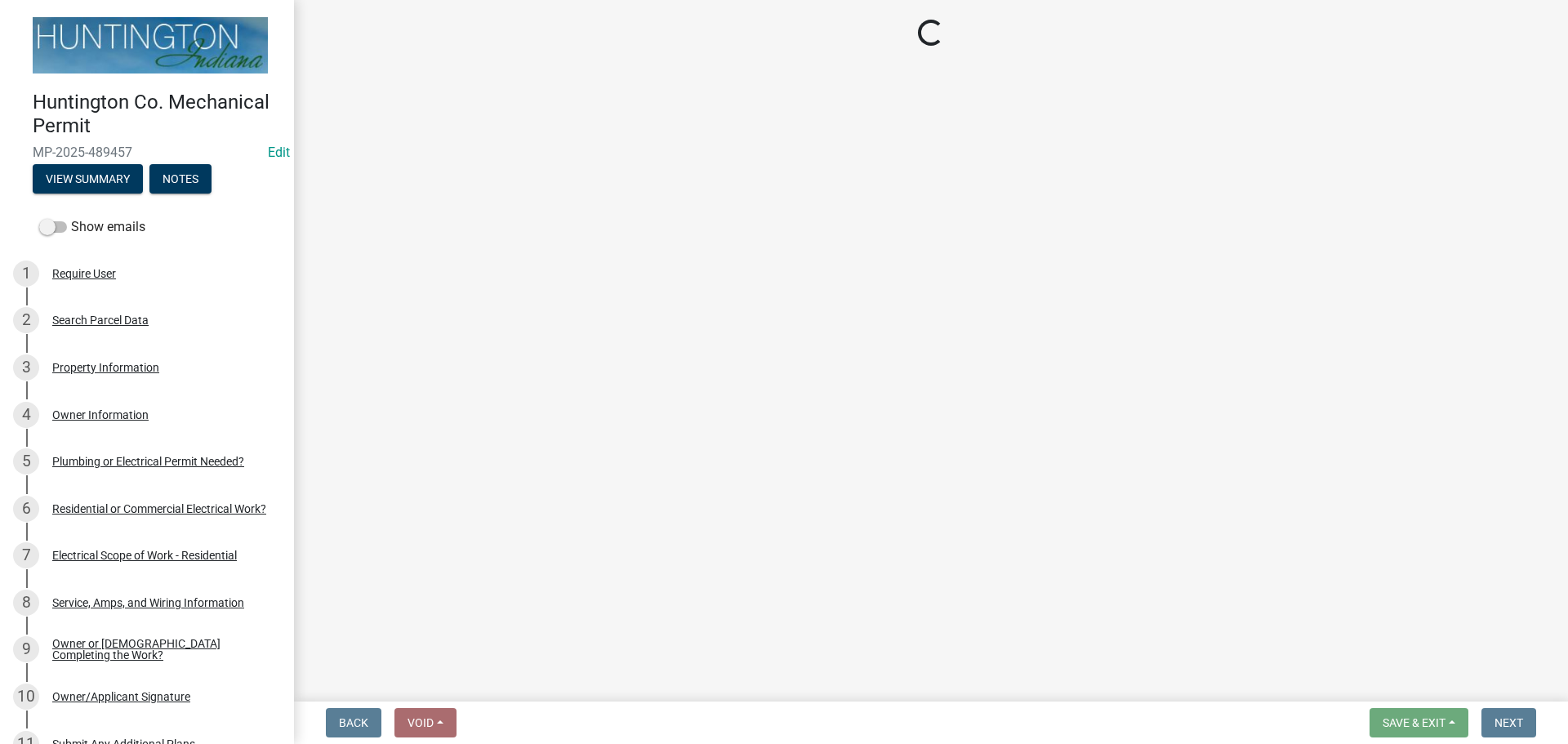
select select "3: 3"
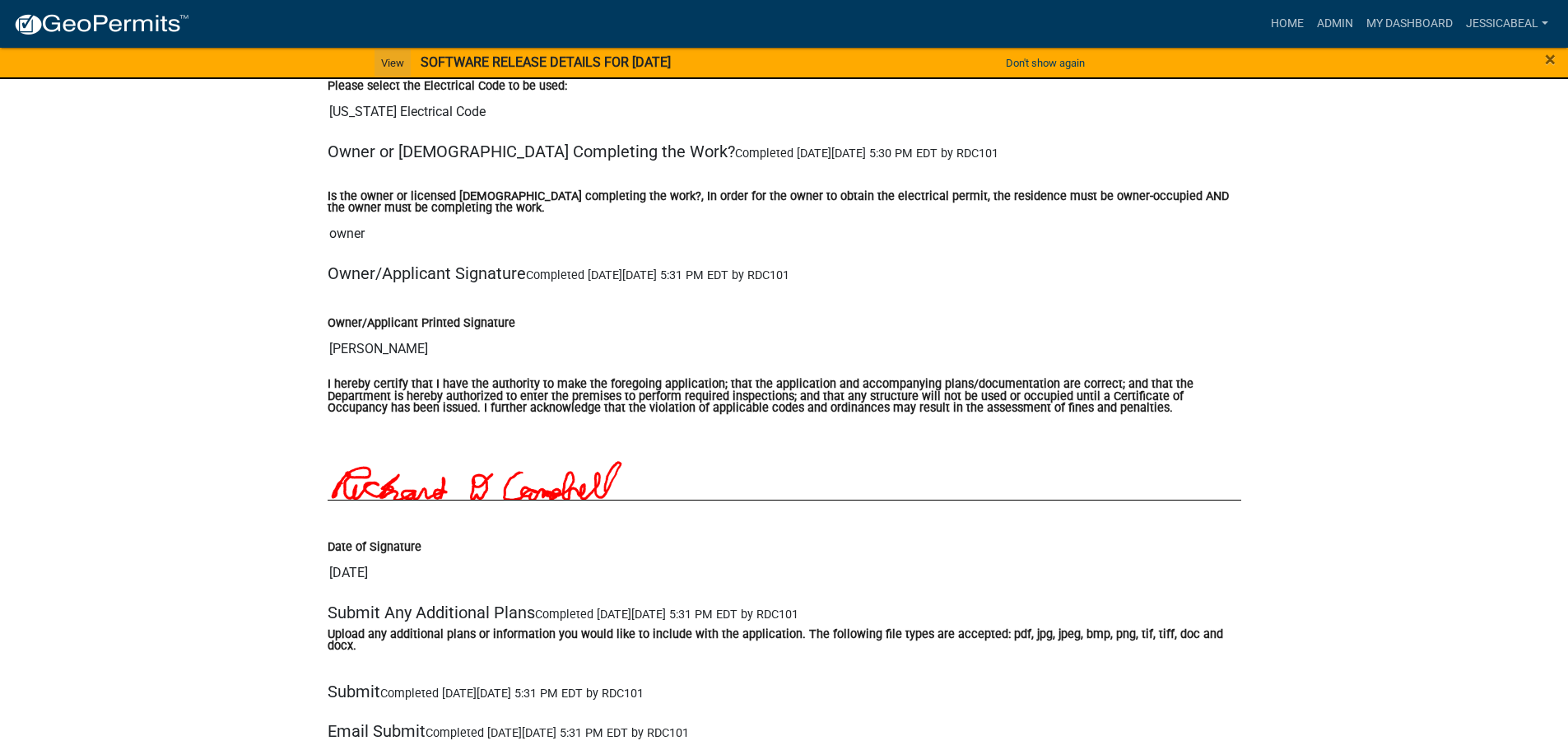
scroll to position [2716, 0]
click at [1324, 21] on link "Admin" at bounding box center [1336, 24] width 50 height 31
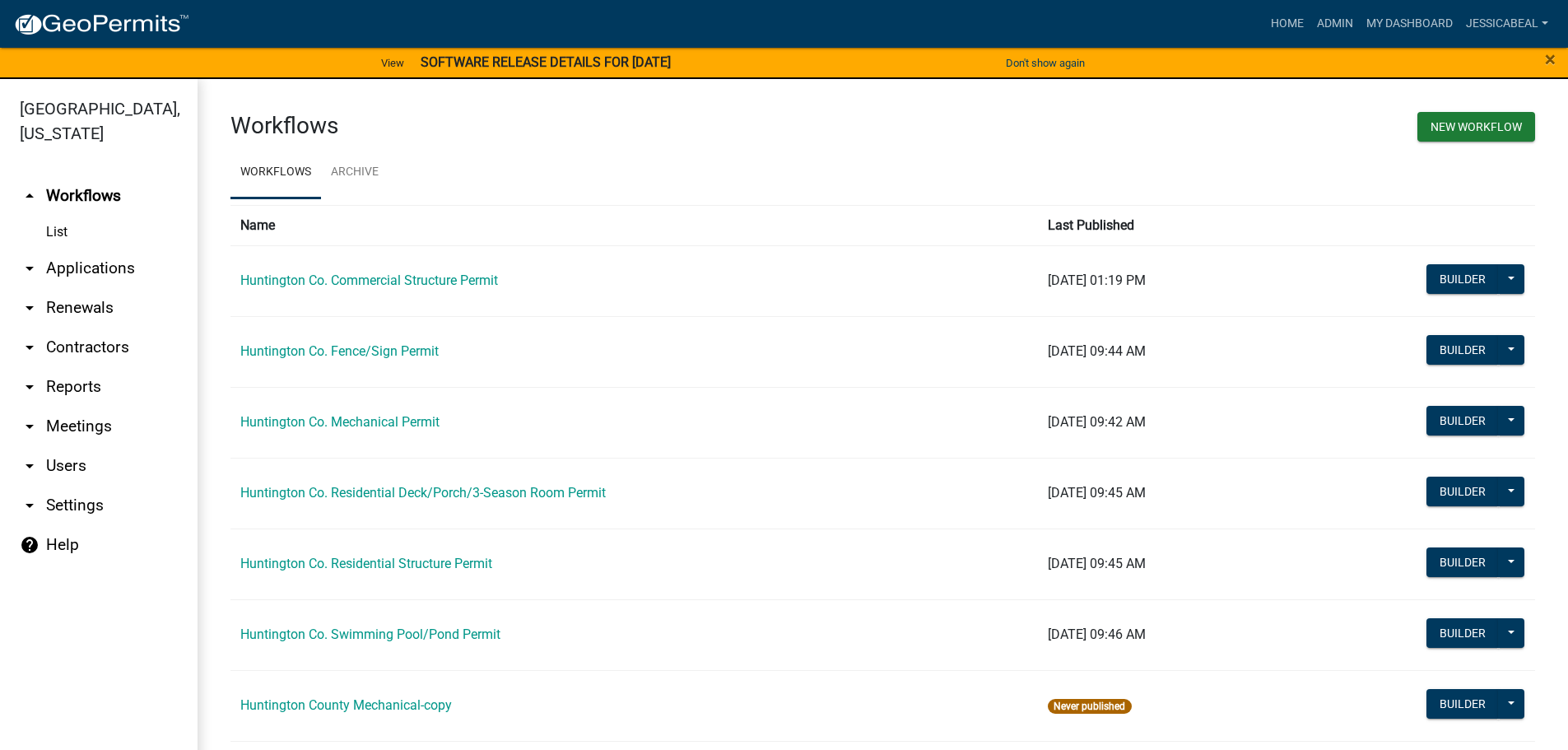
click at [105, 270] on link "arrow_drop_down Applications" at bounding box center [98, 269] width 198 height 40
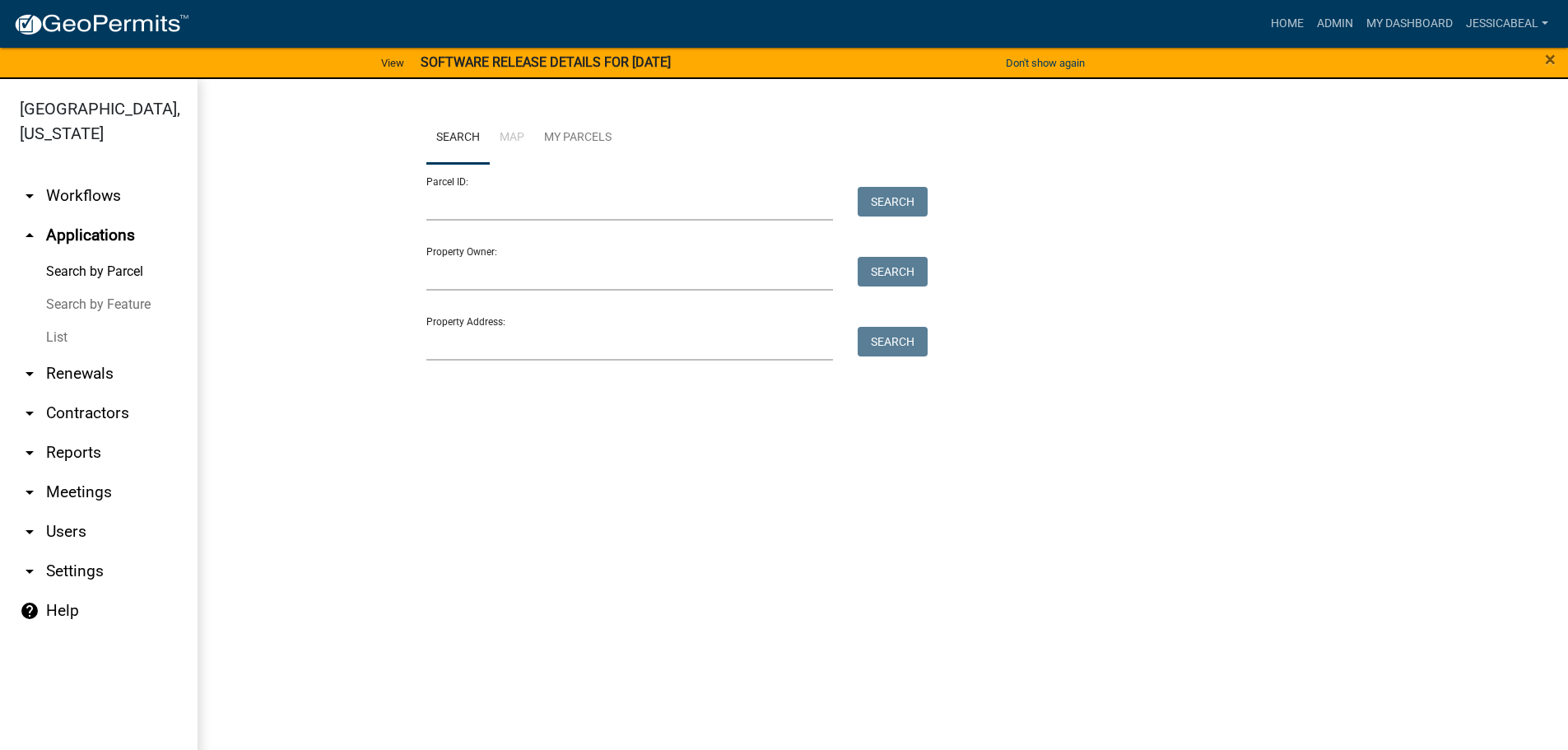
click at [75, 327] on link "List" at bounding box center [98, 337] width 198 height 33
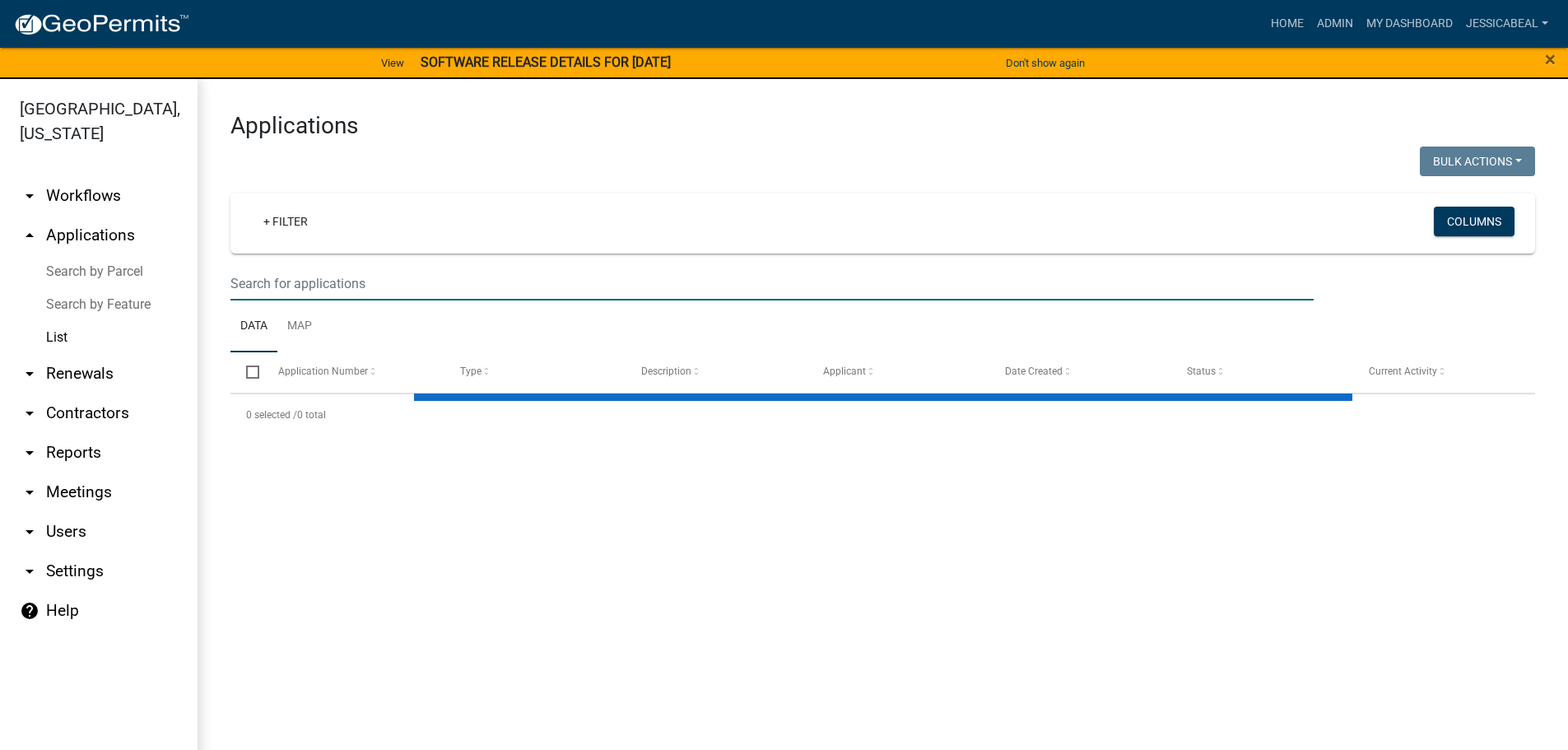
click at [292, 287] on input "text" at bounding box center [772, 284] width 1083 height 34
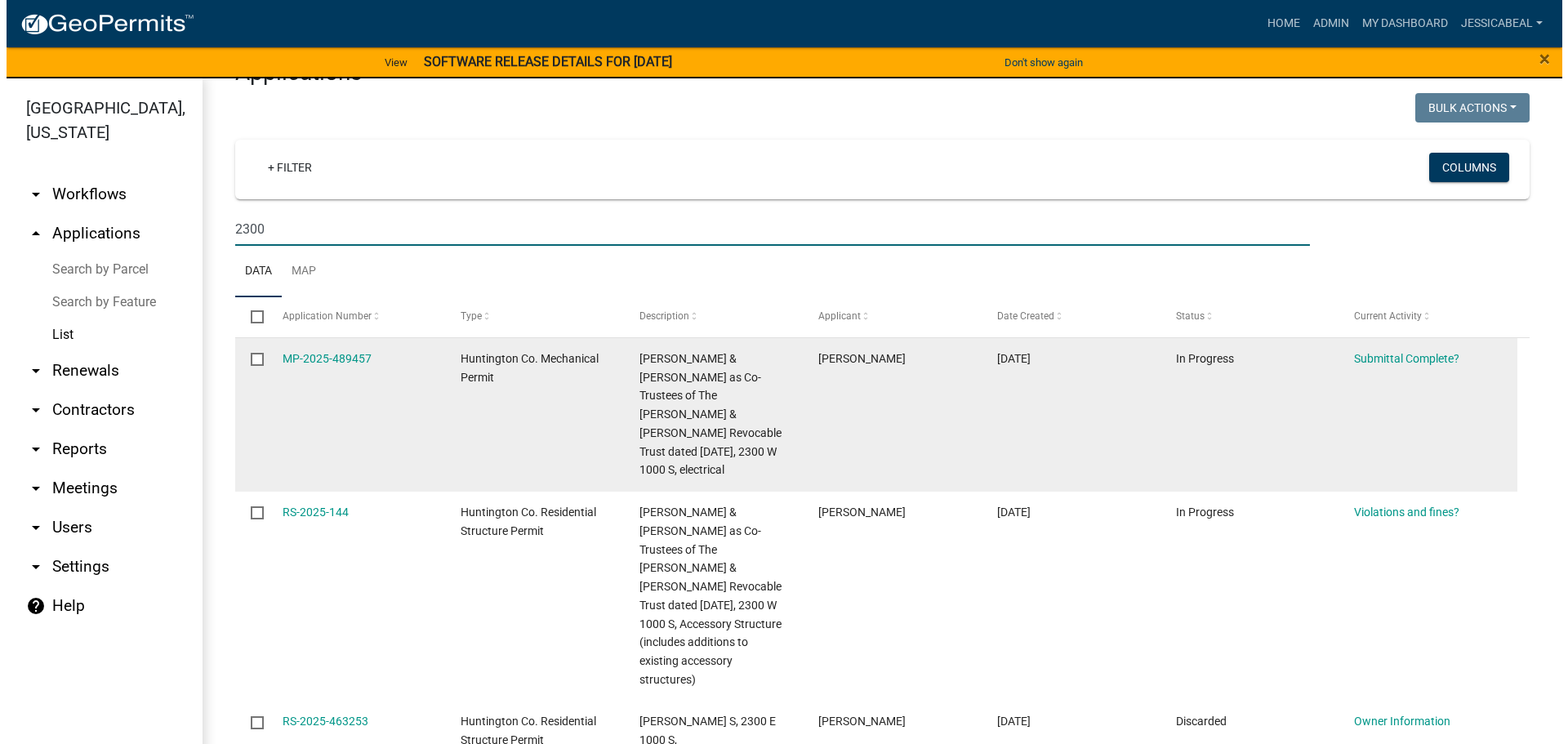
scroll to position [82, 0]
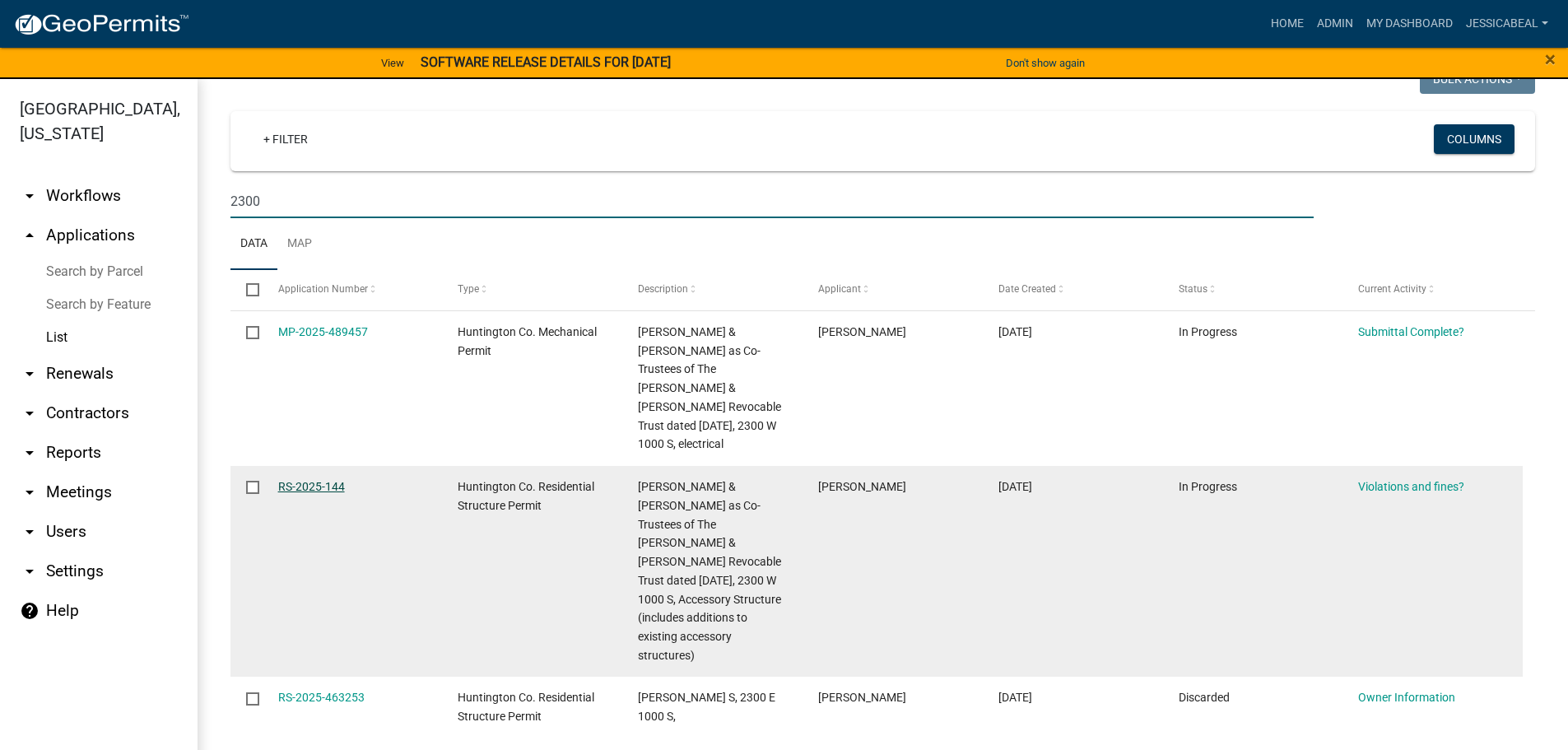
type input "2300"
click at [313, 480] on link "RS-2025-144" at bounding box center [311, 486] width 67 height 13
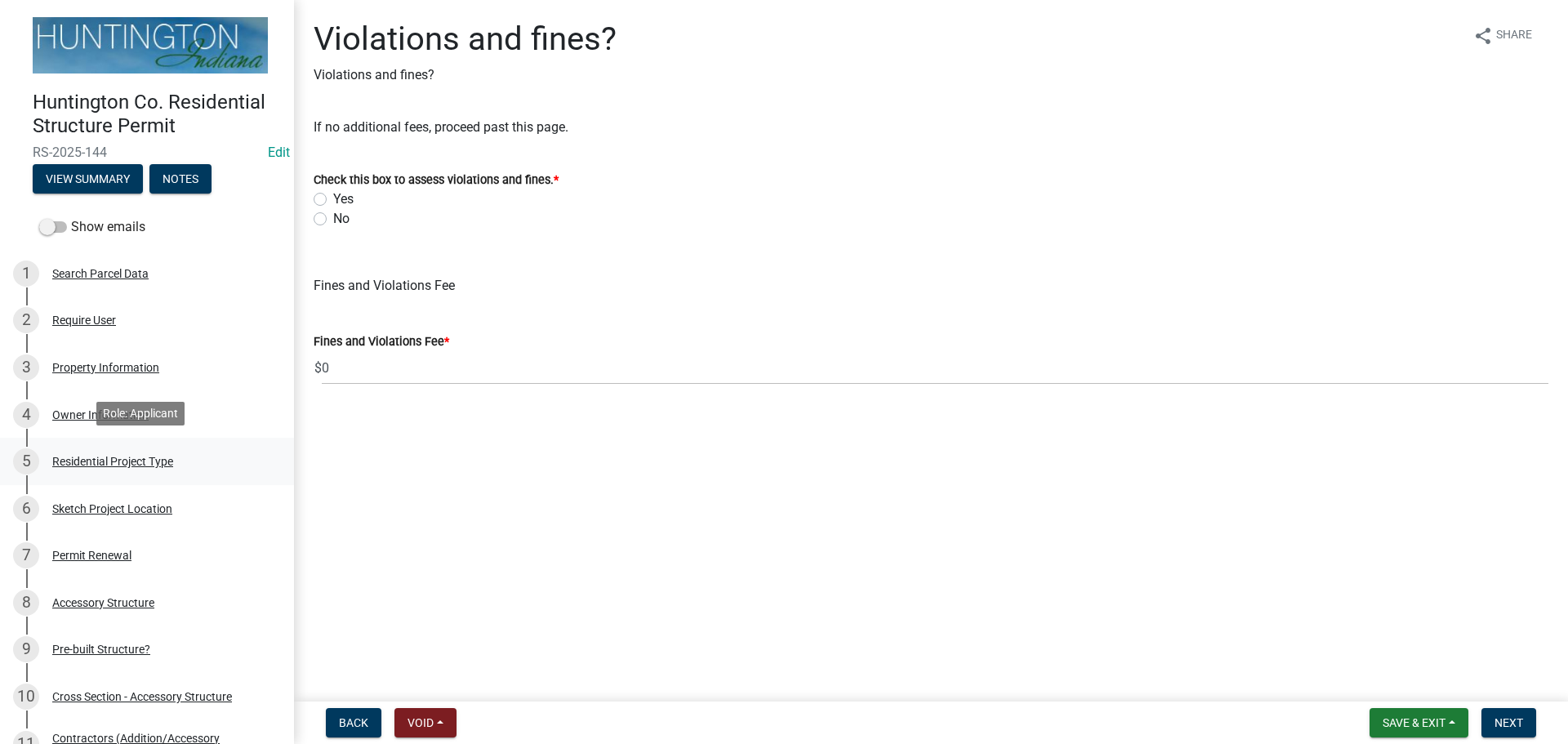
click at [80, 471] on div "5 Residential Project Type" at bounding box center [140, 461] width 255 height 26
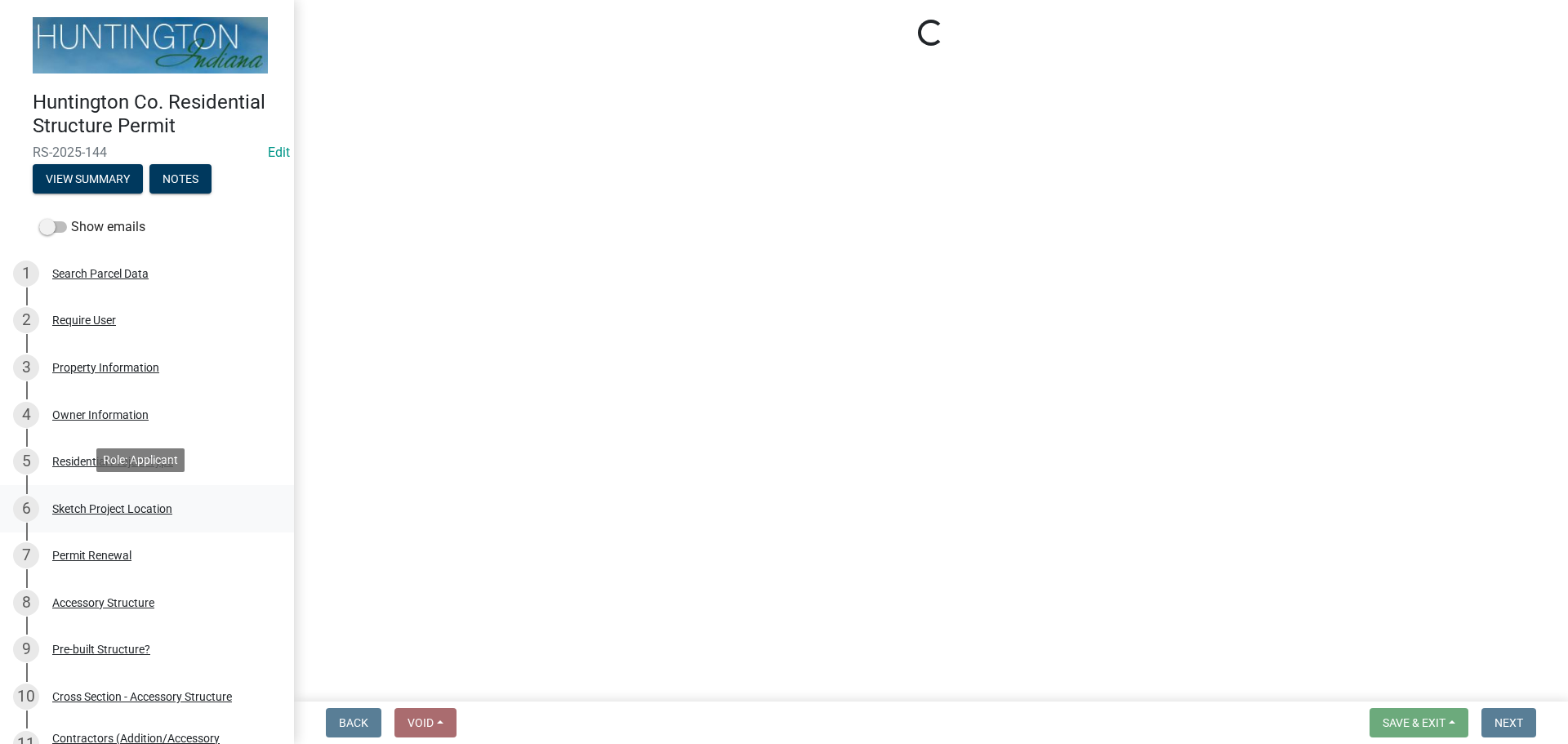
click at [79, 496] on div "6 Sketch Project Location" at bounding box center [140, 509] width 255 height 26
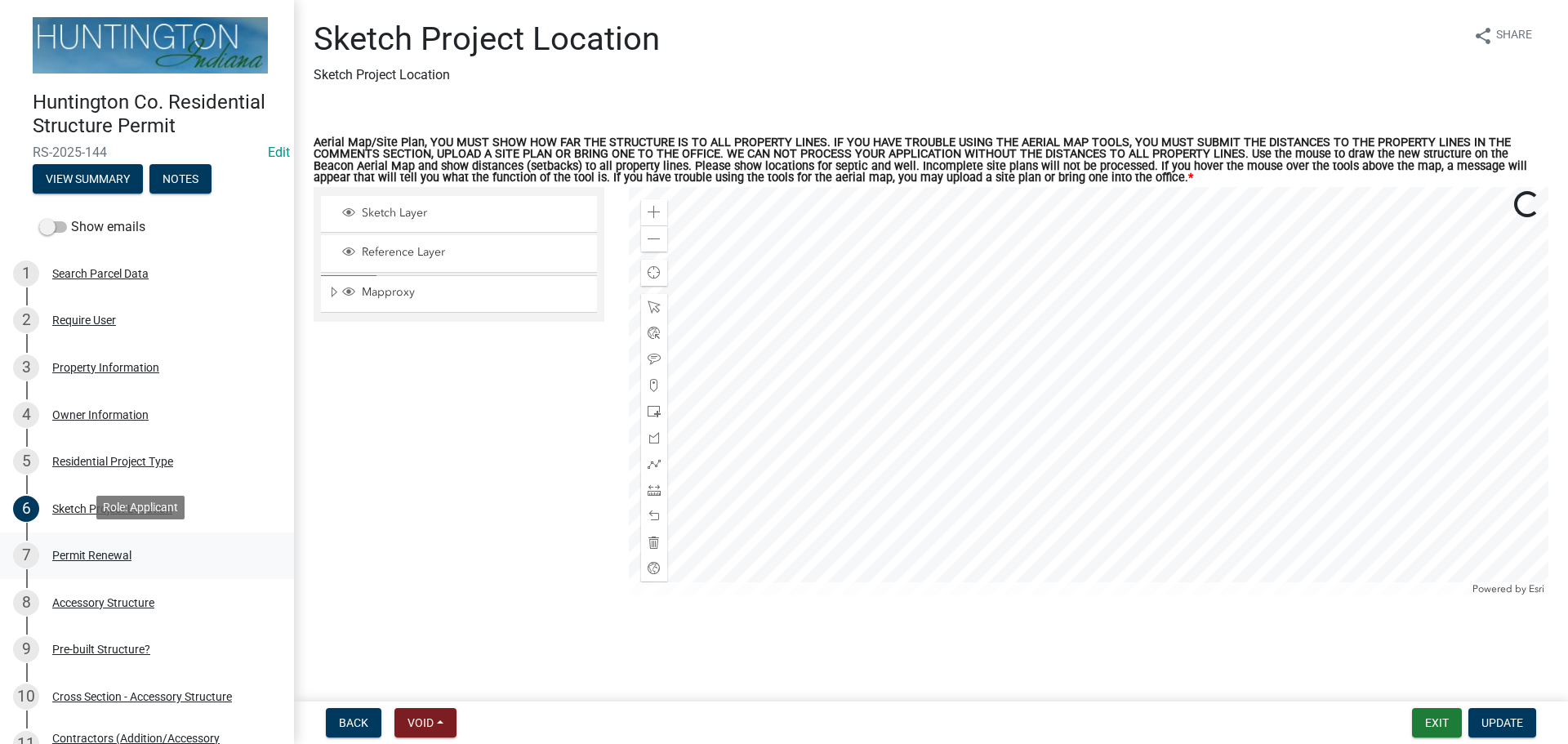
click at [80, 559] on div "Permit Renewal" at bounding box center [92, 555] width 80 height 11
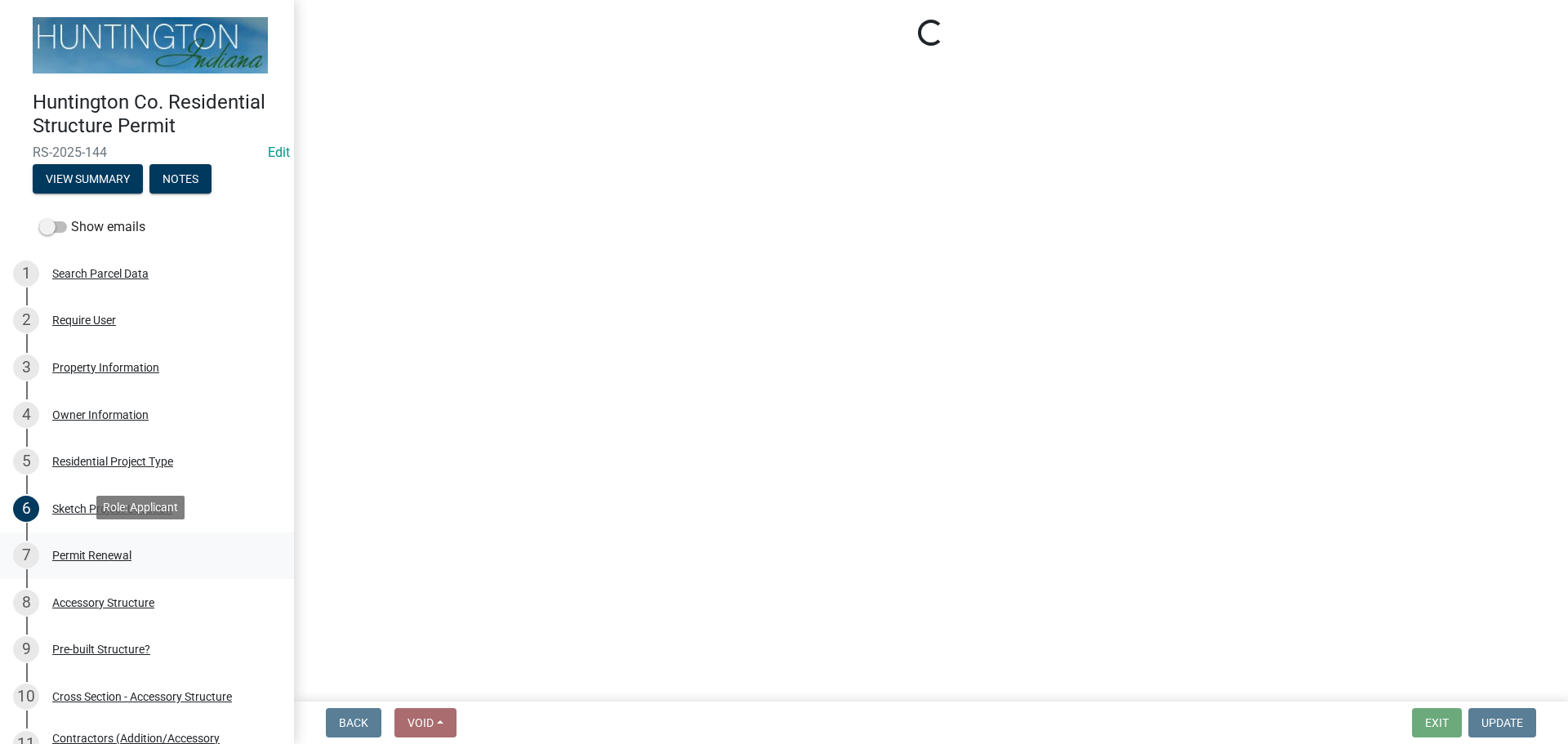
select select "7022fa2c-6c9f-4a5e-8d19-47b221a2a07d"
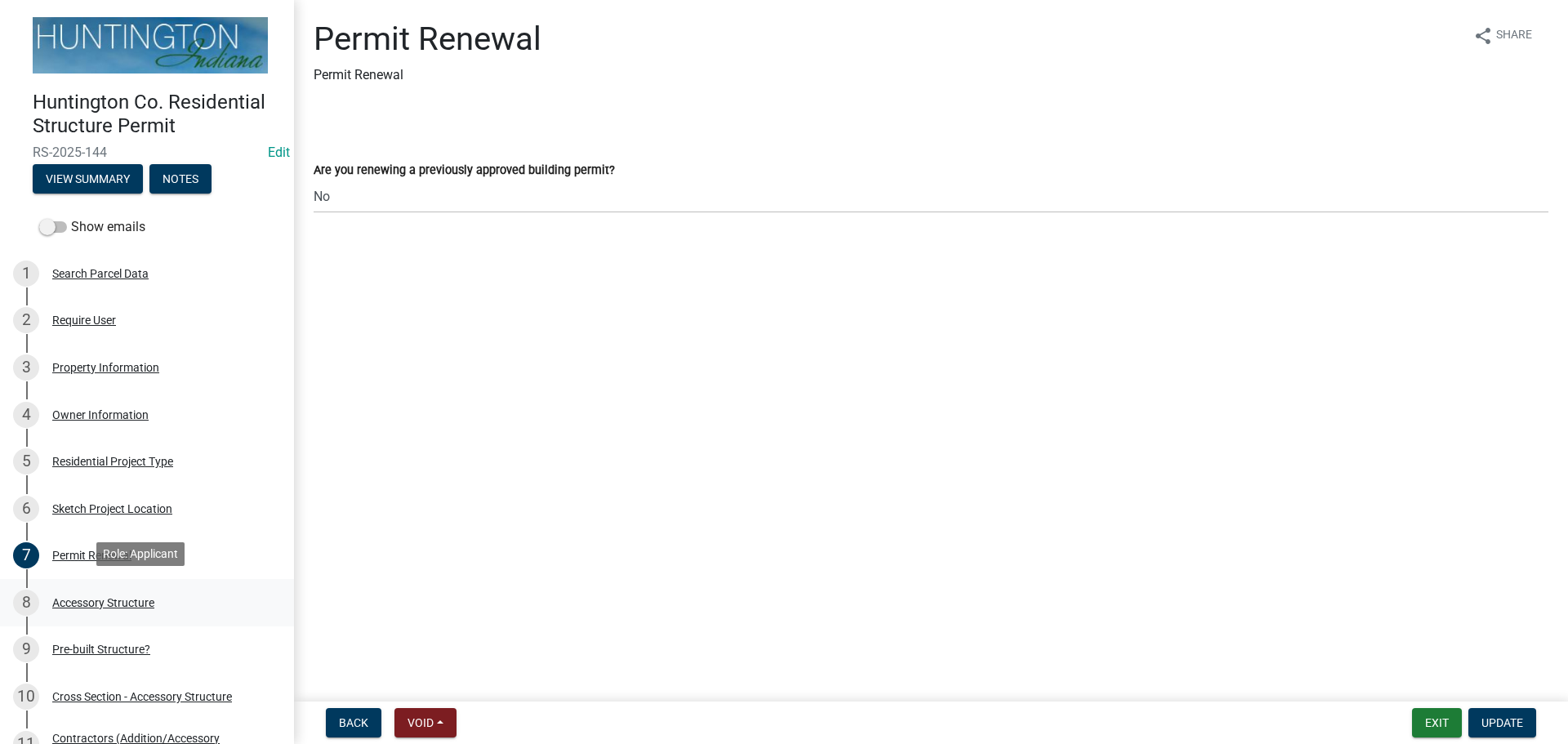
click at [78, 602] on div "Accessory Structure" at bounding box center [103, 603] width 102 height 11
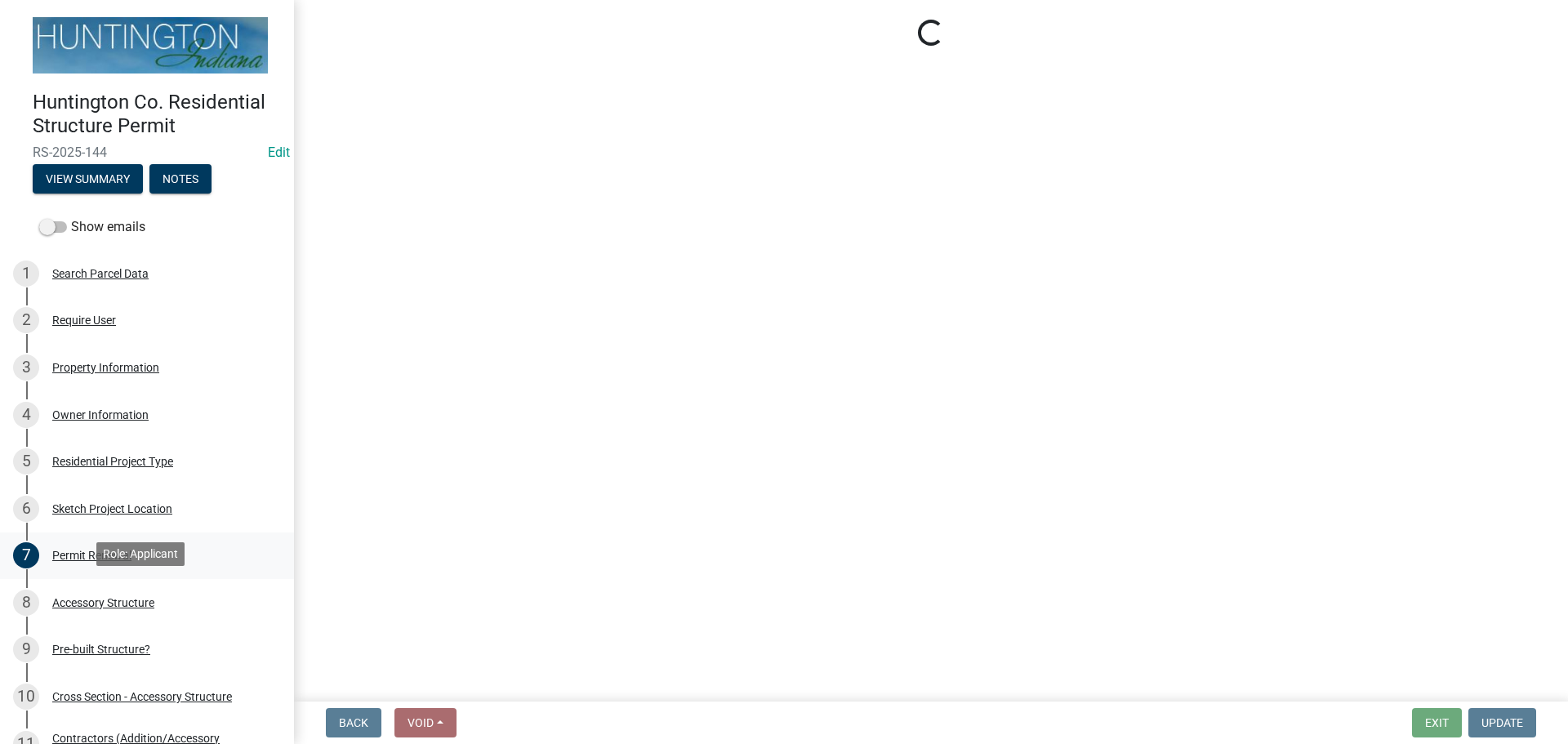
select select "b13dc926-991e-4e5f-bffc-d00822840ec1"
select select "c17fc483-a0b5-456f-9424-68ebdf5cb3a4"
select select "e290cb59-fde3-4413-9642-22cae6324ace"
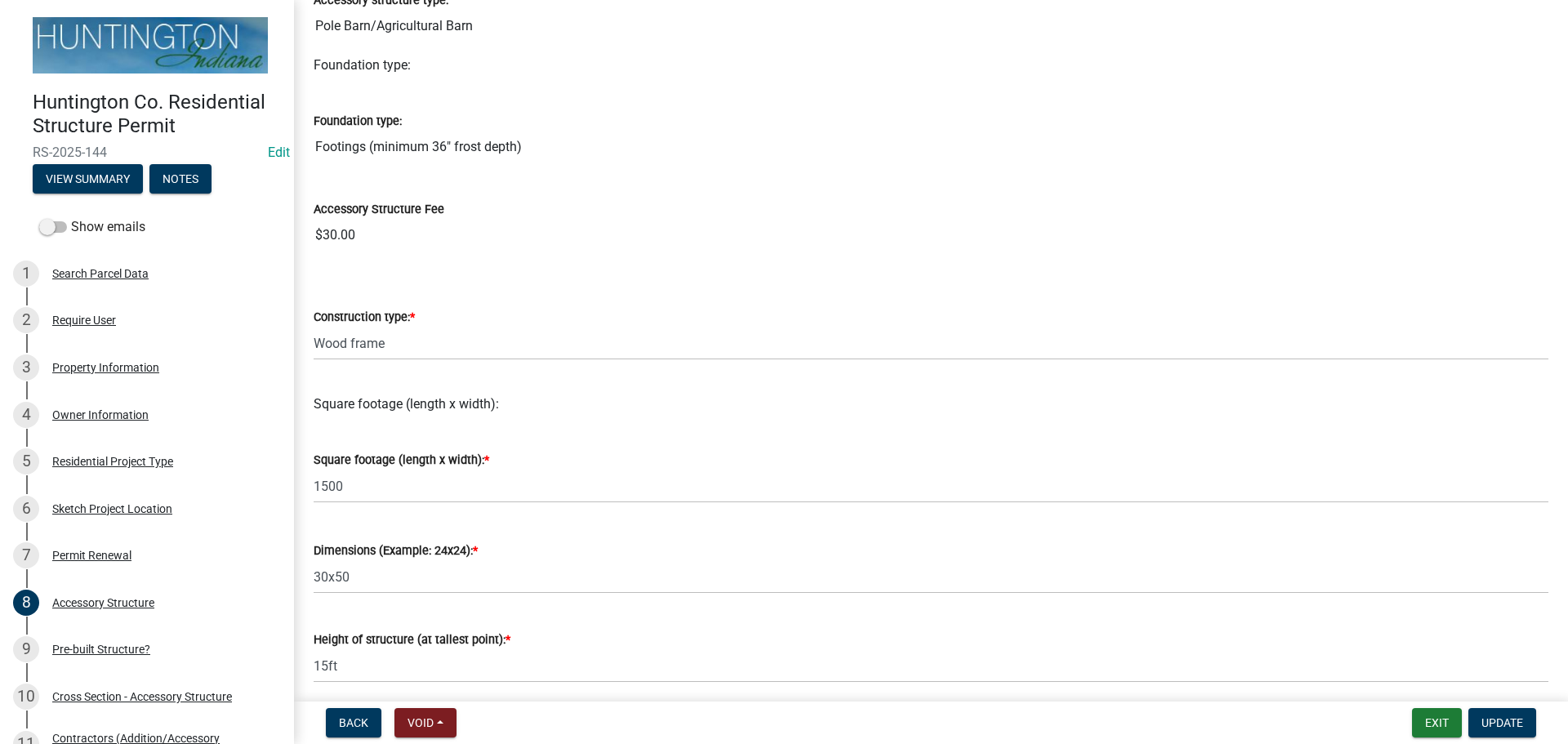
scroll to position [163, 0]
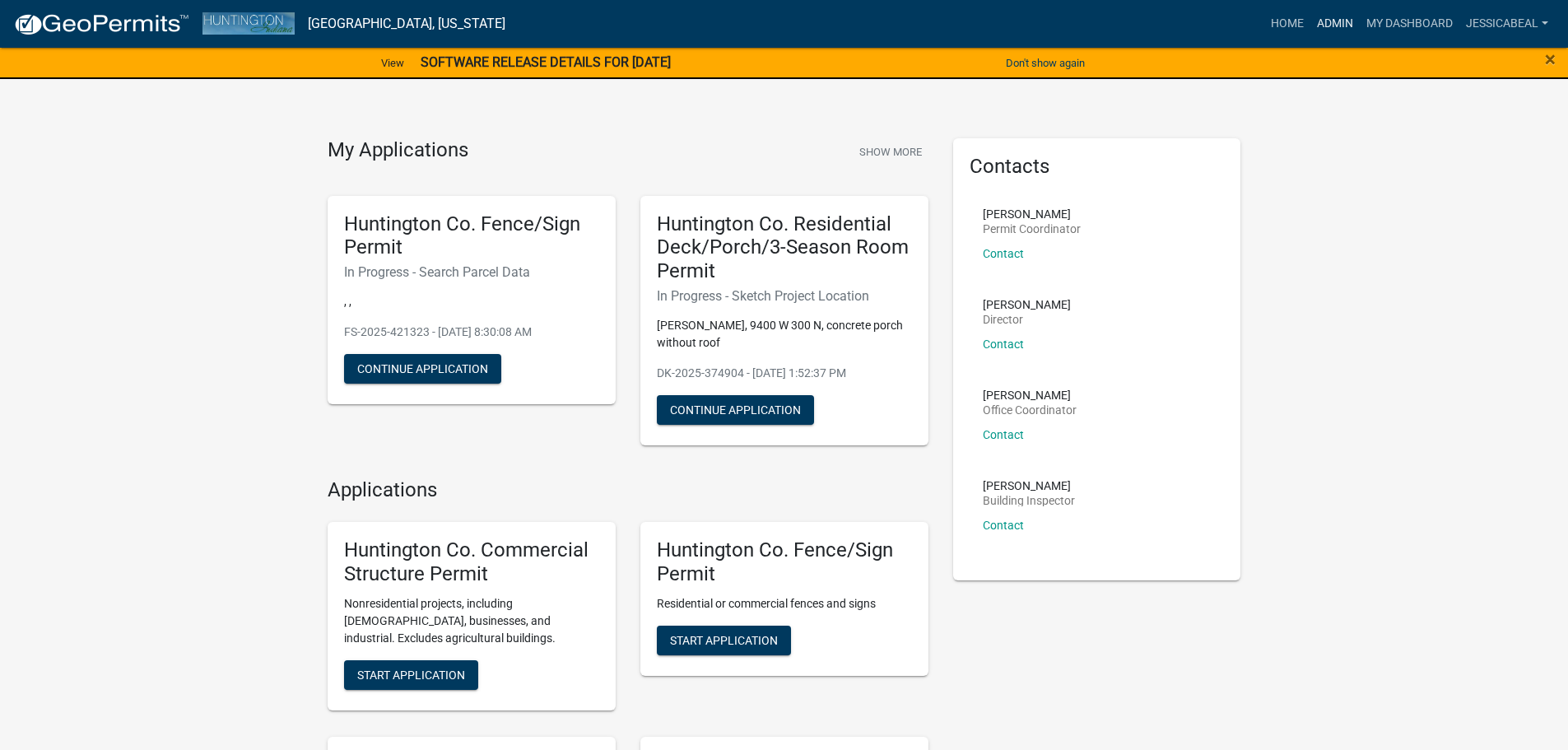
click at [1321, 29] on link "Admin" at bounding box center [1336, 24] width 50 height 31
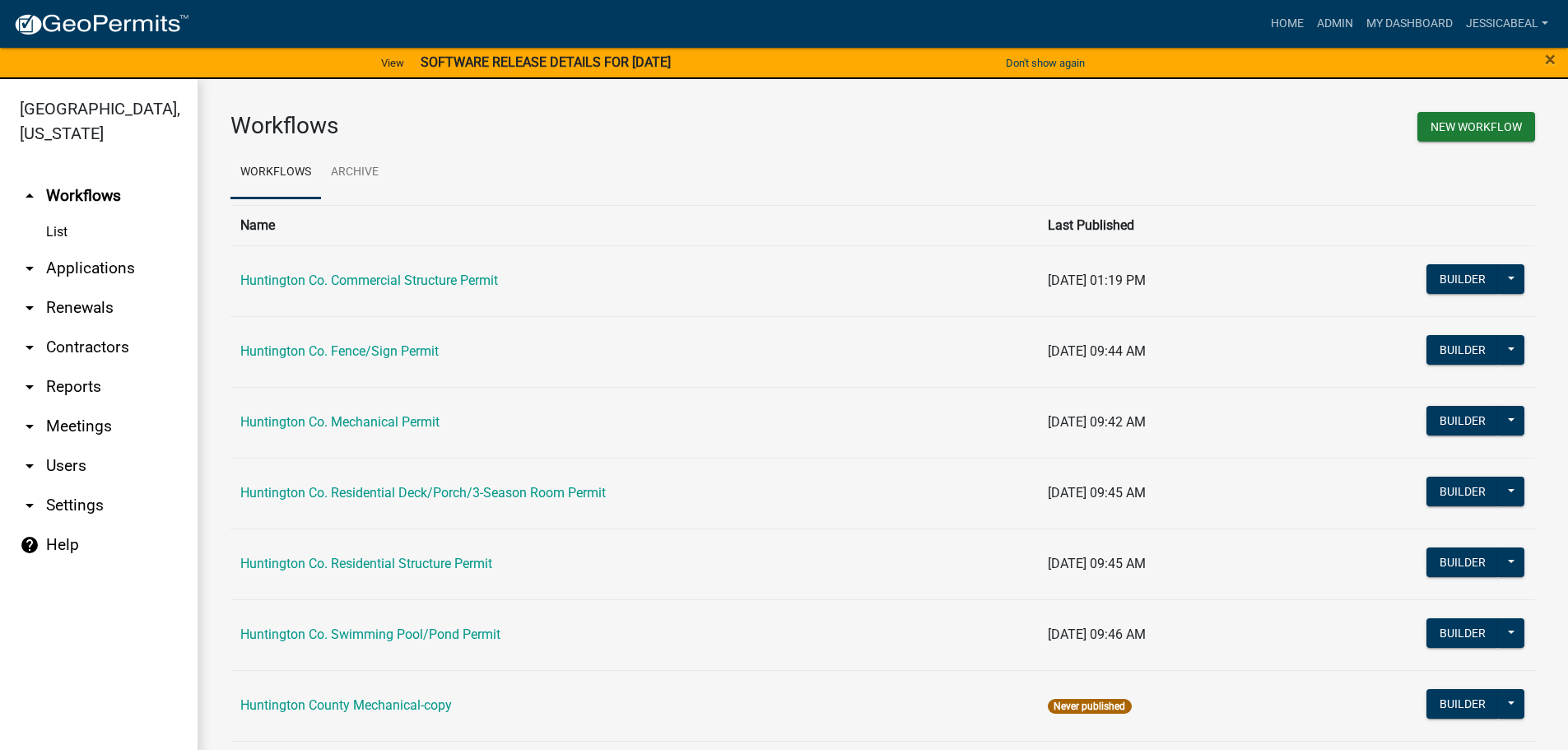
click at [77, 262] on link "arrow_drop_down Applications" at bounding box center [98, 269] width 198 height 40
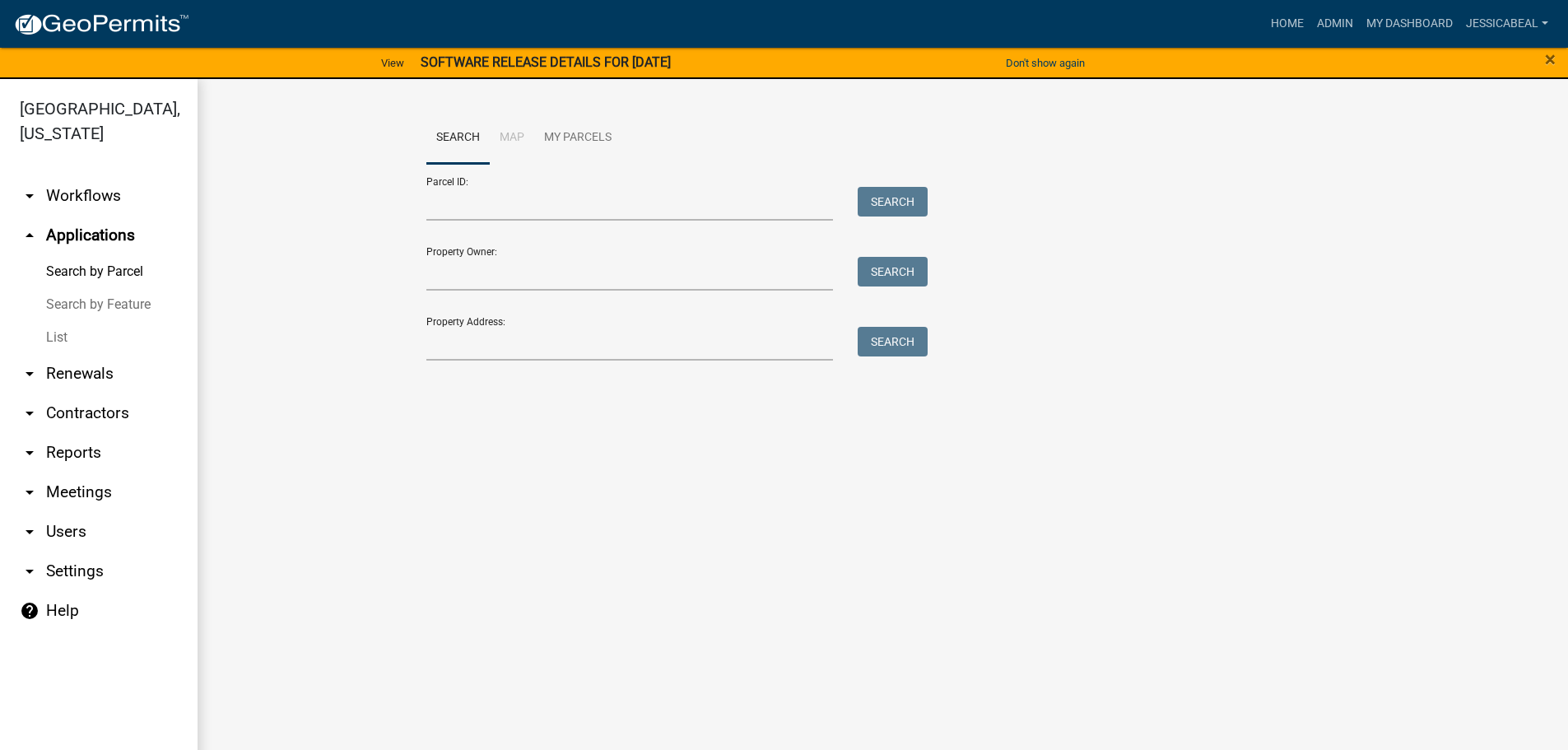
click at [60, 342] on link "List" at bounding box center [98, 337] width 198 height 33
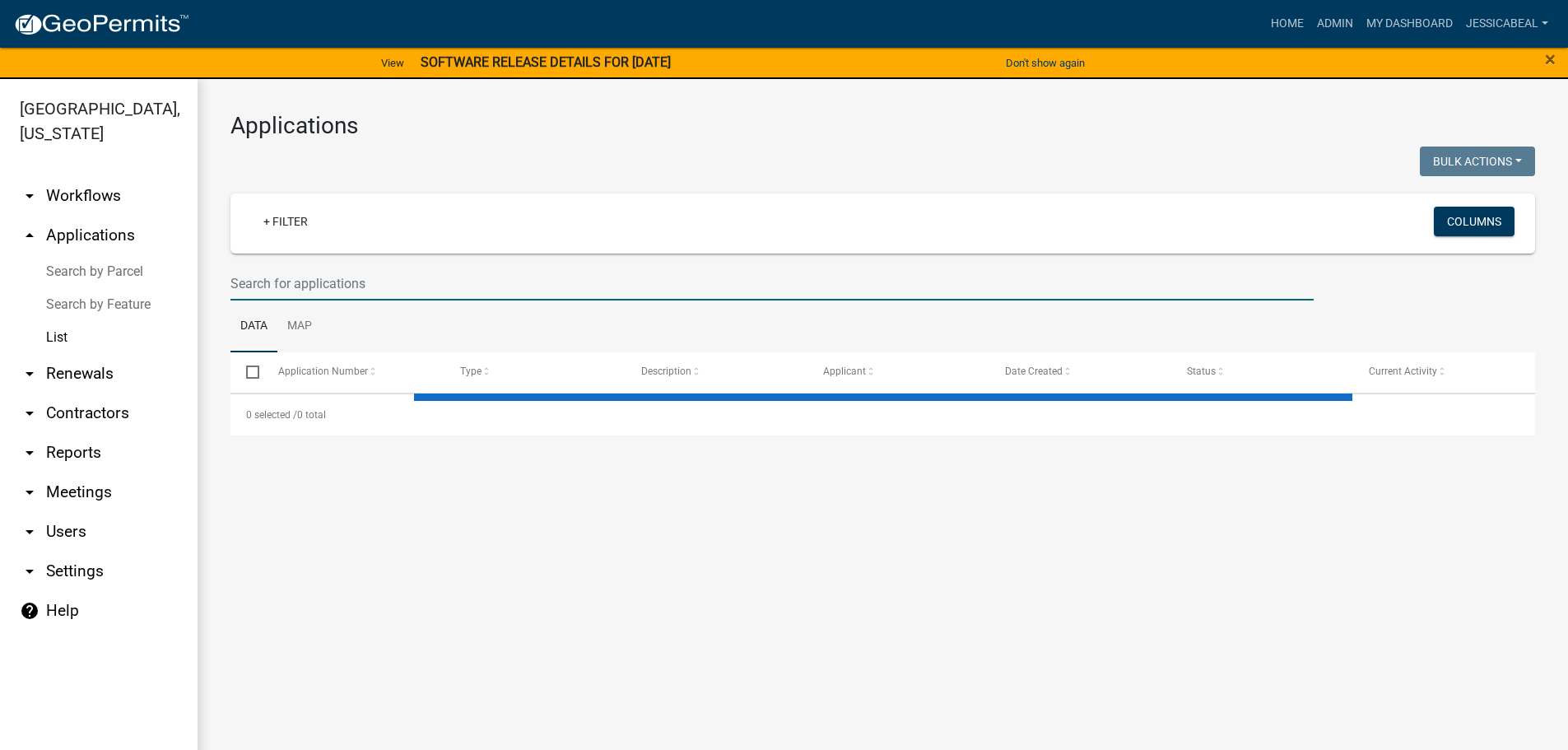
click at [549, 274] on input "text" at bounding box center [772, 284] width 1083 height 34
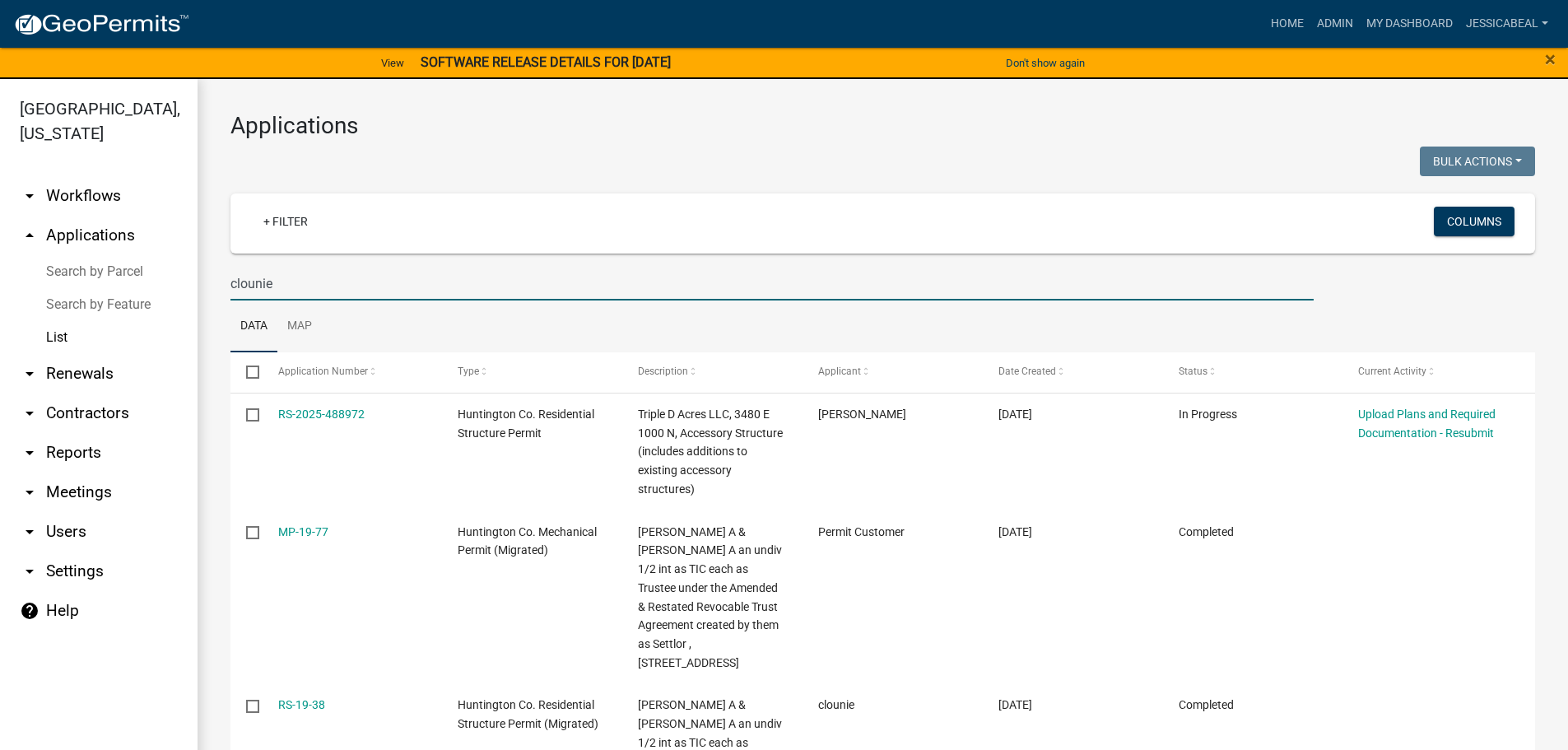
type input "clounie"
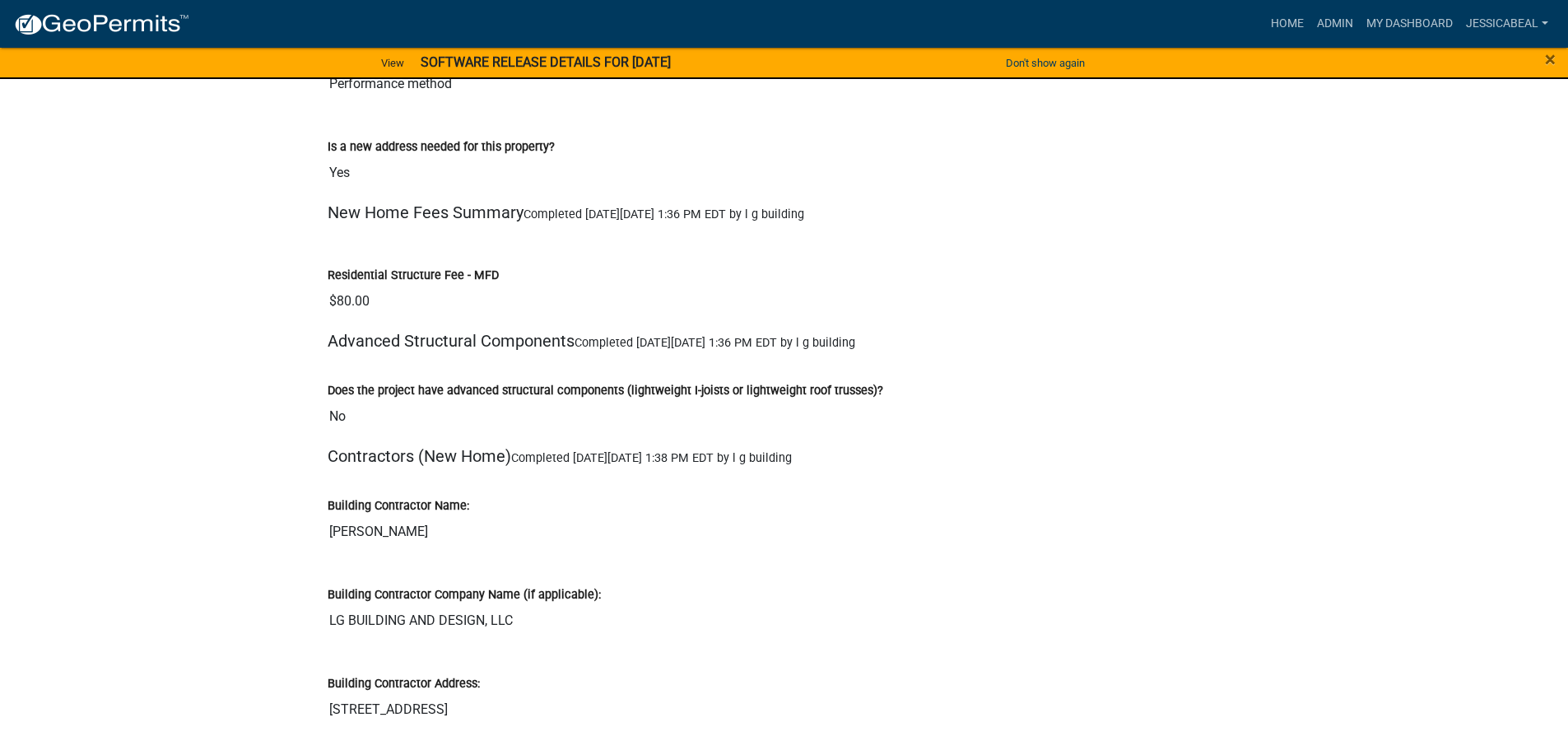
scroll to position [3869, 0]
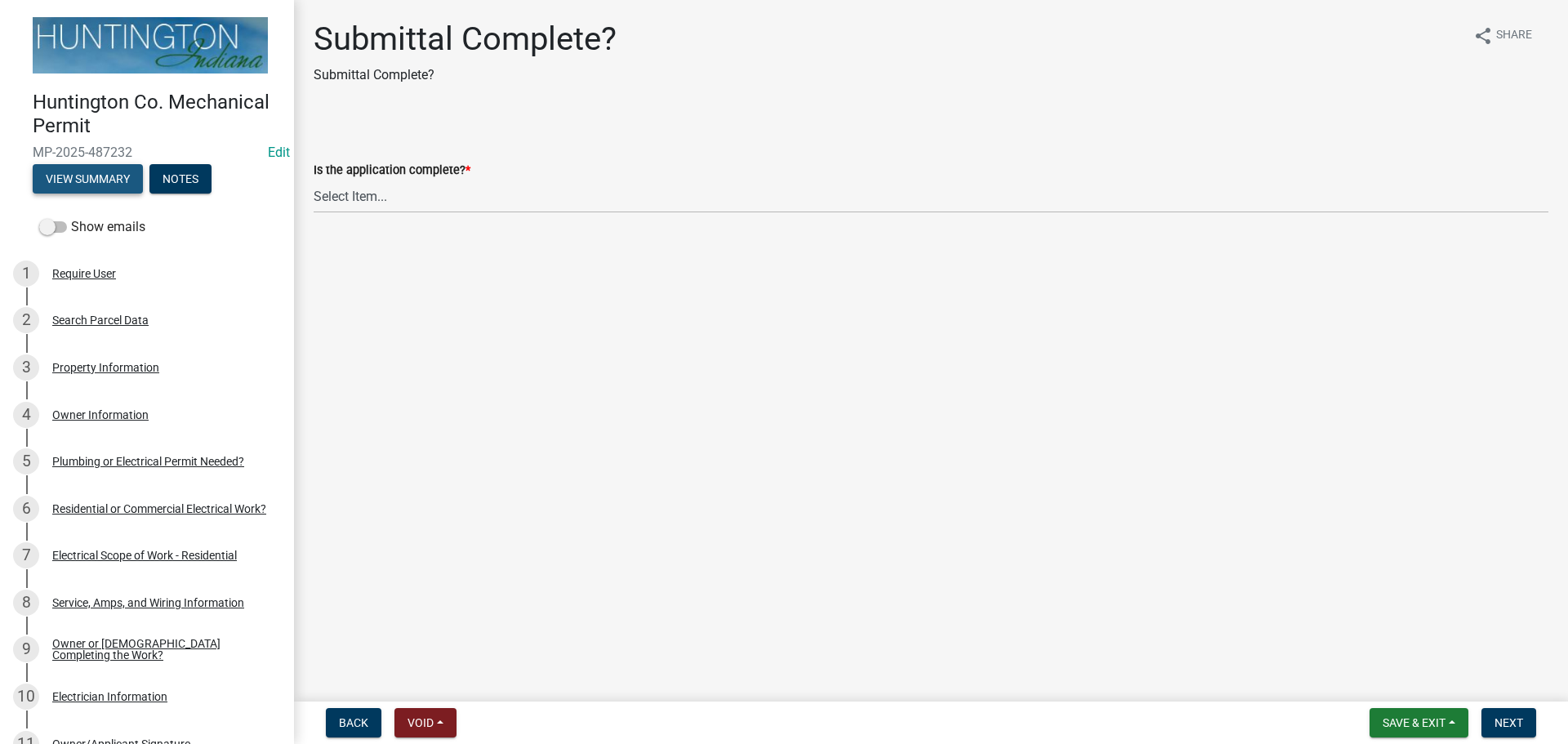
click at [75, 181] on button "View Summary" at bounding box center [88, 179] width 110 height 30
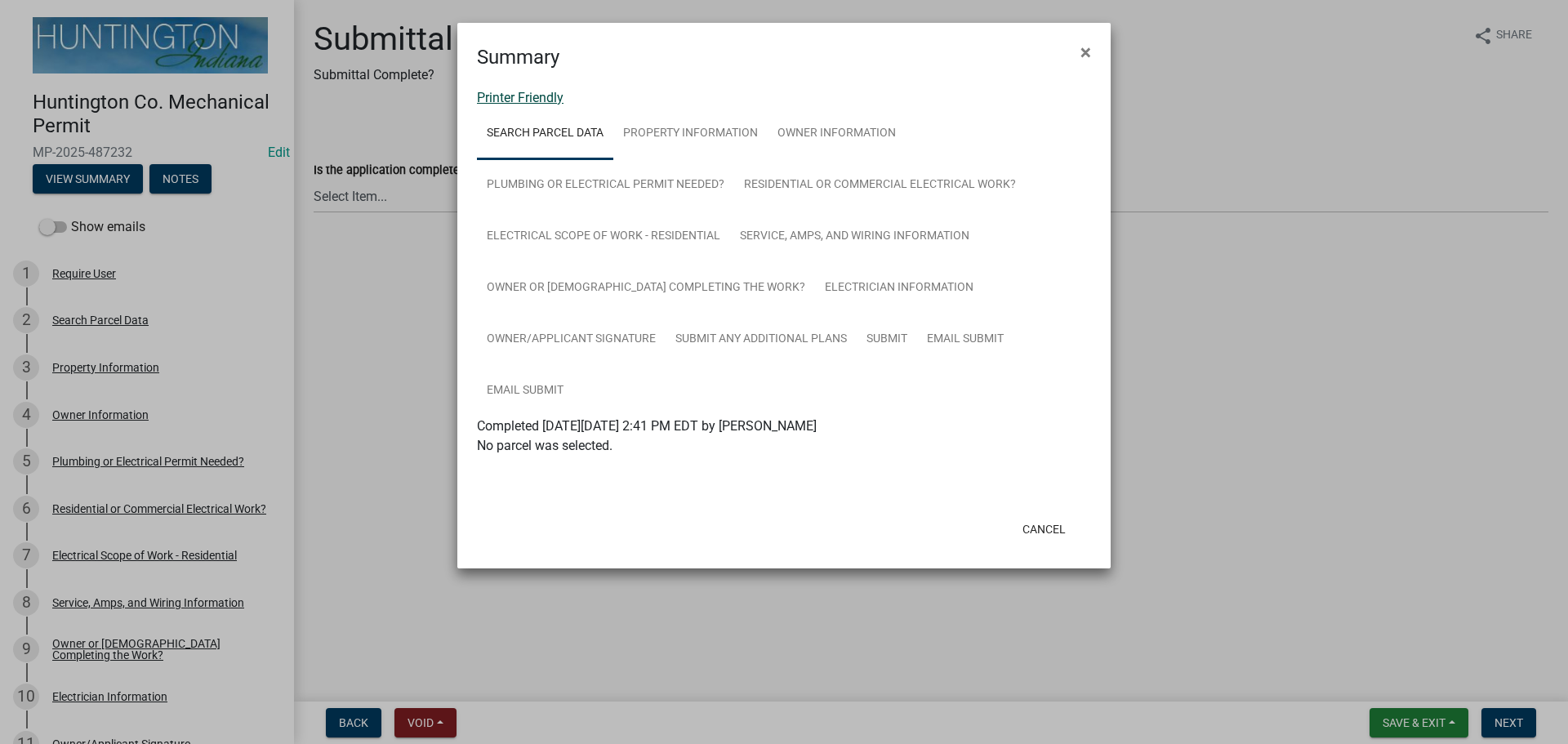
click at [512, 98] on link "Printer Friendly" at bounding box center [520, 97] width 87 height 16
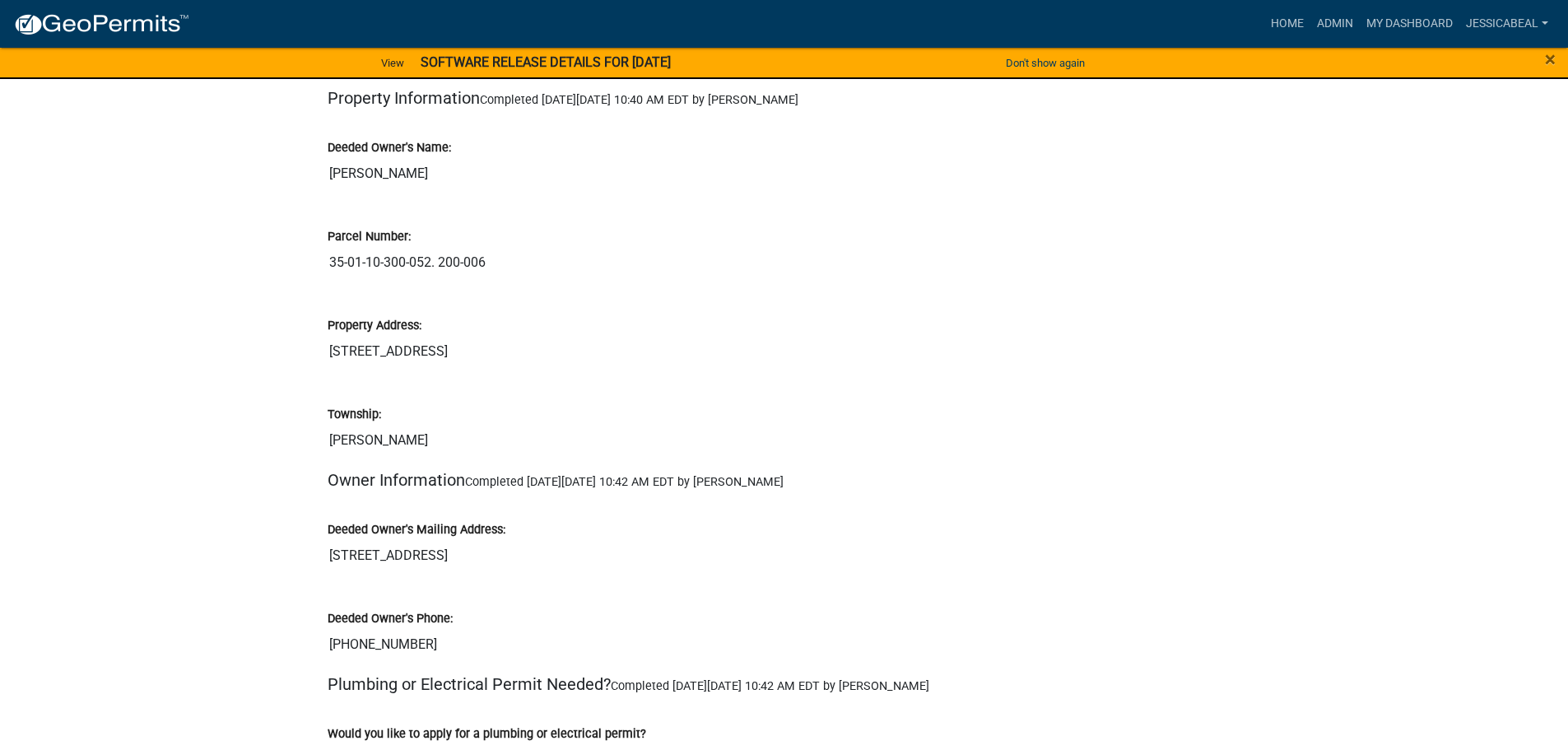
scroll to position [329, 0]
